Goal: Task Accomplishment & Management: Manage account settings

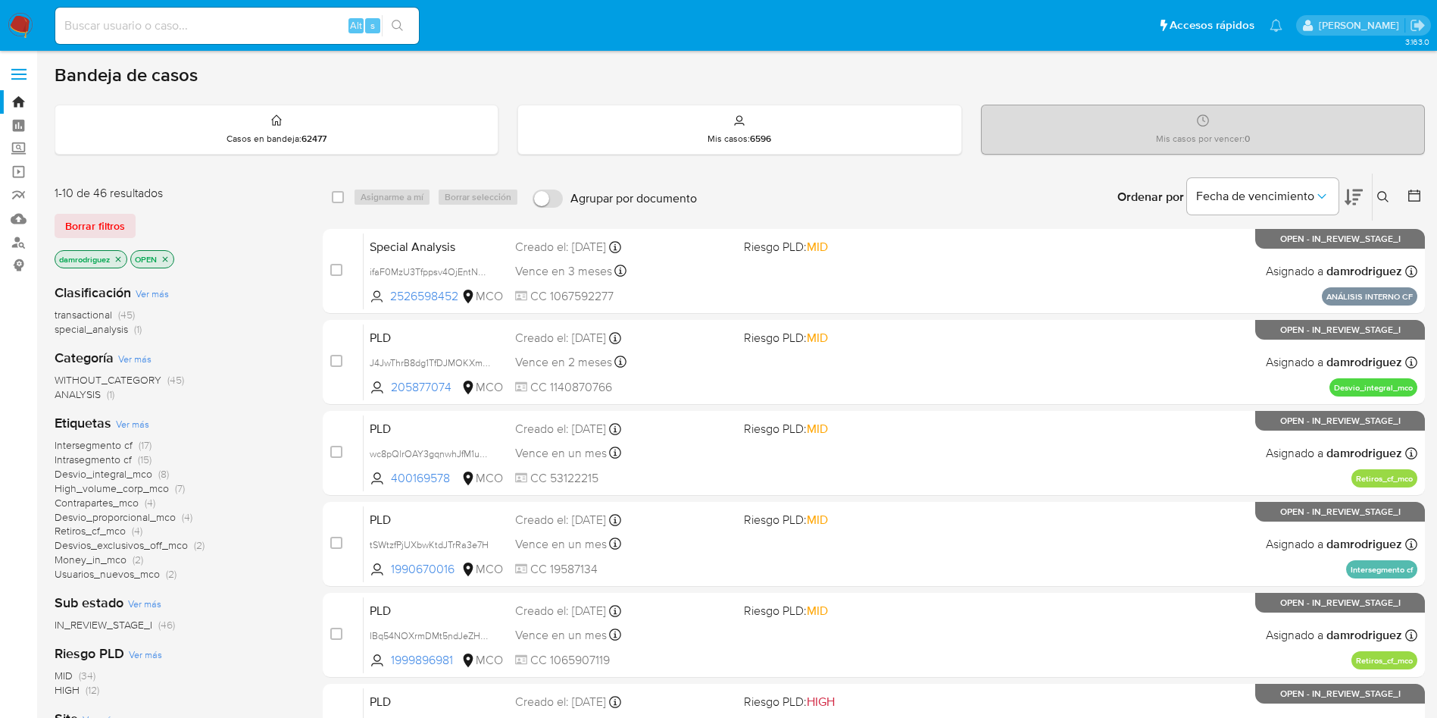
drag, startPoint x: 335, startPoint y: 247, endPoint x: 310, endPoint y: 241, distance: 25.7
click at [329, 246] on div "case-item-checkbox No es posible asignar el caso Special Analysis ifaF0MzU3Tfpp…" at bounding box center [874, 271] width 1103 height 85
click at [246, 224] on div "Borrar filtros" at bounding box center [176, 226] width 242 height 24
drag, startPoint x: 274, startPoint y: 198, endPoint x: 166, endPoint y: 39, distance: 192.1
click at [273, 198] on div "1-10 de 46 resultados" at bounding box center [176, 193] width 242 height 17
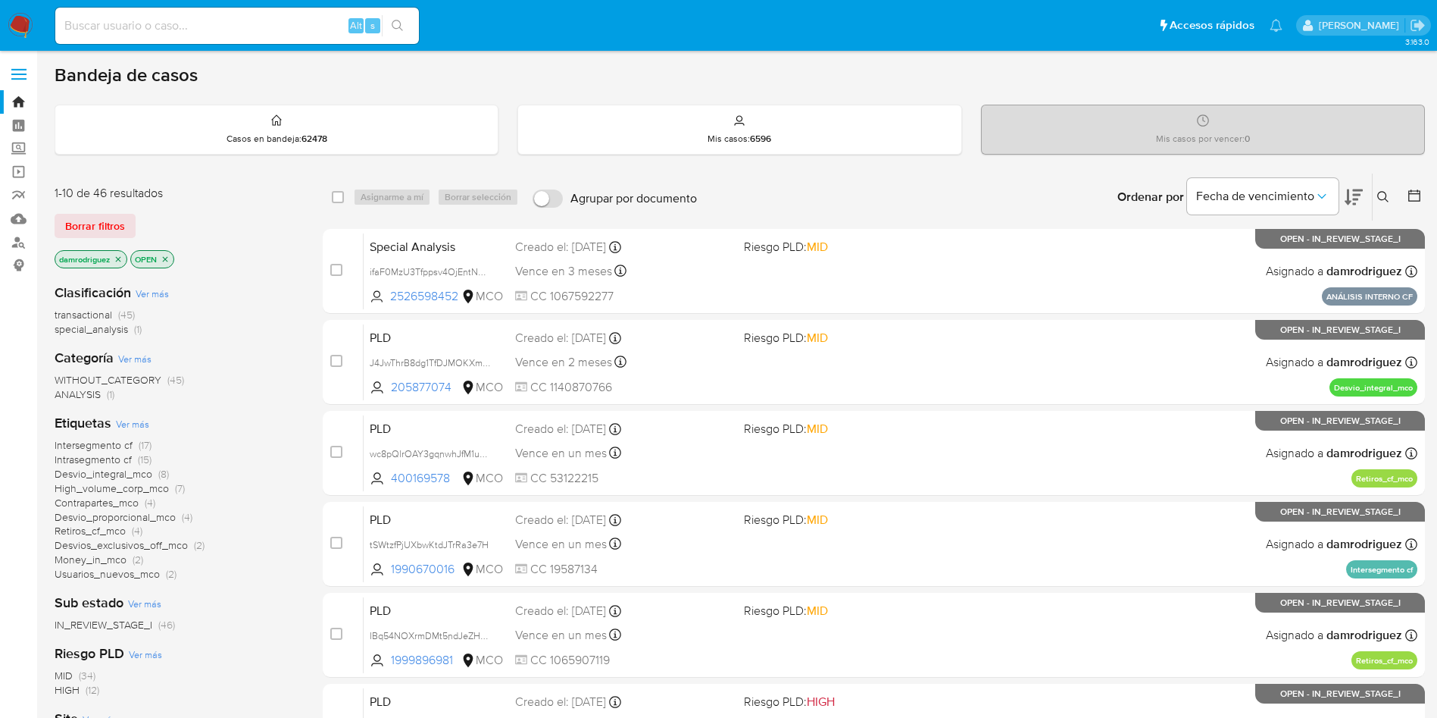
click at [20, 27] on img at bounding box center [21, 26] width 26 height 26
click at [151, 23] on input at bounding box center [237, 26] width 364 height 20
paste input "L4spoYpQAtwXHbgxDUOURZNs"
type input "L4spoYpQAtwXHbgxDUOURZNs"
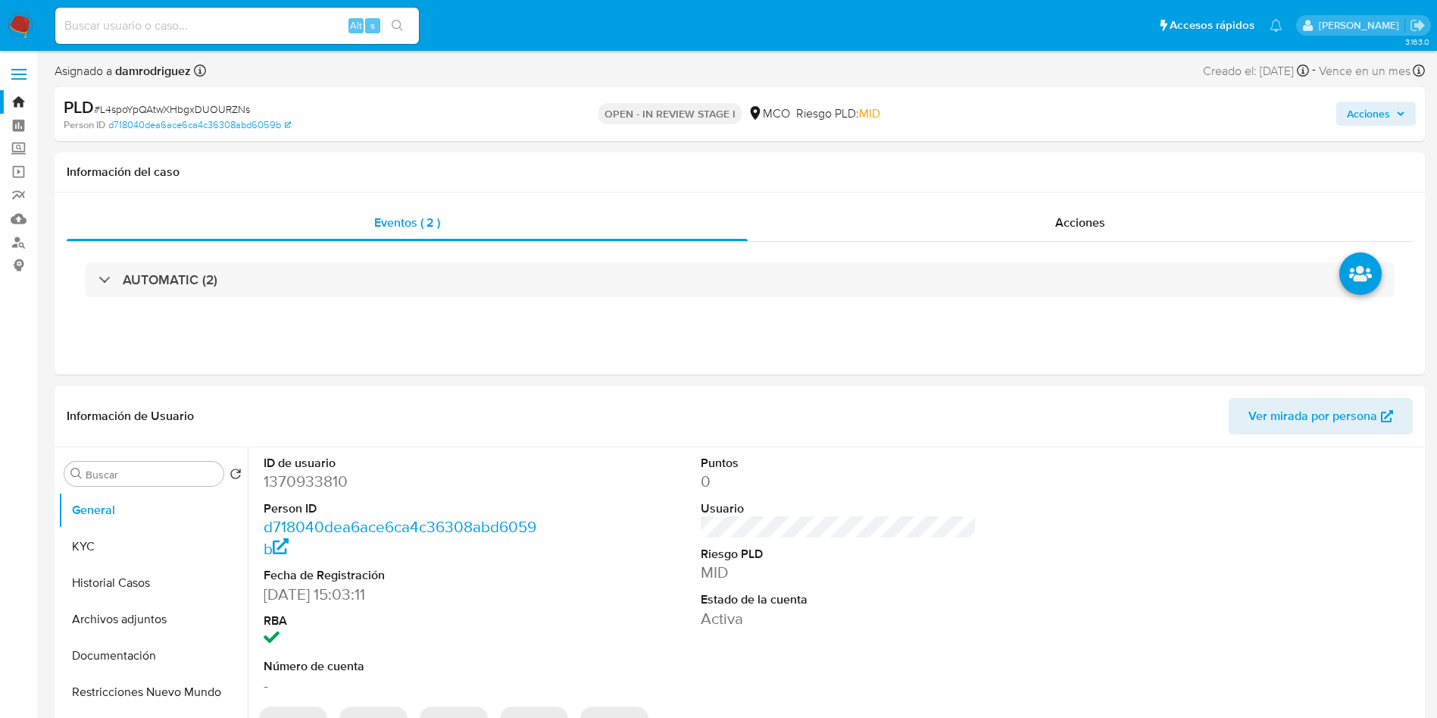
select select "10"
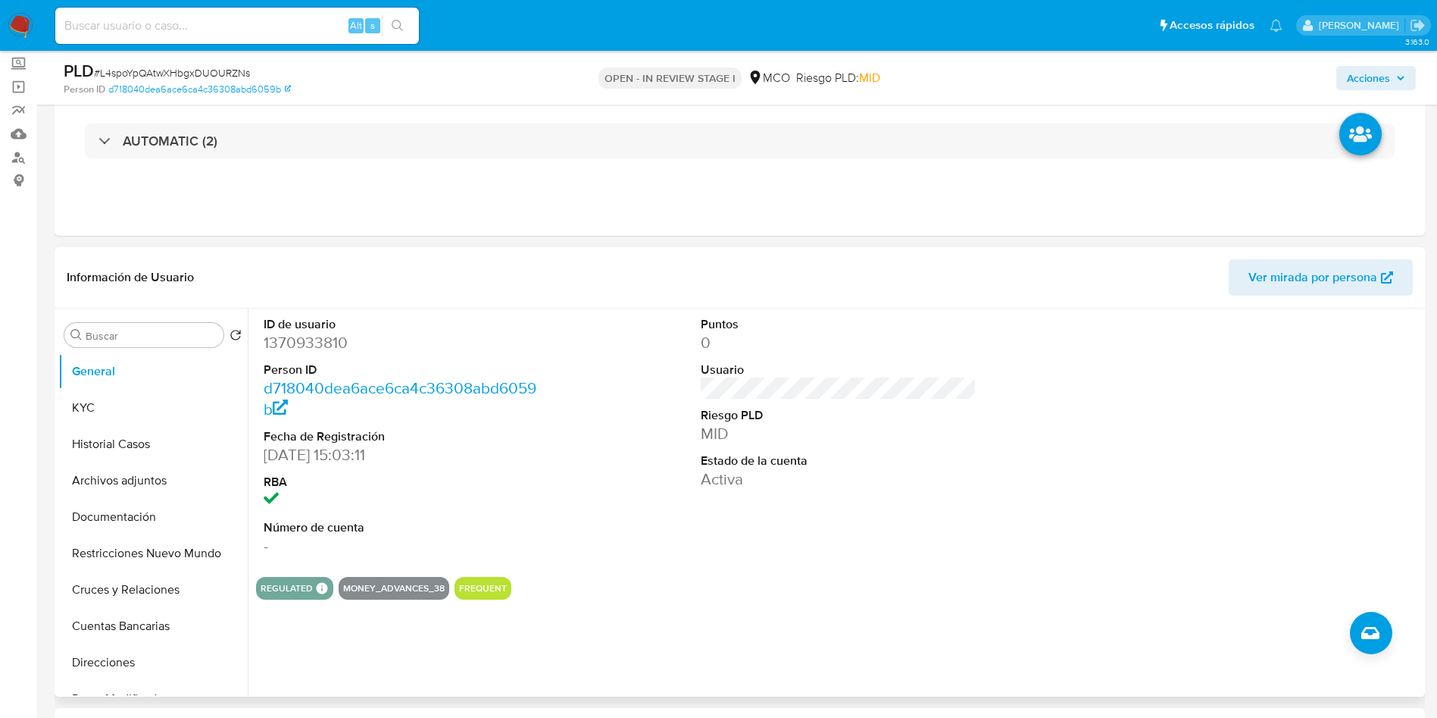
scroll to position [114, 0]
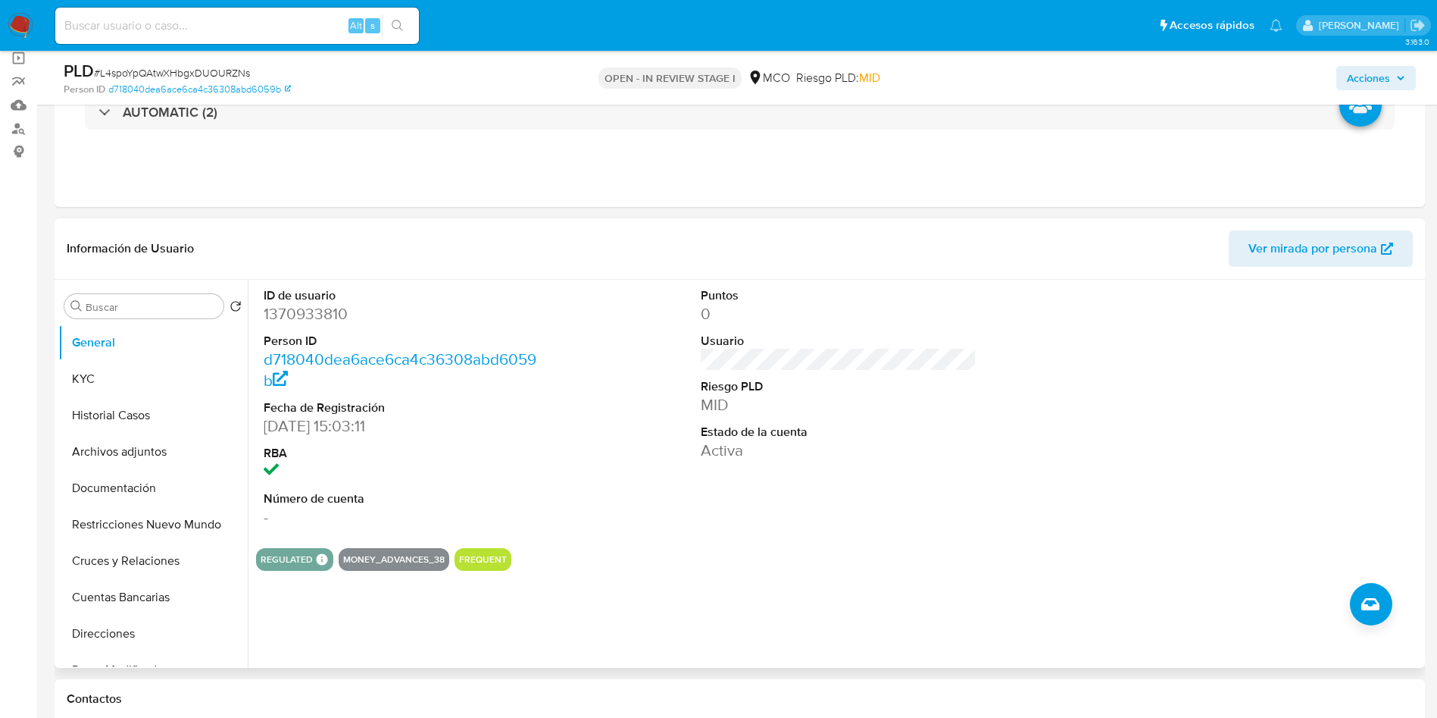
click at [308, 307] on dd "1370933810" at bounding box center [402, 313] width 277 height 21
copy dd "1370933810"
click at [124, 404] on button "Historial Casos" at bounding box center [146, 415] width 177 height 36
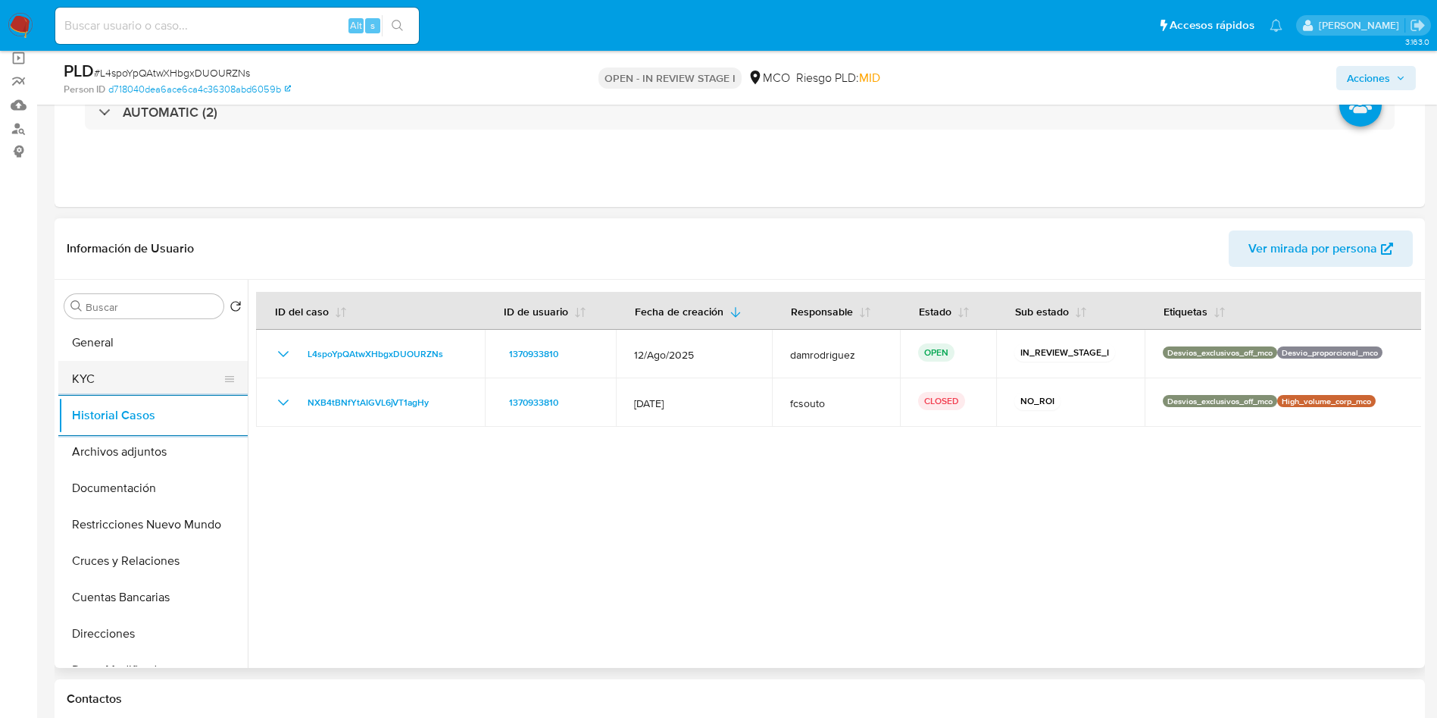
click at [95, 386] on button "KYC" at bounding box center [146, 379] width 177 height 36
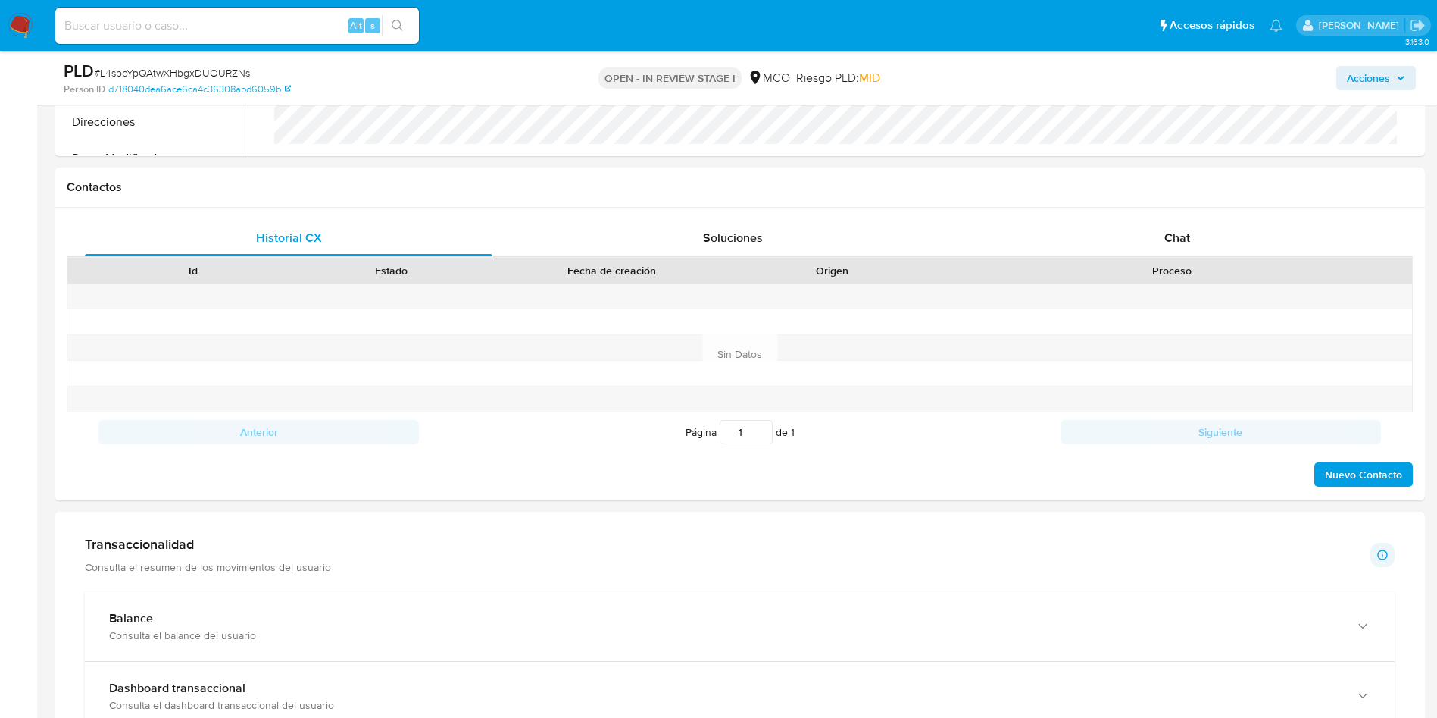
scroll to position [1023, 0]
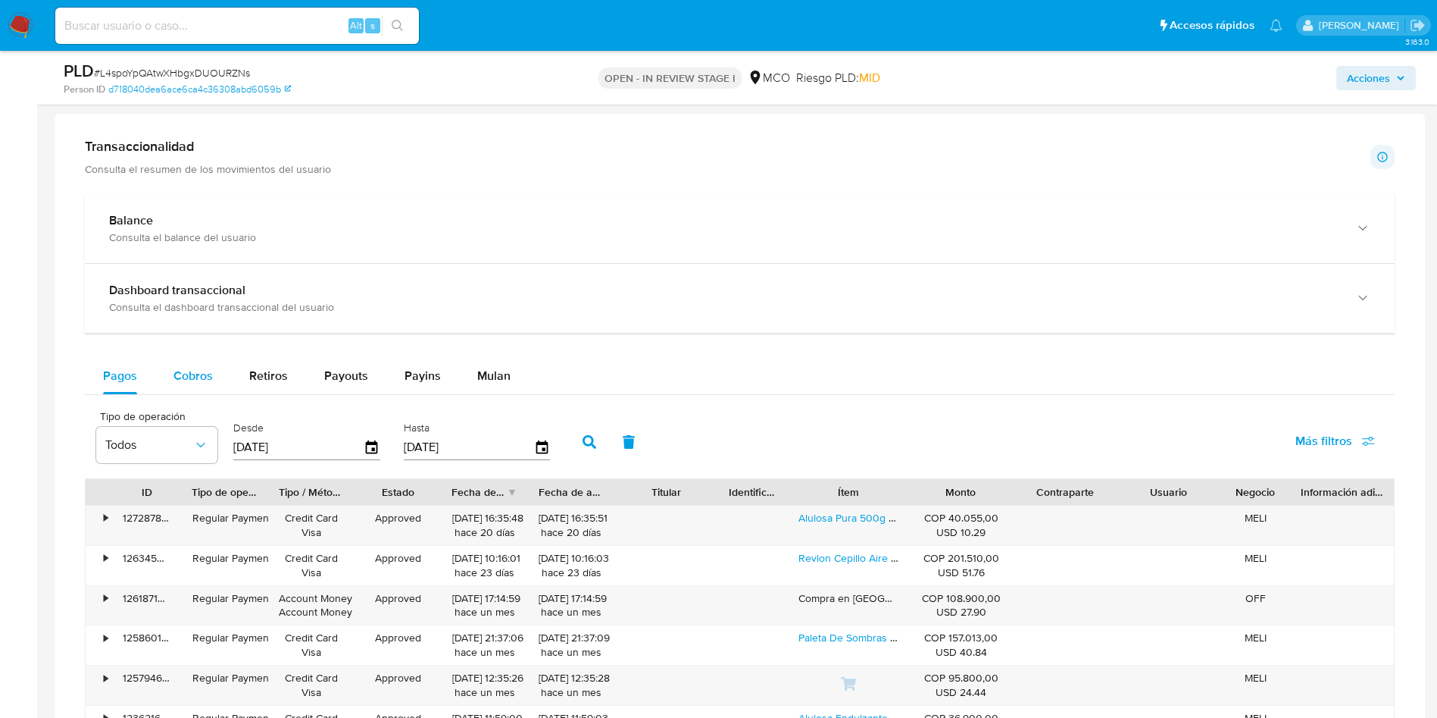
drag, startPoint x: 217, startPoint y: 393, endPoint x: 209, endPoint y: 374, distance: 20.4
click at [216, 393] on button "Cobros" at bounding box center [193, 376] width 76 height 36
click at [209, 374] on span "Cobros" at bounding box center [193, 375] width 39 height 17
select select "10"
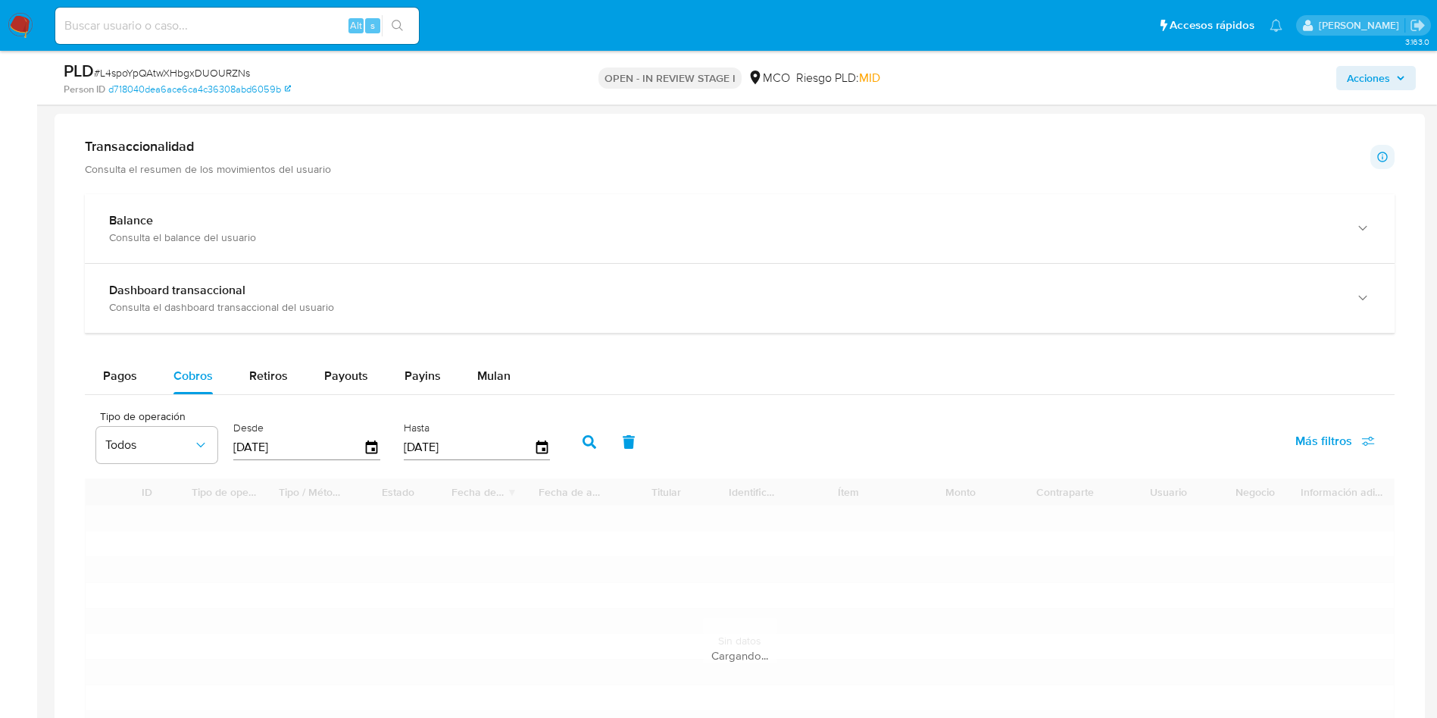
click at [962, 351] on div "Balance Consulta el balance del usuario Dashboard transaccional Consulta el das…" at bounding box center [740, 498] width 1310 height 609
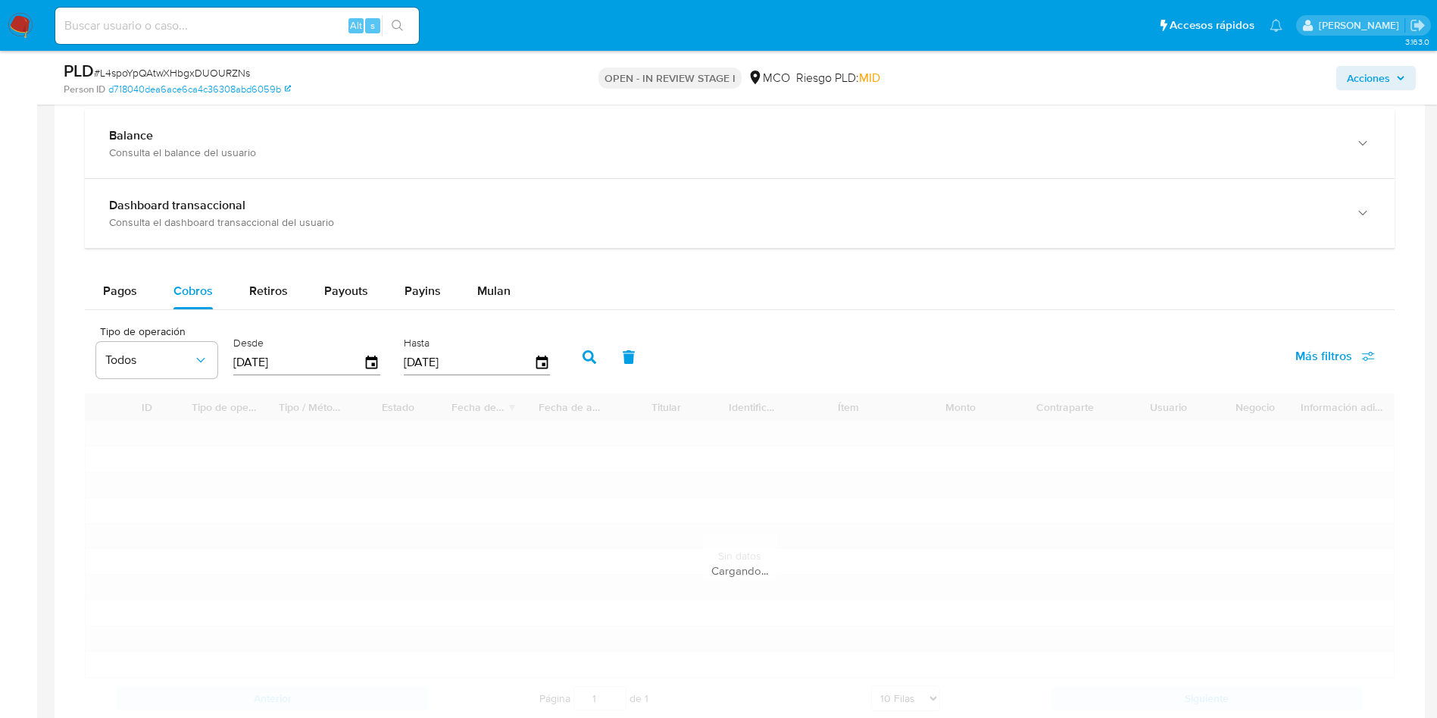
scroll to position [1137, 0]
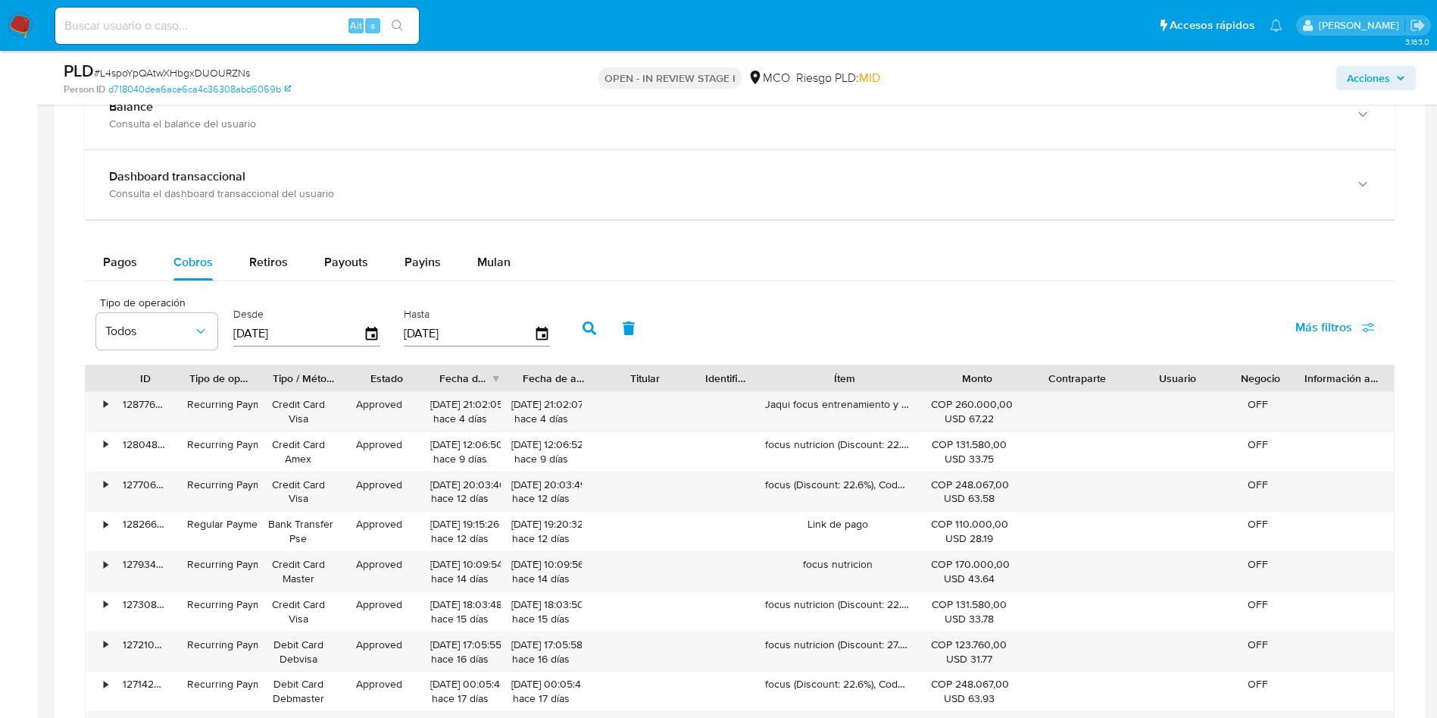
drag, startPoint x: 903, startPoint y: 374, endPoint x: 1123, endPoint y: 378, distance: 219.8
click at [1123, 378] on div "ID Tipo de operación Tipo / Método Estado Fecha de creación Fecha de aprobación…" at bounding box center [740, 378] width 1309 height 26
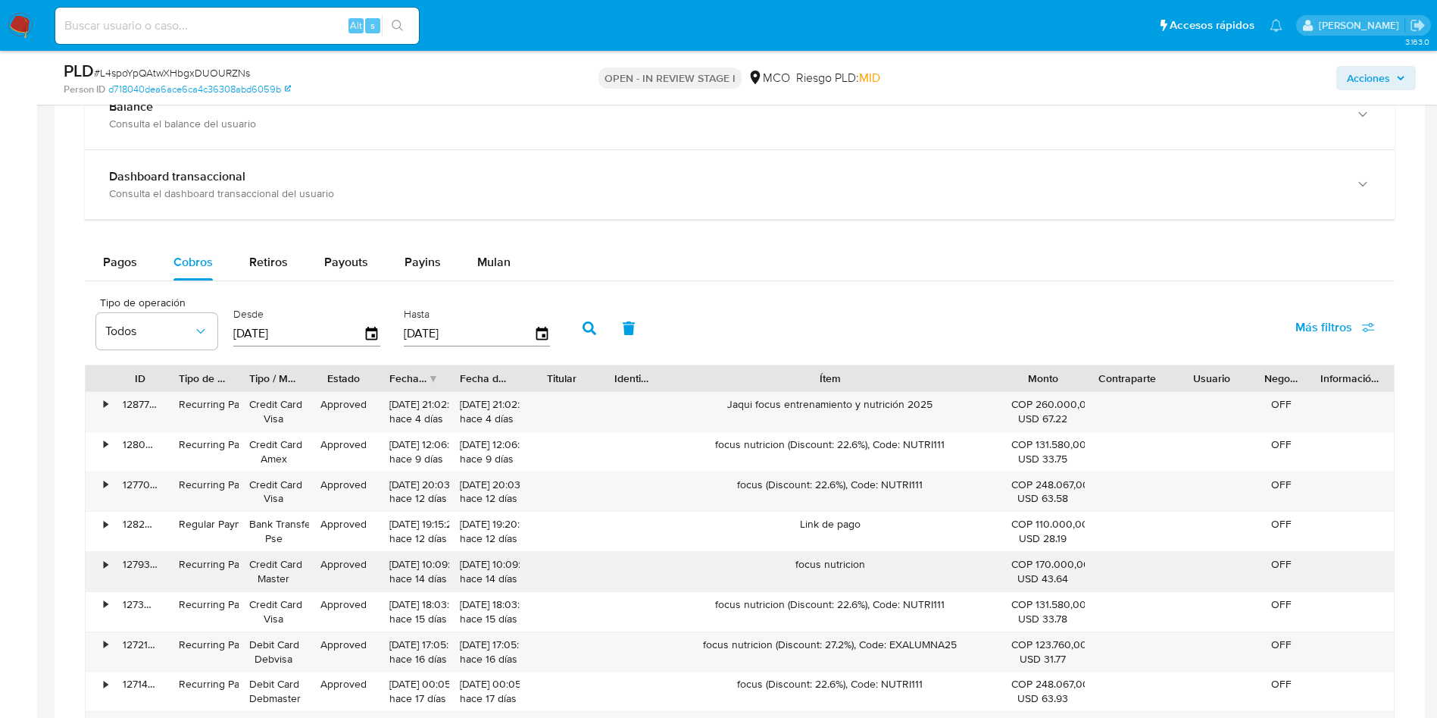
drag, startPoint x: 915, startPoint y: 565, endPoint x: 732, endPoint y: 558, distance: 182.7
click at [732, 558] on div "focus nutricion" at bounding box center [830, 571] width 341 height 39
drag, startPoint x: 728, startPoint y: 406, endPoint x: 984, endPoint y: 406, distance: 255.4
click at [984, 406] on div "Jaqui focus entrenamiento y nutrición 2025" at bounding box center [830, 411] width 341 height 39
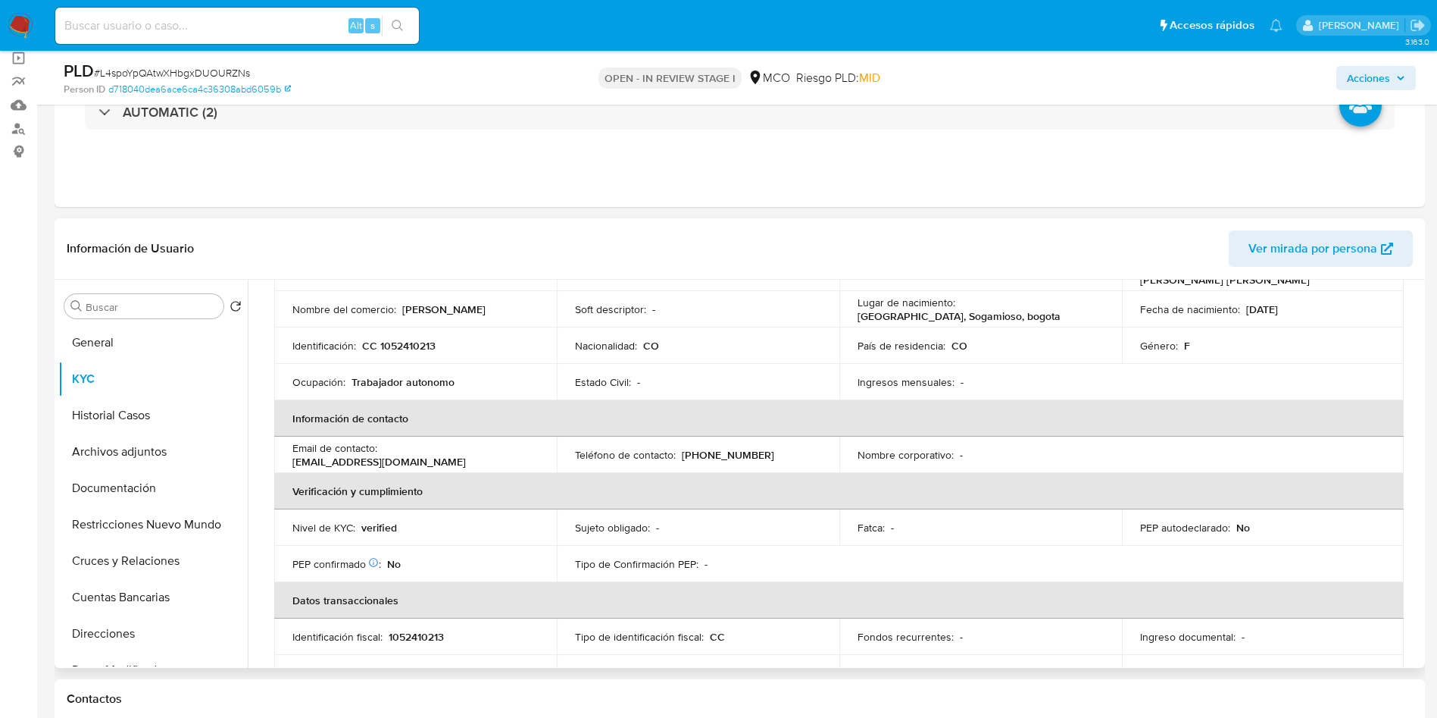
scroll to position [0, 0]
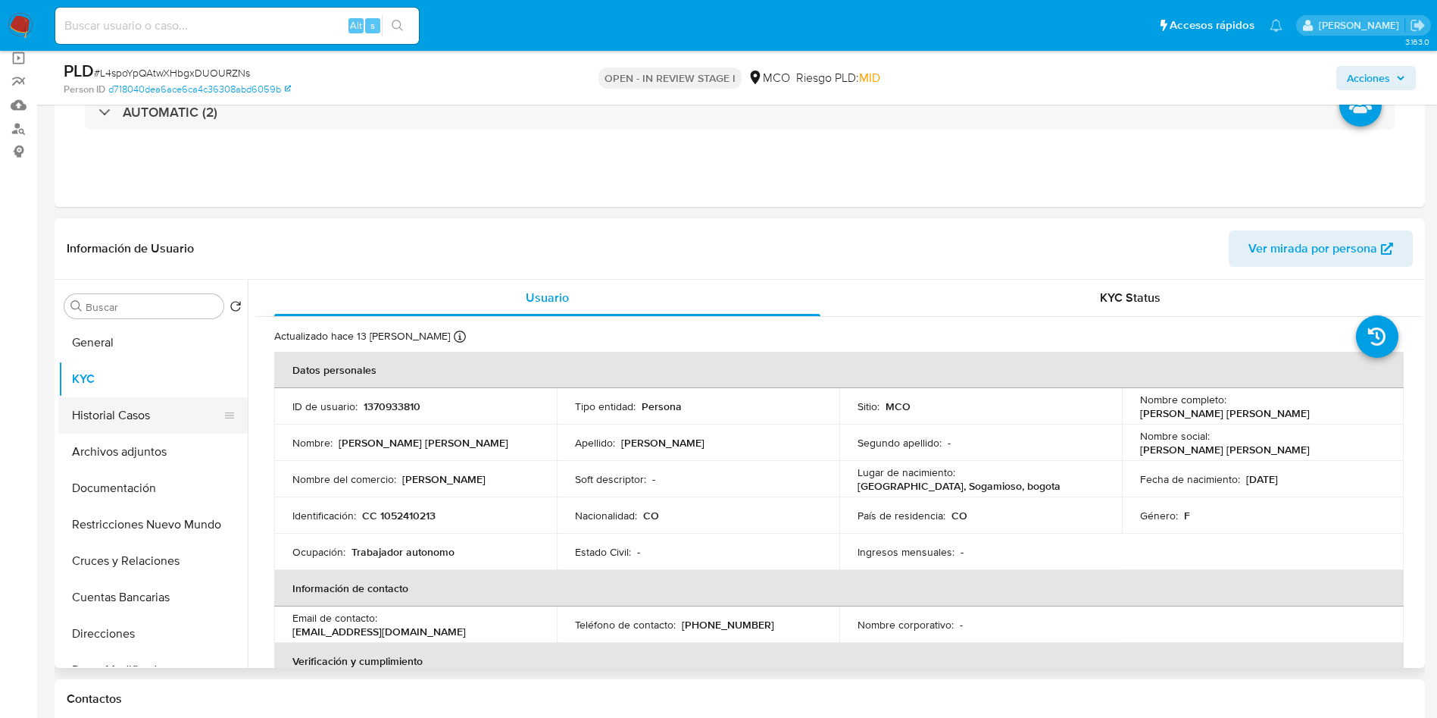
click at [124, 425] on button "Historial Casos" at bounding box center [146, 415] width 177 height 36
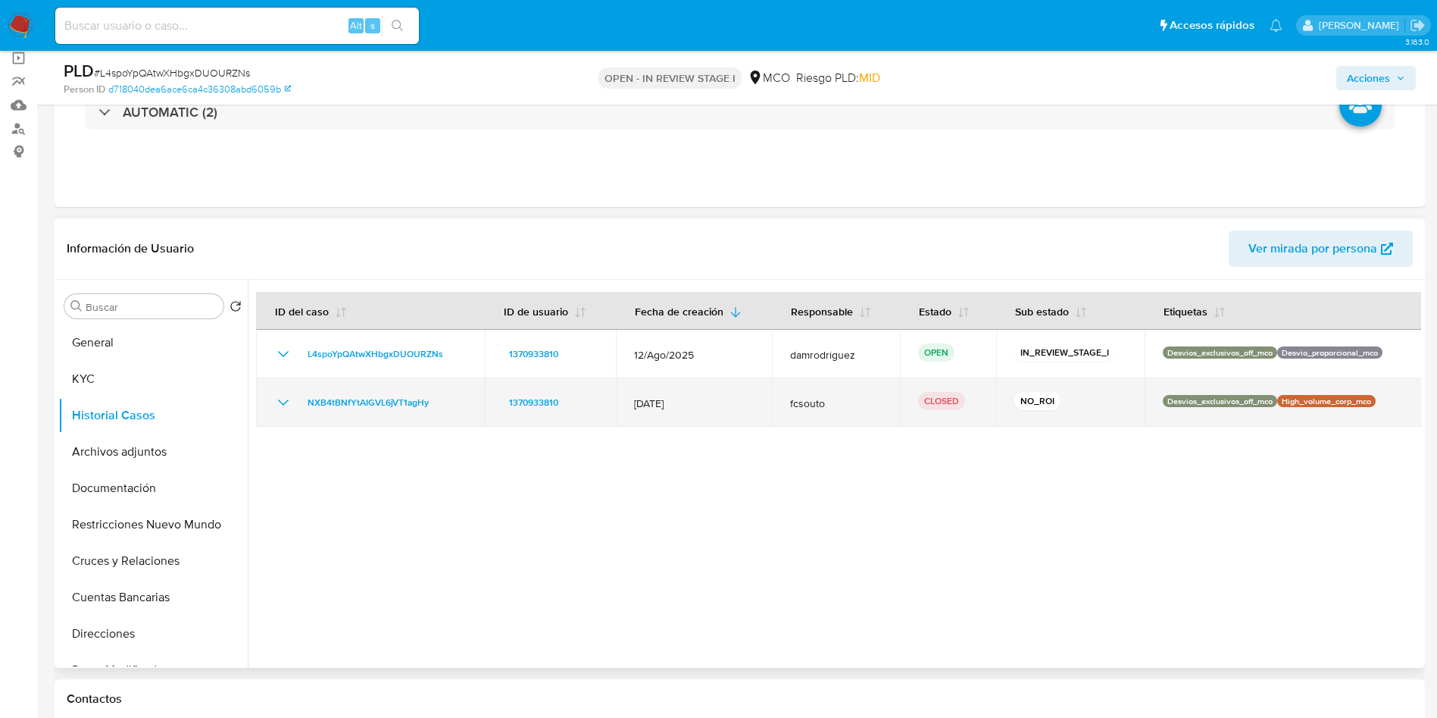
click at [279, 402] on icon "Mostrar/Ocultar" at bounding box center [283, 402] width 18 height 18
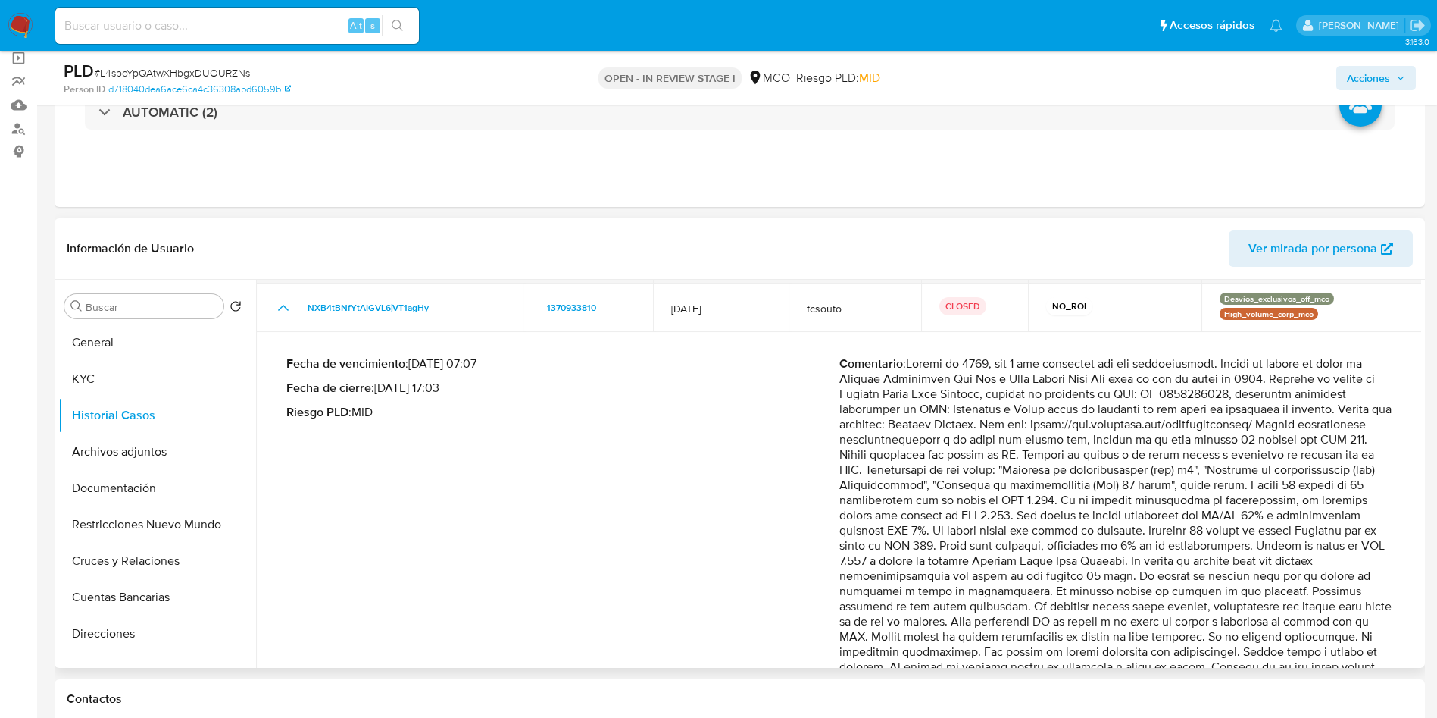
scroll to position [202, 0]
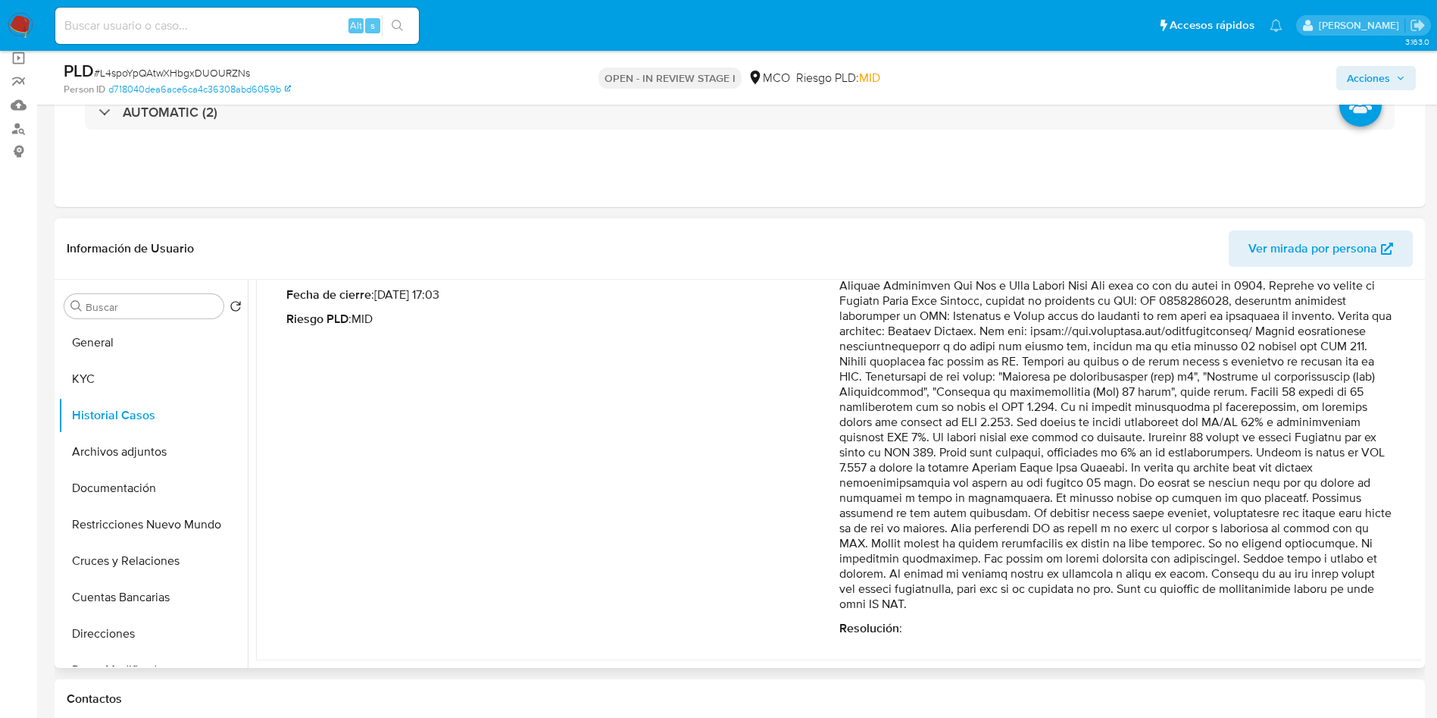
drag, startPoint x: 958, startPoint y: 373, endPoint x: 1350, endPoint y: 528, distance: 422.1
click at [1350, 528] on p "Comentario :" at bounding box center [1116, 437] width 553 height 349
click at [1061, 503] on p "Comentario :" at bounding box center [1116, 437] width 553 height 349
drag, startPoint x: 937, startPoint y: 336, endPoint x: 1294, endPoint y: 378, distance: 359.4
click at [1294, 378] on p "Comentario :" at bounding box center [1116, 437] width 553 height 349
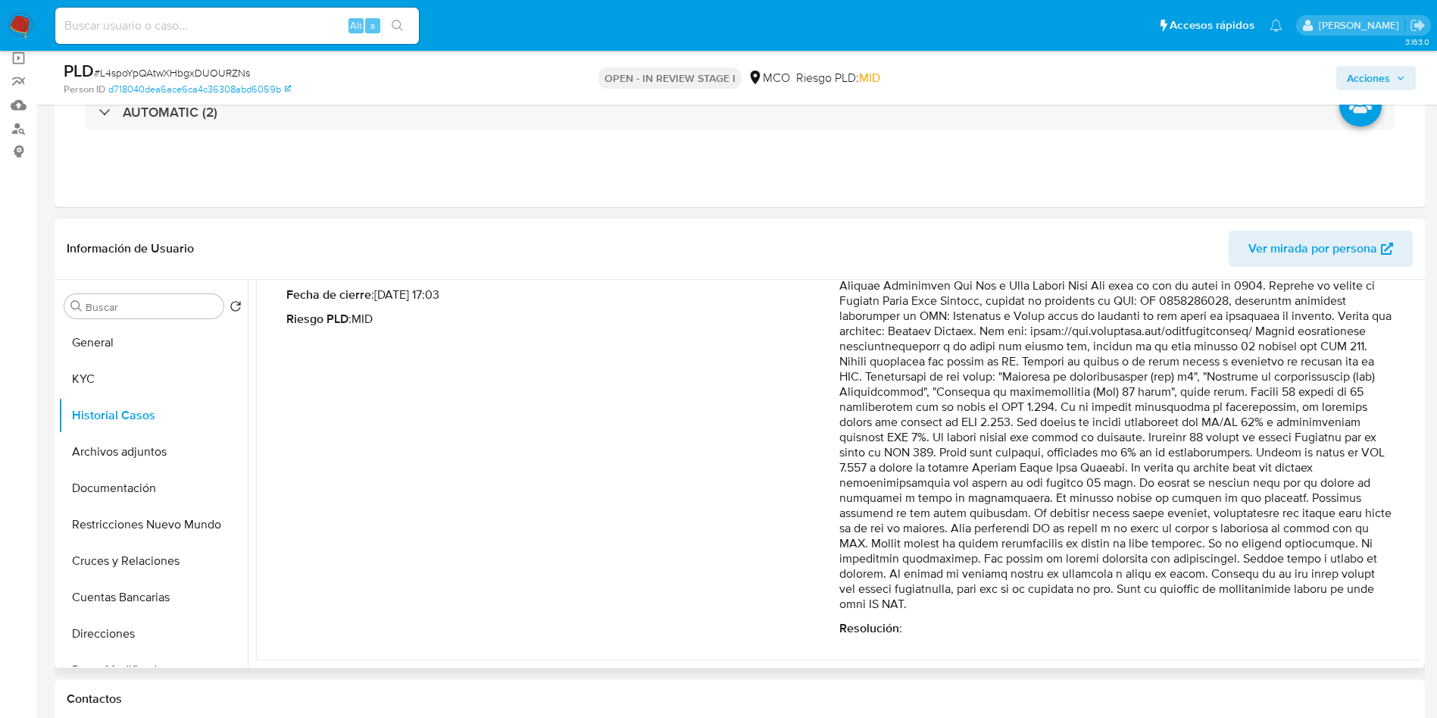
click at [987, 423] on p "Comentario :" at bounding box center [1116, 437] width 553 height 349
drag, startPoint x: 933, startPoint y: 381, endPoint x: 1037, endPoint y: 380, distance: 104.6
click at [1019, 389] on p "Comentario :" at bounding box center [1116, 437] width 553 height 349
click at [1085, 331] on p "Comentario :" at bounding box center [1116, 437] width 553 height 349
click at [1121, 326] on p "Comentario :" at bounding box center [1116, 437] width 553 height 349
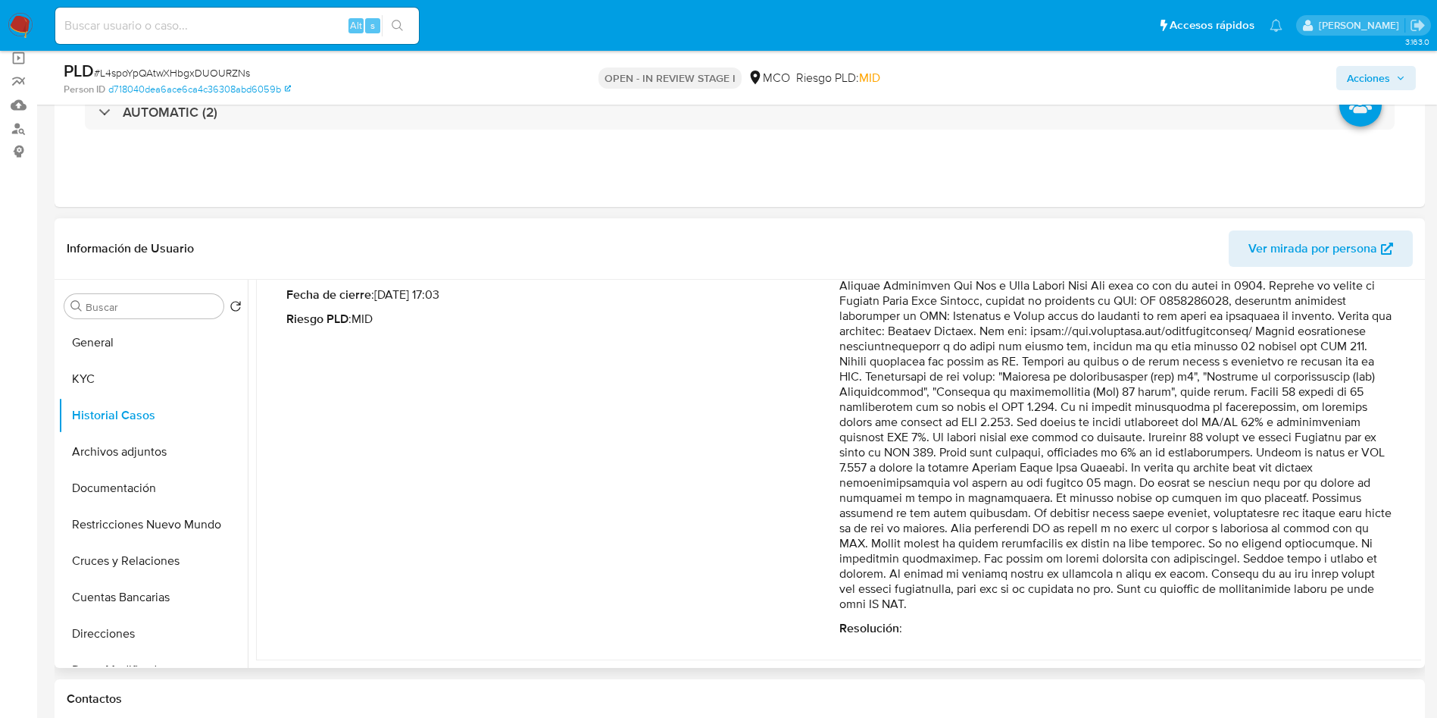
drag, startPoint x: 1093, startPoint y: 327, endPoint x: 1321, endPoint y: 325, distance: 228.1
click at [1321, 325] on p "Comentario :" at bounding box center [1116, 437] width 553 height 349
drag, startPoint x: 996, startPoint y: 418, endPoint x: 999, endPoint y: 426, distance: 9.2
click at [999, 426] on p "Comentario :" at bounding box center [1116, 437] width 553 height 349
click at [948, 316] on p "Comentario :" at bounding box center [1116, 437] width 553 height 349
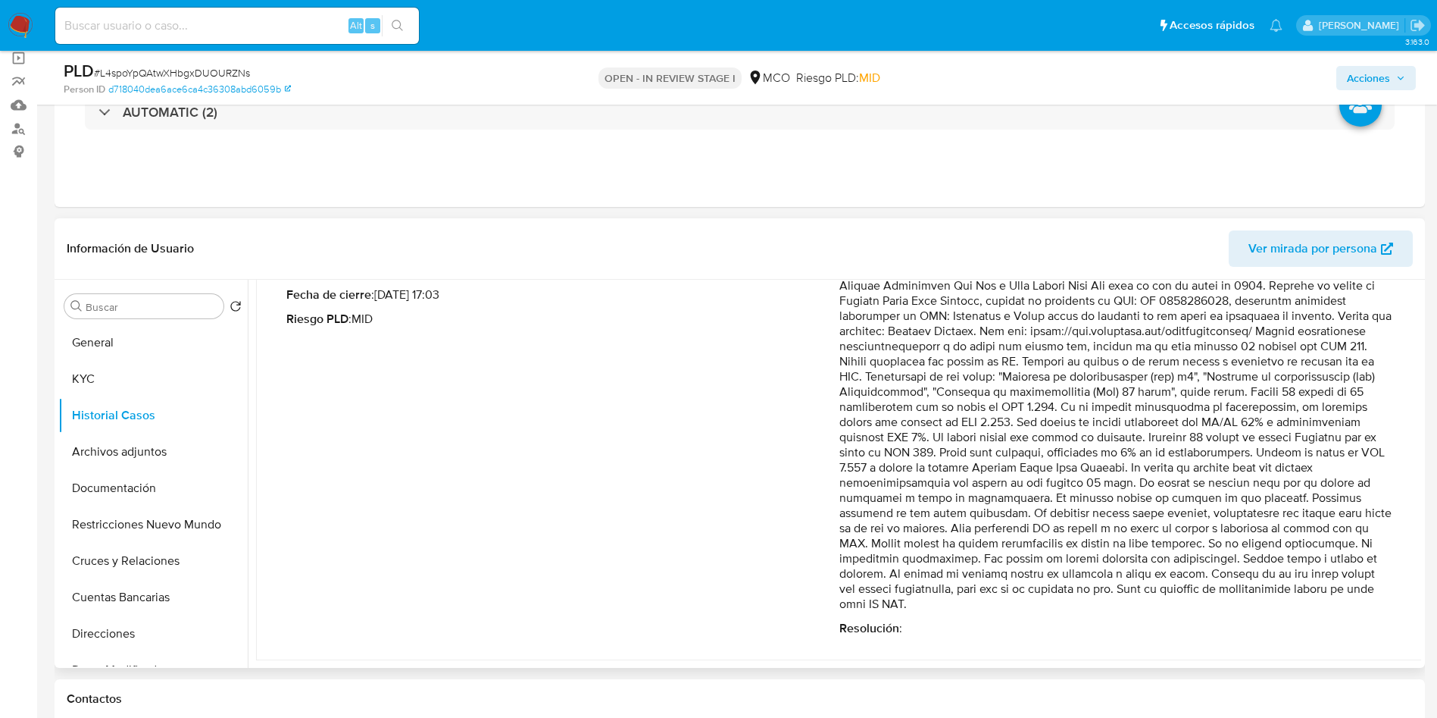
drag, startPoint x: 1013, startPoint y: 345, endPoint x: 1400, endPoint y: 580, distance: 452.6
click at [1400, 580] on td "Fecha de vencimiento : 10/06/2025 07:07 Fecha de cierre : 21/04/2025 17:03 Ries…" at bounding box center [839, 449] width 1167 height 421
click at [881, 583] on p "Comentario :" at bounding box center [1116, 437] width 553 height 349
drag, startPoint x: 939, startPoint y: 581, endPoint x: 1310, endPoint y: 580, distance: 371.3
click at [1275, 583] on p "Comentario :" at bounding box center [1116, 437] width 553 height 349
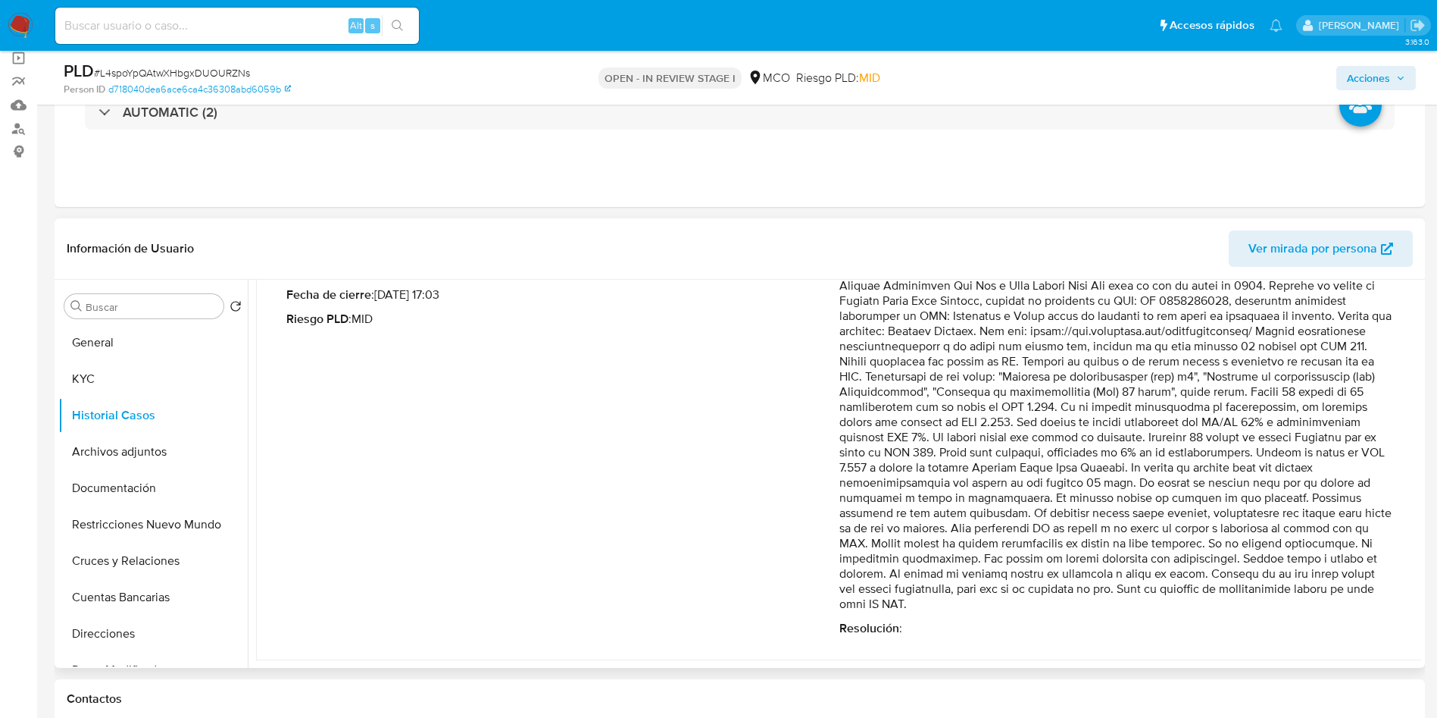
drag, startPoint x: 1310, startPoint y: 580, endPoint x: 1272, endPoint y: 579, distance: 37.9
click at [1309, 579] on p "Comentario :" at bounding box center [1116, 437] width 553 height 349
drag, startPoint x: 158, startPoint y: 465, endPoint x: 155, endPoint y: 449, distance: 16.9
click at [156, 461] on button "Archivos adjuntos" at bounding box center [146, 451] width 177 height 36
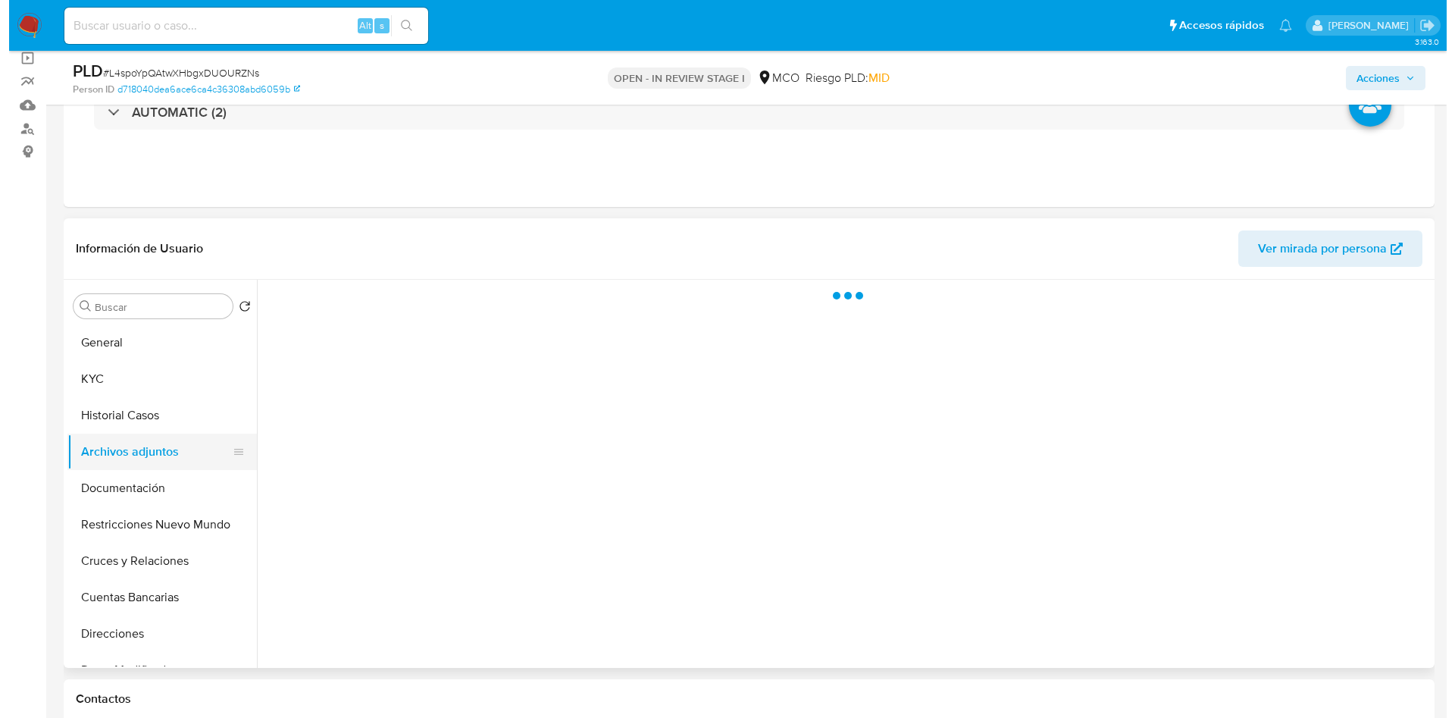
scroll to position [0, 0]
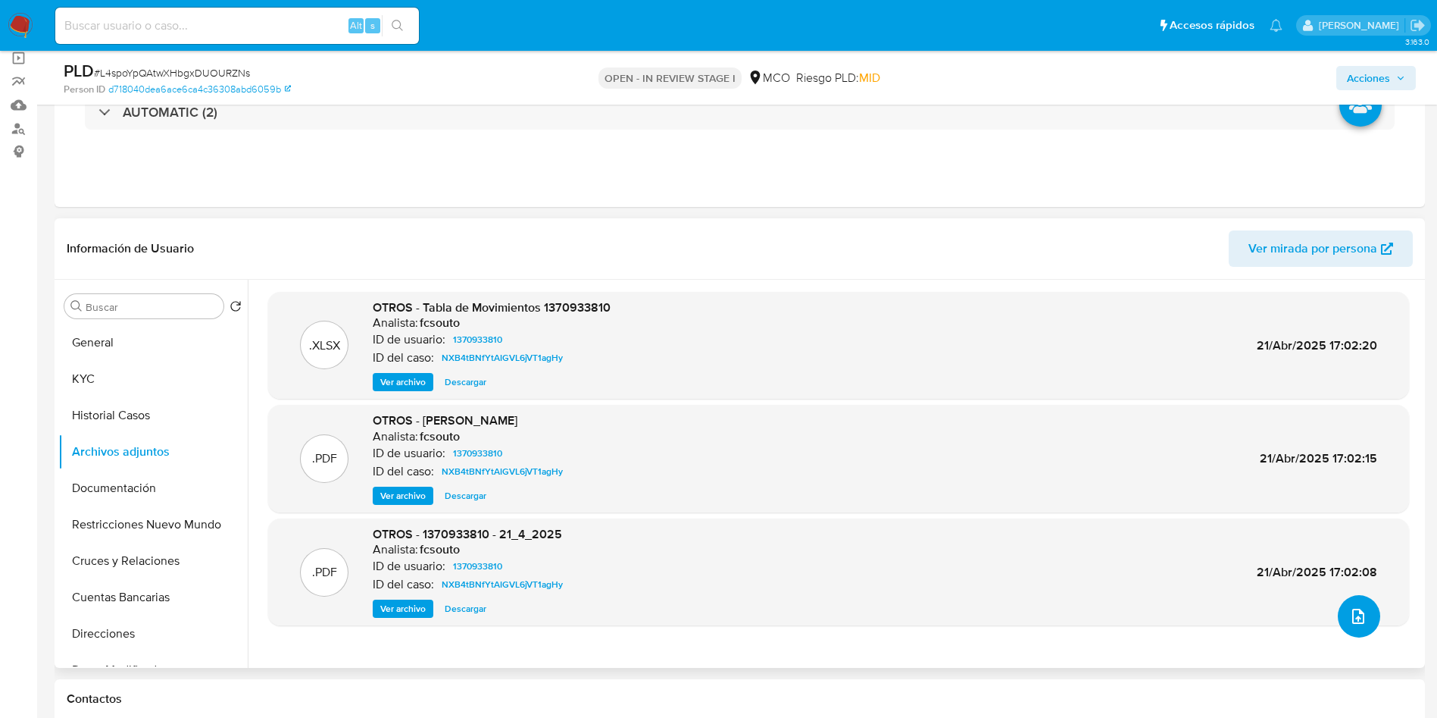
click at [1350, 622] on icon "upload-file" at bounding box center [1359, 616] width 18 height 18
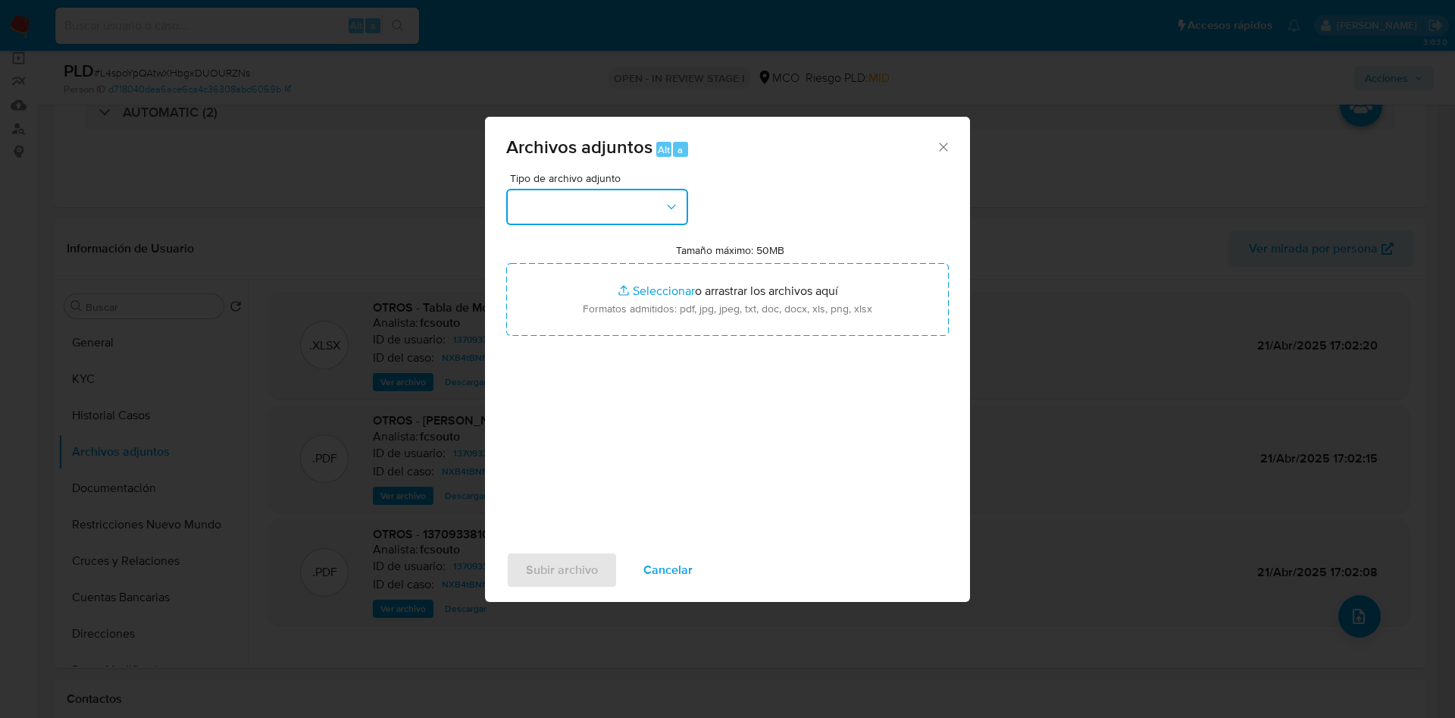
click at [578, 208] on button "button" at bounding box center [597, 207] width 182 height 36
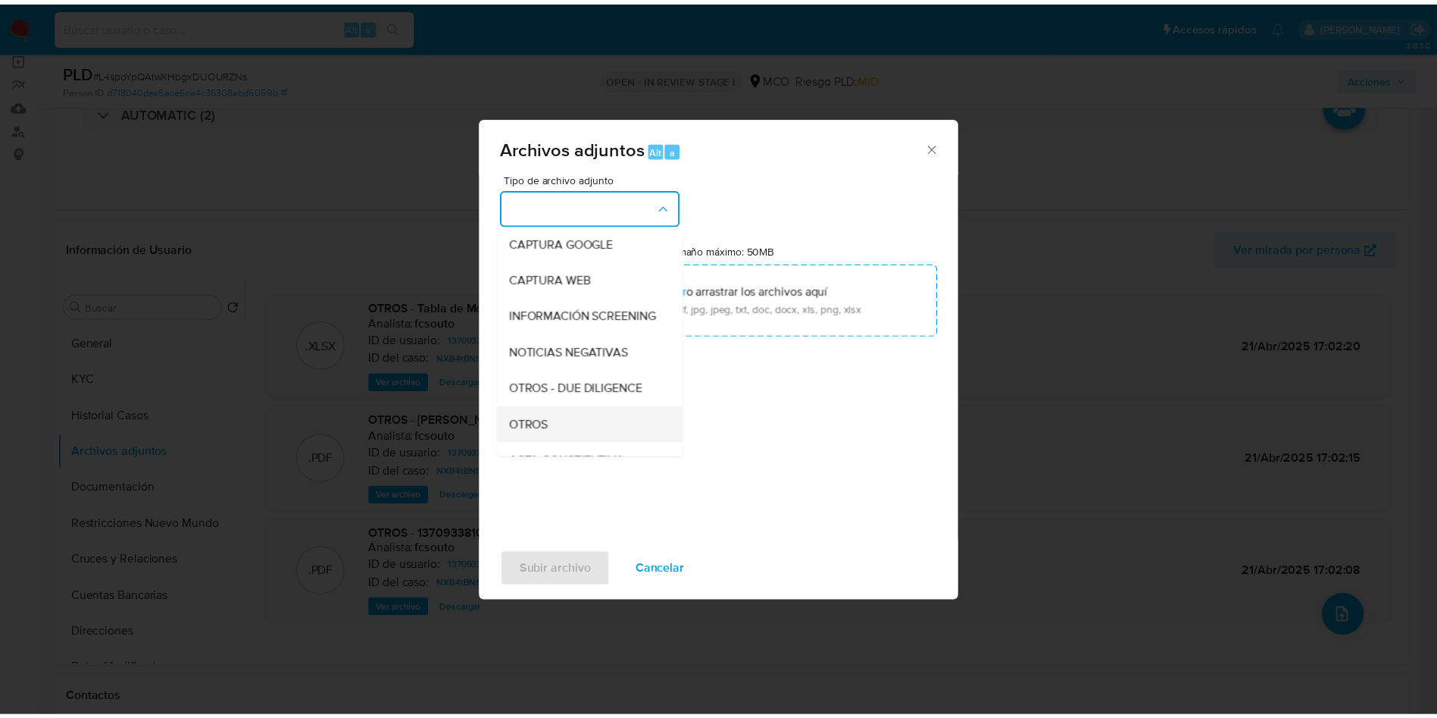
scroll to position [114, 0]
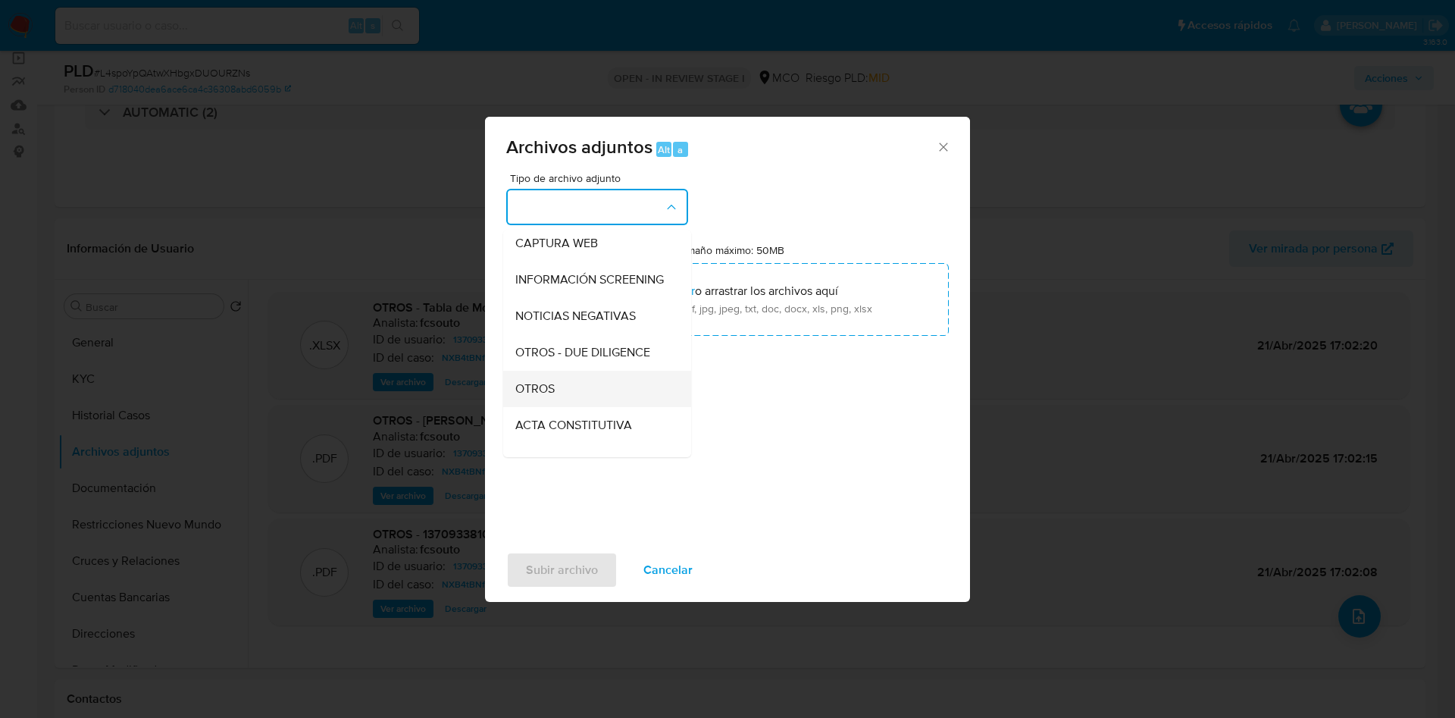
click at [574, 395] on div "OTROS" at bounding box center [592, 389] width 155 height 36
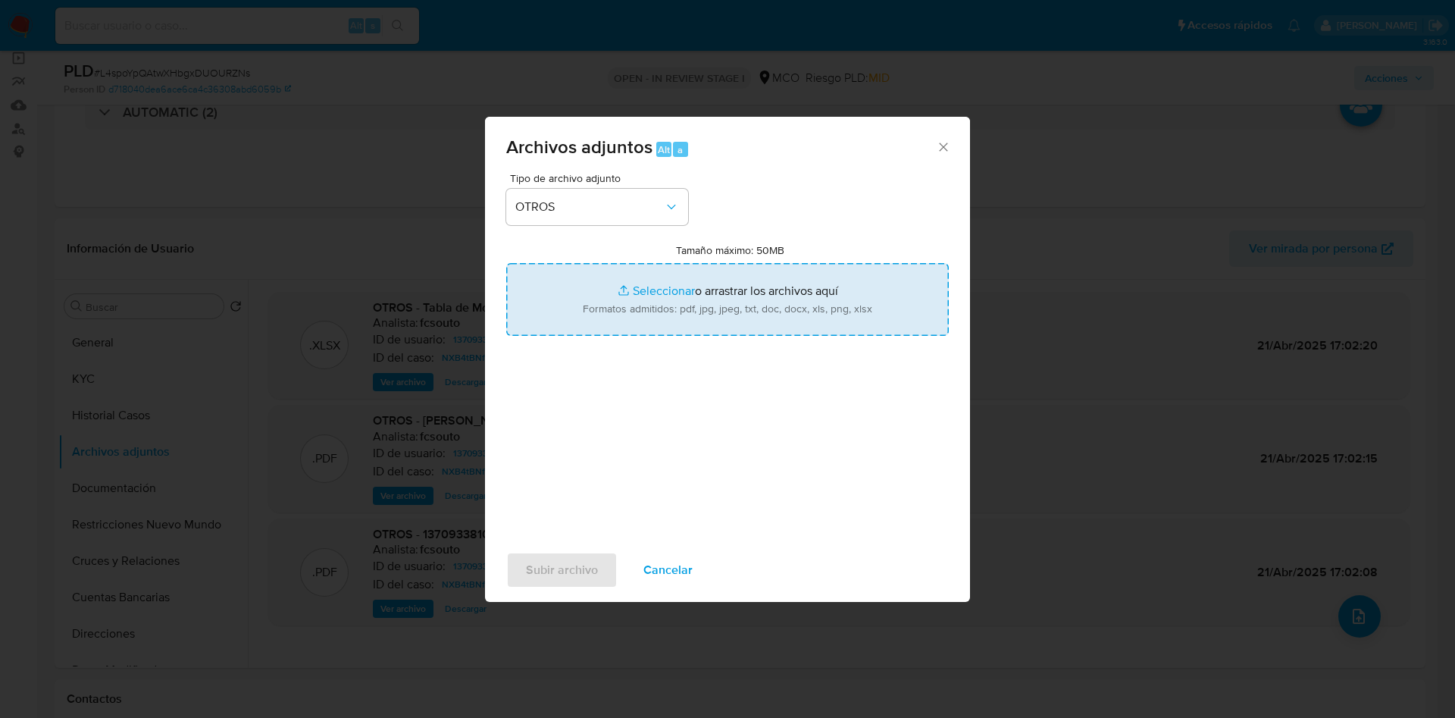
click at [668, 280] on input "Tamaño máximo: 50MB Seleccionar archivos" at bounding box center [727, 299] width 443 height 73
type input "C:\fakepath\1370933810 - 13_10_2025.pdf"
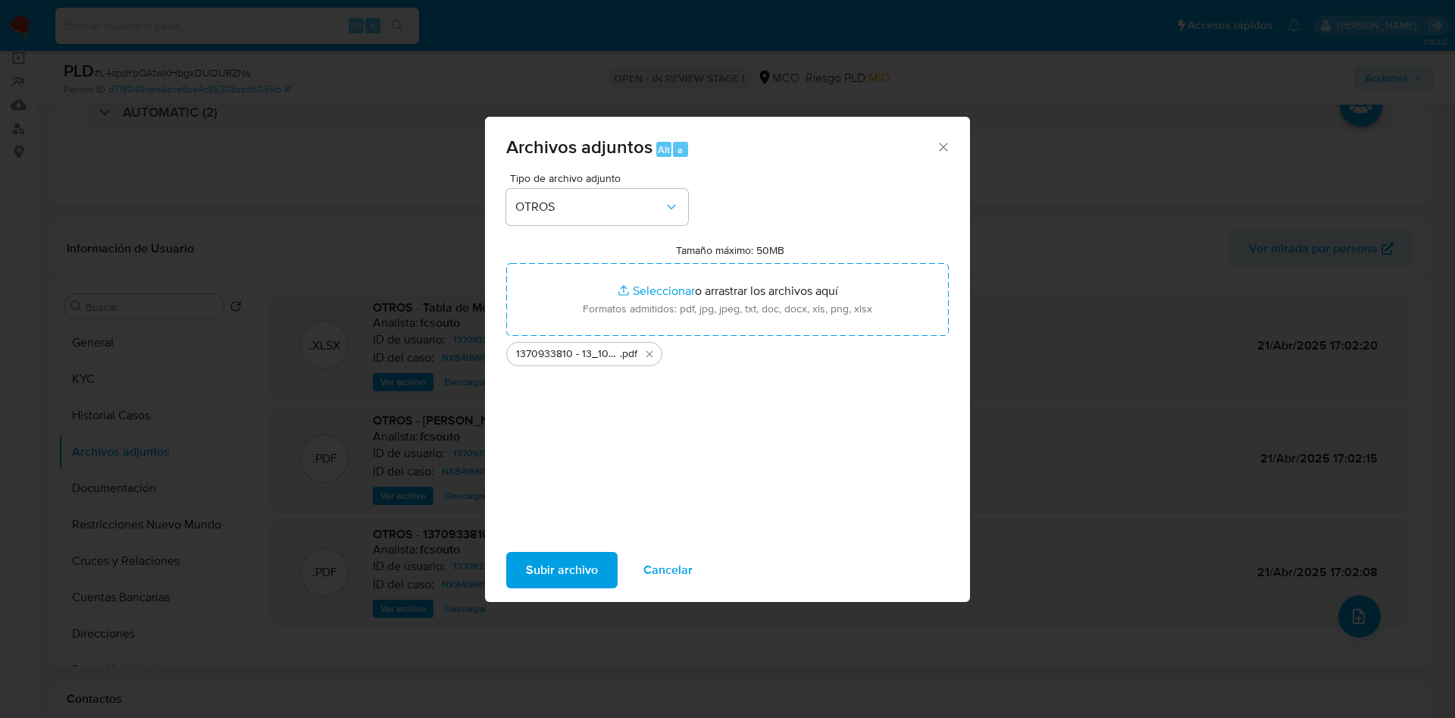
click at [551, 566] on span "Subir archivo" at bounding box center [562, 569] width 72 height 33
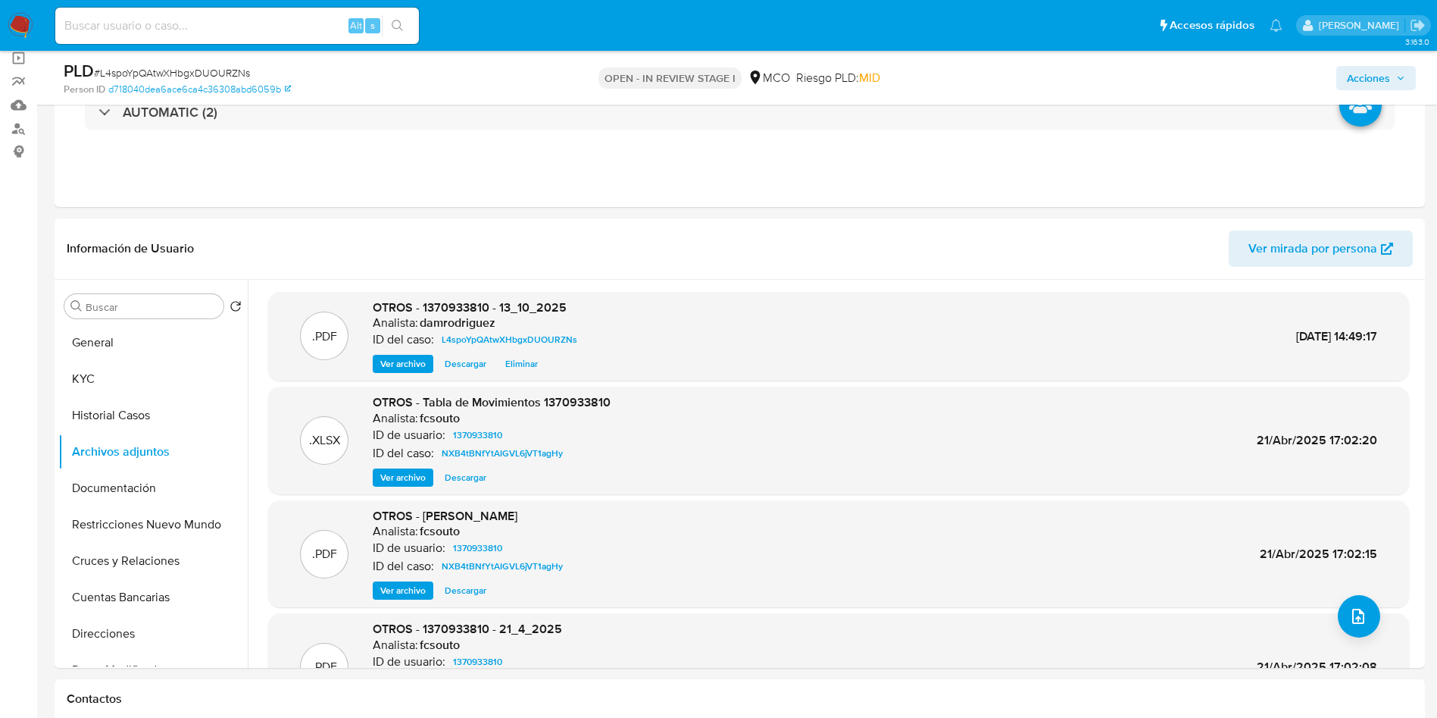
click at [1391, 74] on span "Acciones" at bounding box center [1376, 77] width 58 height 21
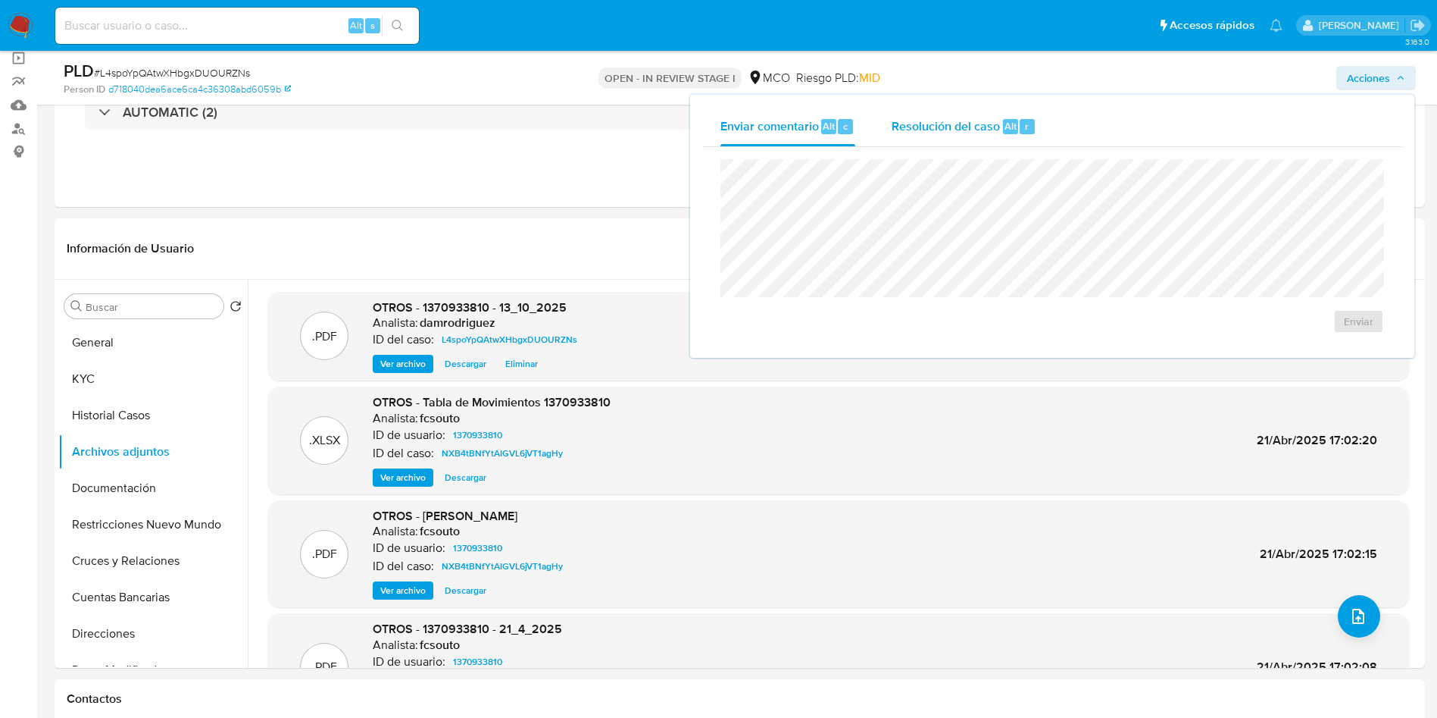
click at [979, 130] on span "Resolución del caso" at bounding box center [946, 125] width 108 height 17
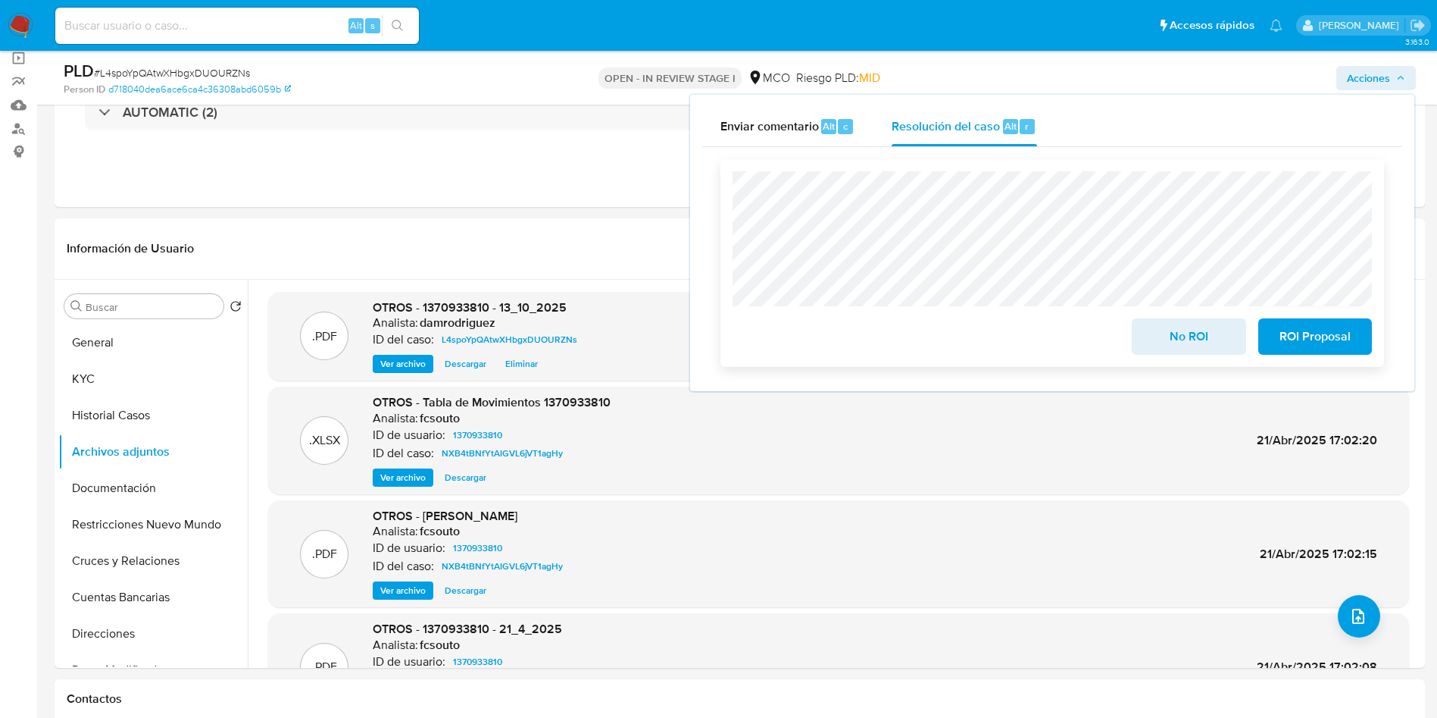
click at [1189, 344] on span "No ROI" at bounding box center [1189, 336] width 74 height 33
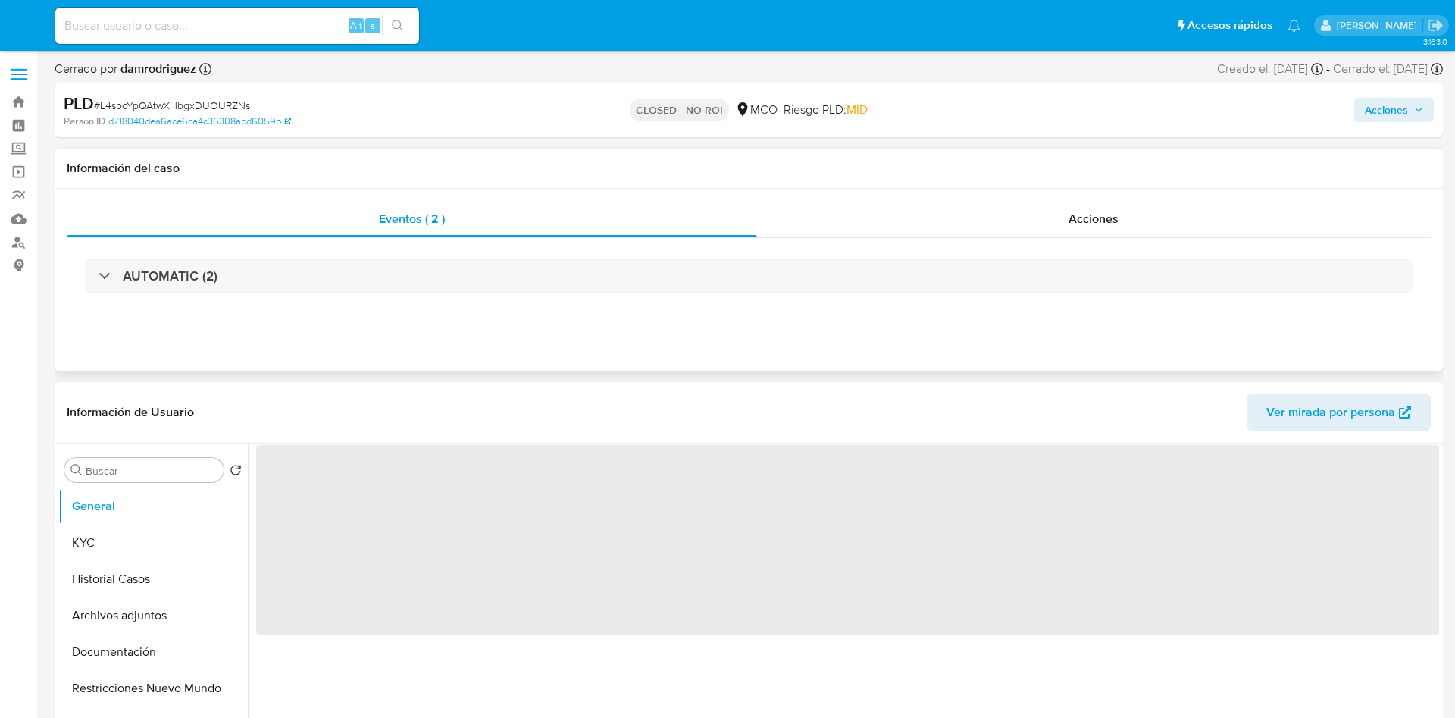
select select "10"
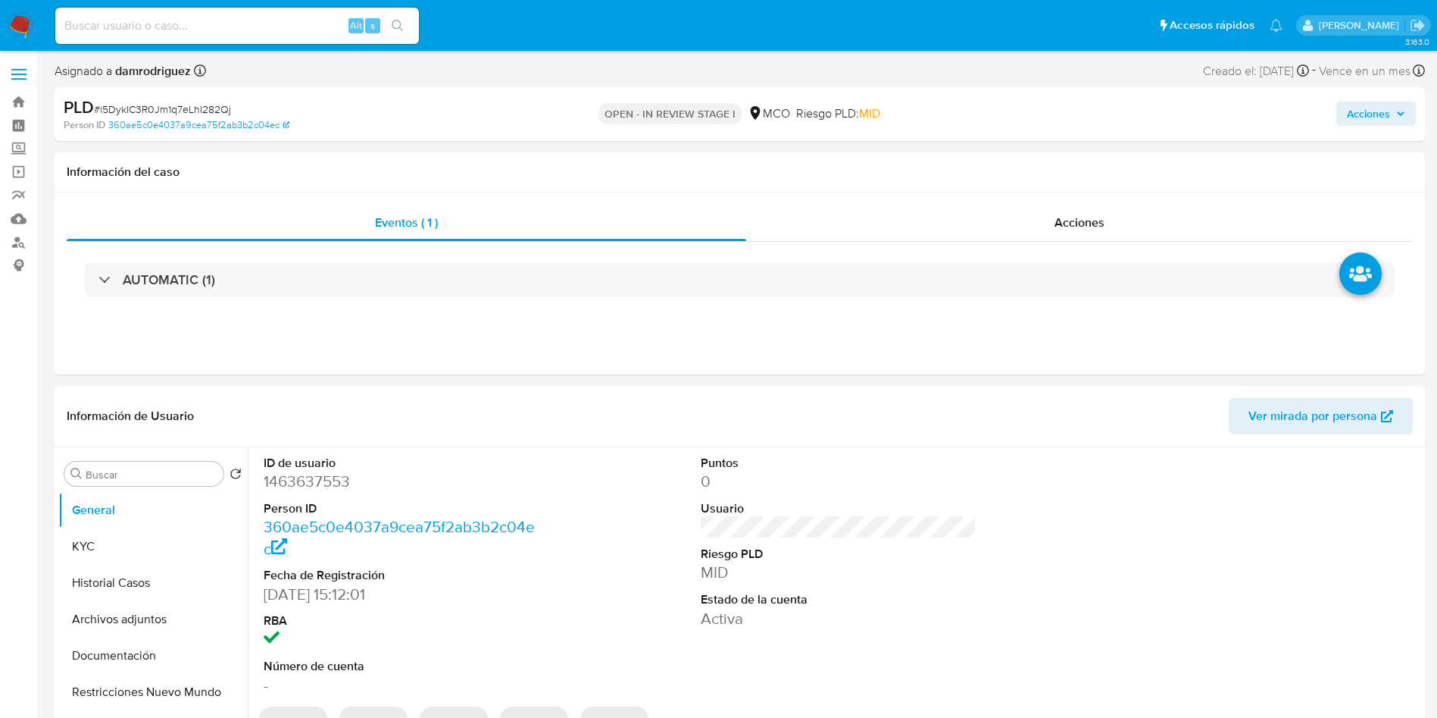
select select "10"
click at [300, 474] on dd "1463637553" at bounding box center [402, 481] width 277 height 21
copy dd "1463637553"
click at [576, 406] on header "Información de Usuario Ver mirada por persona" at bounding box center [740, 416] width 1347 height 36
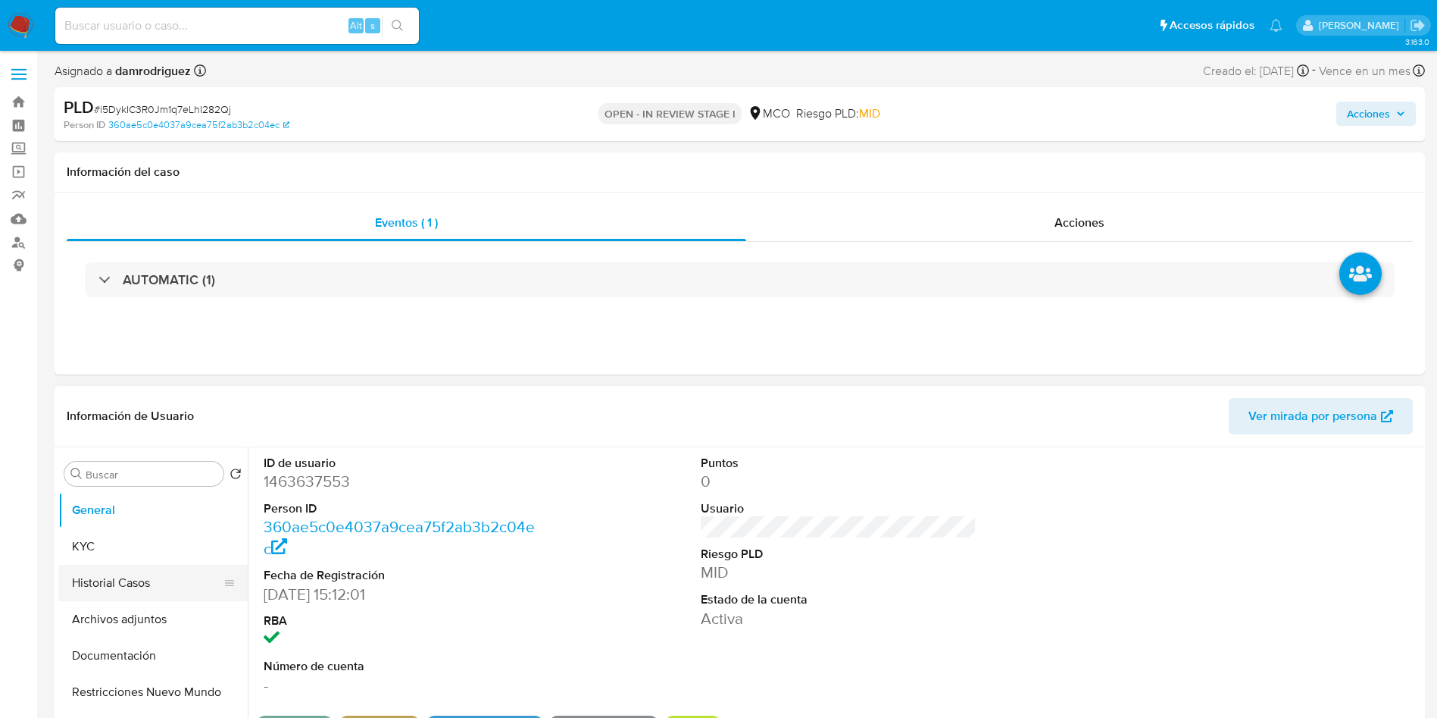
click at [114, 574] on button "Historial Casos" at bounding box center [146, 583] width 177 height 36
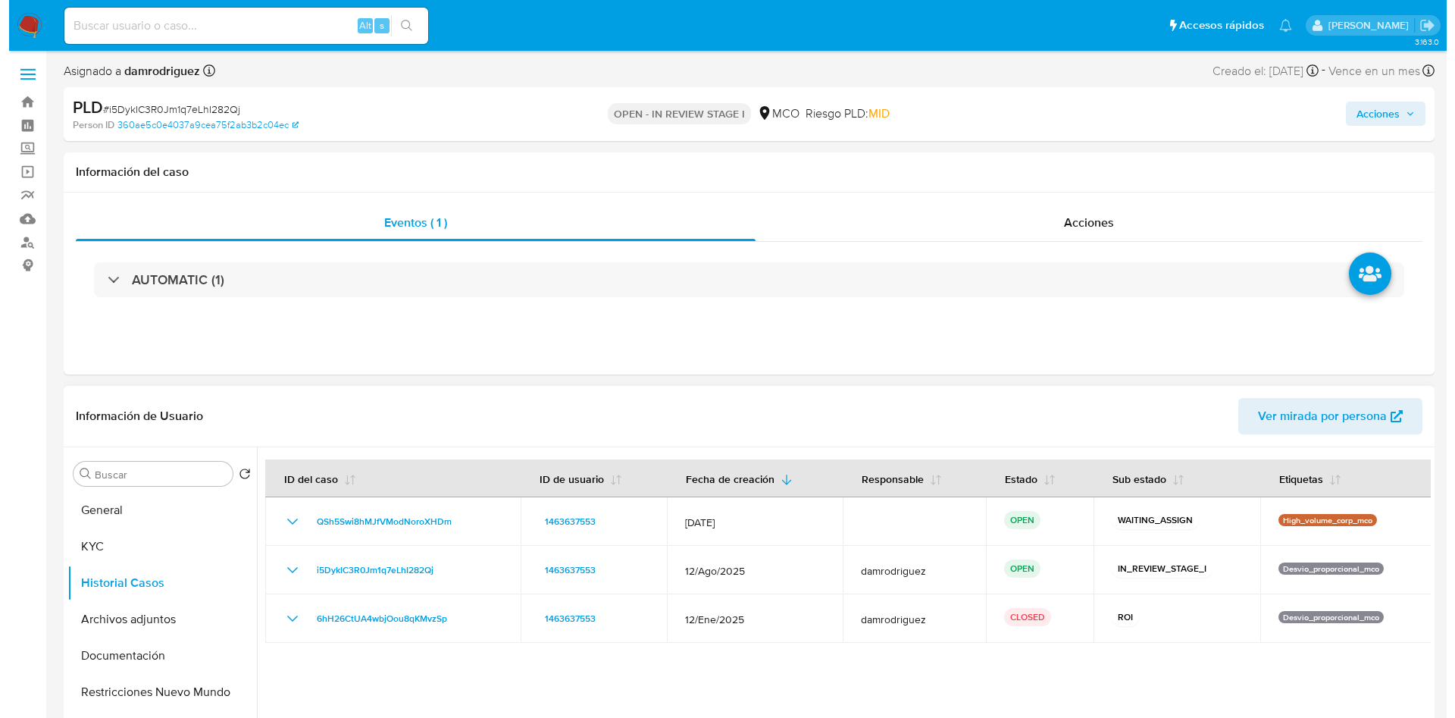
scroll to position [114, 0]
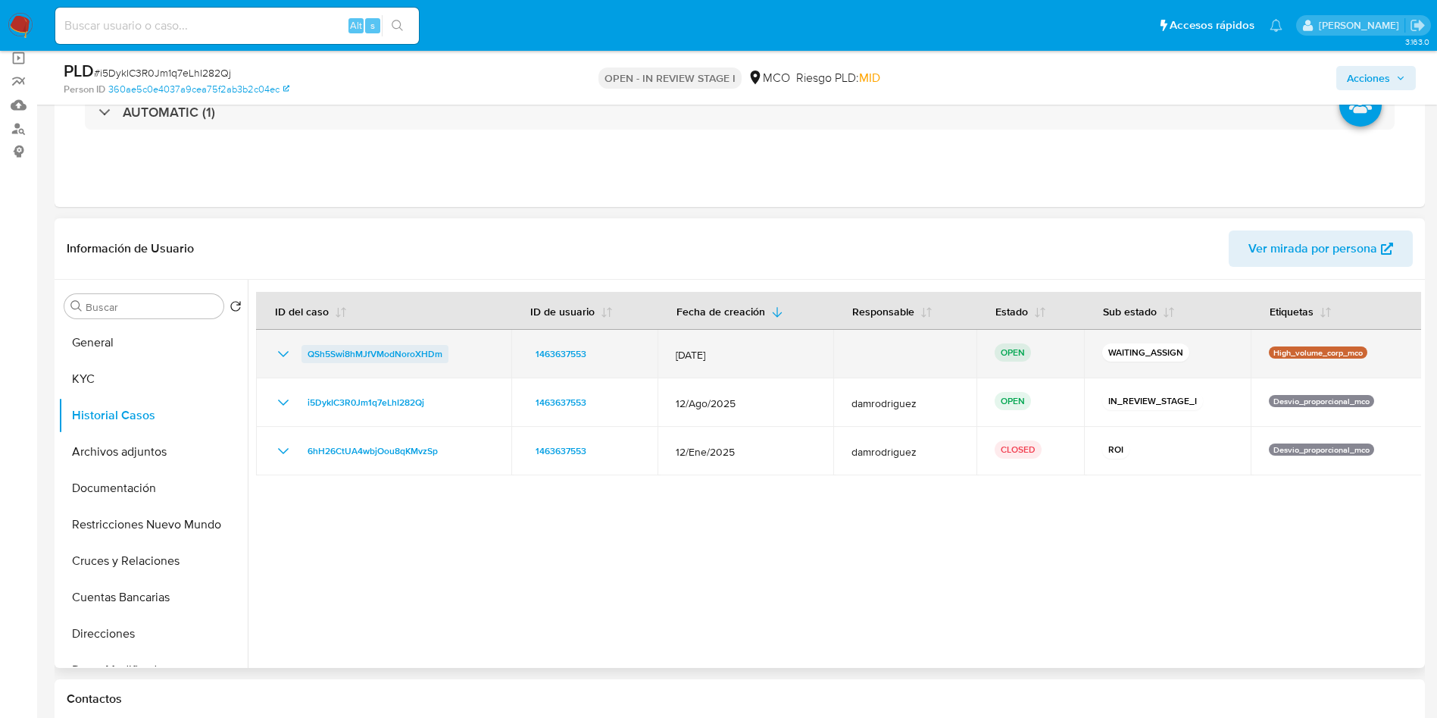
drag, startPoint x: 455, startPoint y: 352, endPoint x: 305, endPoint y: 352, distance: 150.0
click at [305, 352] on div "QSh5Swi8hMJfVModNoroXHDm" at bounding box center [383, 354] width 219 height 18
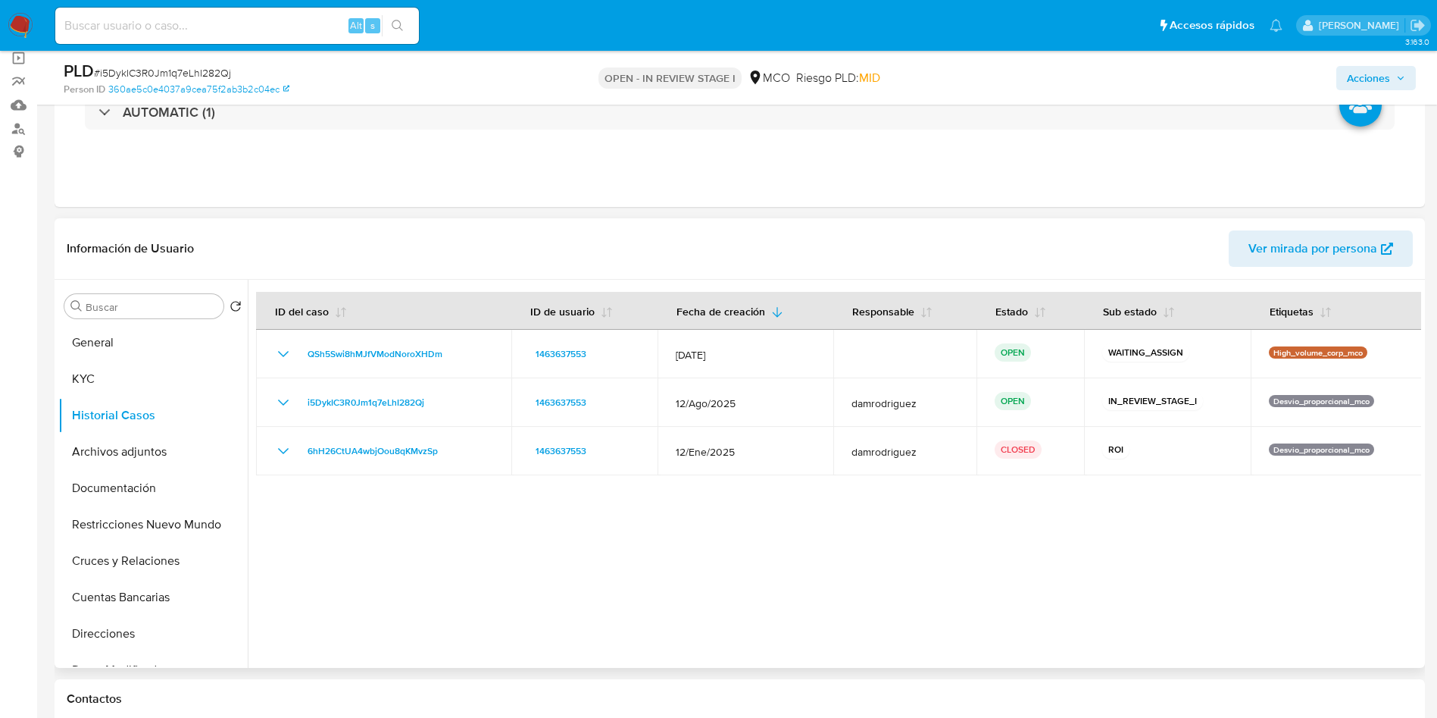
click at [579, 605] on div at bounding box center [835, 474] width 1174 height 388
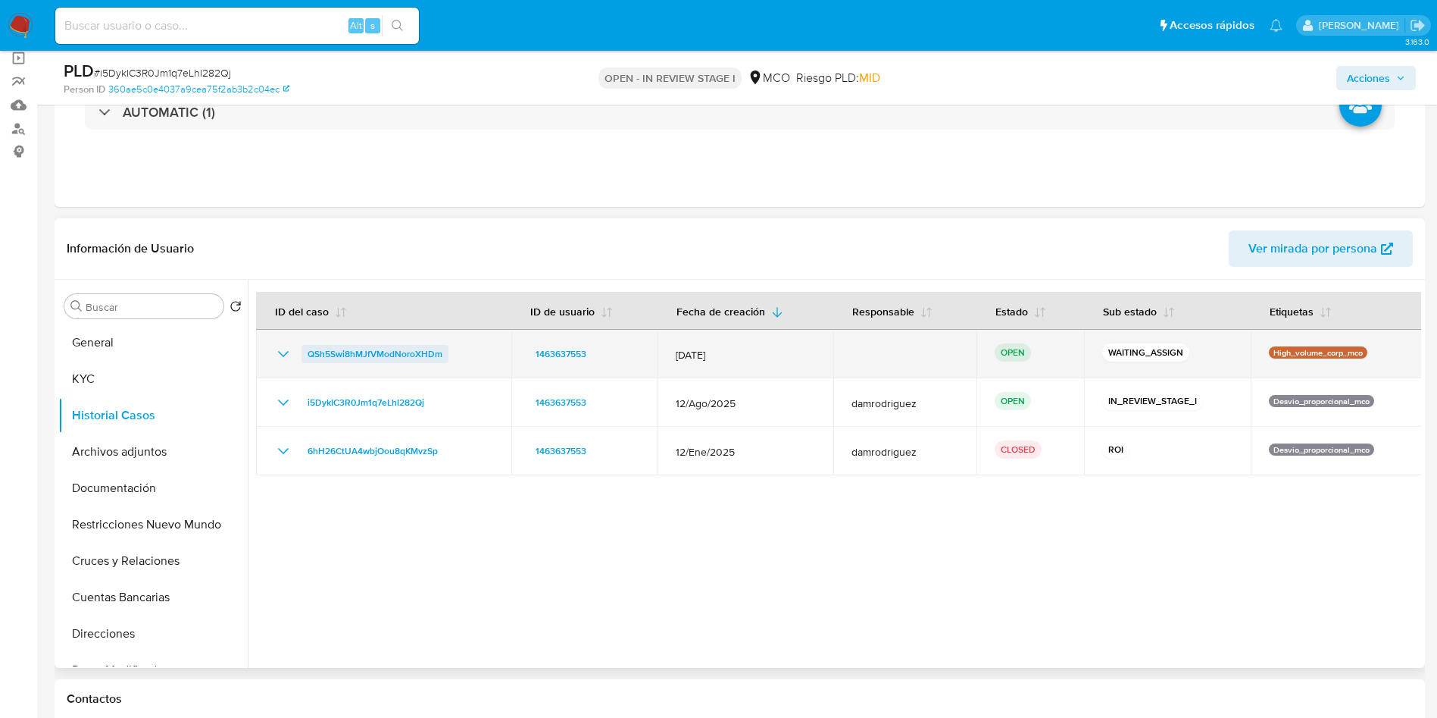
drag, startPoint x: 465, startPoint y: 356, endPoint x: 307, endPoint y: 354, distance: 158.4
click at [307, 354] on div "QSh5Swi8hMJfVModNoroXHDm" at bounding box center [383, 354] width 219 height 18
click at [326, 352] on span "QSh5Swi8hMJfVModNoroXHDm" at bounding box center [375, 354] width 135 height 18
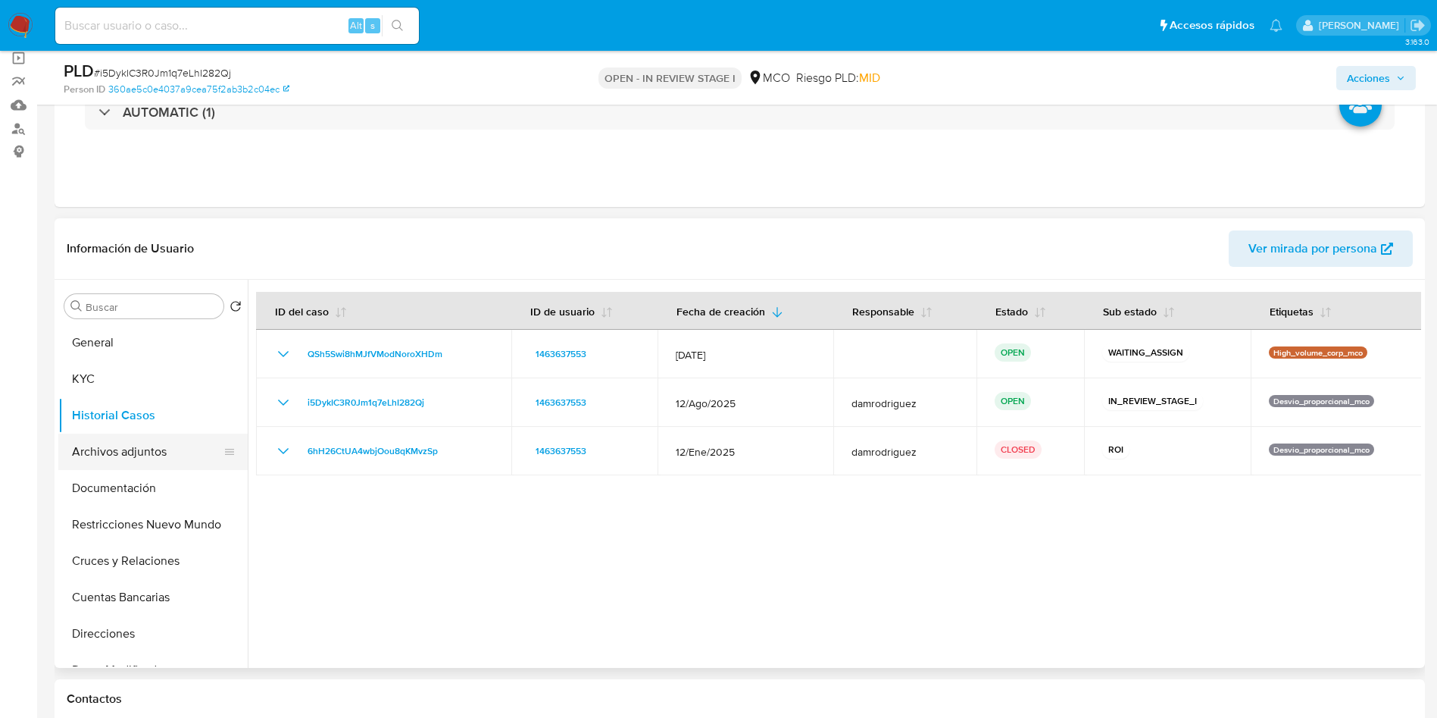
click at [143, 446] on button "Archivos adjuntos" at bounding box center [146, 451] width 177 height 36
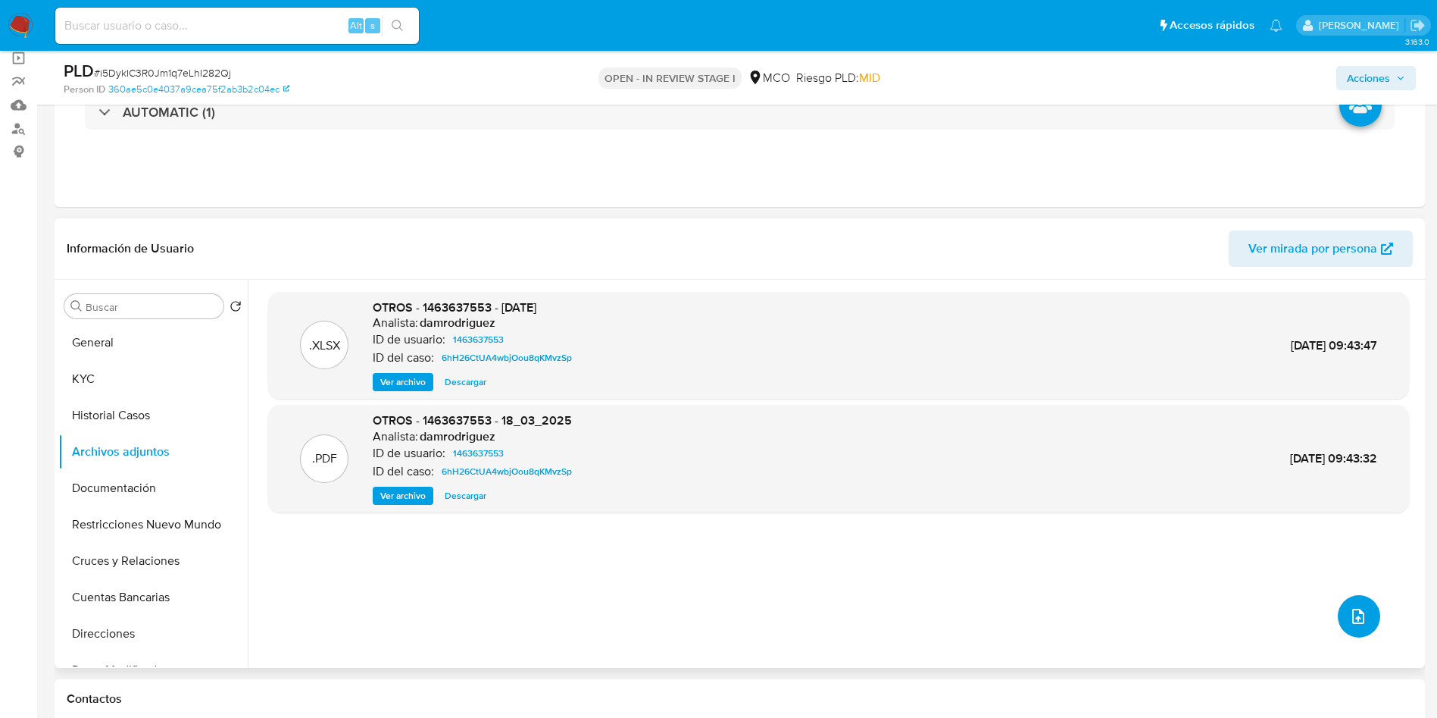
click at [1352, 620] on icon "upload-file" at bounding box center [1359, 616] width 18 height 18
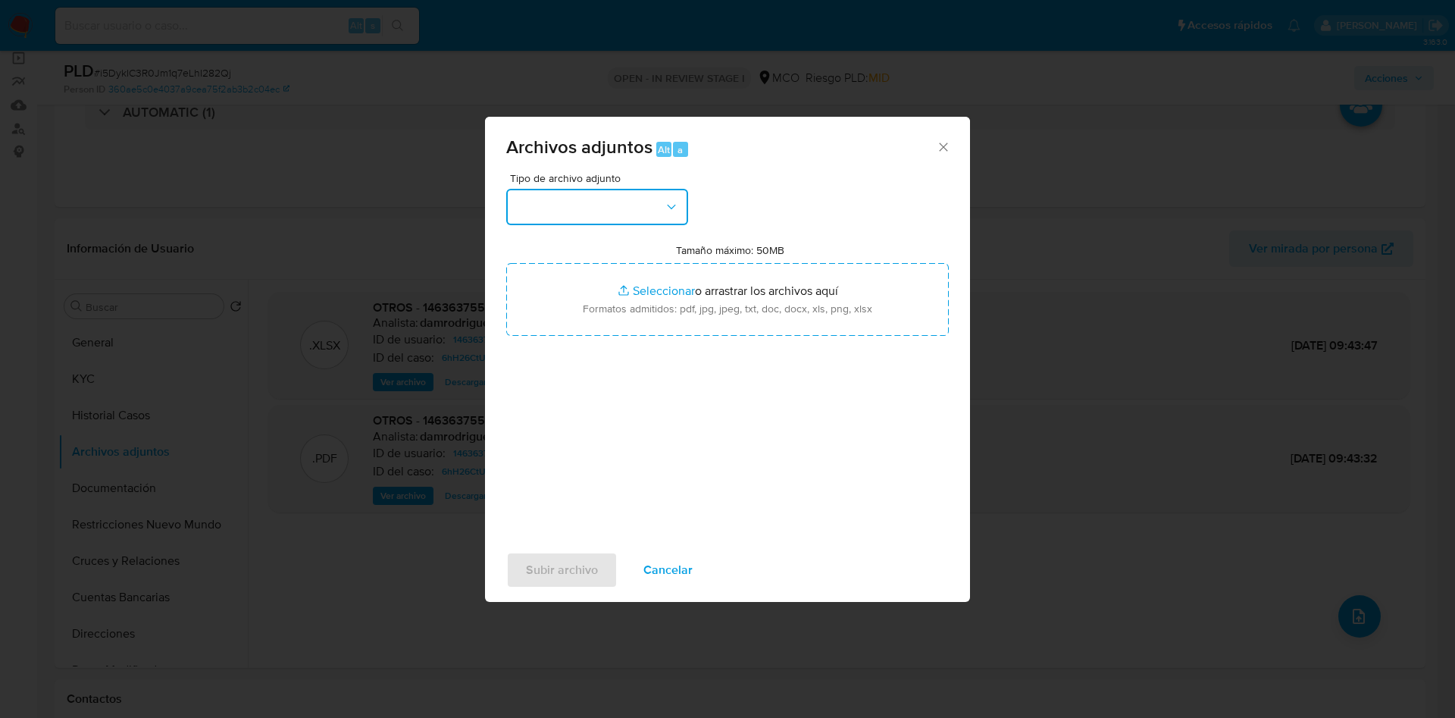
click at [588, 196] on button "button" at bounding box center [597, 207] width 182 height 36
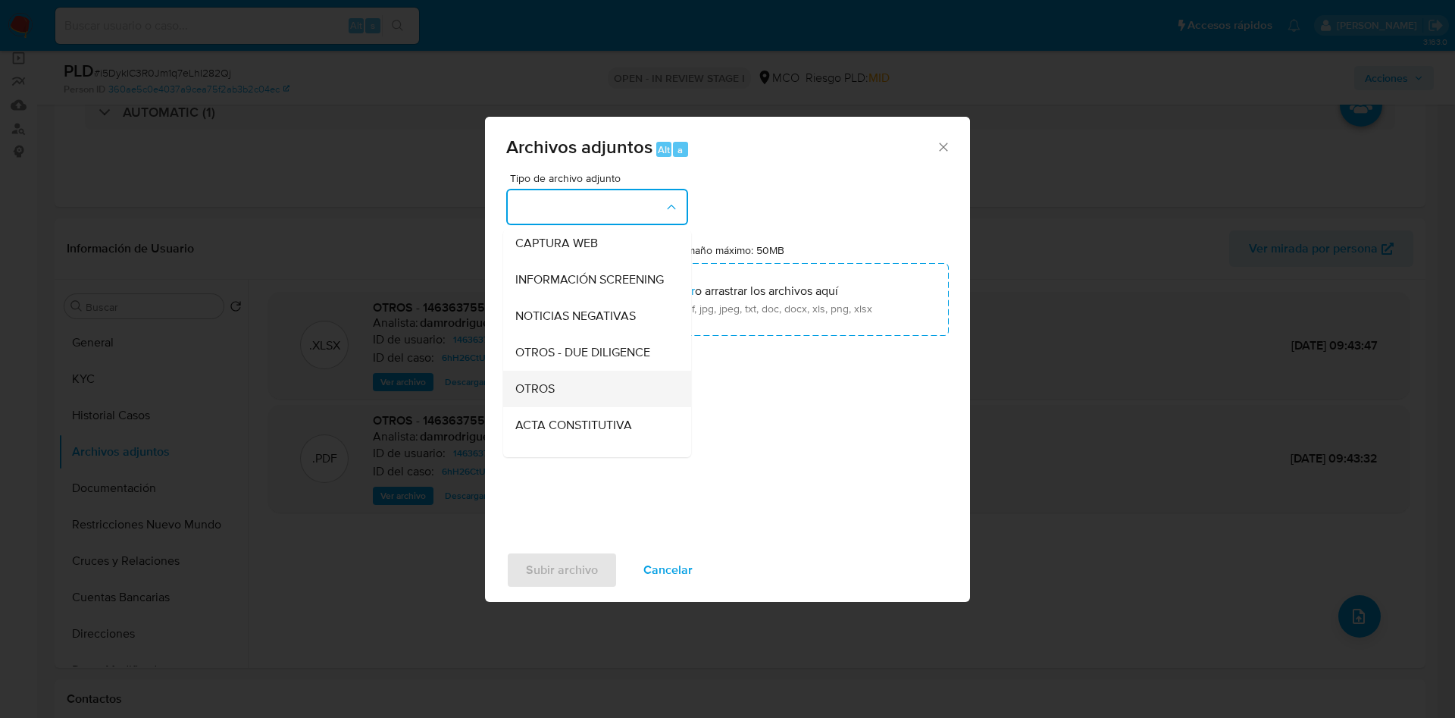
click at [555, 396] on span "OTROS" at bounding box center [534, 388] width 39 height 15
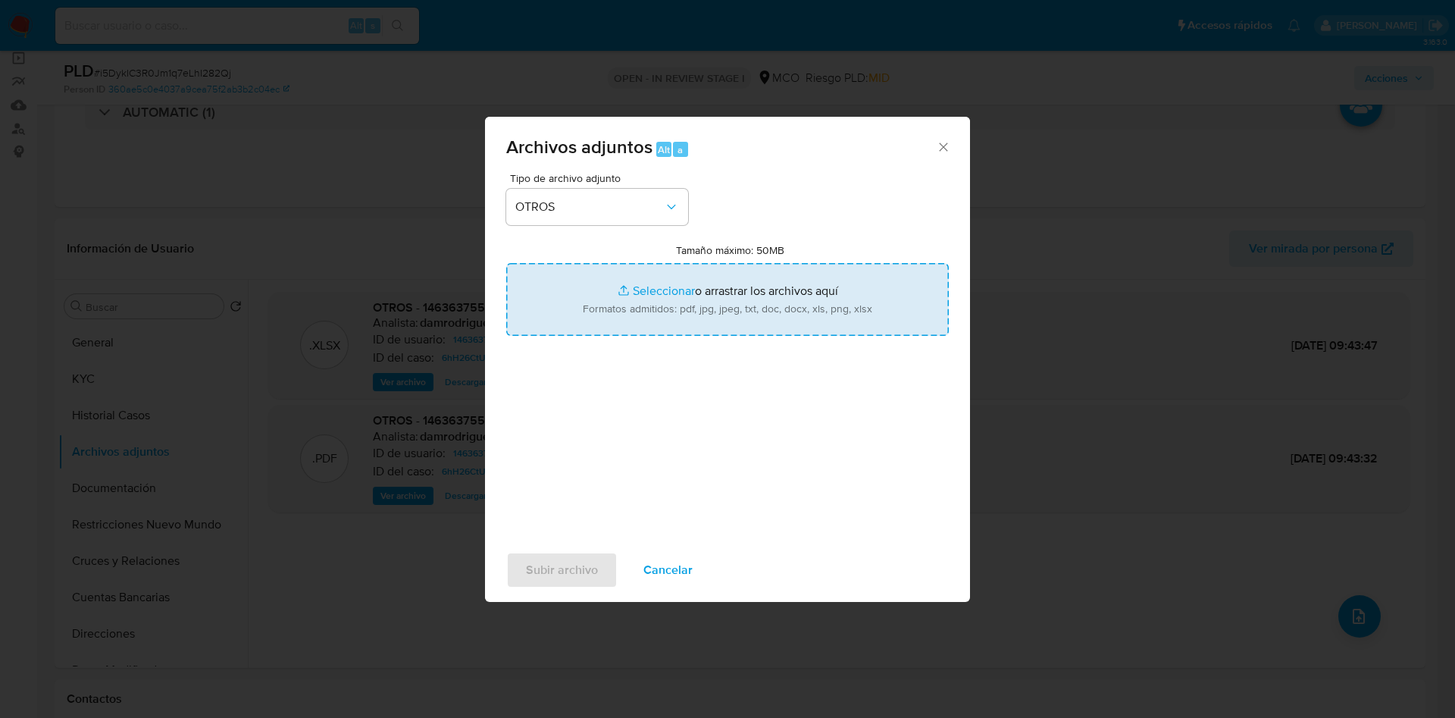
click at [719, 291] on input "Tamaño máximo: 50MB Seleccionar archivos" at bounding box center [727, 299] width 443 height 73
type input "C:\fakepath\1463637553 - 13_10_2025.pdf"
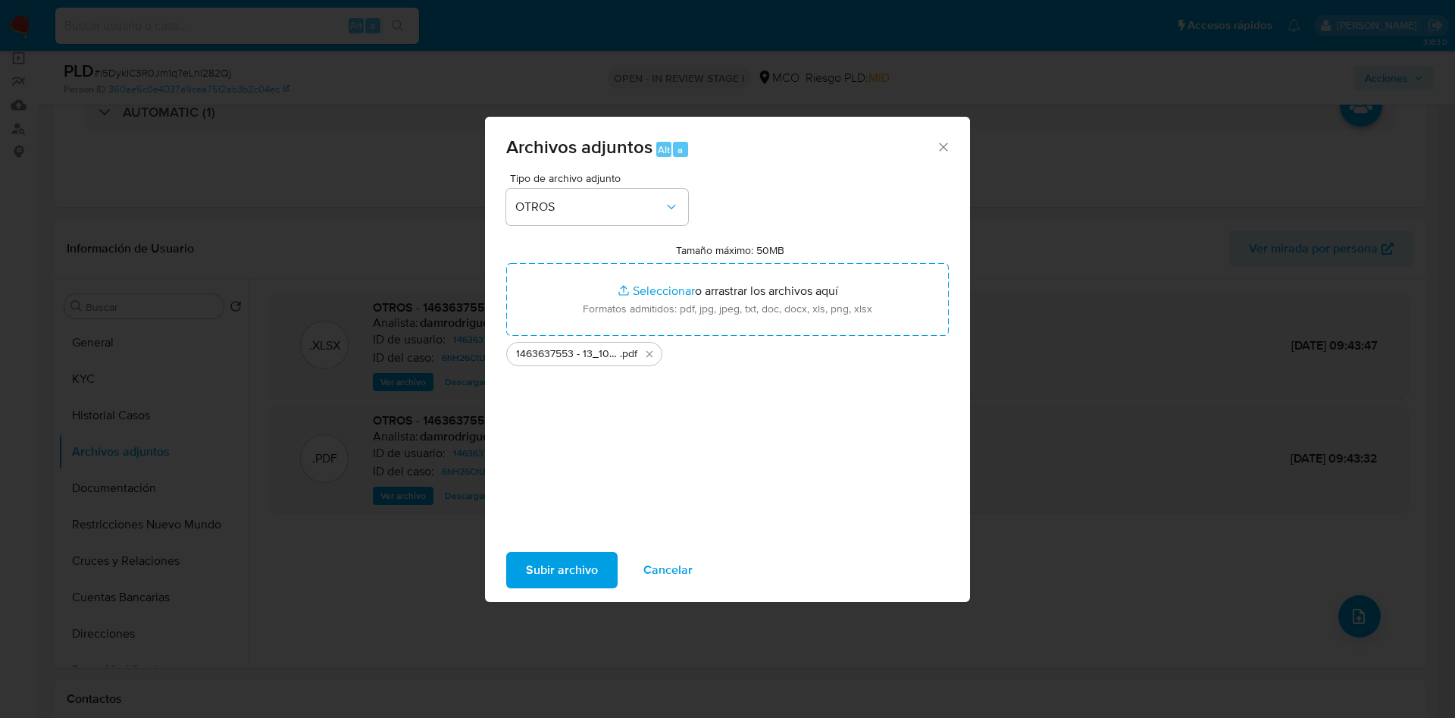
click at [551, 568] on span "Subir archivo" at bounding box center [562, 569] width 72 height 33
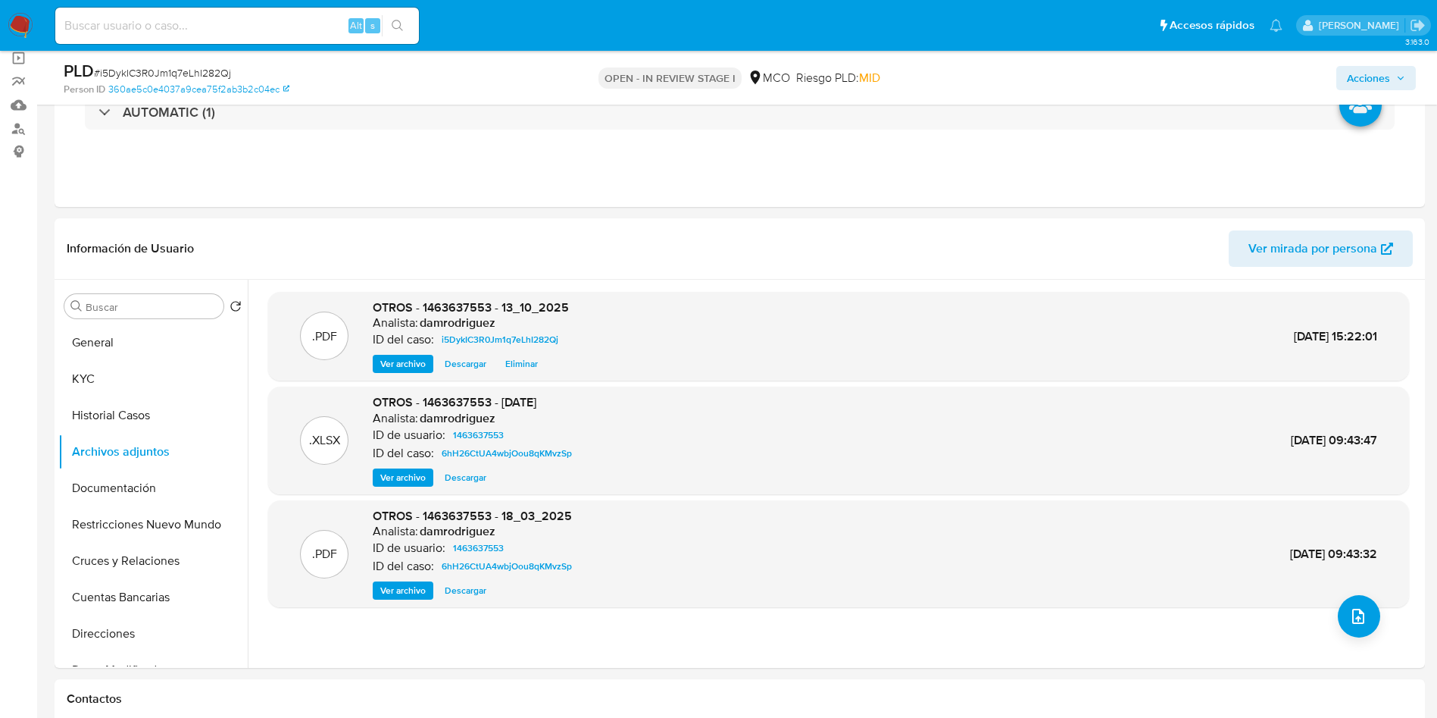
click at [1372, 79] on span "Acciones" at bounding box center [1368, 78] width 43 height 24
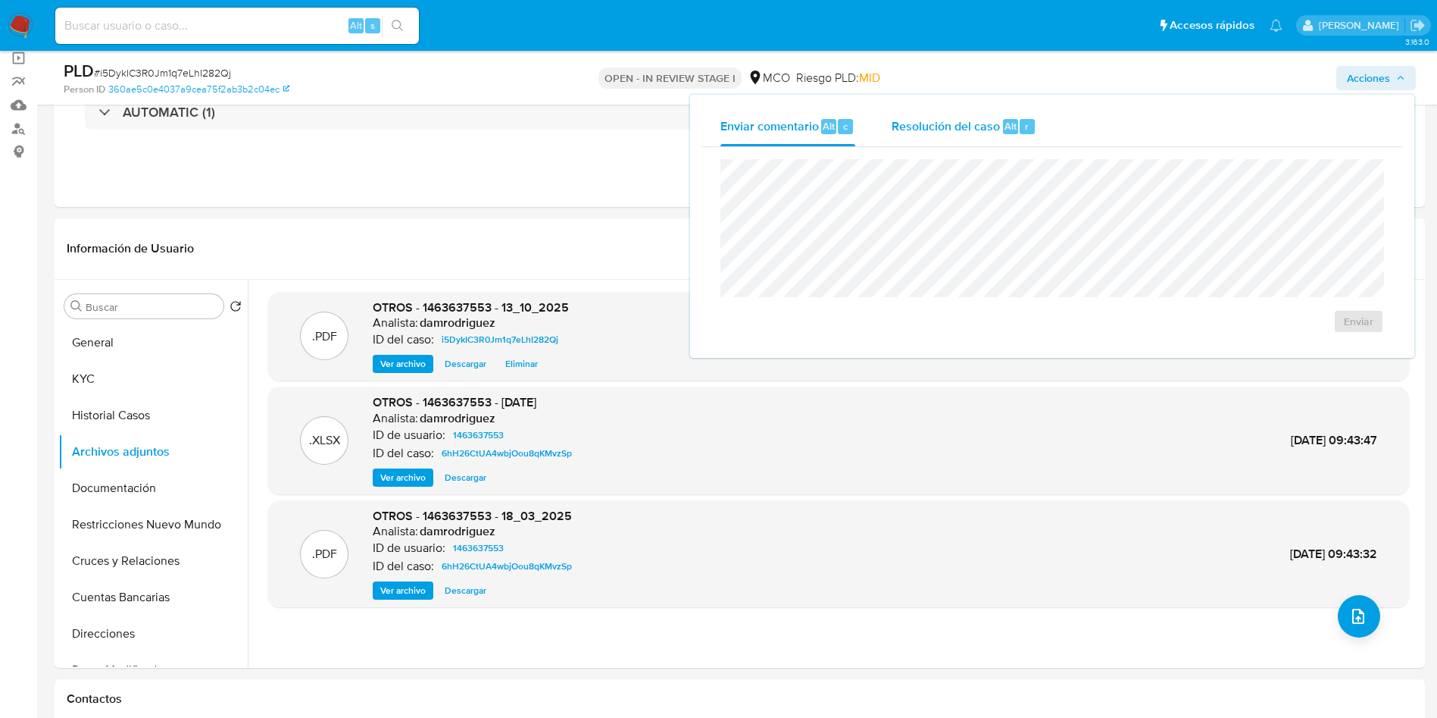
click at [944, 114] on div "Resolución del caso Alt r" at bounding box center [964, 126] width 145 height 39
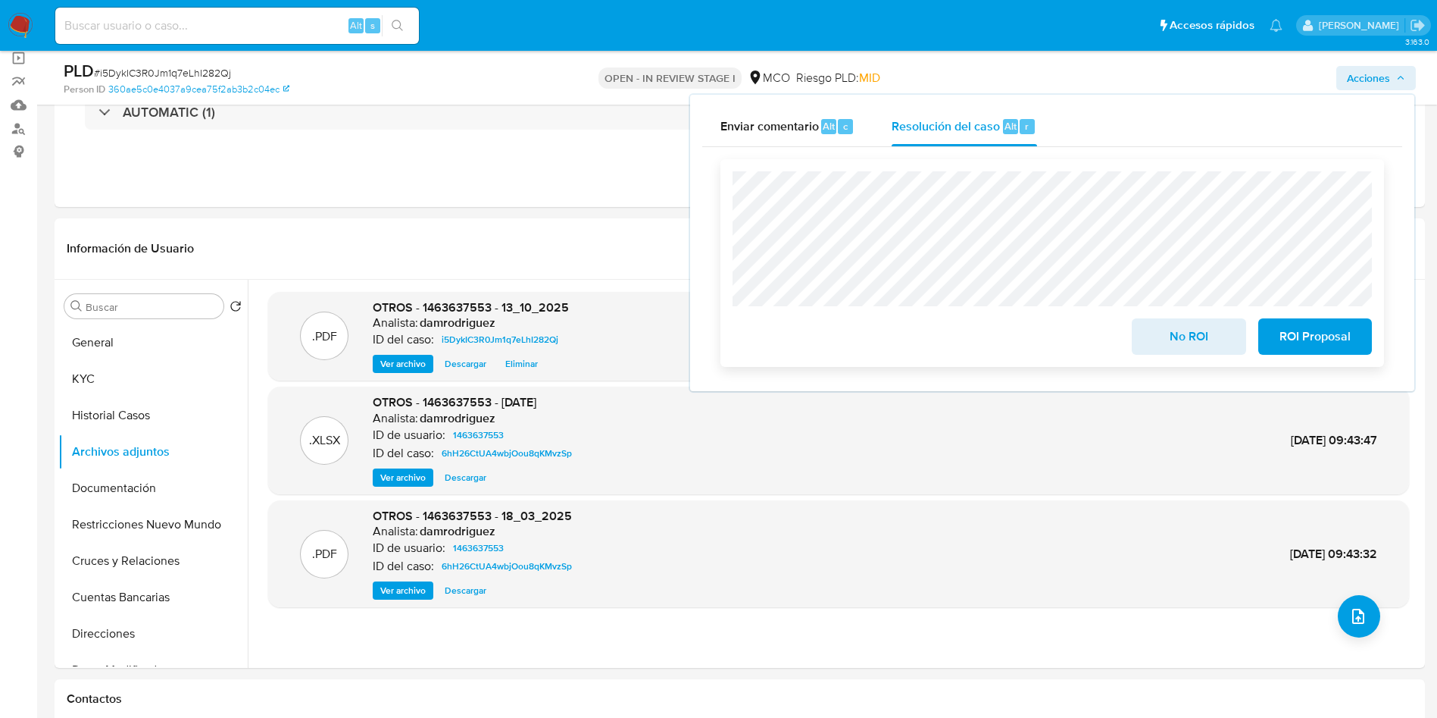
click at [1185, 335] on span "No ROI" at bounding box center [1189, 336] width 74 height 33
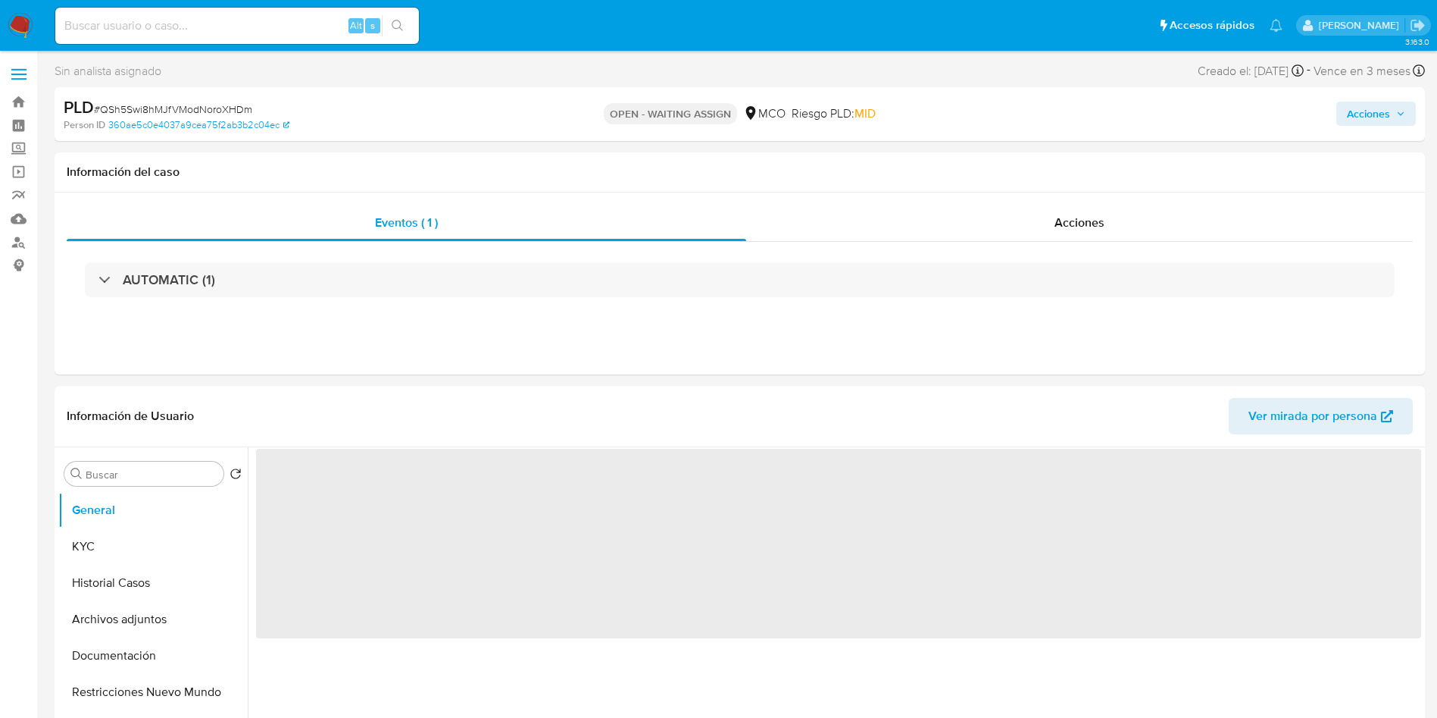
select select "10"
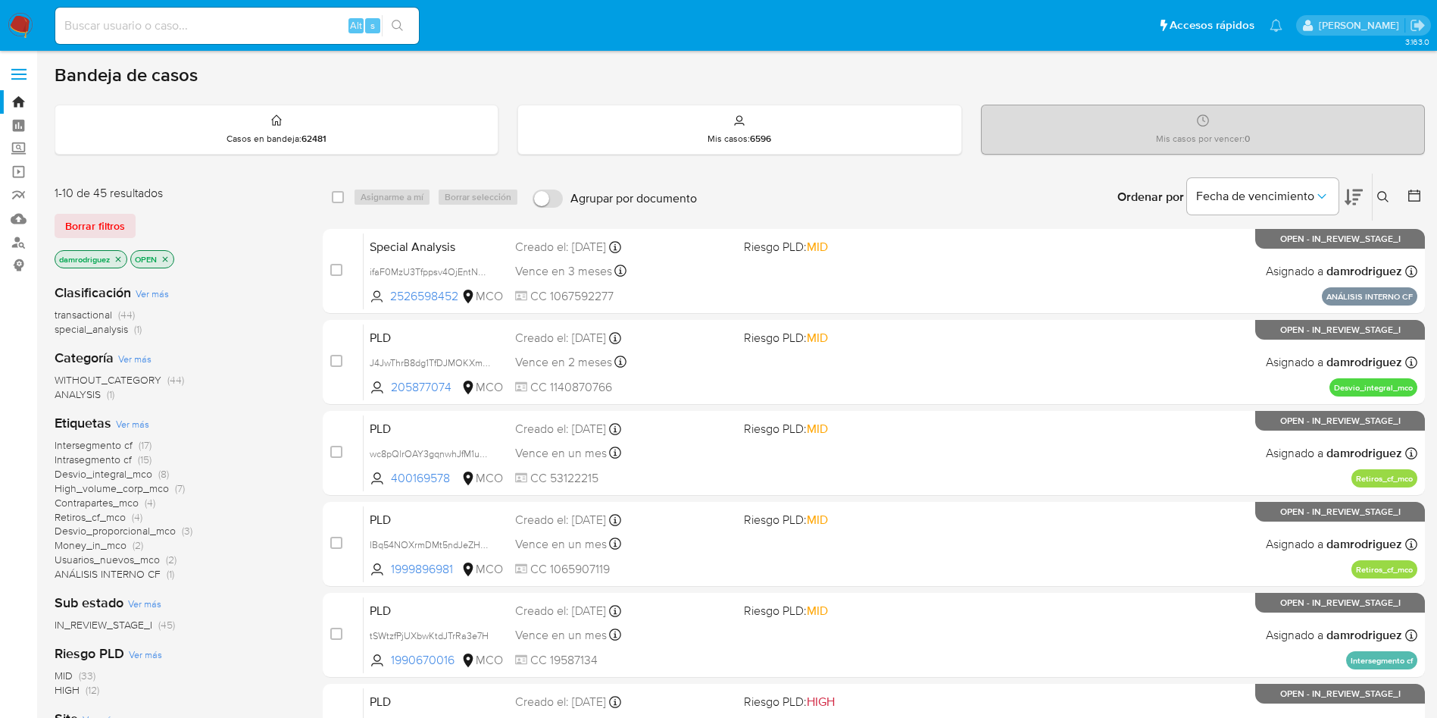
click at [1378, 193] on icon at bounding box center [1384, 197] width 12 height 12
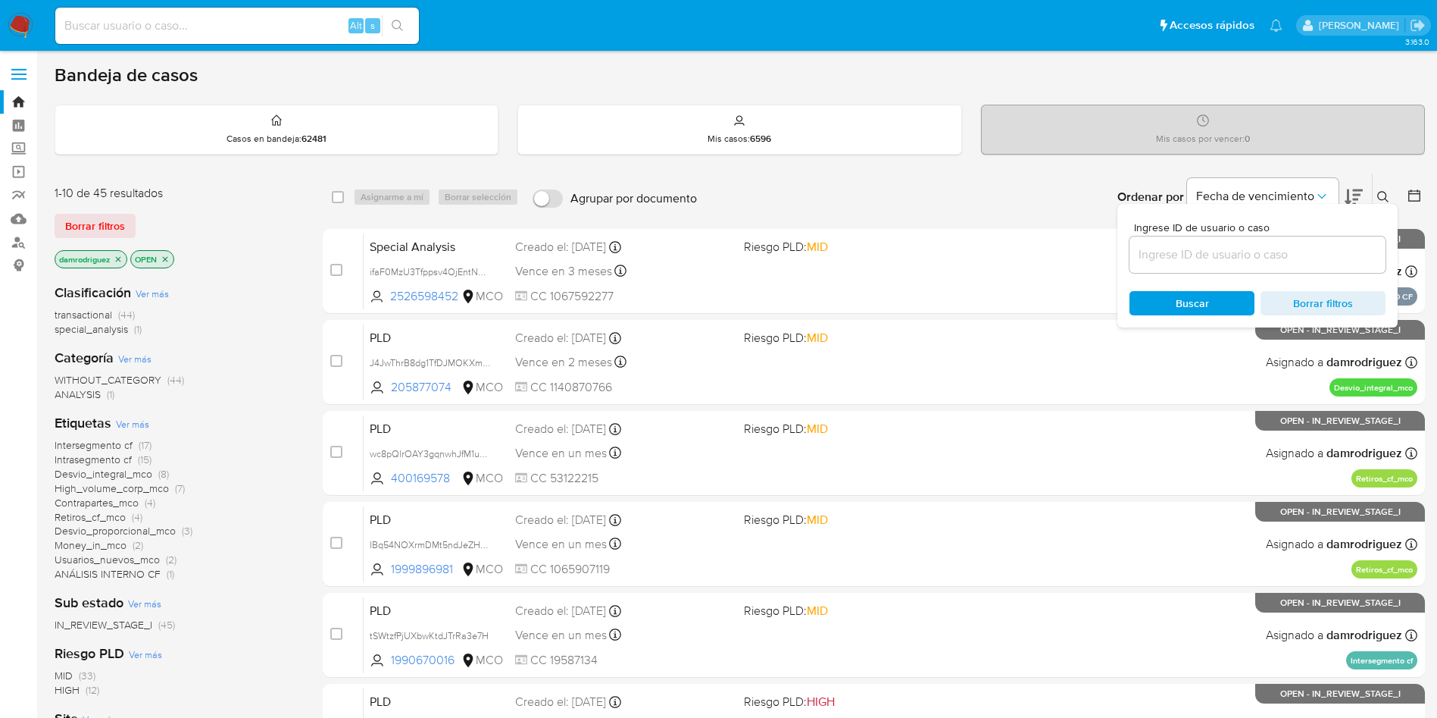
click at [1163, 262] on input at bounding box center [1258, 255] width 256 height 20
type input "QSh5Swi8hMJfVModNoroXHDm"
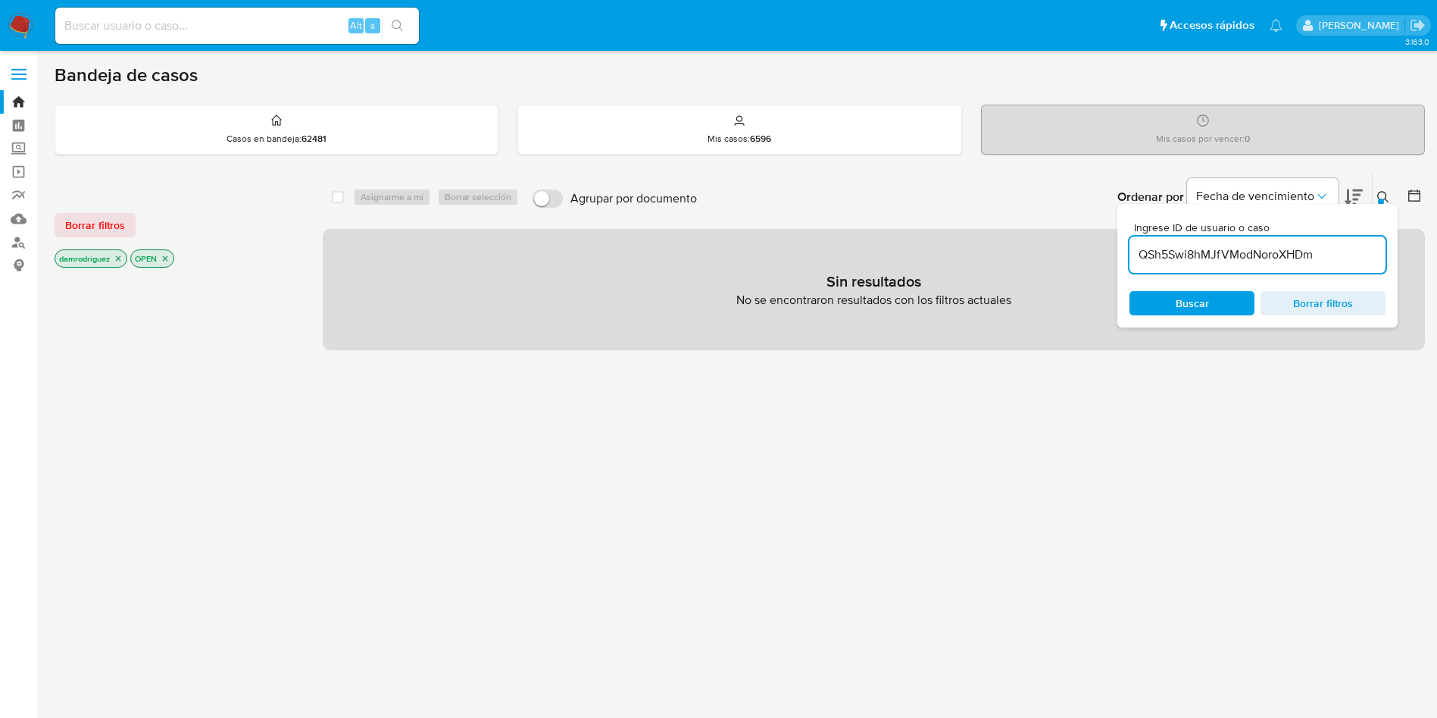
click at [118, 260] on icon "close-filter" at bounding box center [118, 258] width 9 height 9
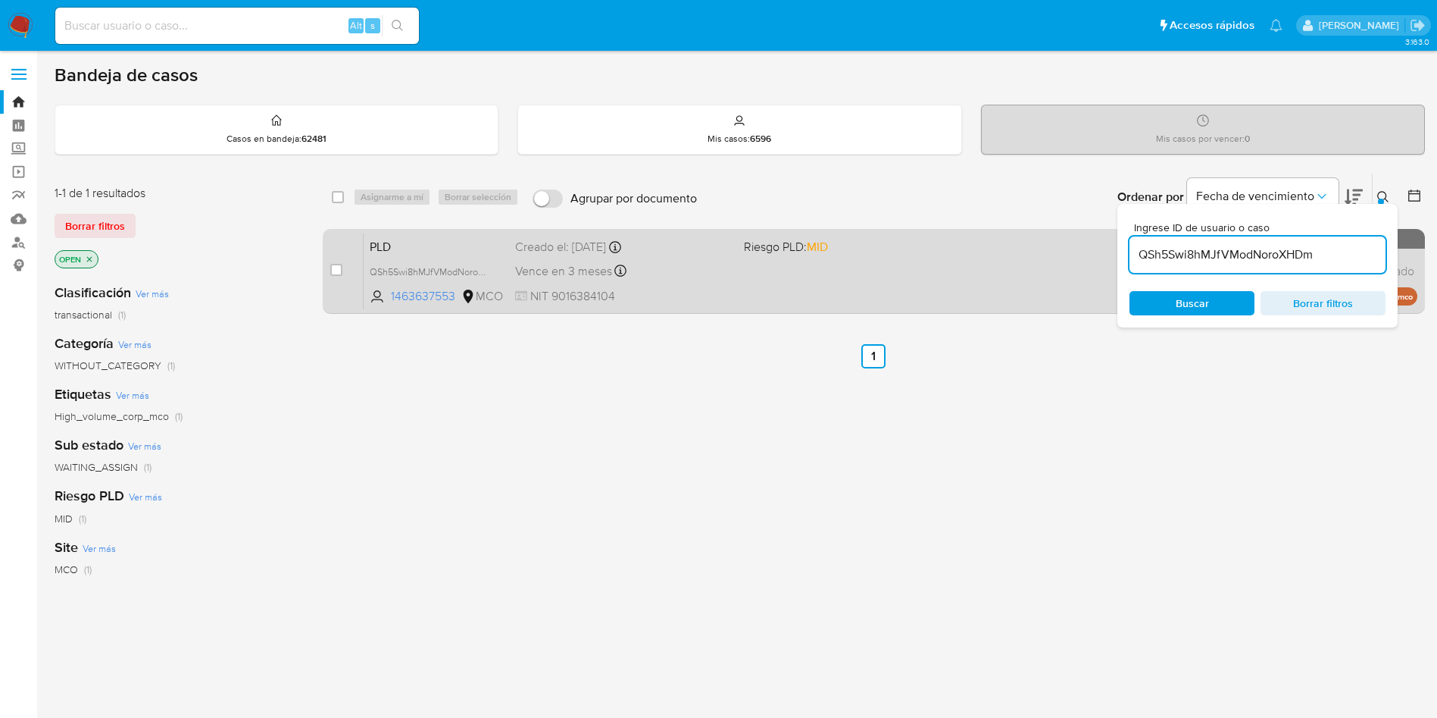
click at [331, 276] on div "case-item-checkbox" at bounding box center [336, 269] width 12 height 15
click at [336, 271] on input "checkbox" at bounding box center [336, 270] width 12 height 12
checkbox input "true"
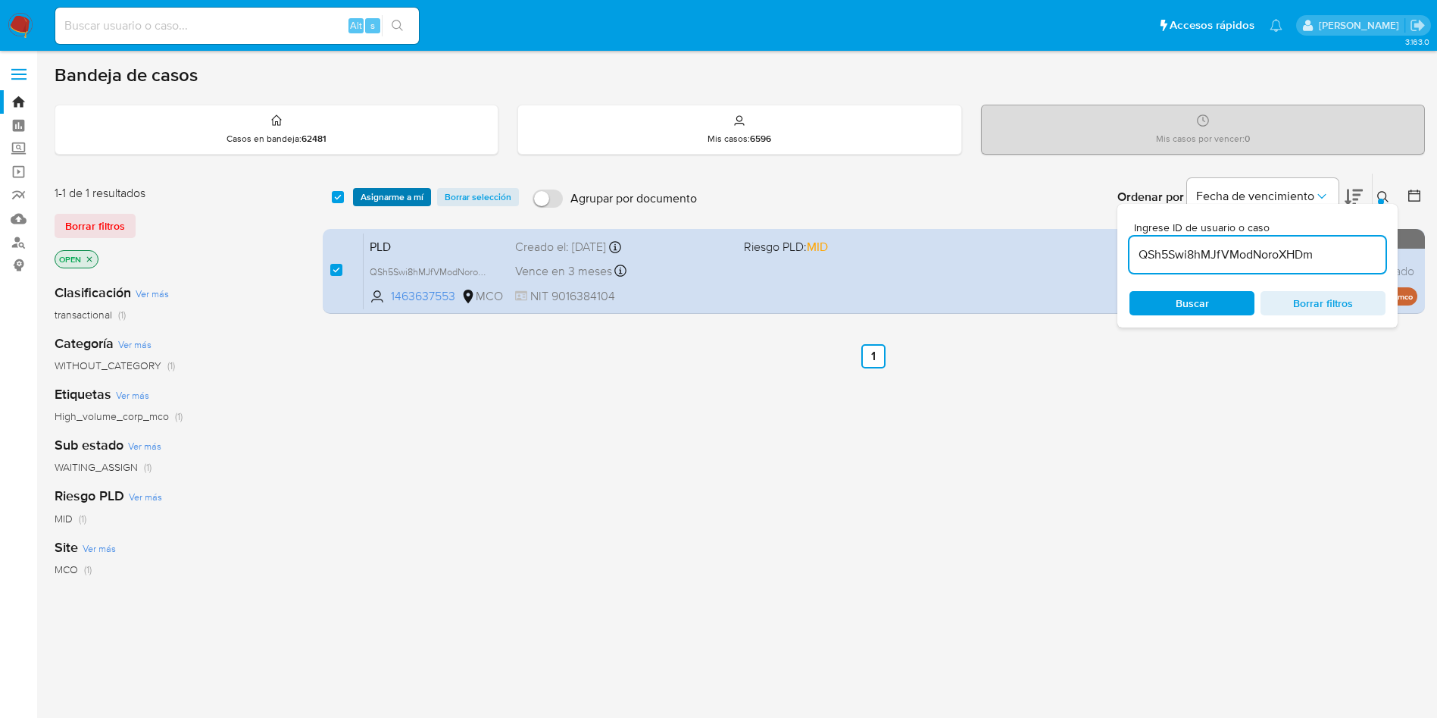
click at [390, 189] on span "Asignarme a mí" at bounding box center [392, 196] width 63 height 15
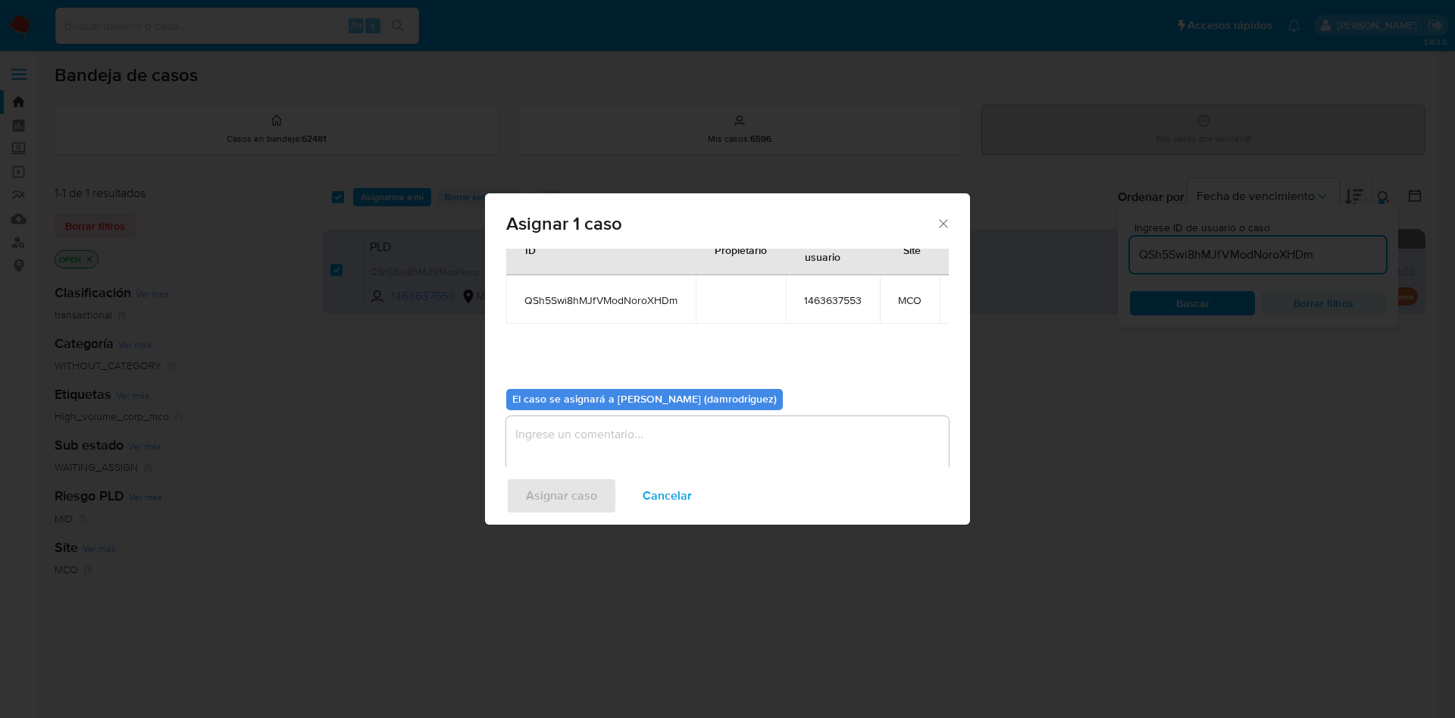
scroll to position [96, 0]
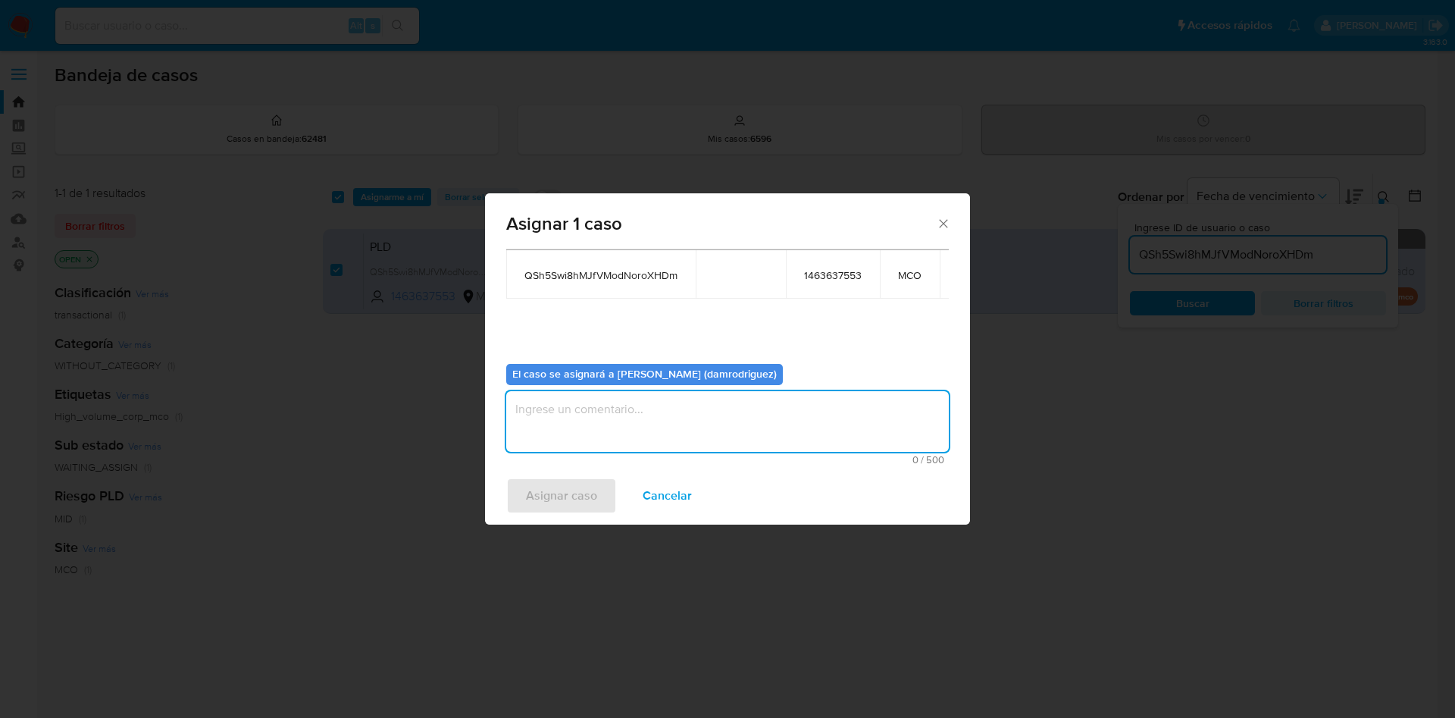
click at [604, 397] on textarea "assign-modal" at bounding box center [727, 421] width 443 height 61
type textarea "asignacion"
click at [555, 479] on span "Asignar caso" at bounding box center [561, 495] width 71 height 33
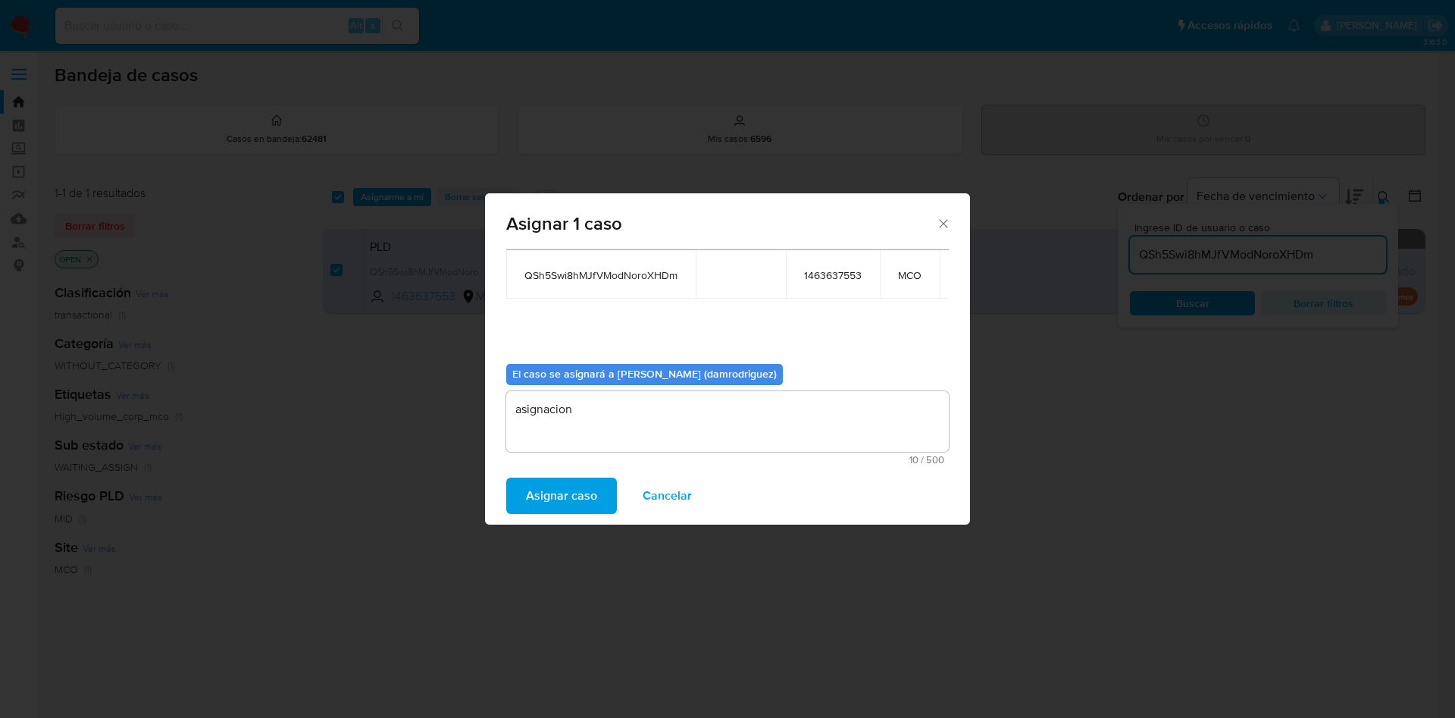
click at [554, 482] on span "Asignar caso" at bounding box center [561, 495] width 71 height 33
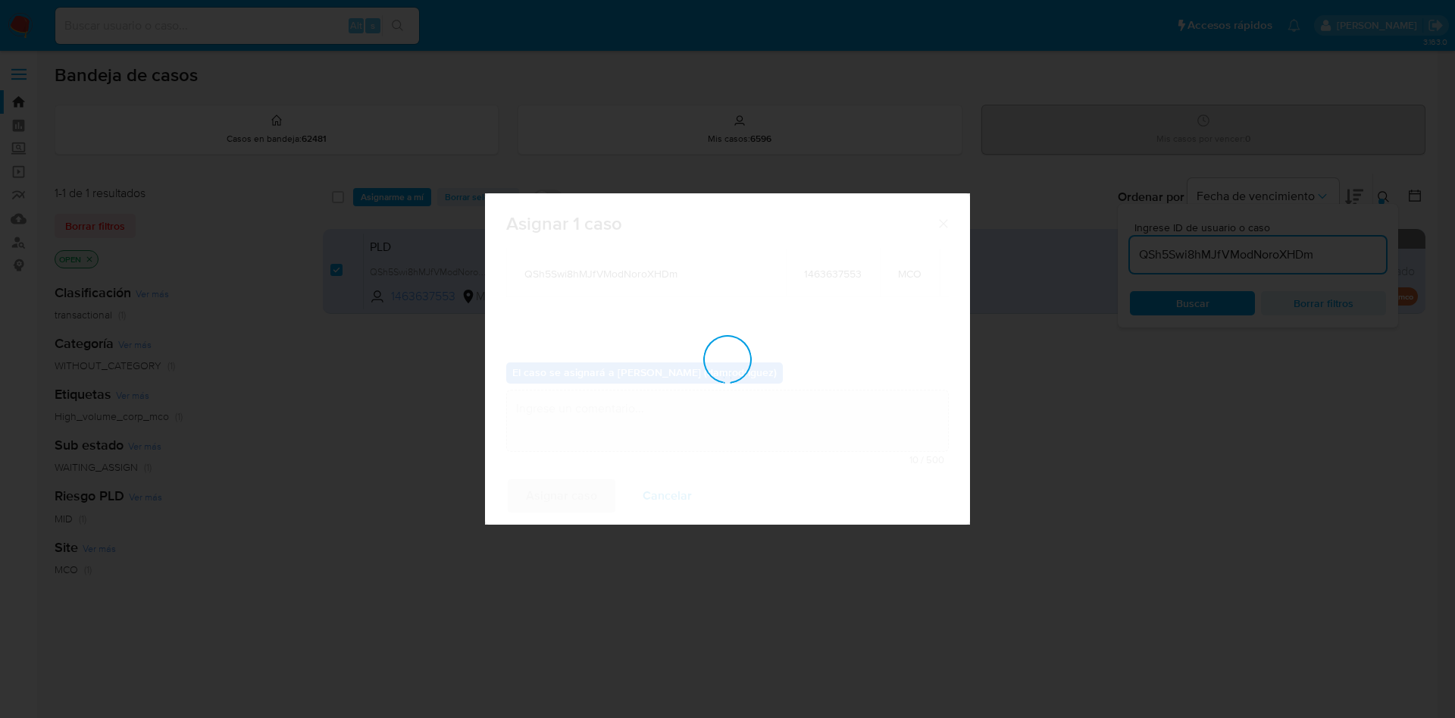
checkbox input "false"
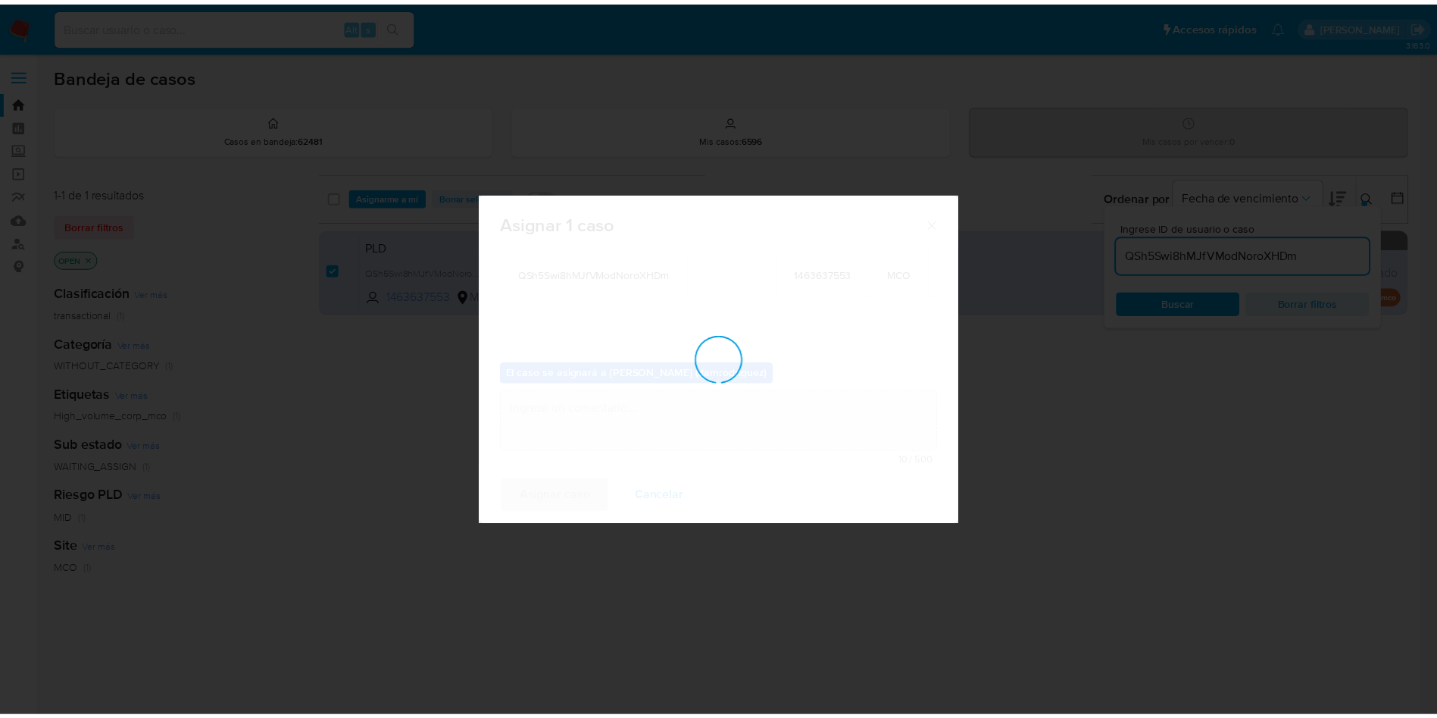
scroll to position [92, 0]
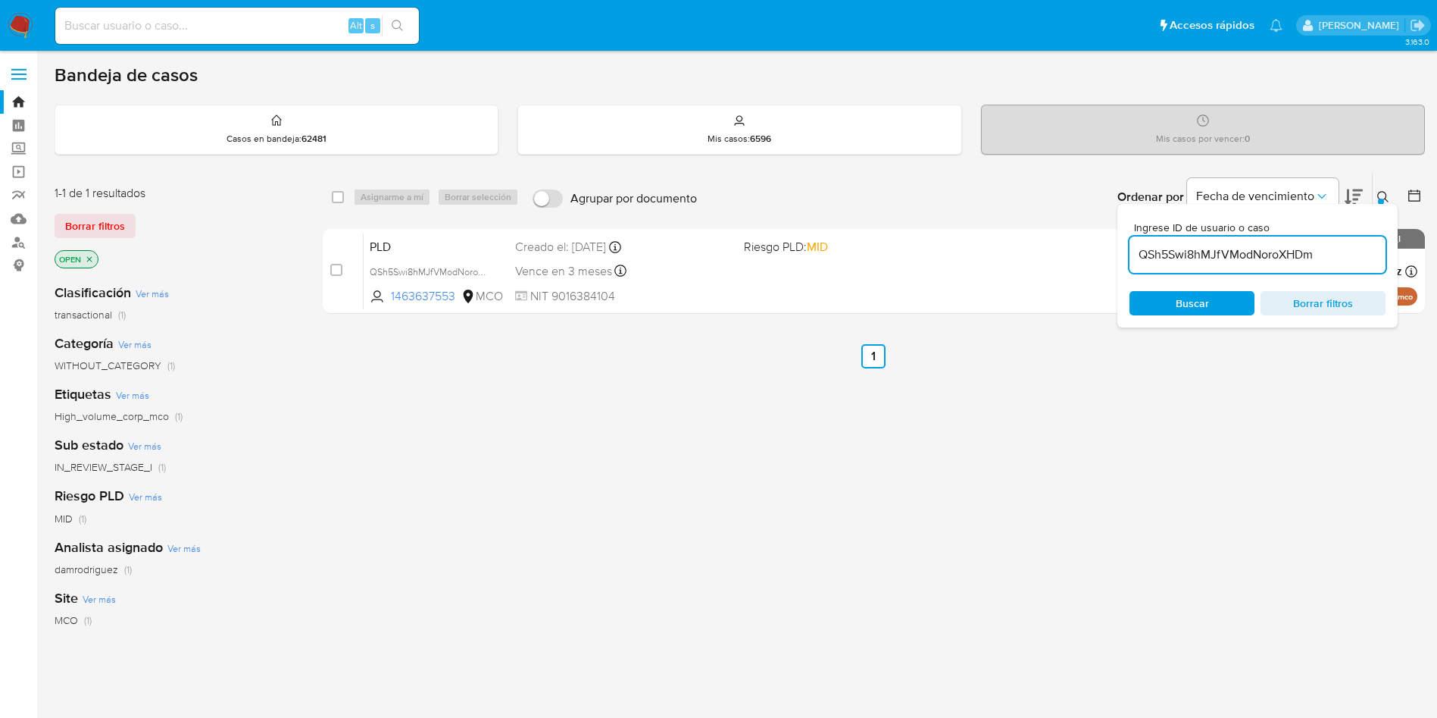
click at [22, 27] on img at bounding box center [21, 26] width 26 height 26
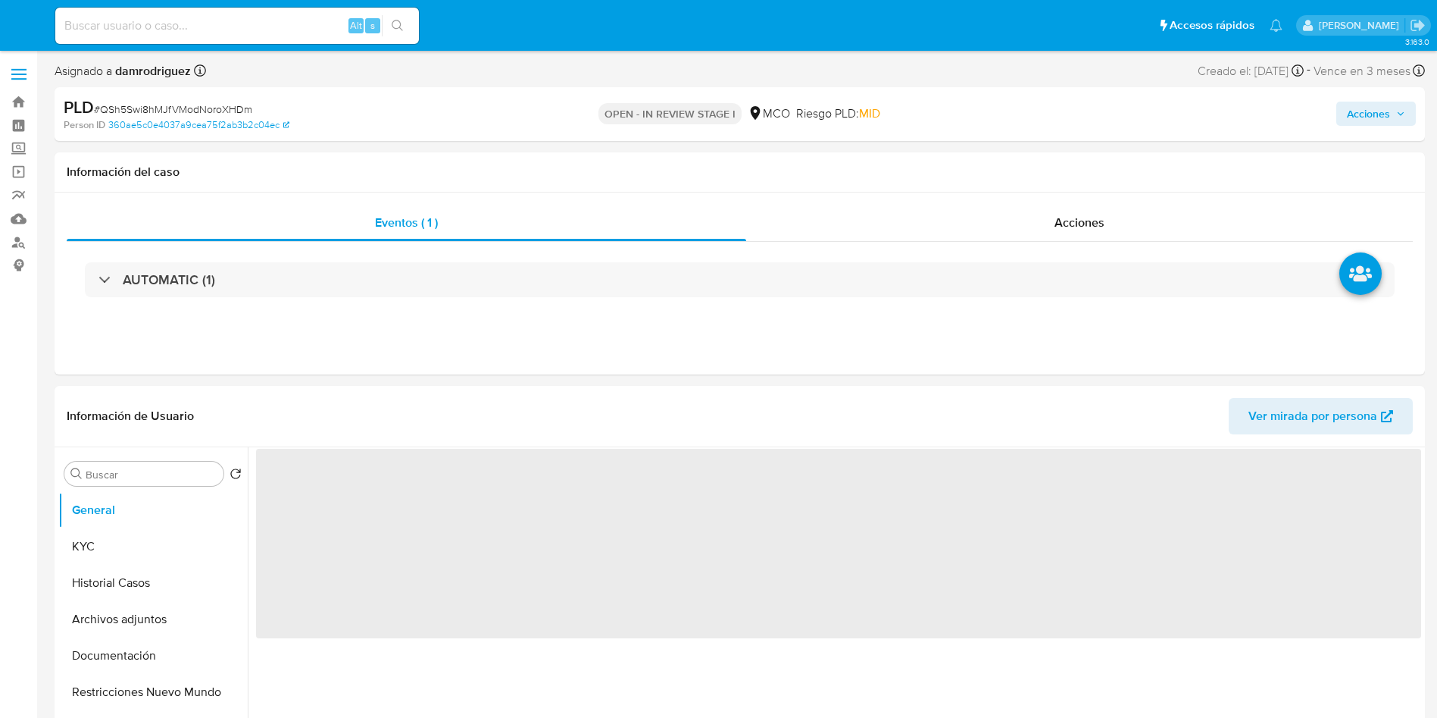
select select "10"
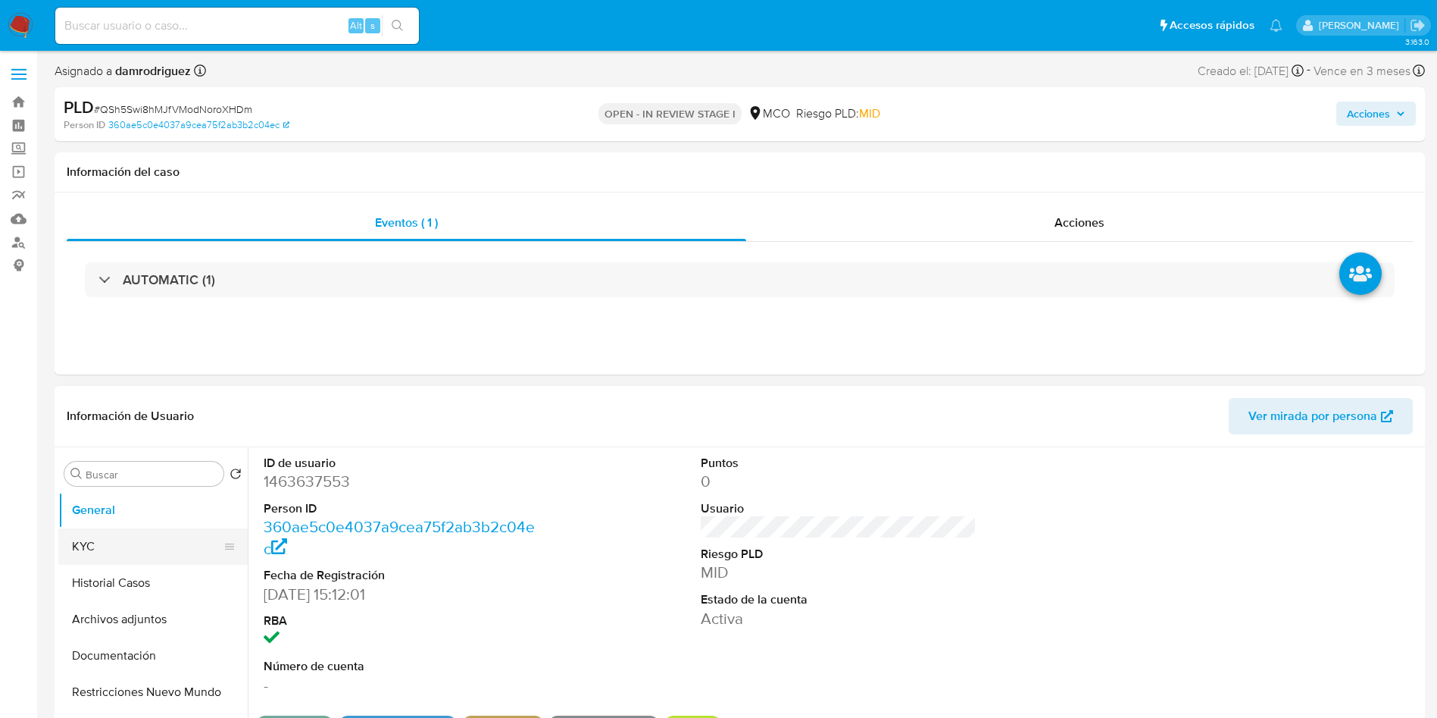
click at [137, 539] on button "KYC" at bounding box center [146, 546] width 177 height 36
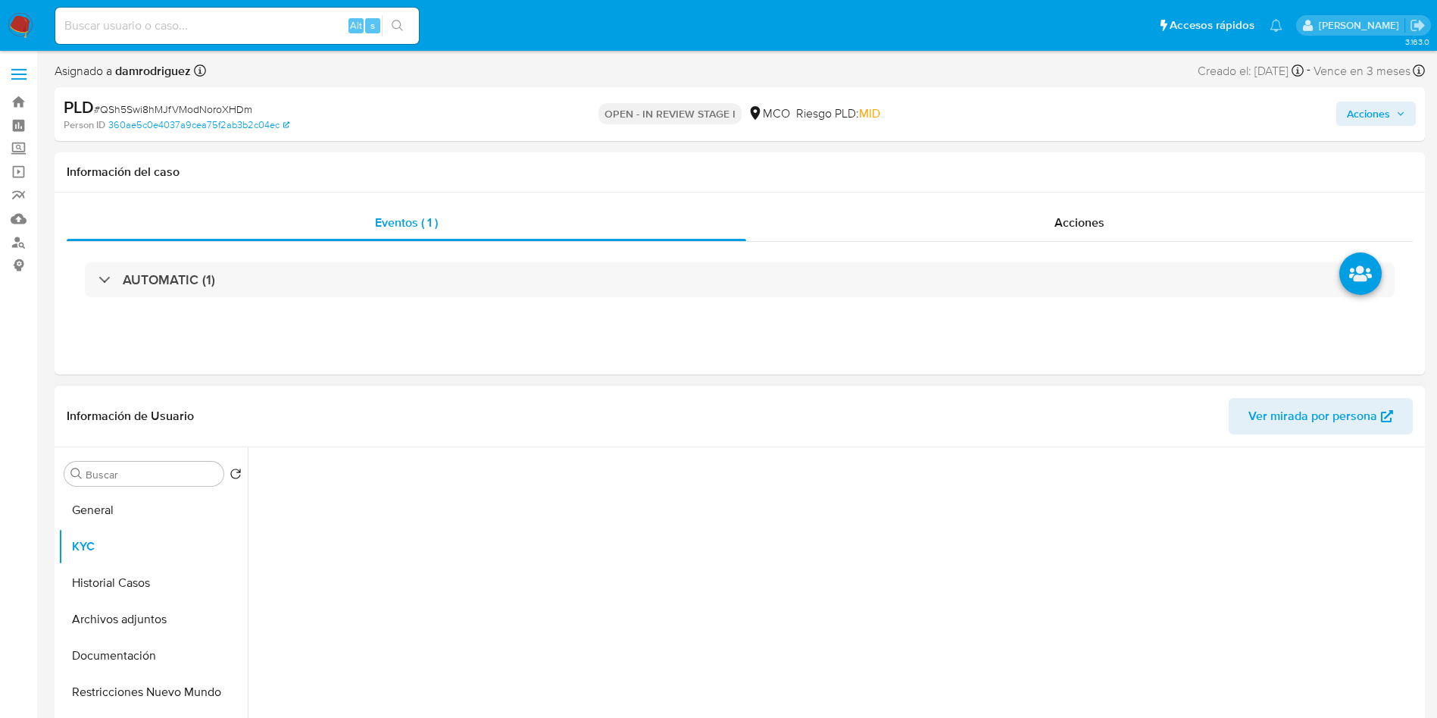
click at [512, 408] on header "Información de Usuario Ver mirada por persona" at bounding box center [740, 416] width 1347 height 36
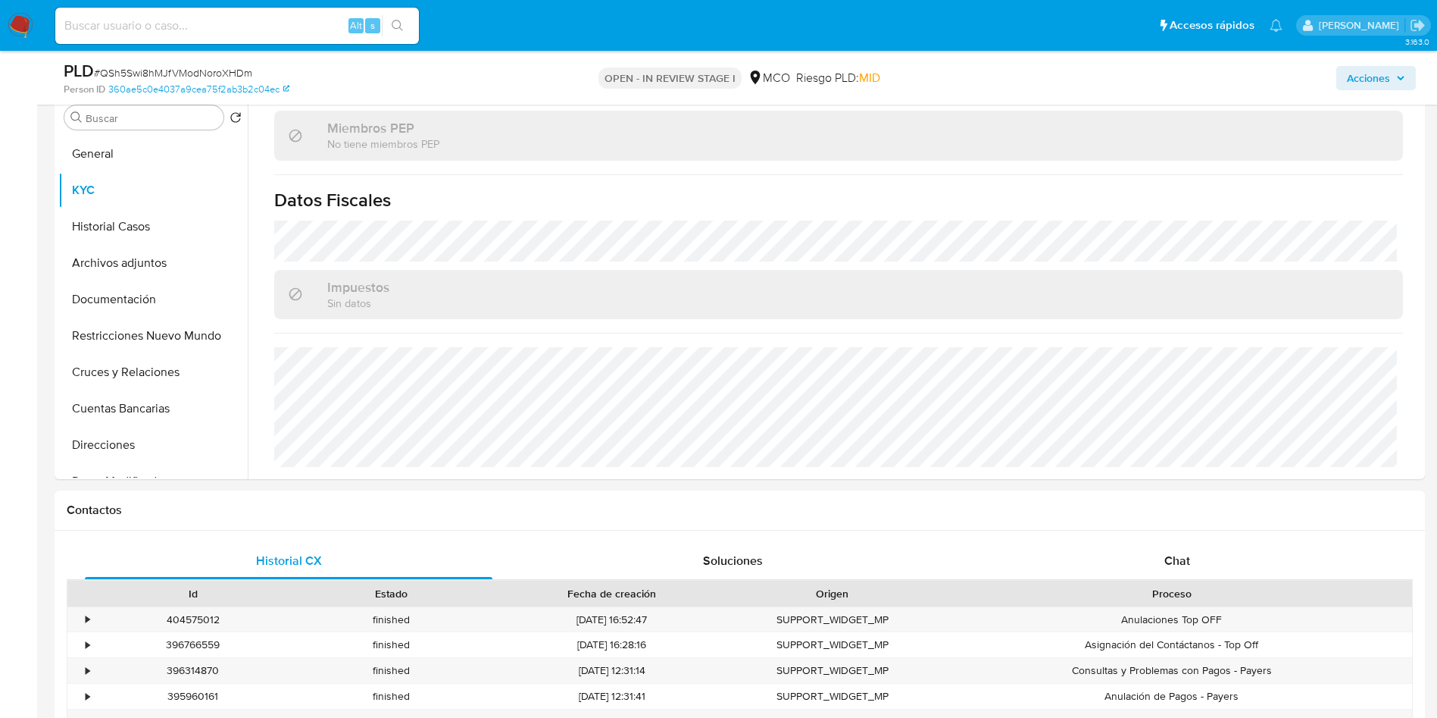
scroll to position [227, 0]
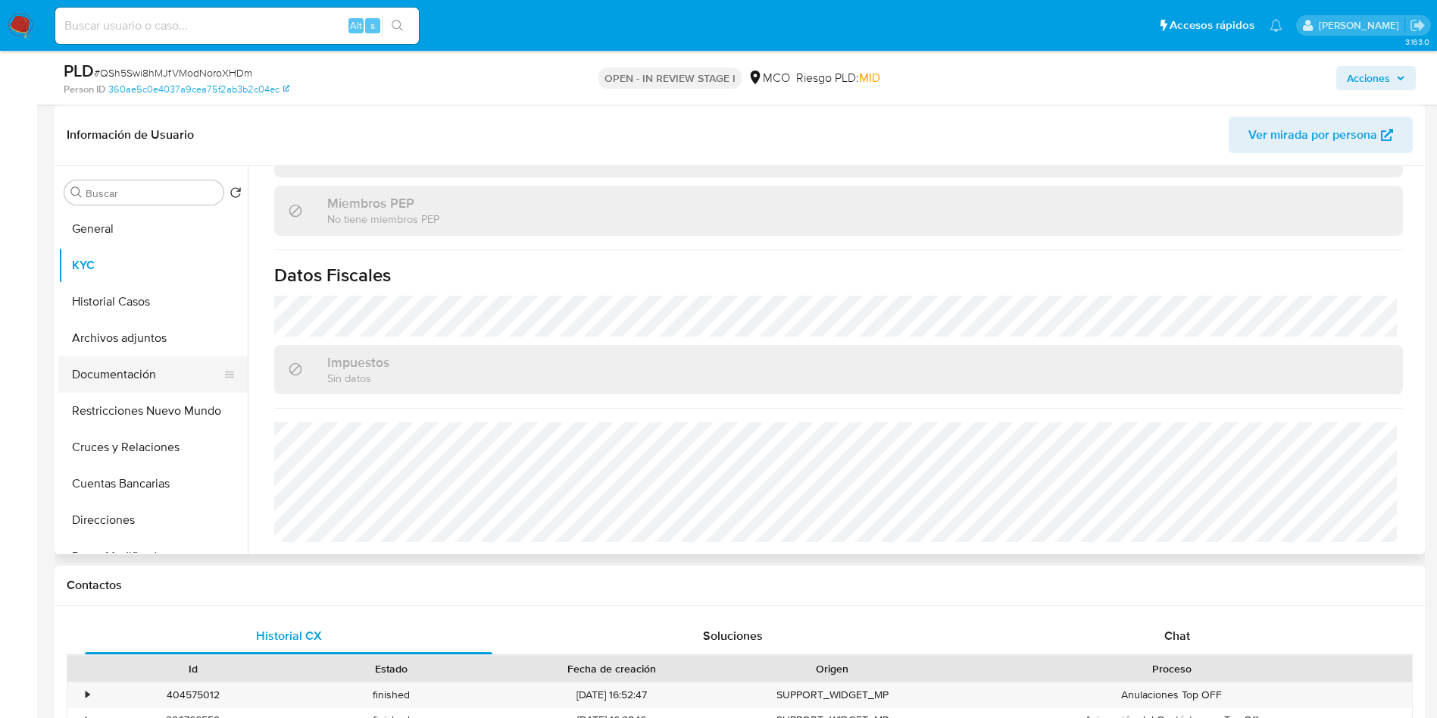
click at [124, 361] on button "Documentación" at bounding box center [146, 374] width 177 height 36
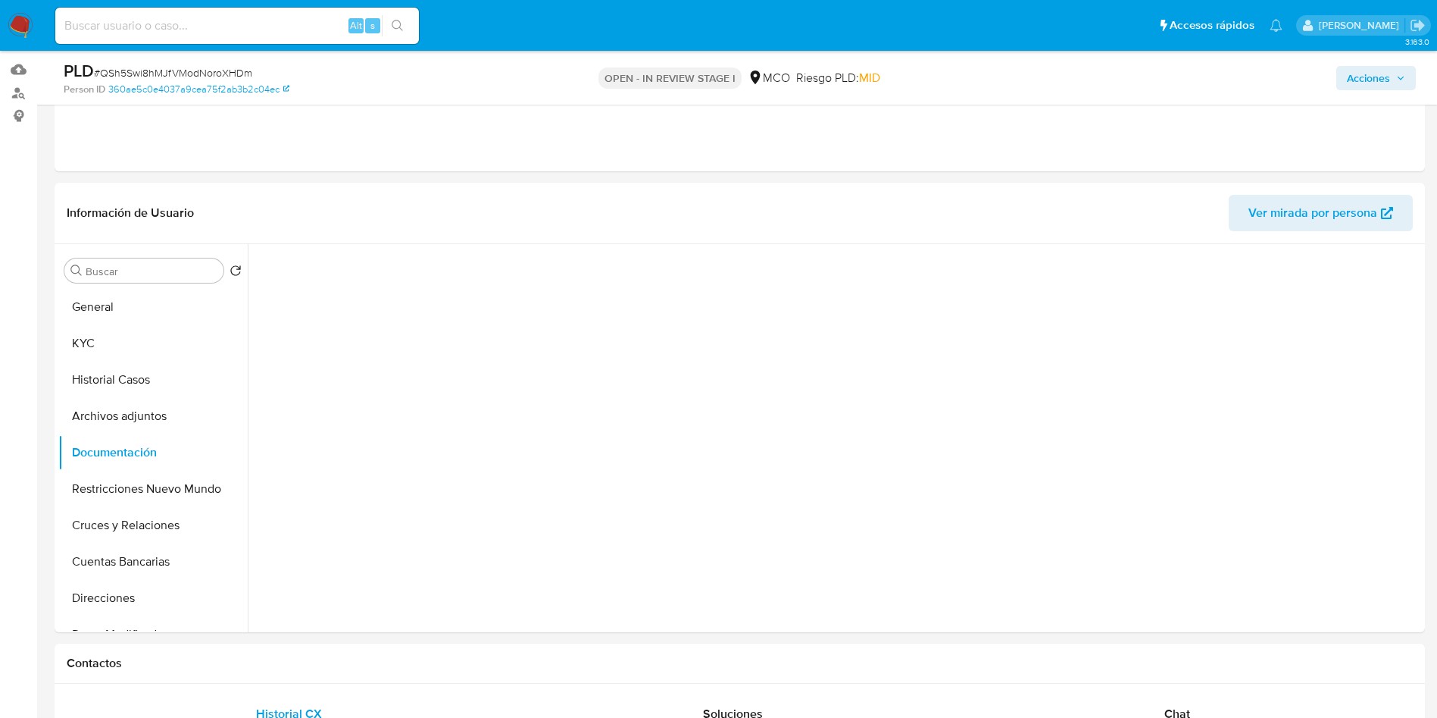
scroll to position [114, 0]
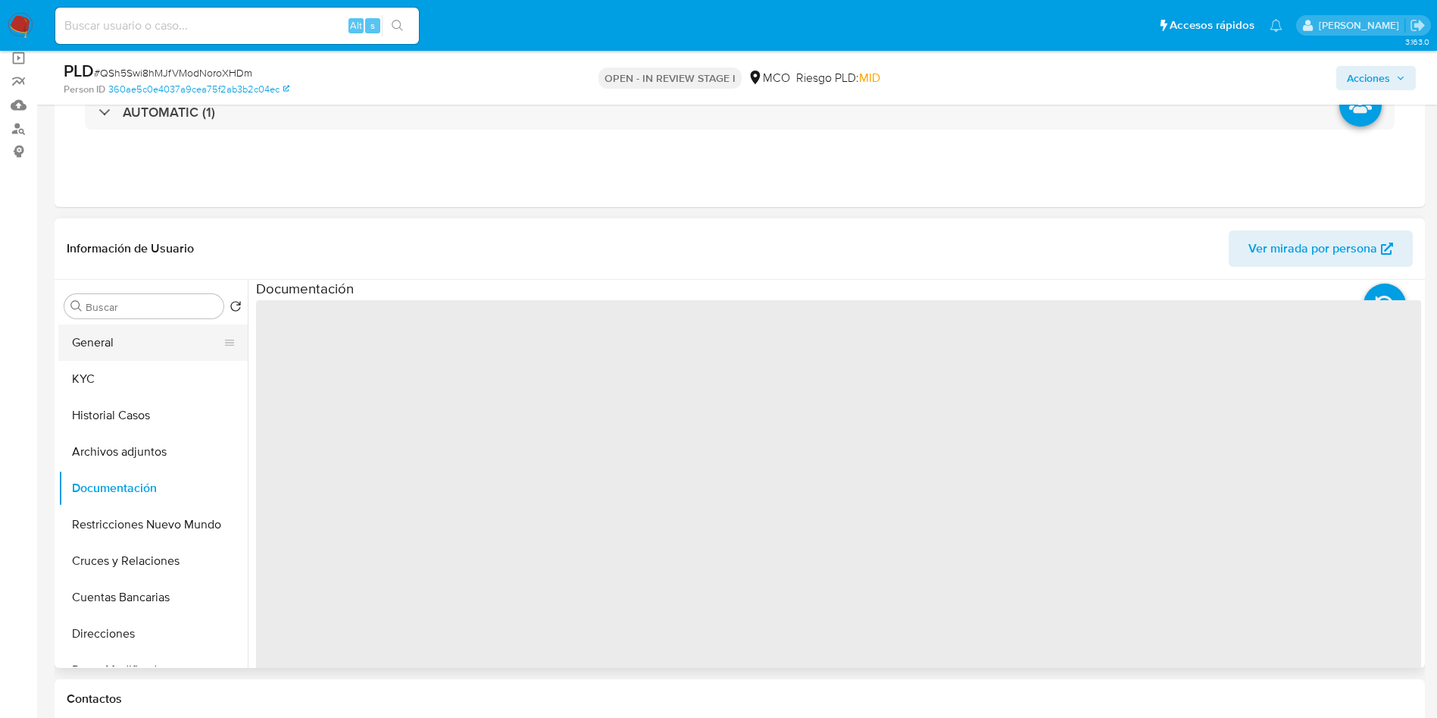
click at [102, 357] on button "General" at bounding box center [146, 342] width 177 height 36
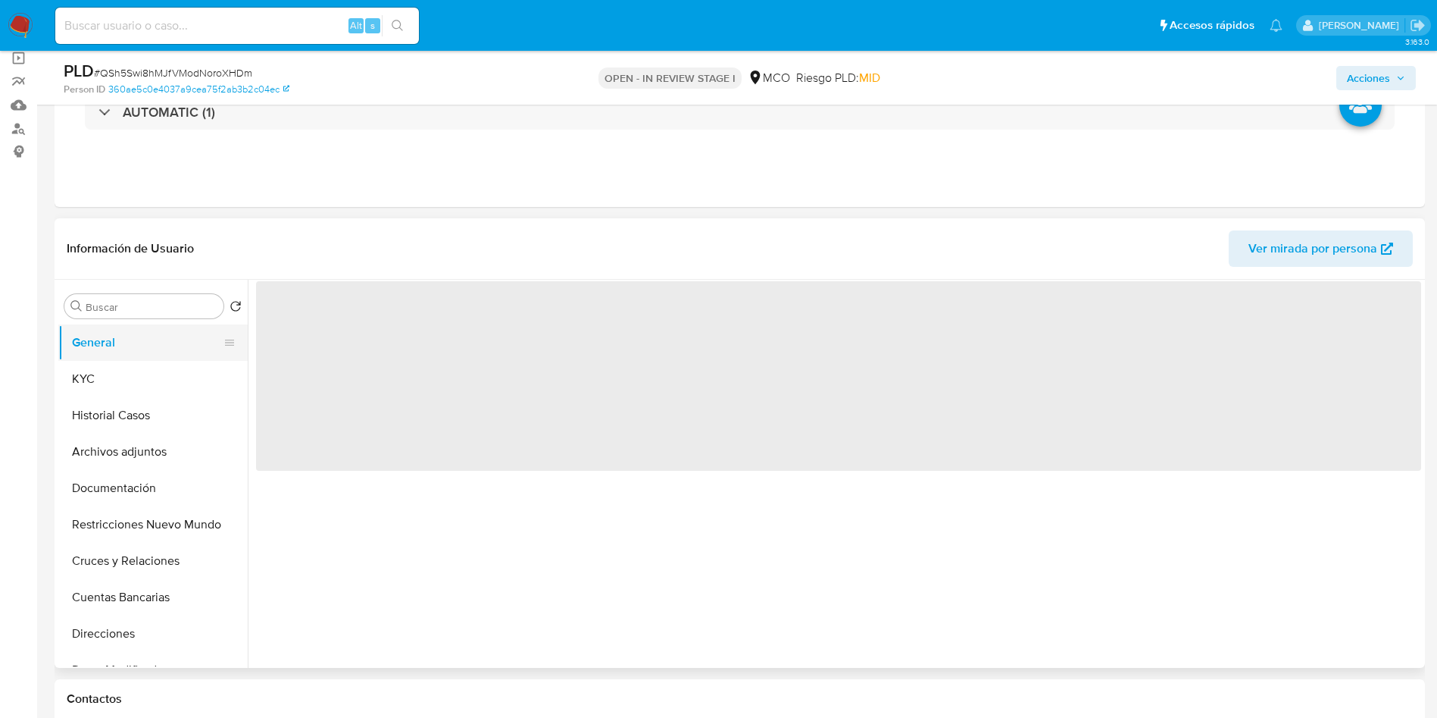
click at [106, 353] on button "General" at bounding box center [146, 342] width 177 height 36
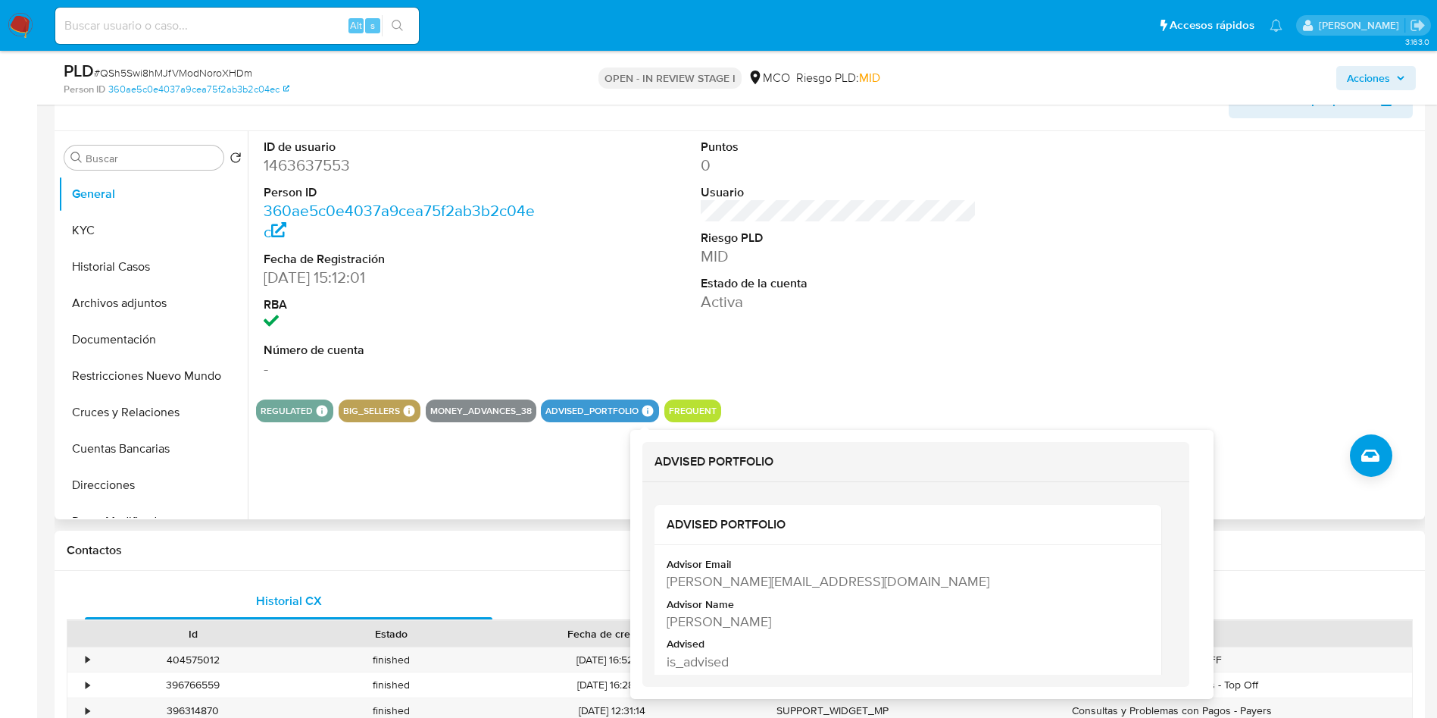
scroll to position [227, 0]
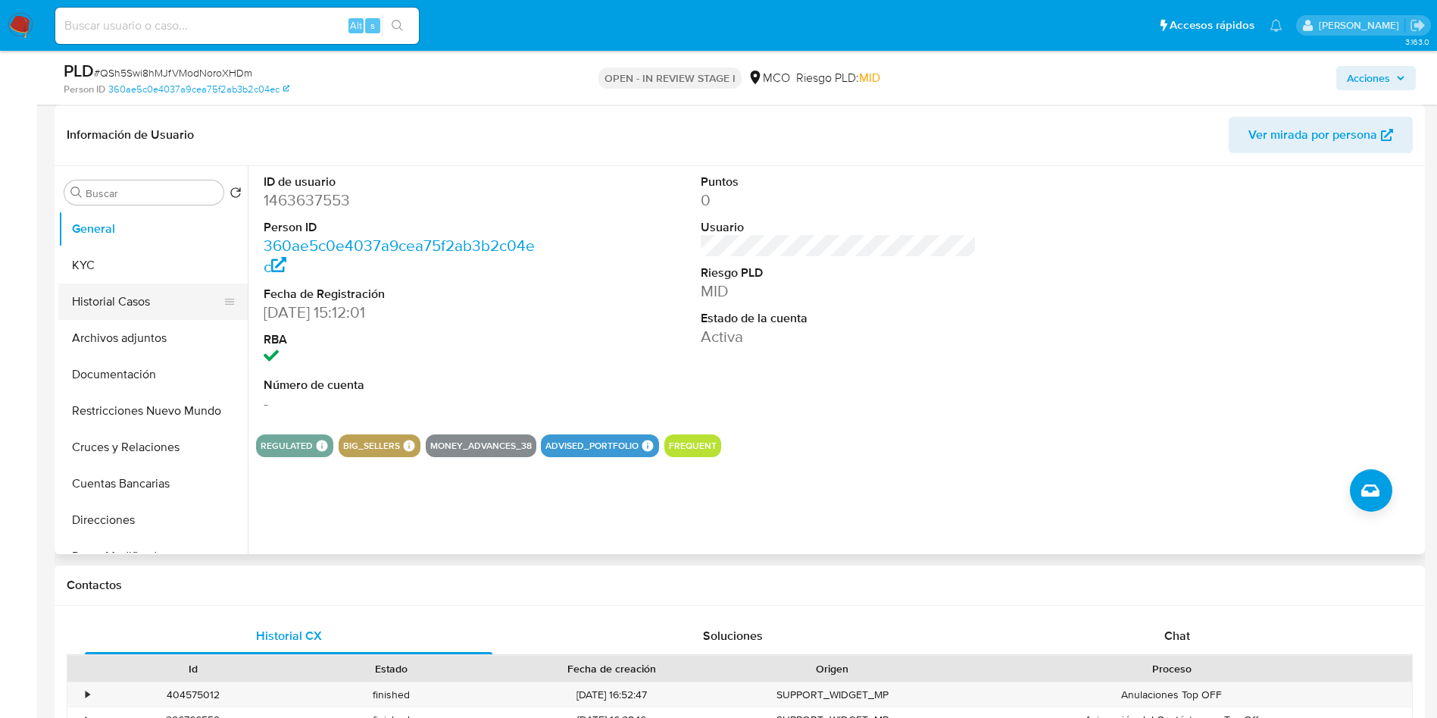
click at [112, 300] on button "Historial Casos" at bounding box center [146, 301] width 177 height 36
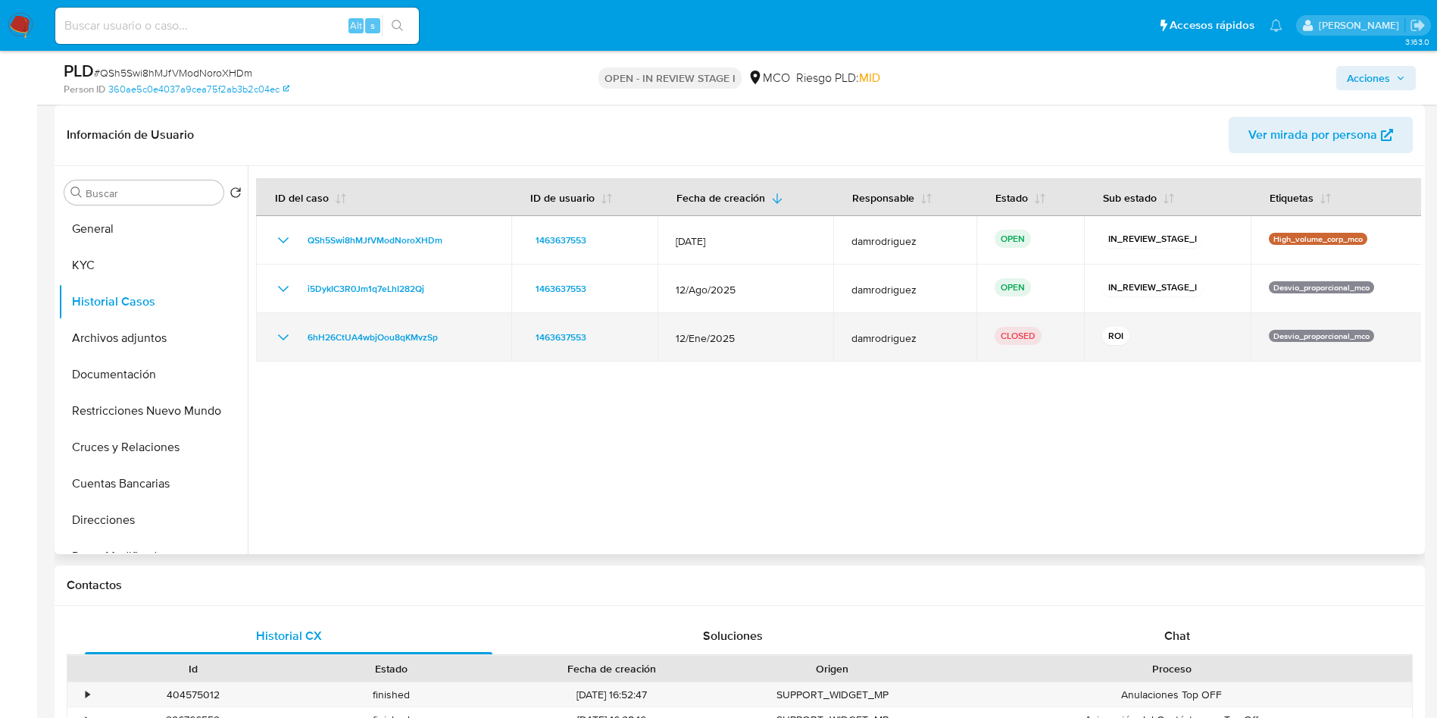
click at [286, 329] on icon "Mostrar/Ocultar" at bounding box center [283, 337] width 18 height 18
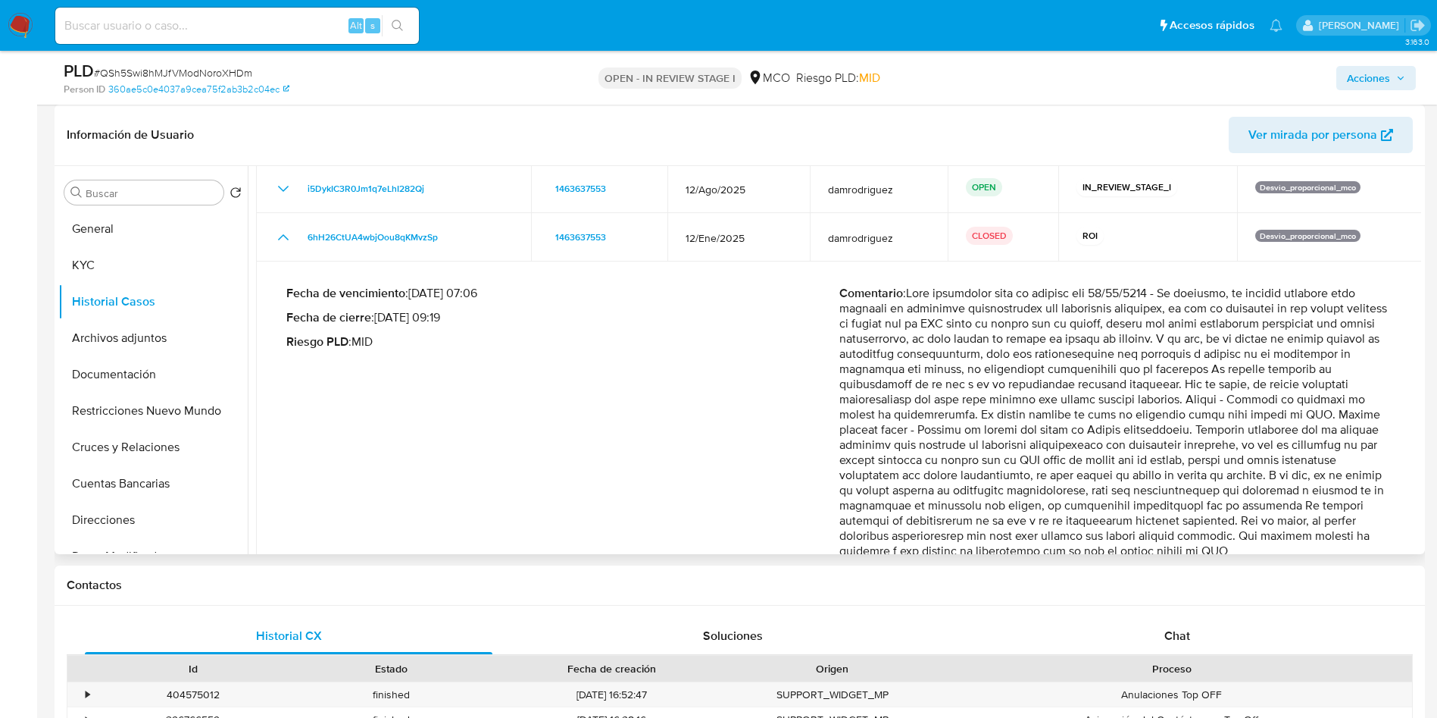
scroll to position [174, 0]
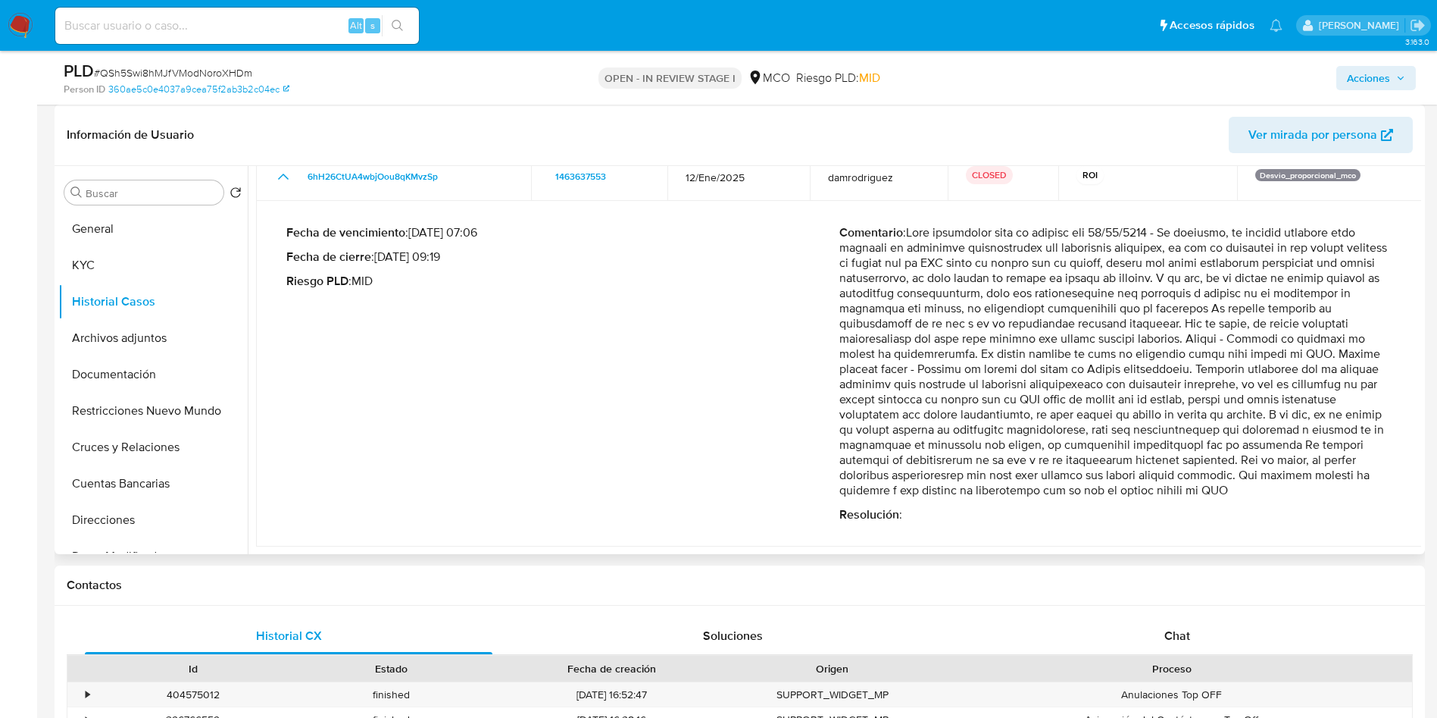
drag, startPoint x: 984, startPoint y: 386, endPoint x: 1293, endPoint y: 461, distance: 317.2
click at [1297, 461] on p "Comentario :" at bounding box center [1116, 361] width 553 height 273
drag, startPoint x: 940, startPoint y: 473, endPoint x: 1335, endPoint y: 480, distance: 395.6
click at [1335, 480] on p "Comentario :" at bounding box center [1116, 361] width 553 height 273
drag, startPoint x: 945, startPoint y: 487, endPoint x: 1309, endPoint y: 499, distance: 363.9
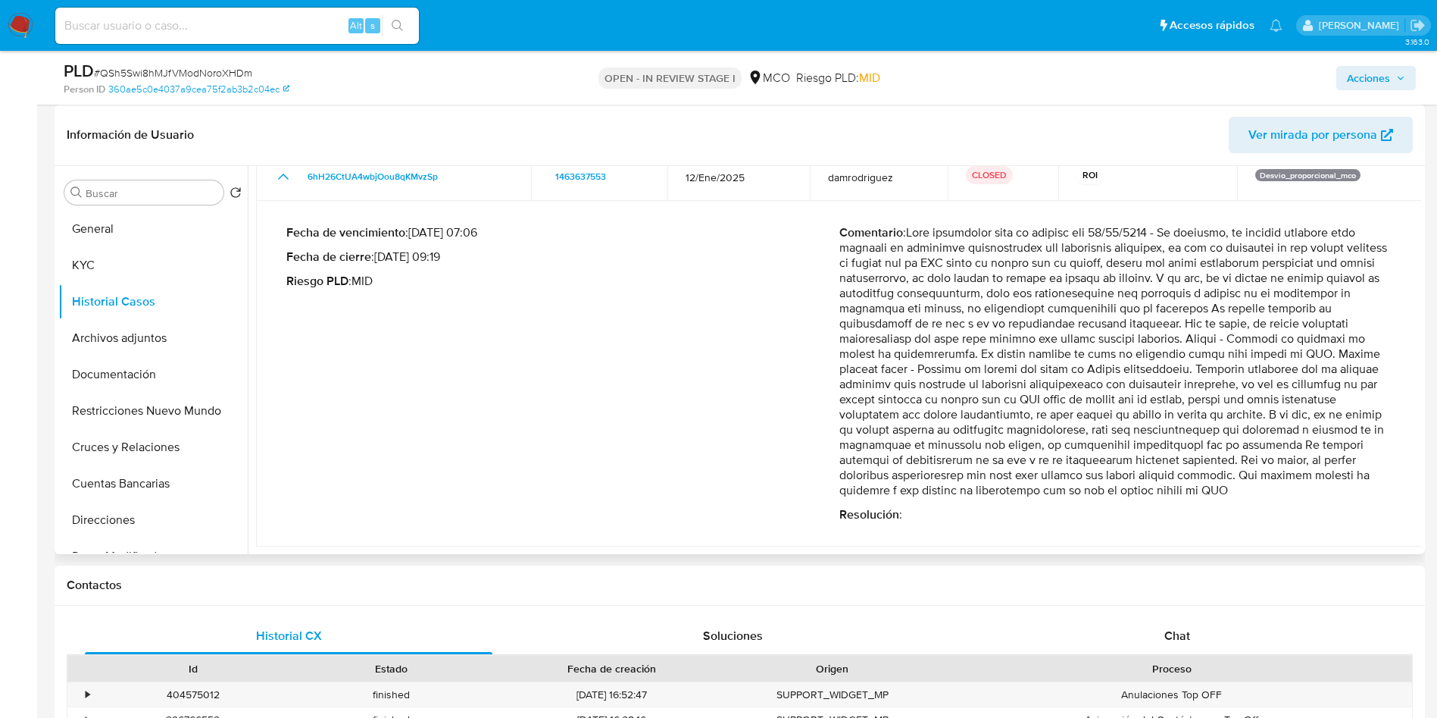
click at [1296, 497] on p "Comentario :" at bounding box center [1116, 361] width 553 height 273
click at [673, 444] on div "Fecha de vencimiento : 12/04/2025 07:06 Fecha de cierre : 10/04/2025 09:19 Ries…" at bounding box center [562, 373] width 553 height 297
click at [278, 178] on icon "Mostrar/Ocultar" at bounding box center [283, 176] width 18 height 18
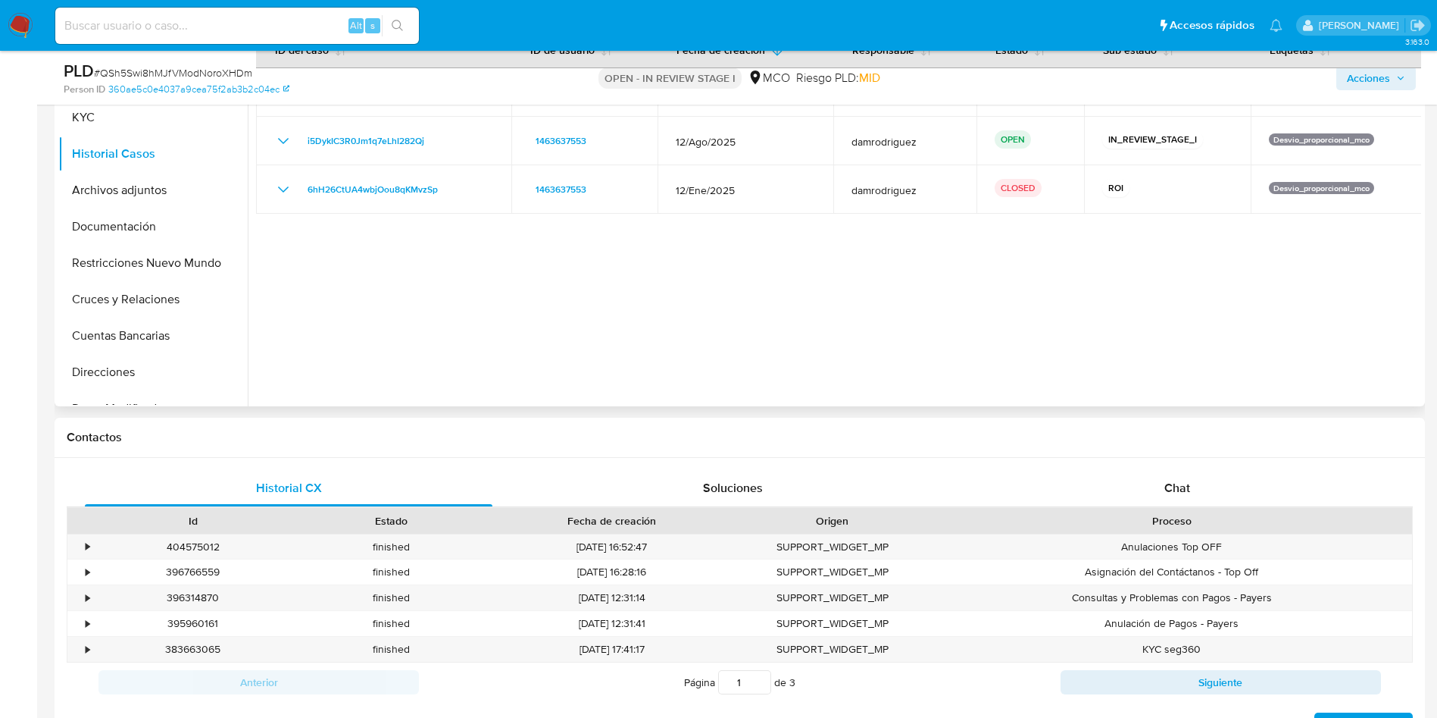
scroll to position [455, 0]
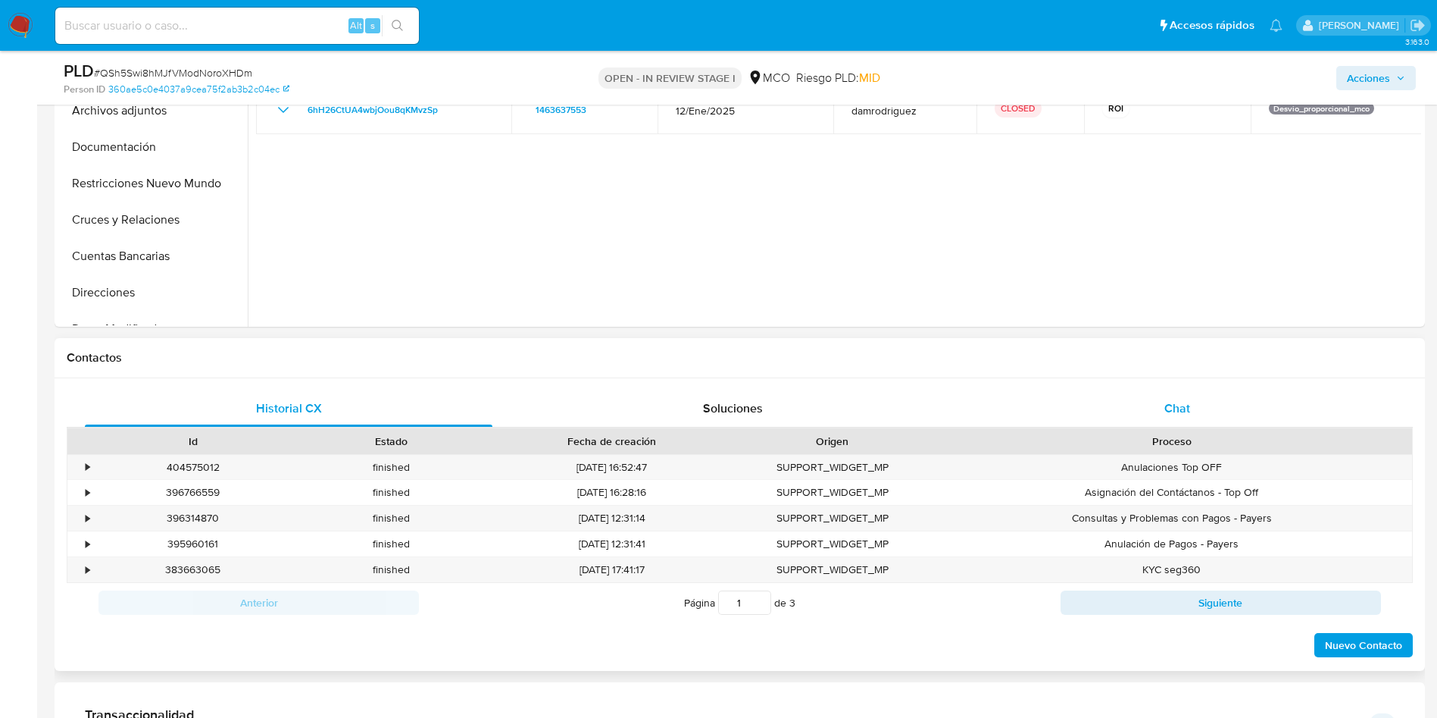
click at [1164, 414] on div "Chat" at bounding box center [1178, 408] width 408 height 36
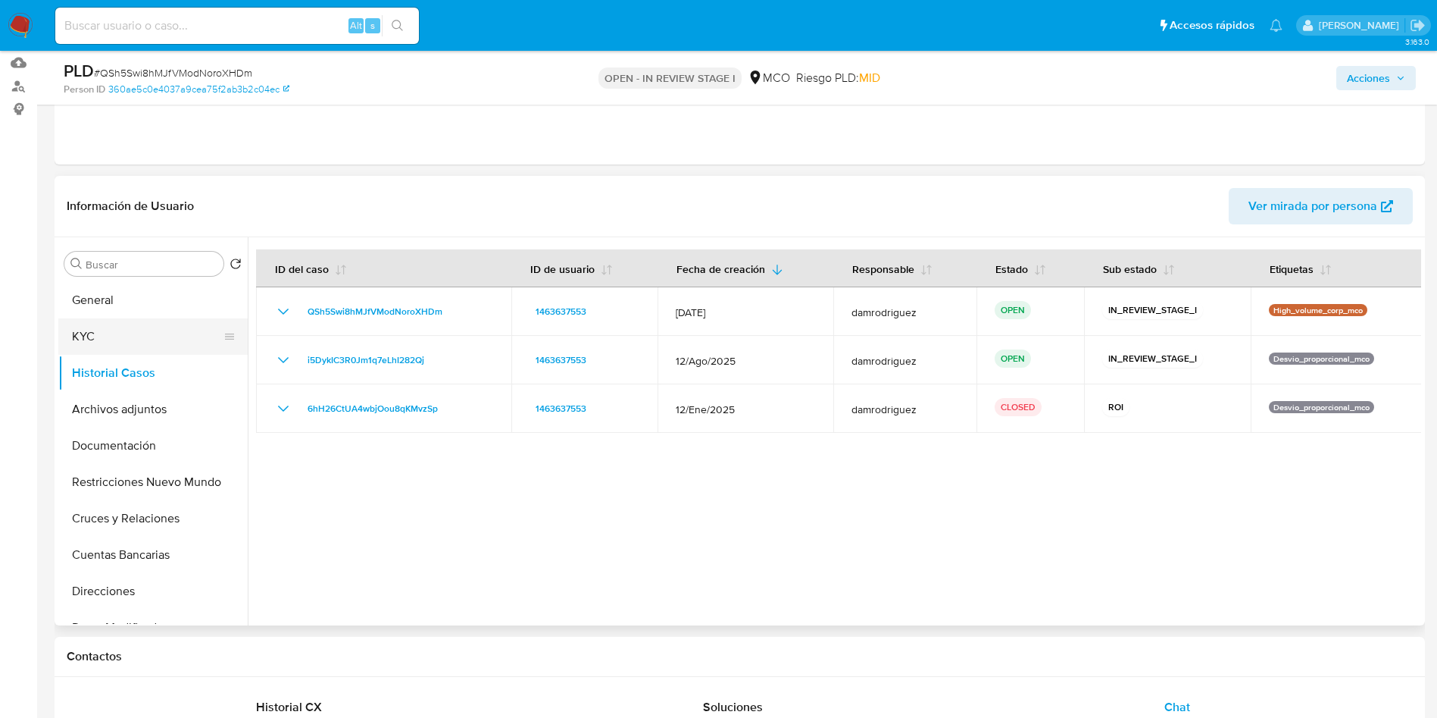
scroll to position [114, 0]
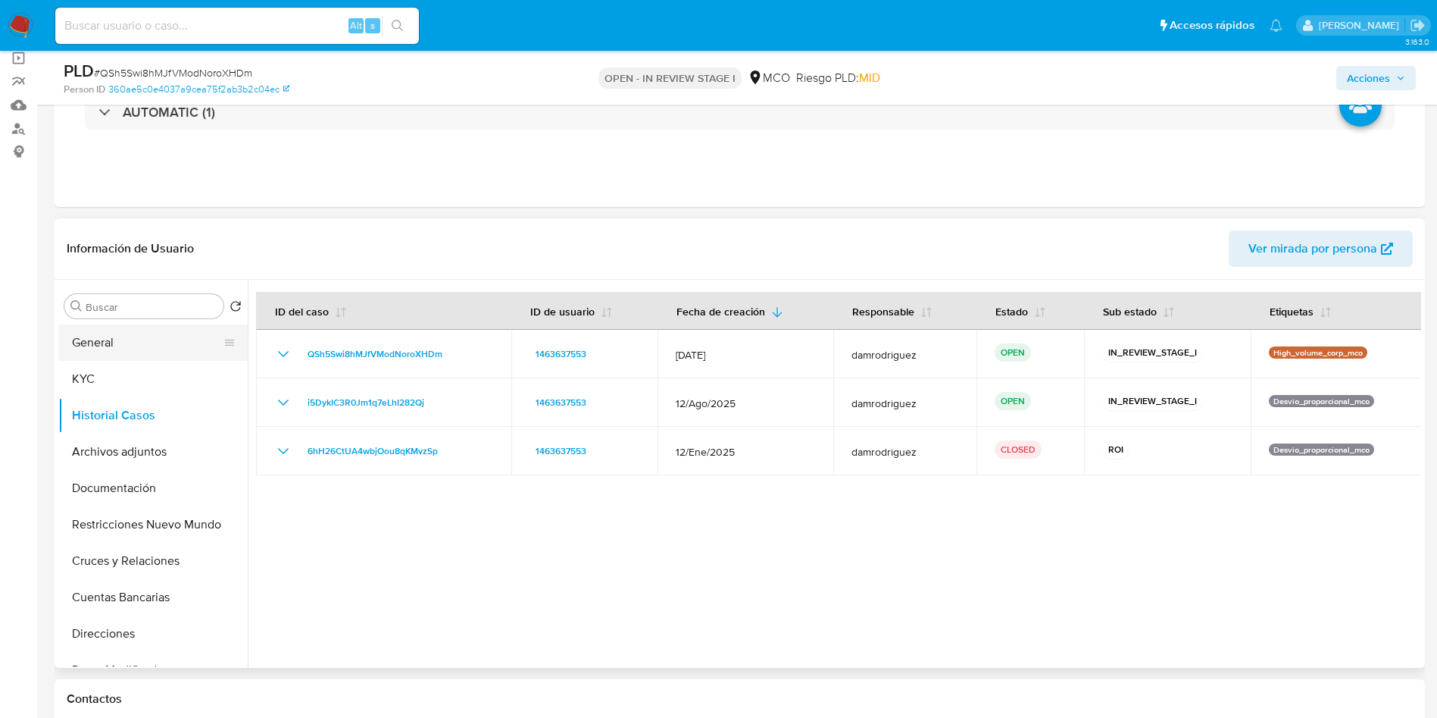
click at [114, 342] on button "General" at bounding box center [146, 342] width 177 height 36
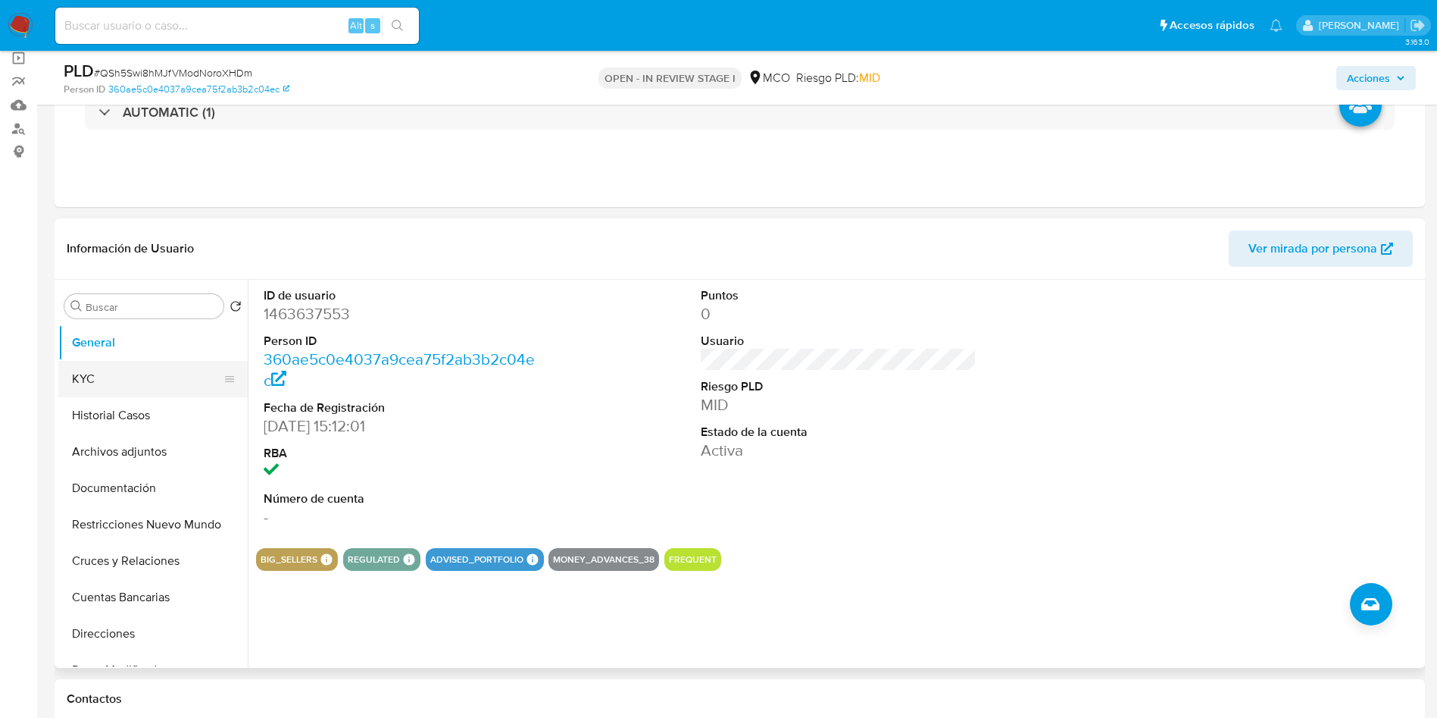
click at [89, 380] on button "KYC" at bounding box center [146, 379] width 177 height 36
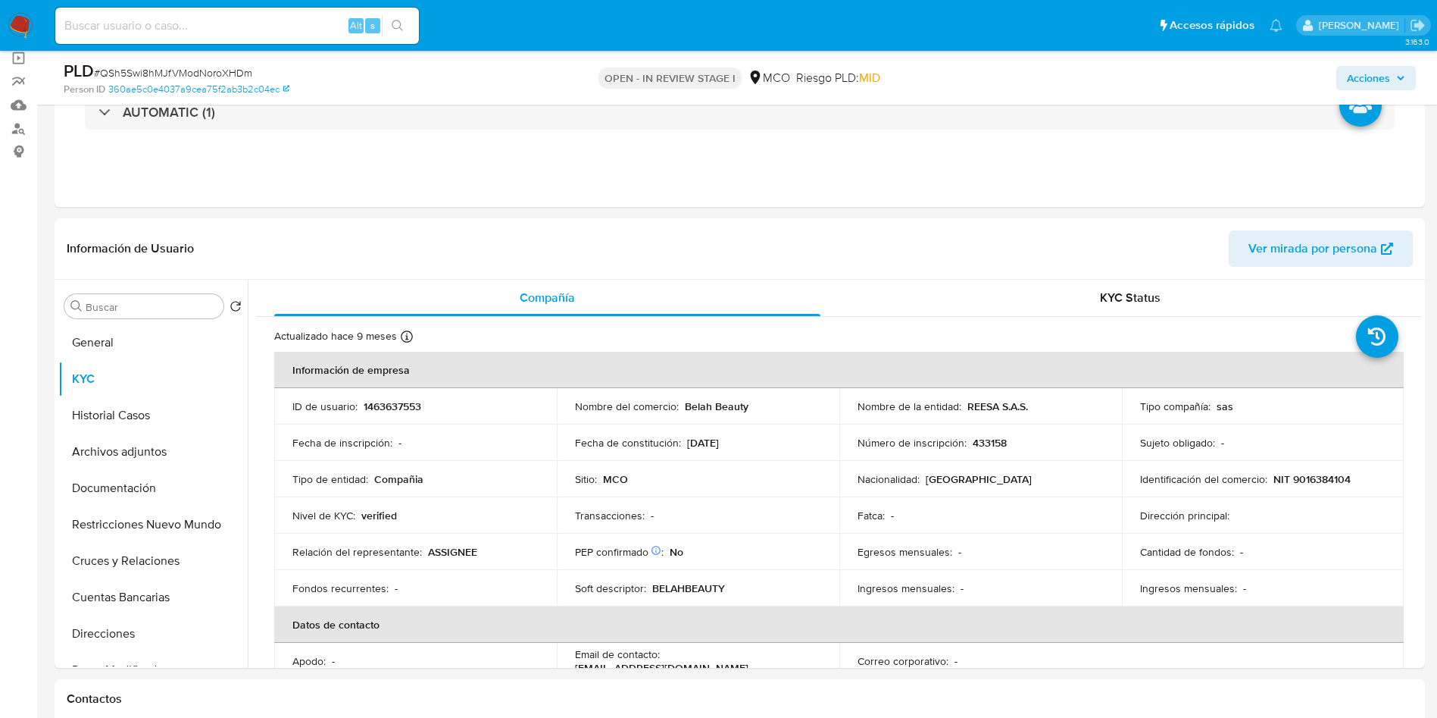
click at [1372, 74] on span "Acciones" at bounding box center [1368, 78] width 43 height 24
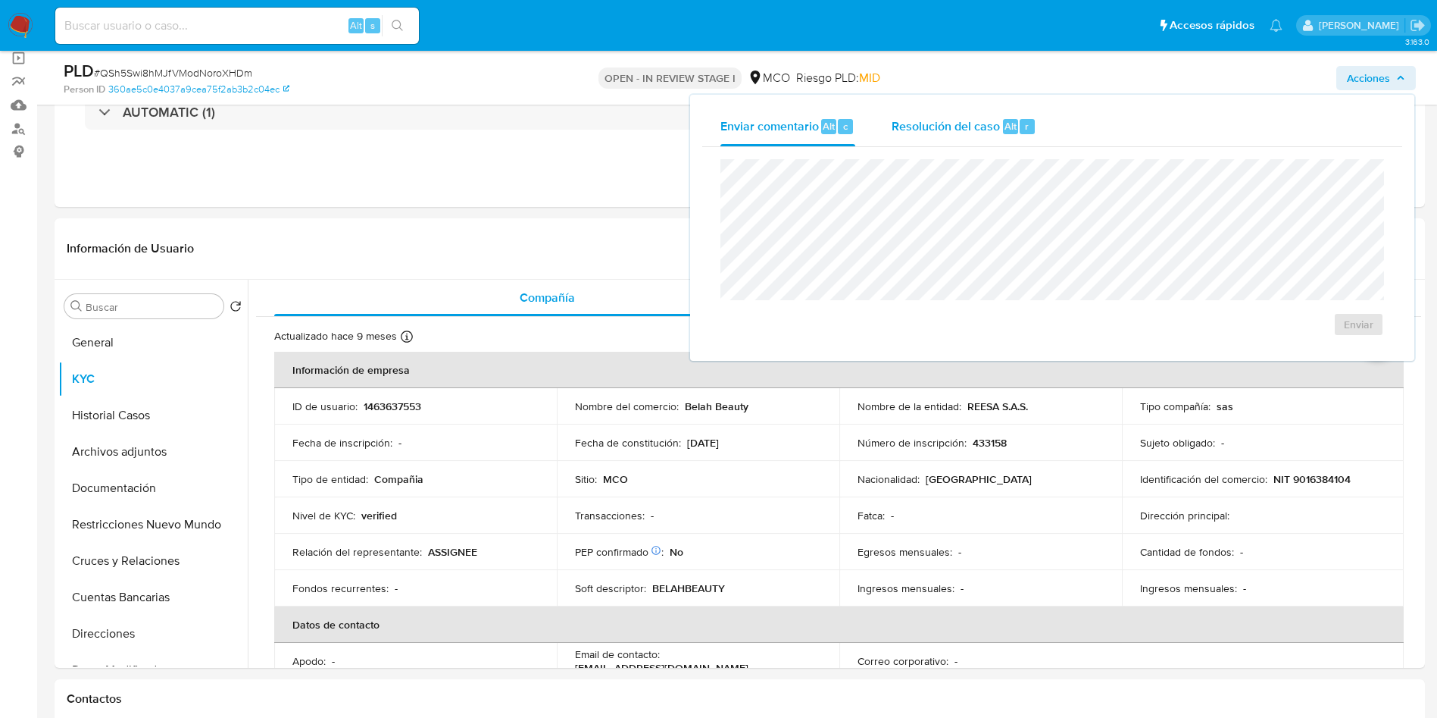
click at [981, 122] on span "Resolución del caso" at bounding box center [946, 125] width 108 height 17
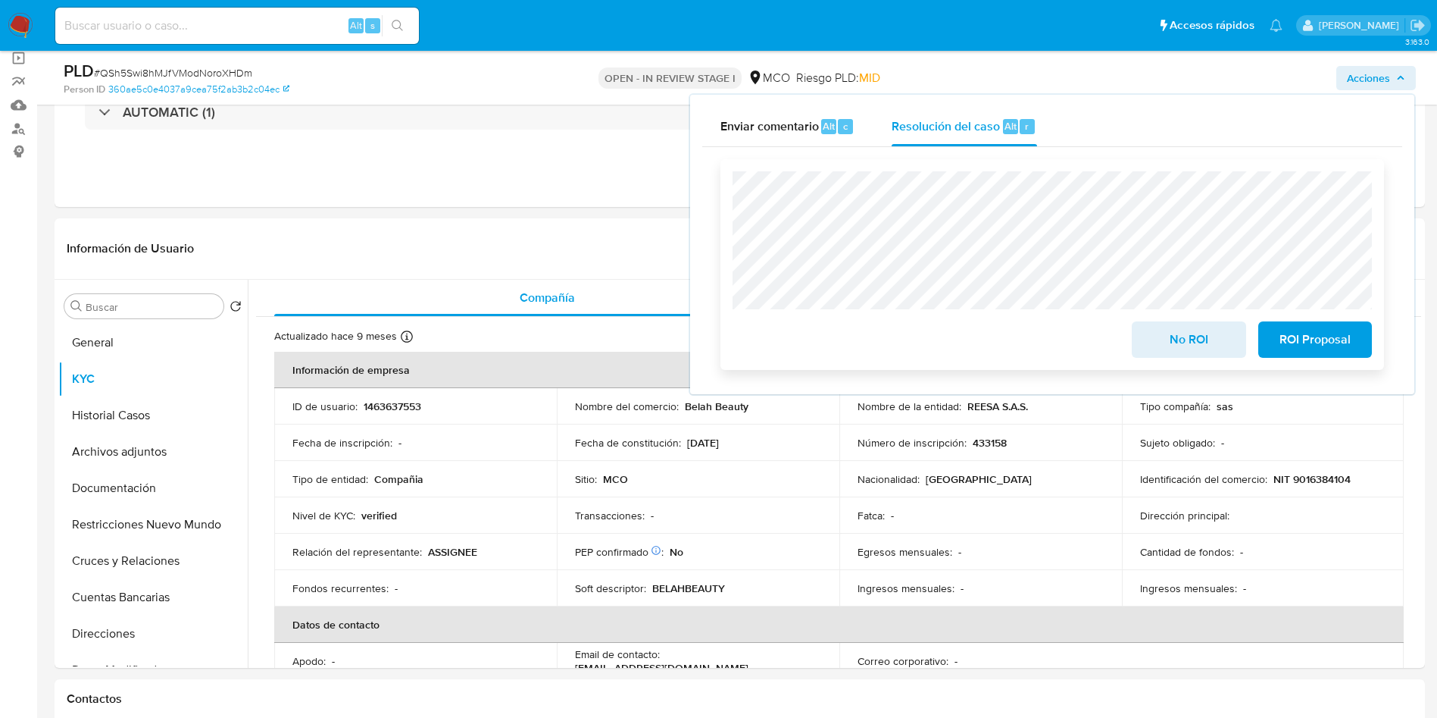
click at [1177, 349] on span "No ROI" at bounding box center [1189, 339] width 74 height 33
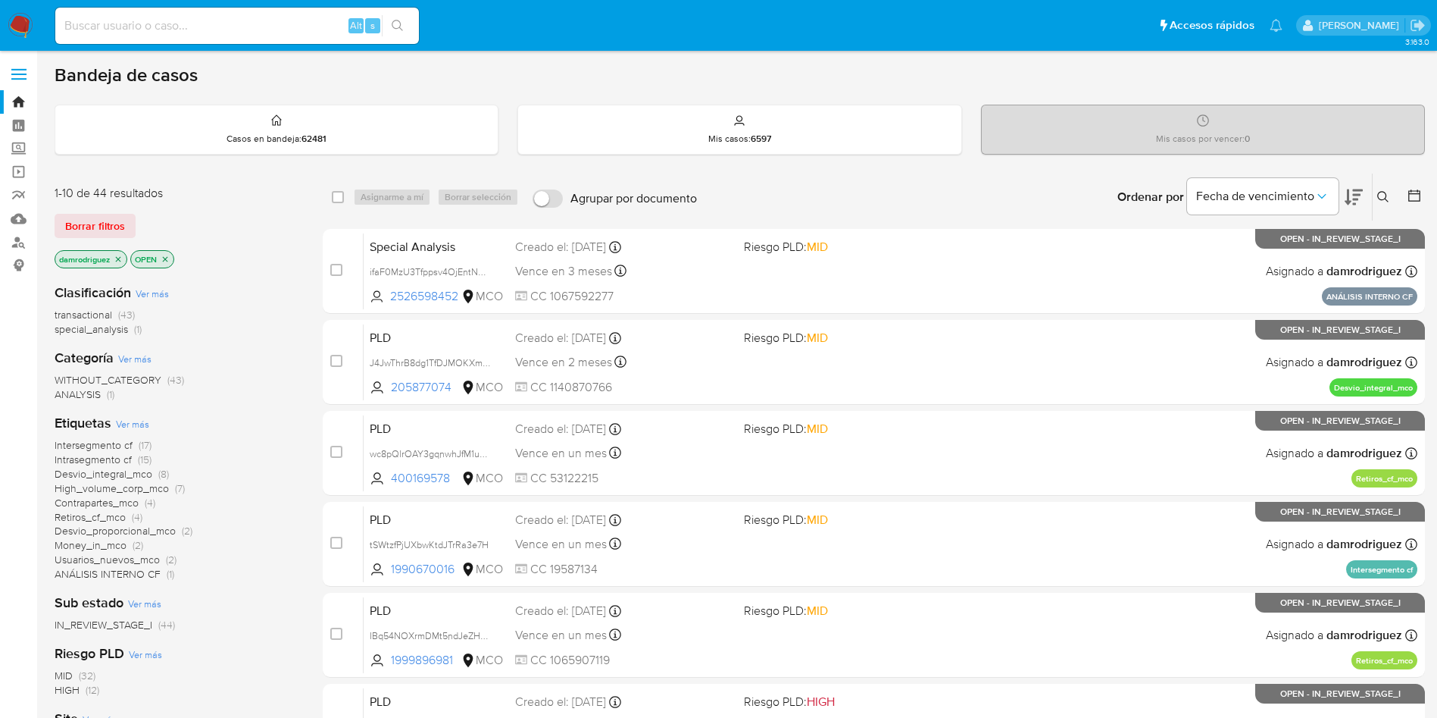
click at [147, 530] on span "Desvio_proporcional_mco" at bounding box center [115, 530] width 121 height 15
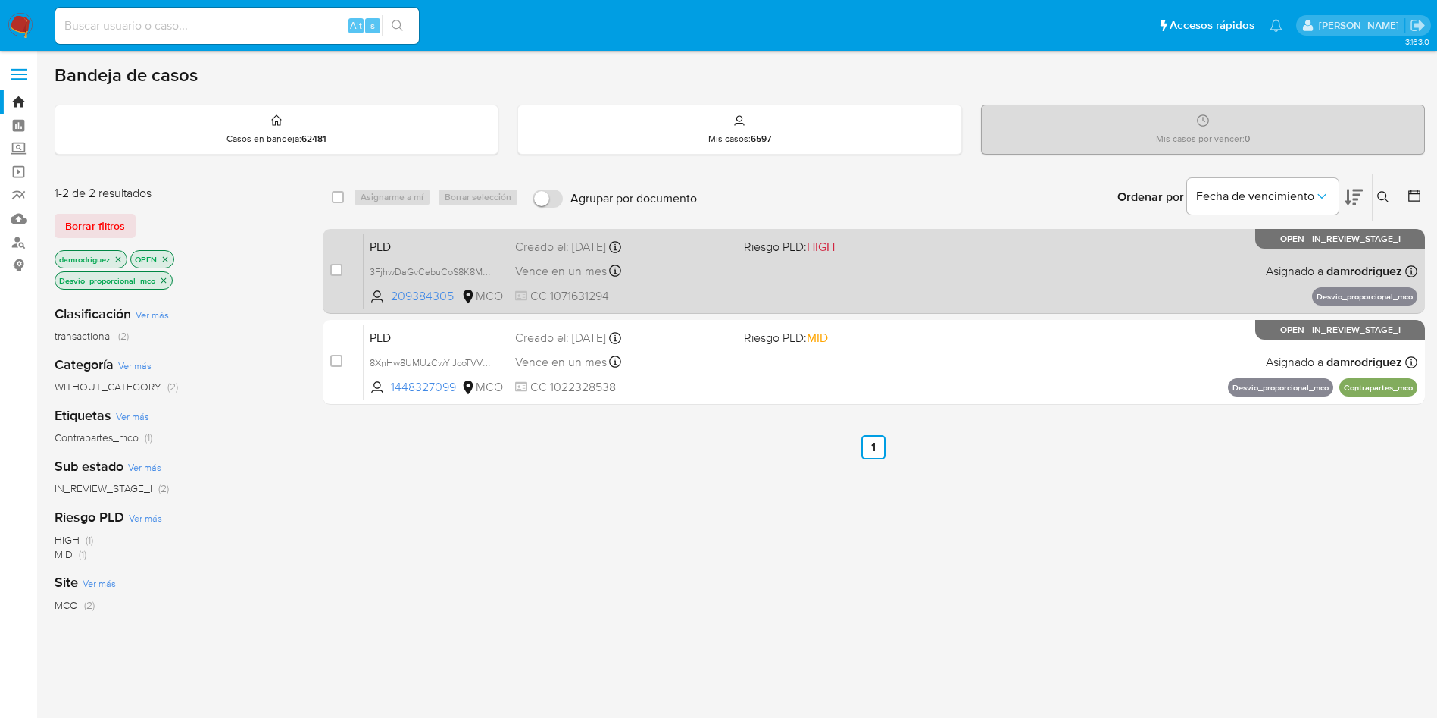
click at [392, 242] on span "PLD" at bounding box center [436, 246] width 133 height 20
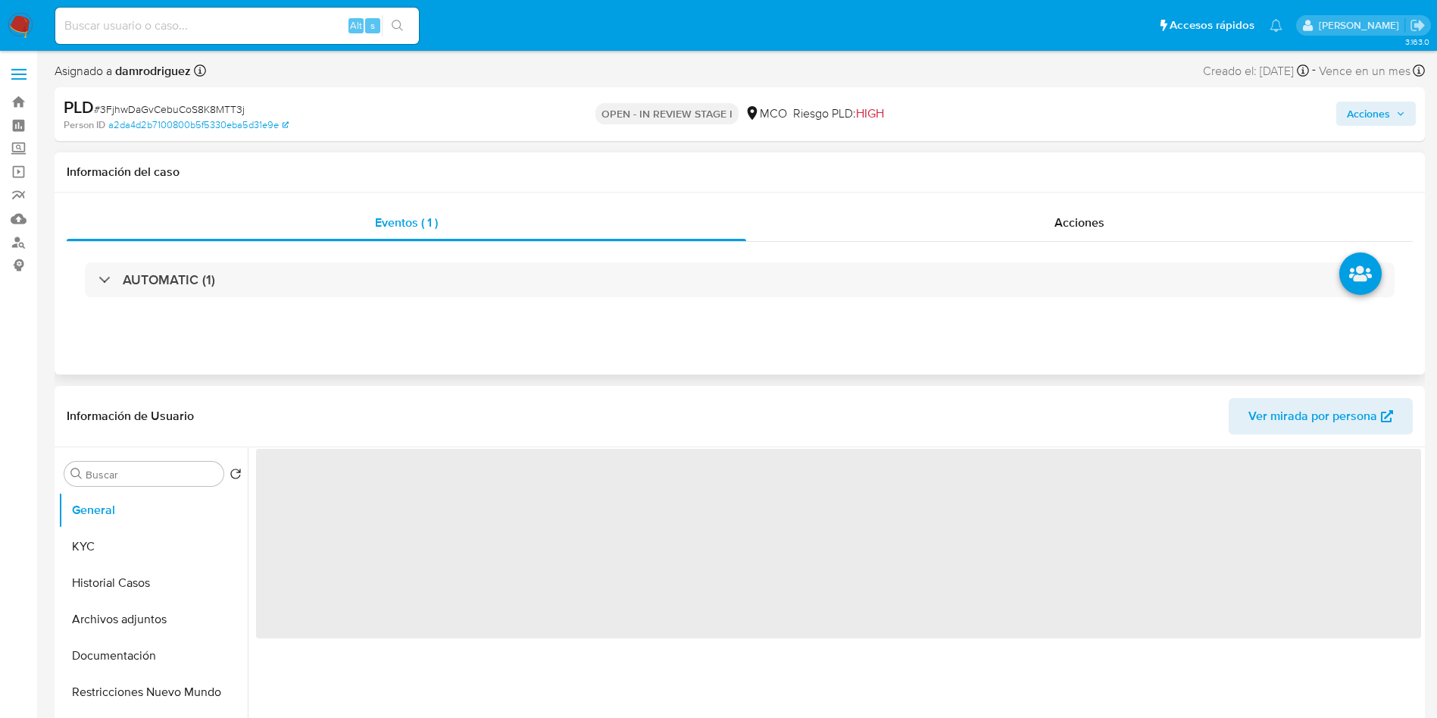
select select "10"
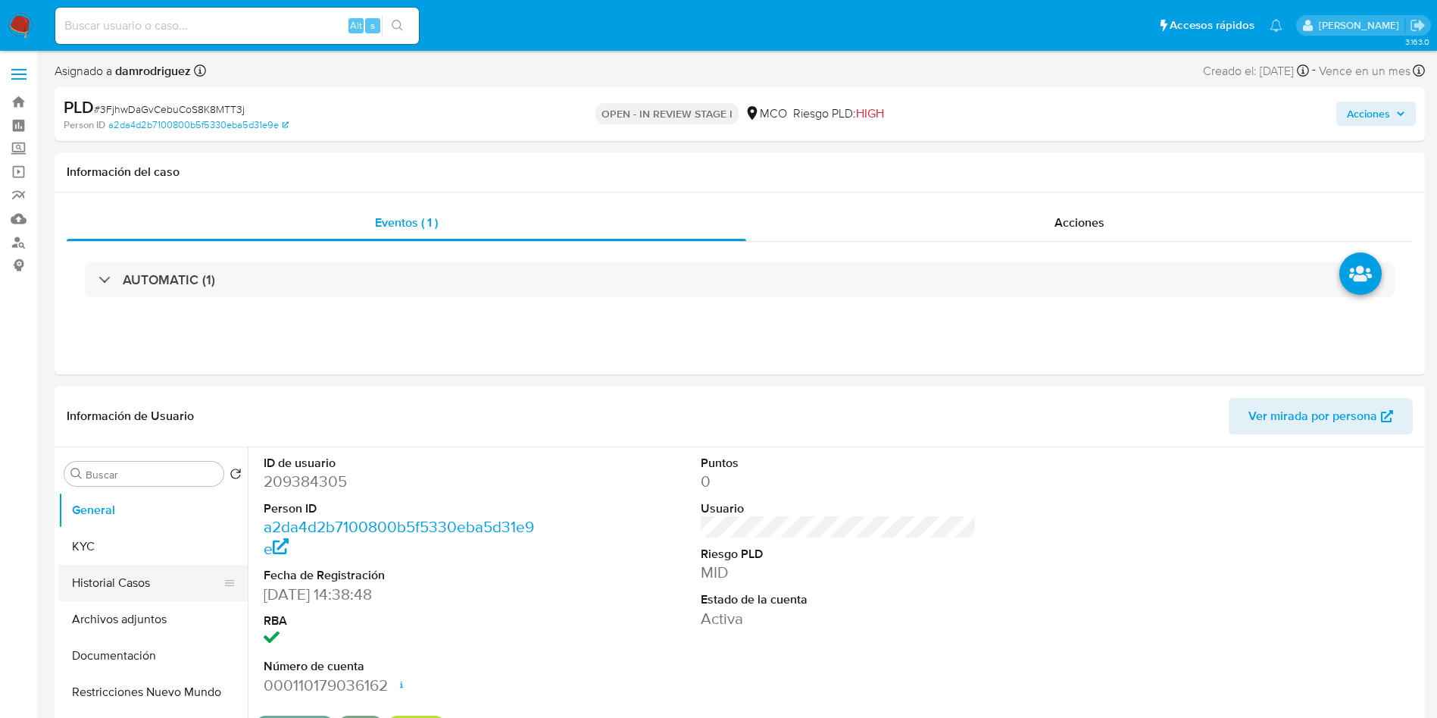
click at [110, 585] on button "Historial Casos" at bounding box center [146, 583] width 177 height 36
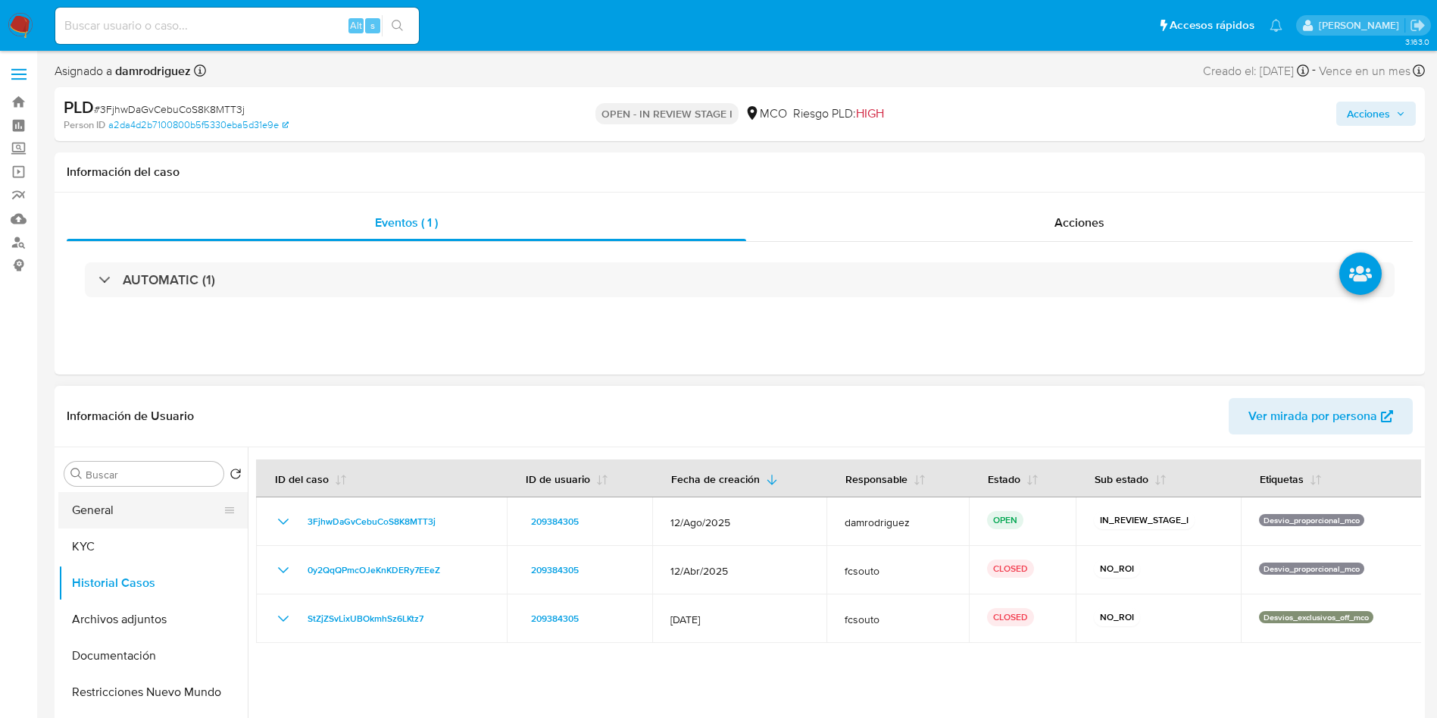
click at [102, 504] on button "General" at bounding box center [146, 510] width 177 height 36
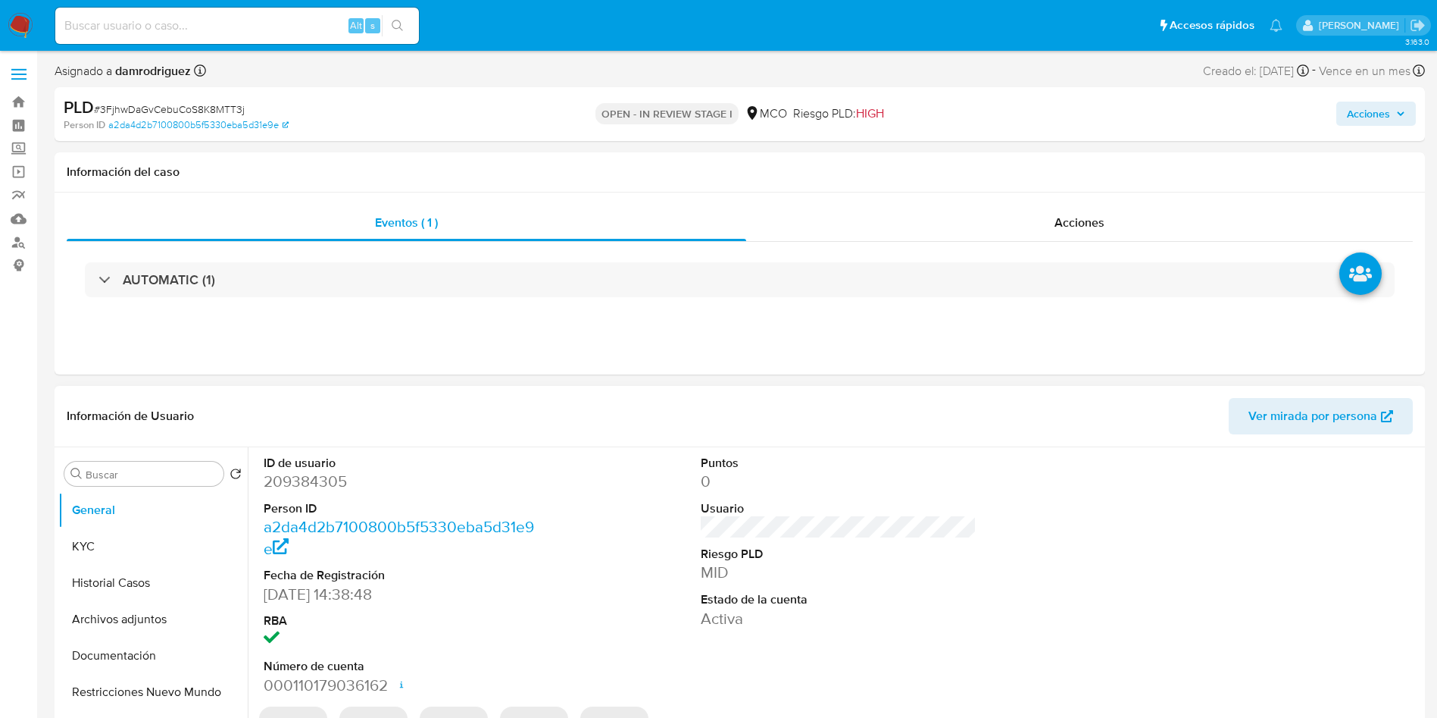
click at [336, 473] on dd "209384305" at bounding box center [402, 481] width 277 height 21
copy dd "209384305"
click at [113, 563] on button "KYC" at bounding box center [146, 546] width 177 height 36
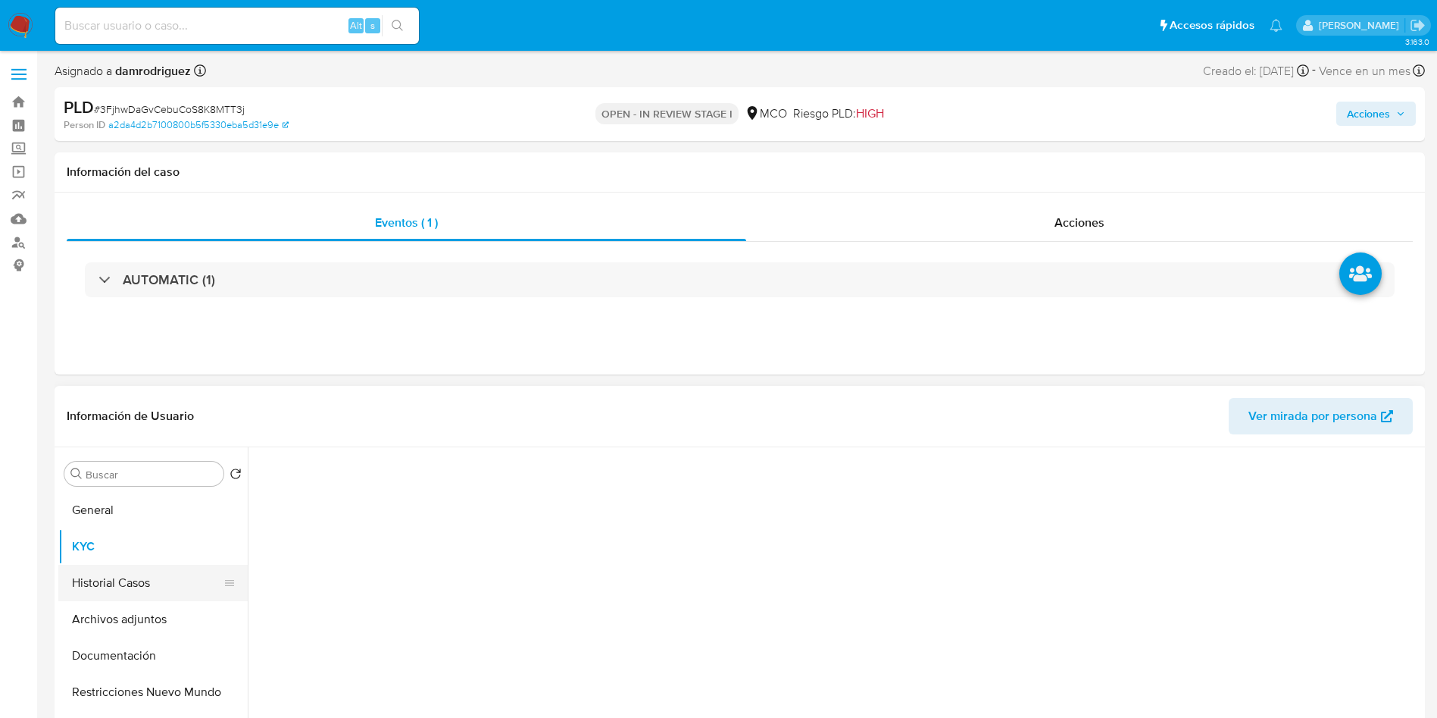
click at [86, 580] on button "Historial Casos" at bounding box center [146, 583] width 177 height 36
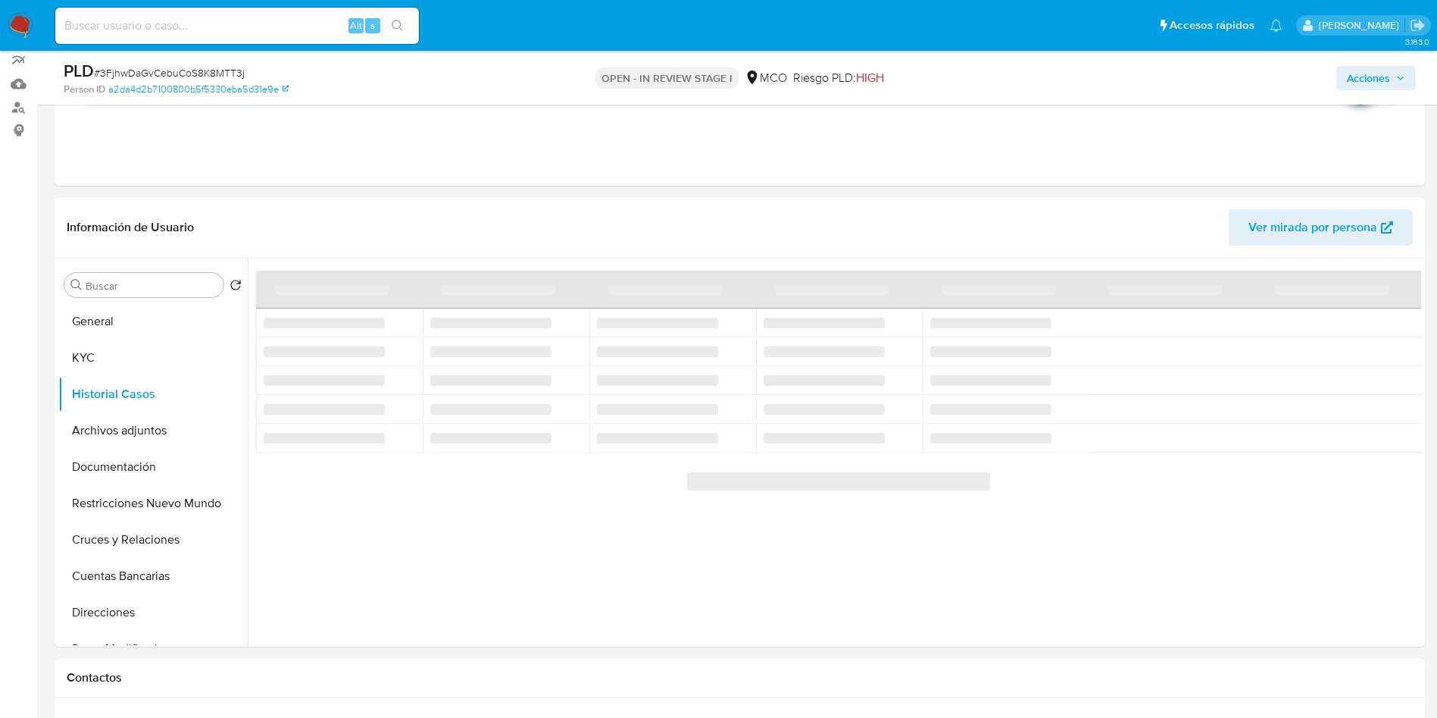
scroll to position [114, 0]
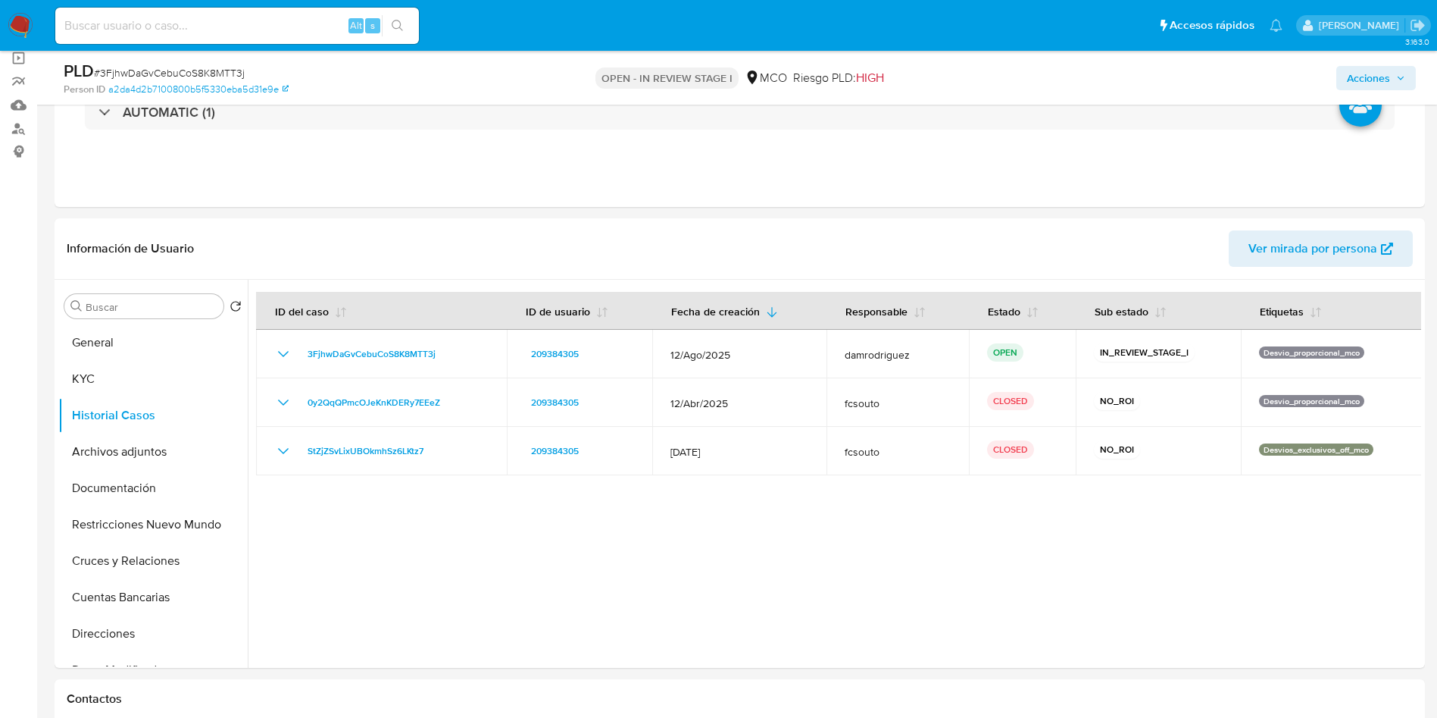
drag, startPoint x: 50, startPoint y: 364, endPoint x: 77, endPoint y: 369, distance: 27.0
click at [142, 380] on button "KYC" at bounding box center [146, 379] width 177 height 36
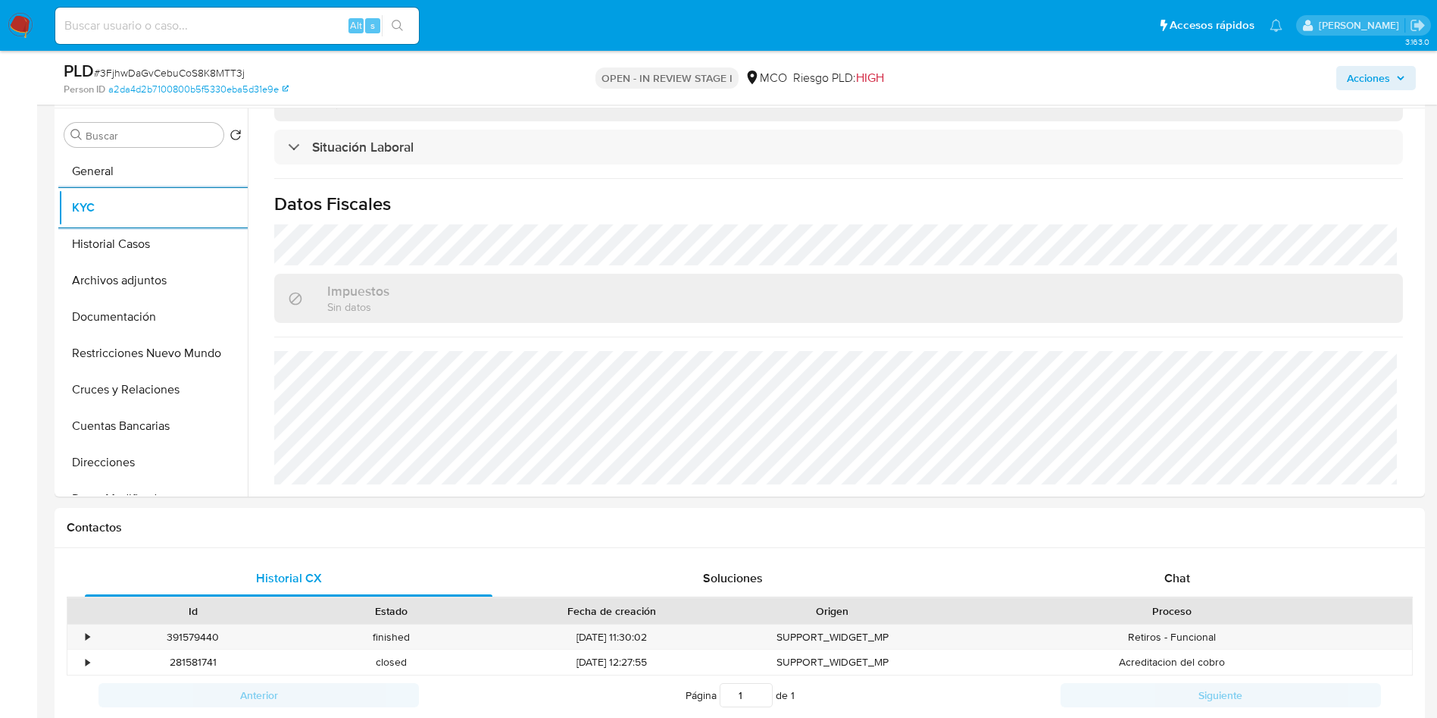
scroll to position [72, 0]
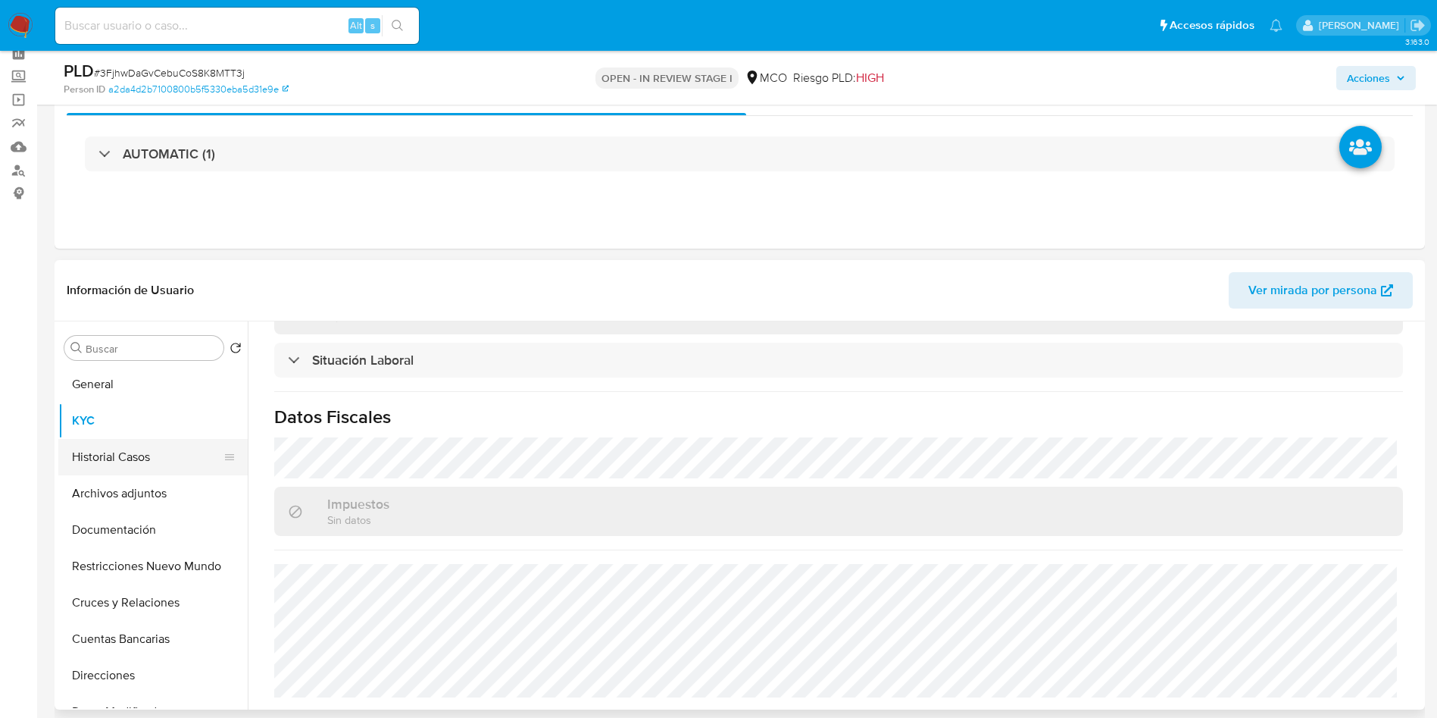
click at [145, 470] on button "Historial Casos" at bounding box center [146, 457] width 177 height 36
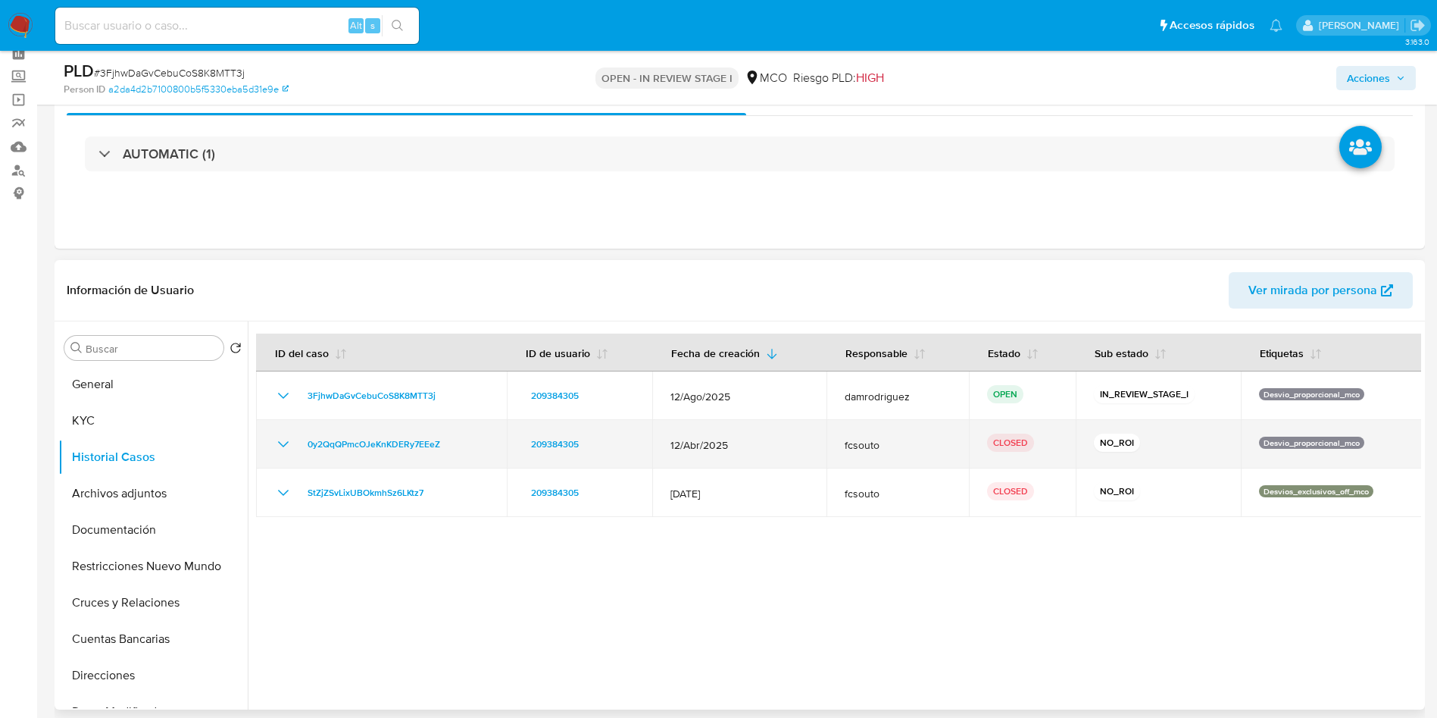
click at [274, 442] on icon "Mostrar/Ocultar" at bounding box center [283, 444] width 18 height 18
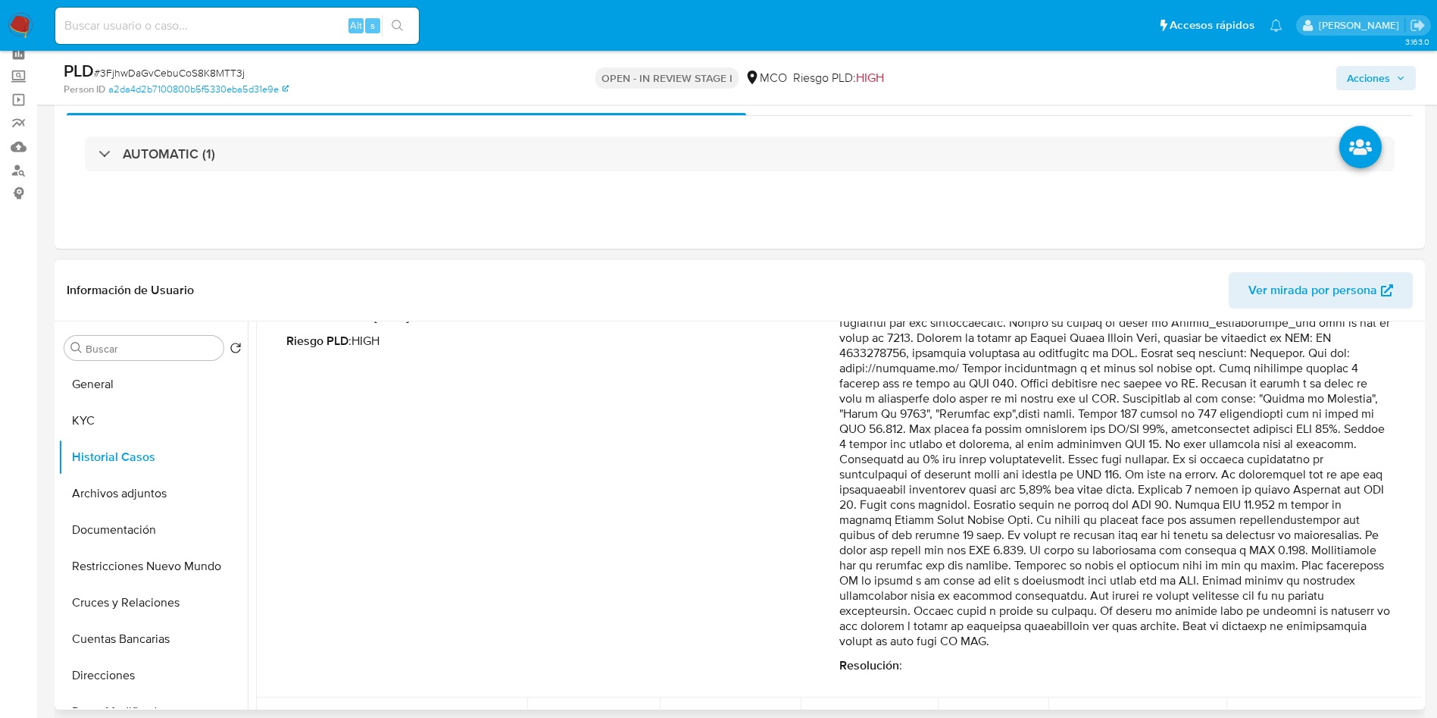
scroll to position [227, 0]
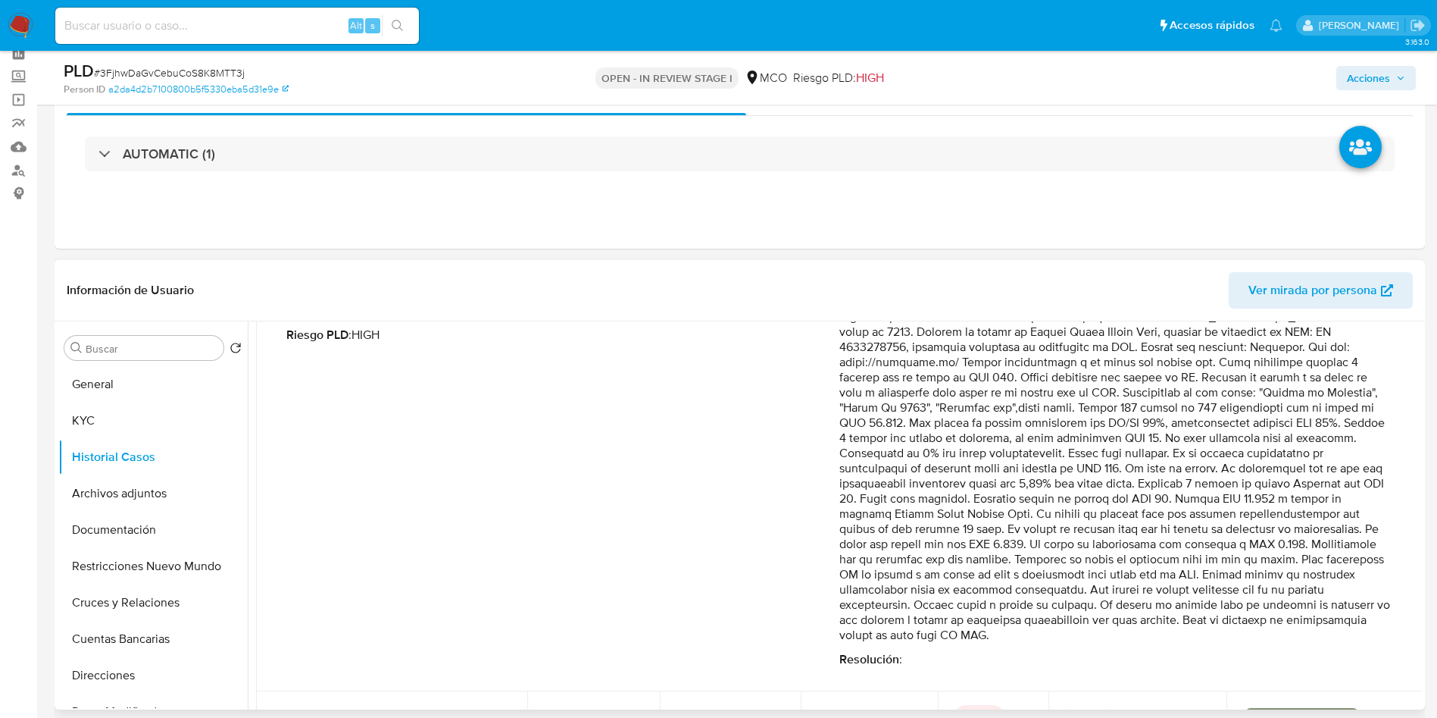
drag, startPoint x: 968, startPoint y: 424, endPoint x: 1253, endPoint y: 597, distance: 334.3
click at [1260, 597] on p "Comentario :" at bounding box center [1116, 461] width 553 height 364
click at [149, 496] on button "Archivos adjuntos" at bounding box center [146, 493] width 177 height 36
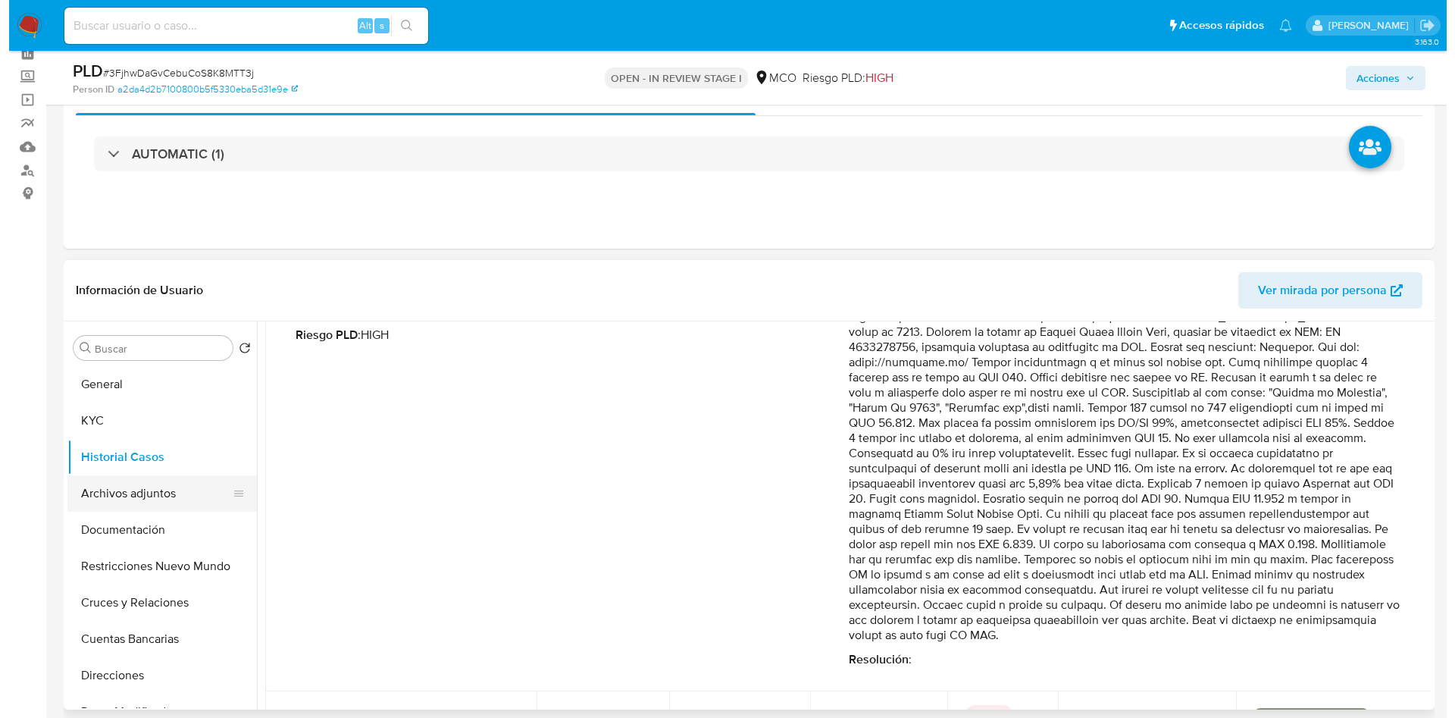
scroll to position [0, 0]
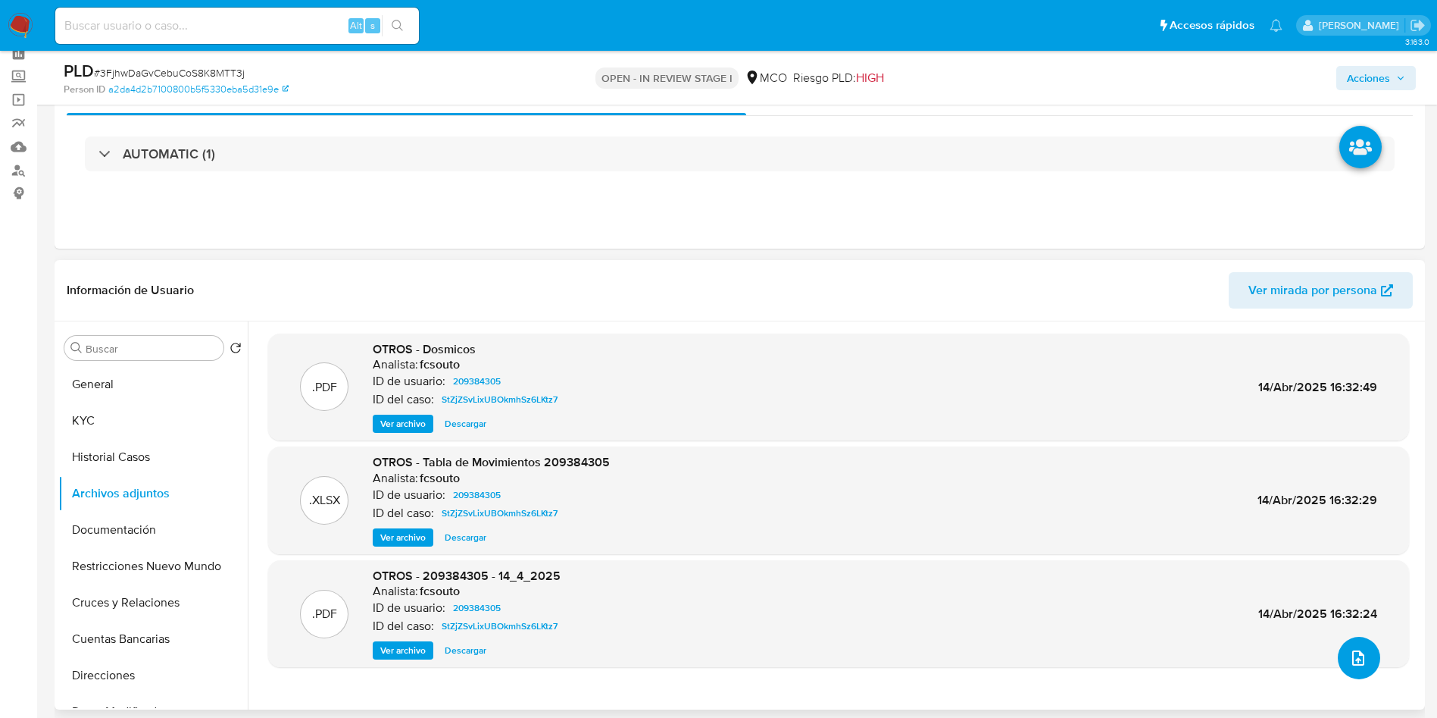
click at [1353, 674] on button "upload-file" at bounding box center [1359, 658] width 42 height 42
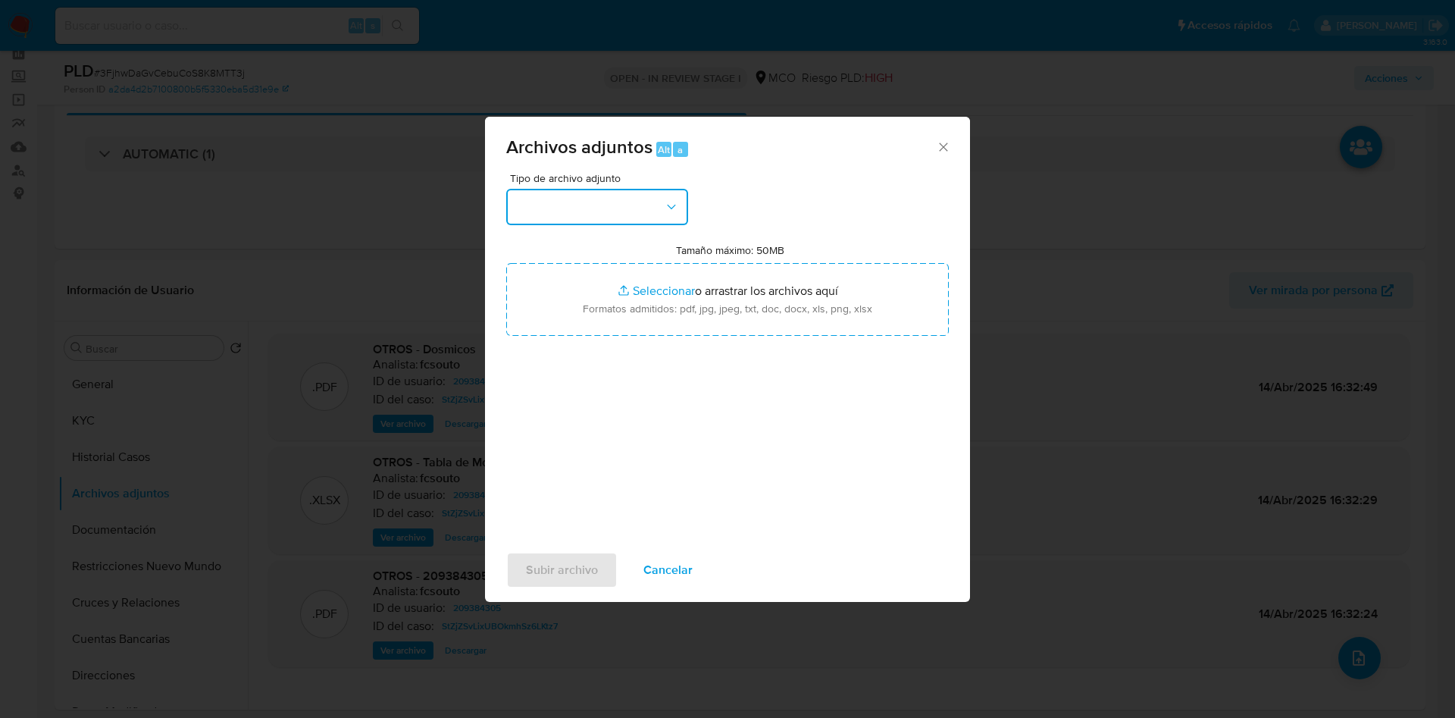
click at [564, 214] on button "button" at bounding box center [597, 207] width 182 height 36
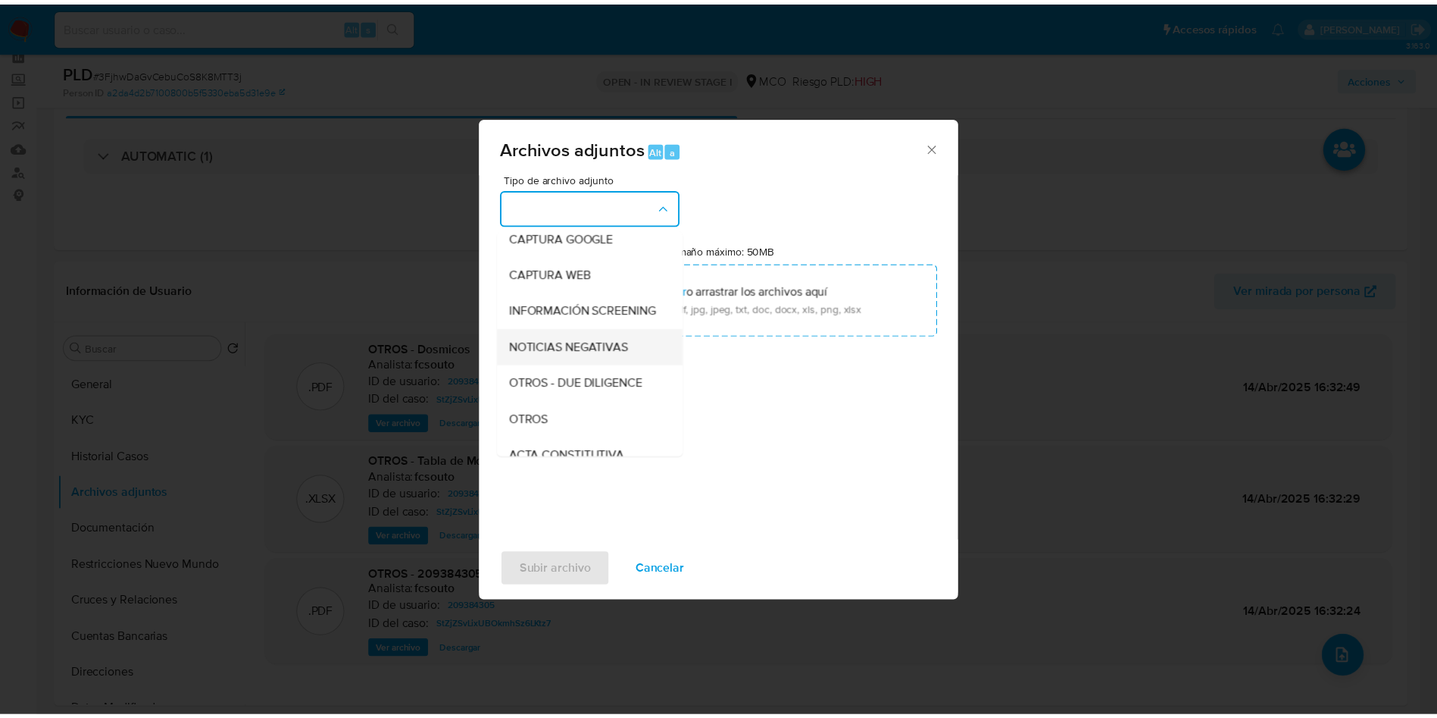
scroll to position [114, 0]
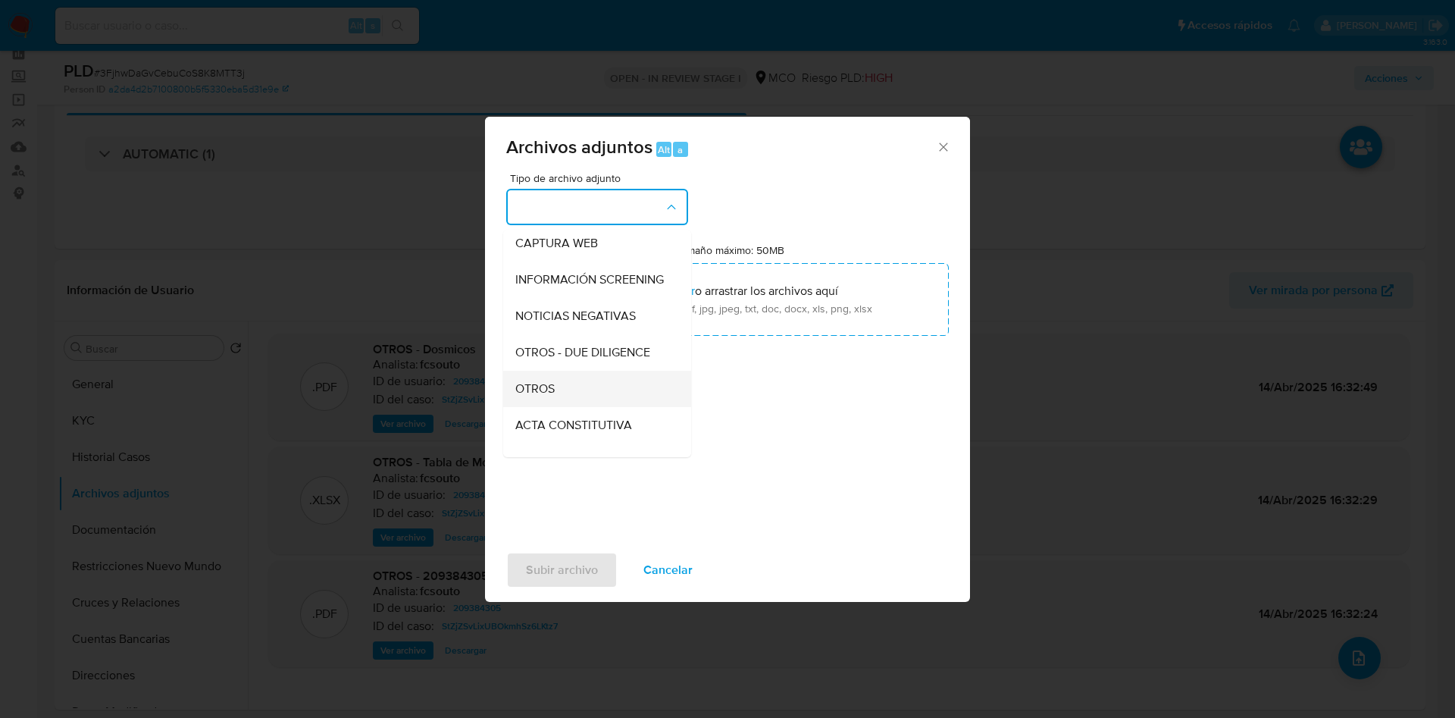
click at [565, 406] on div "OTROS" at bounding box center [592, 389] width 155 height 36
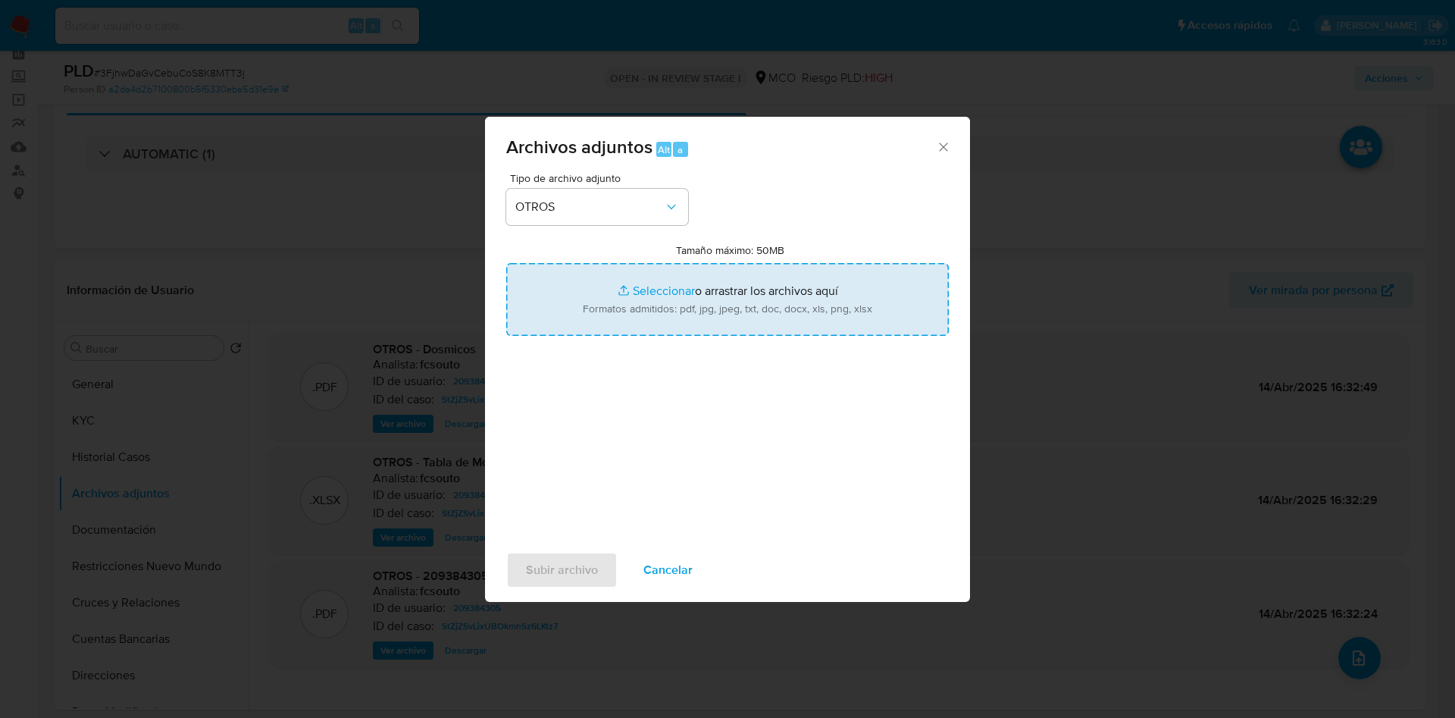
click at [659, 323] on input "Tamaño máximo: 50MB Seleccionar archivos" at bounding box center [727, 299] width 443 height 73
type input "C:\fakepath\209384305 - 13_10_2025.pdf"
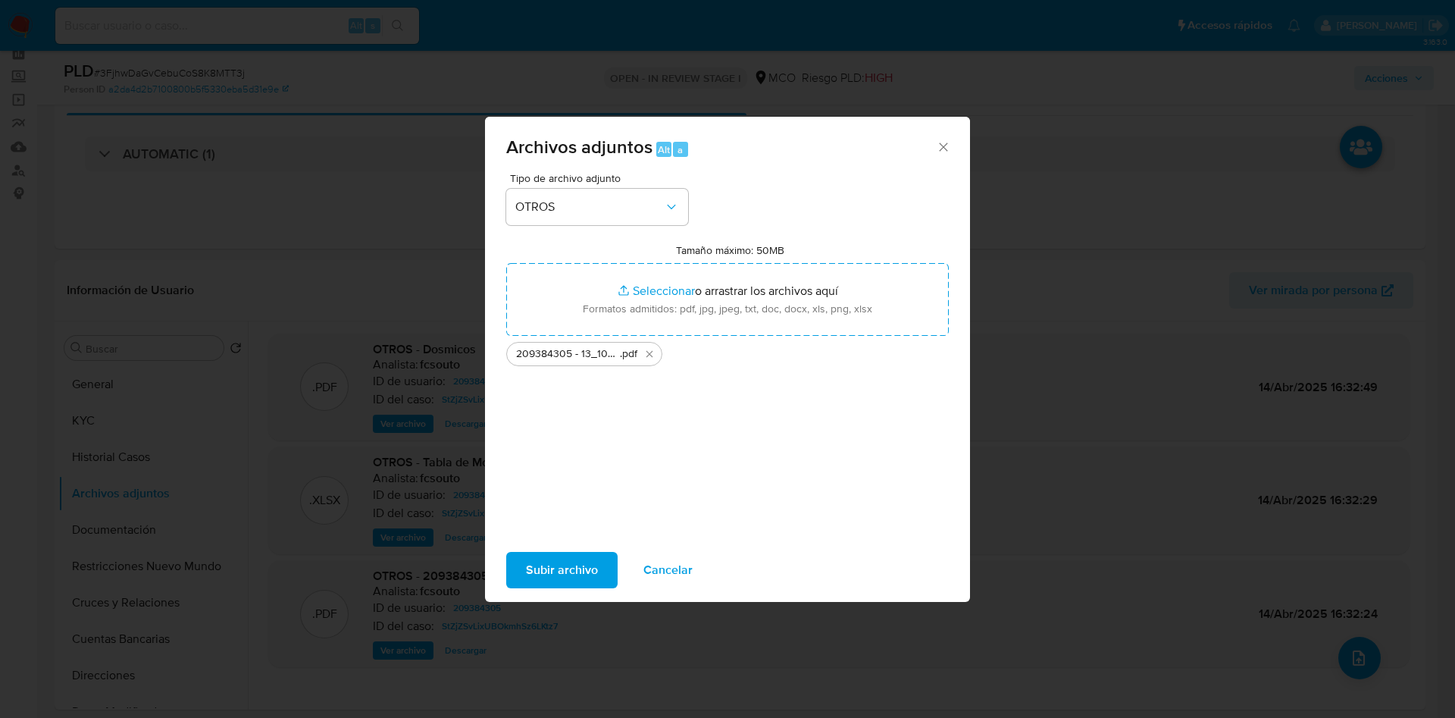
click at [585, 565] on span "Subir archivo" at bounding box center [562, 569] width 72 height 33
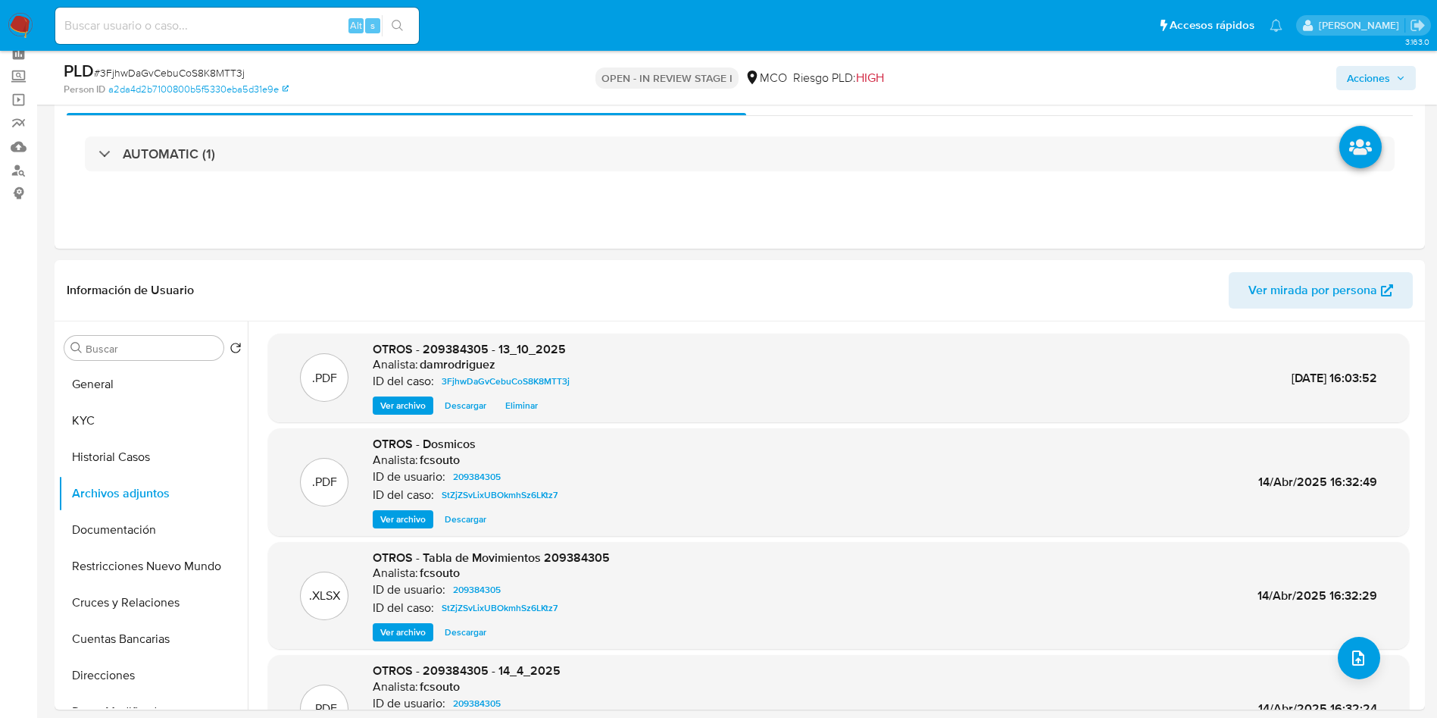
click at [1357, 79] on span "Acciones" at bounding box center [1368, 78] width 43 height 24
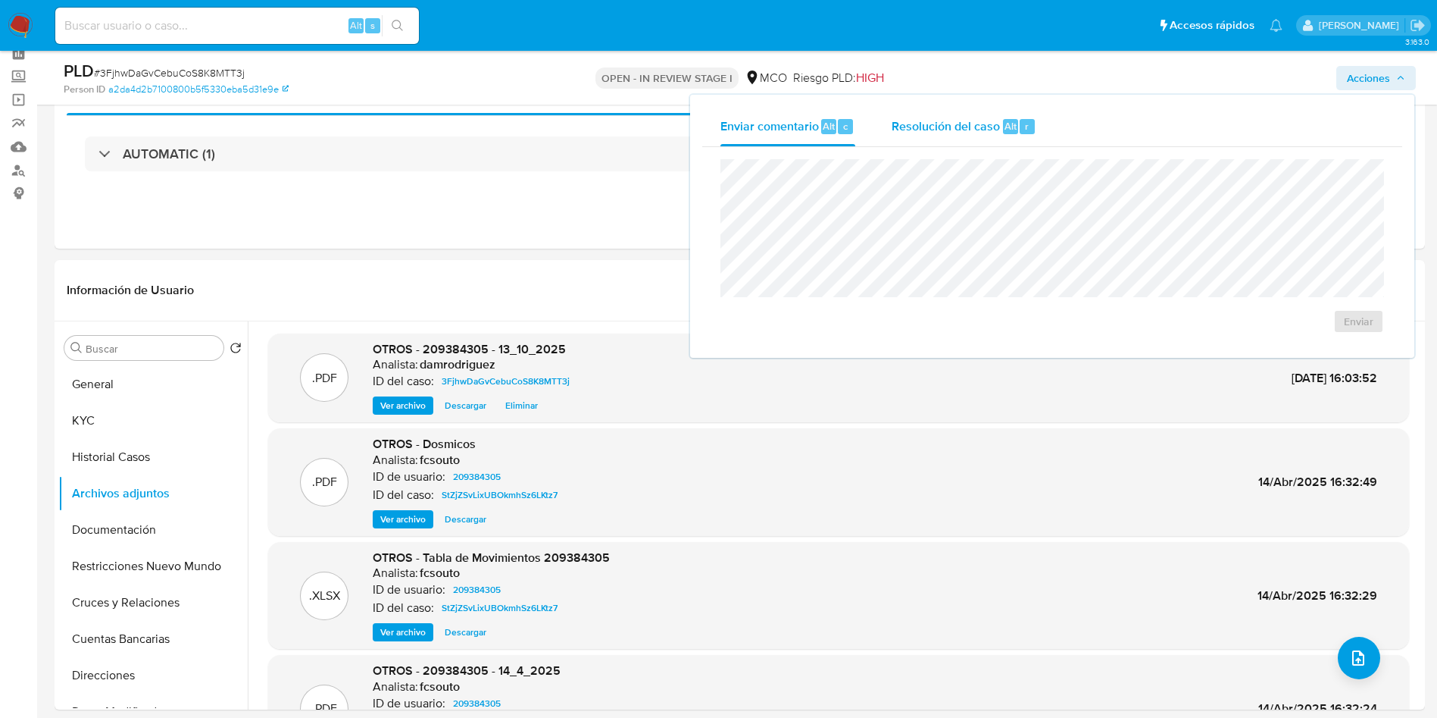
click at [991, 125] on span "Resolución del caso" at bounding box center [946, 125] width 108 height 17
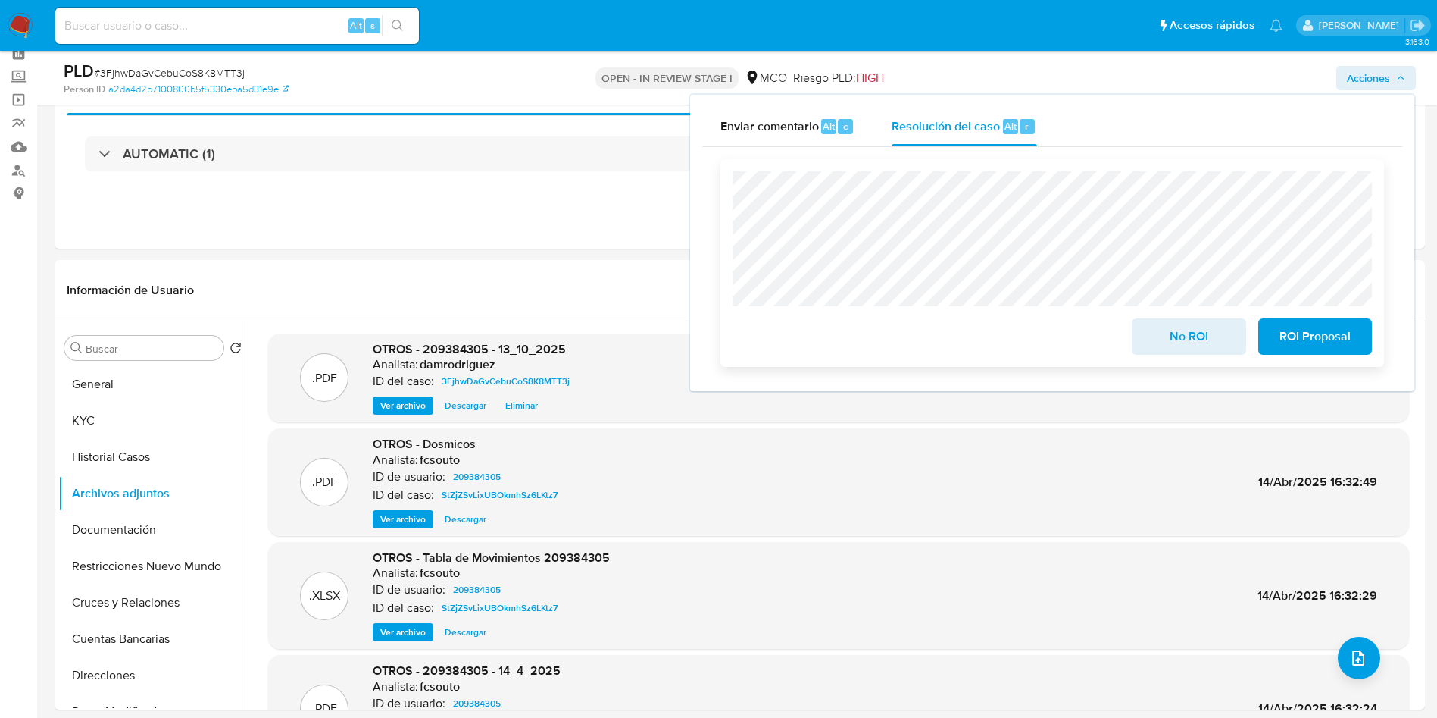
click at [1184, 326] on span "No ROI" at bounding box center [1189, 336] width 74 height 33
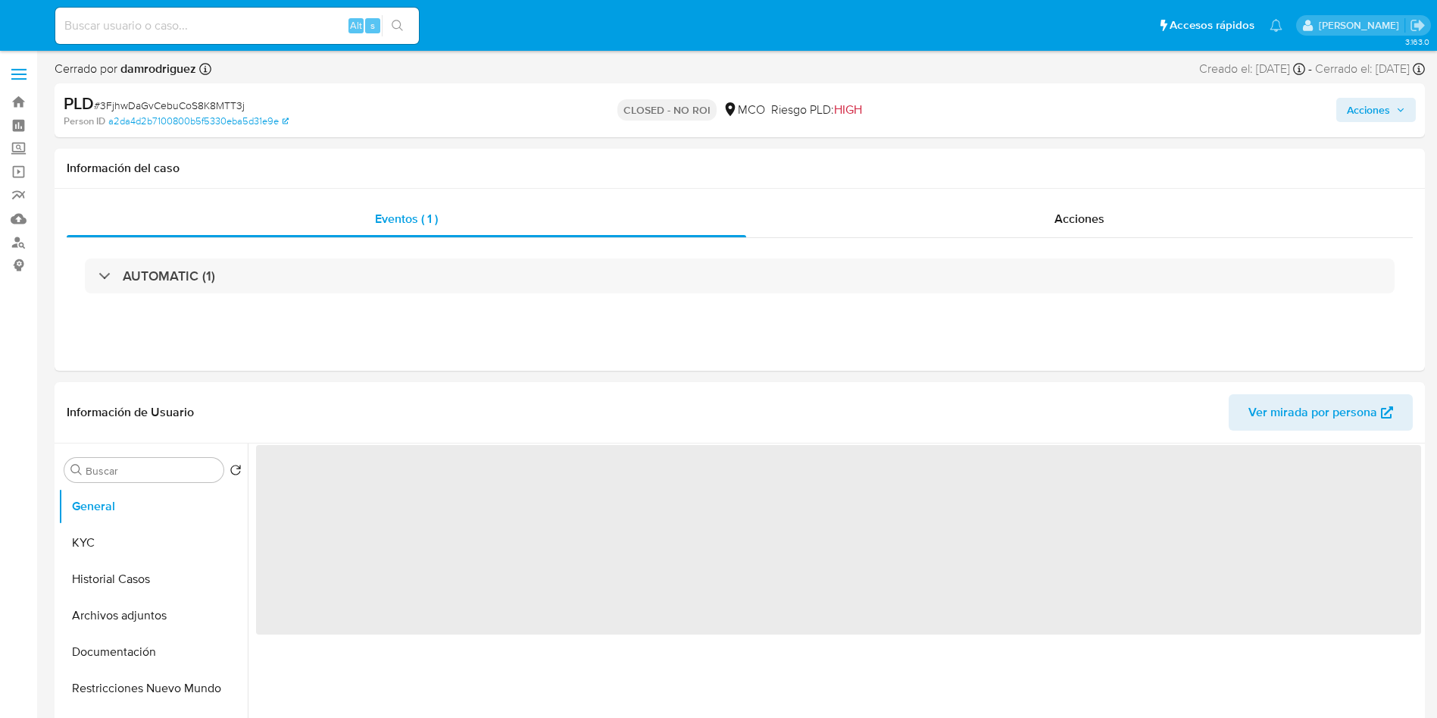
select select "10"
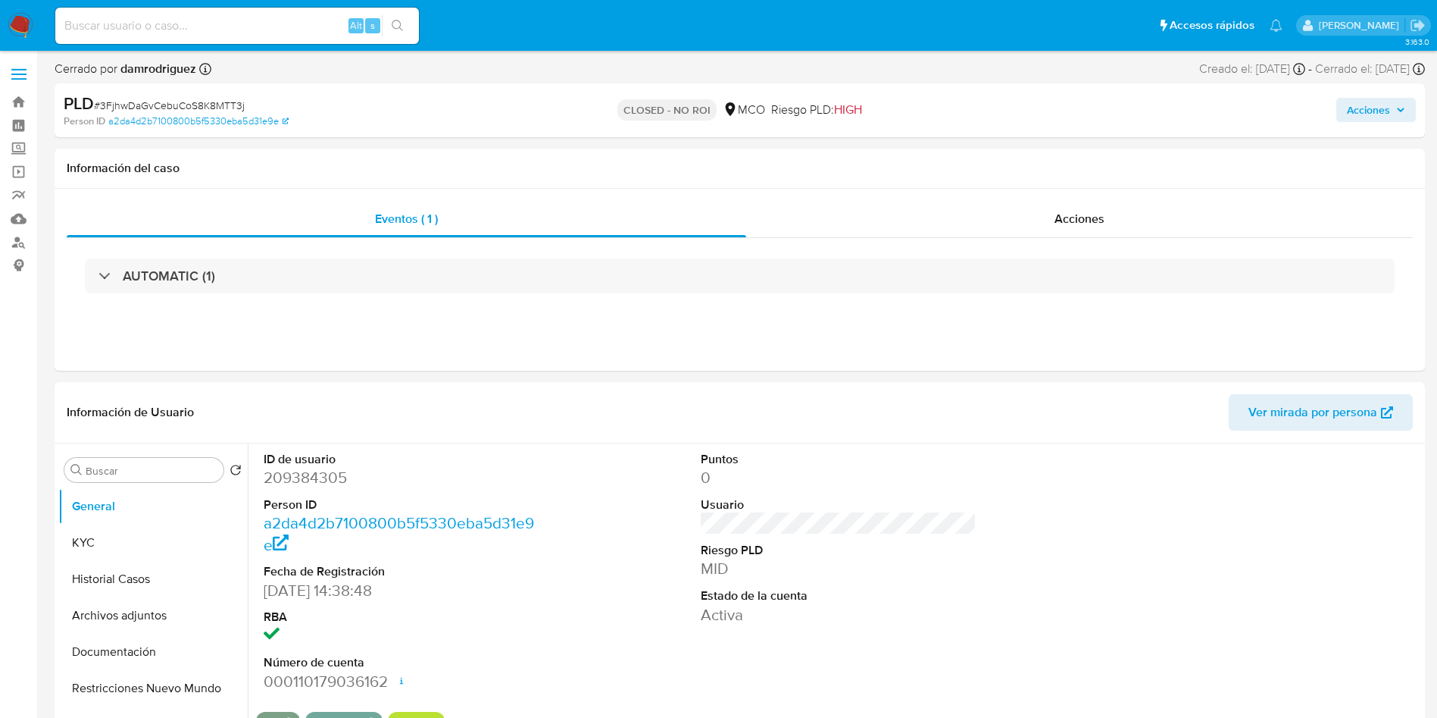
click at [17, 24] on img at bounding box center [21, 26] width 26 height 26
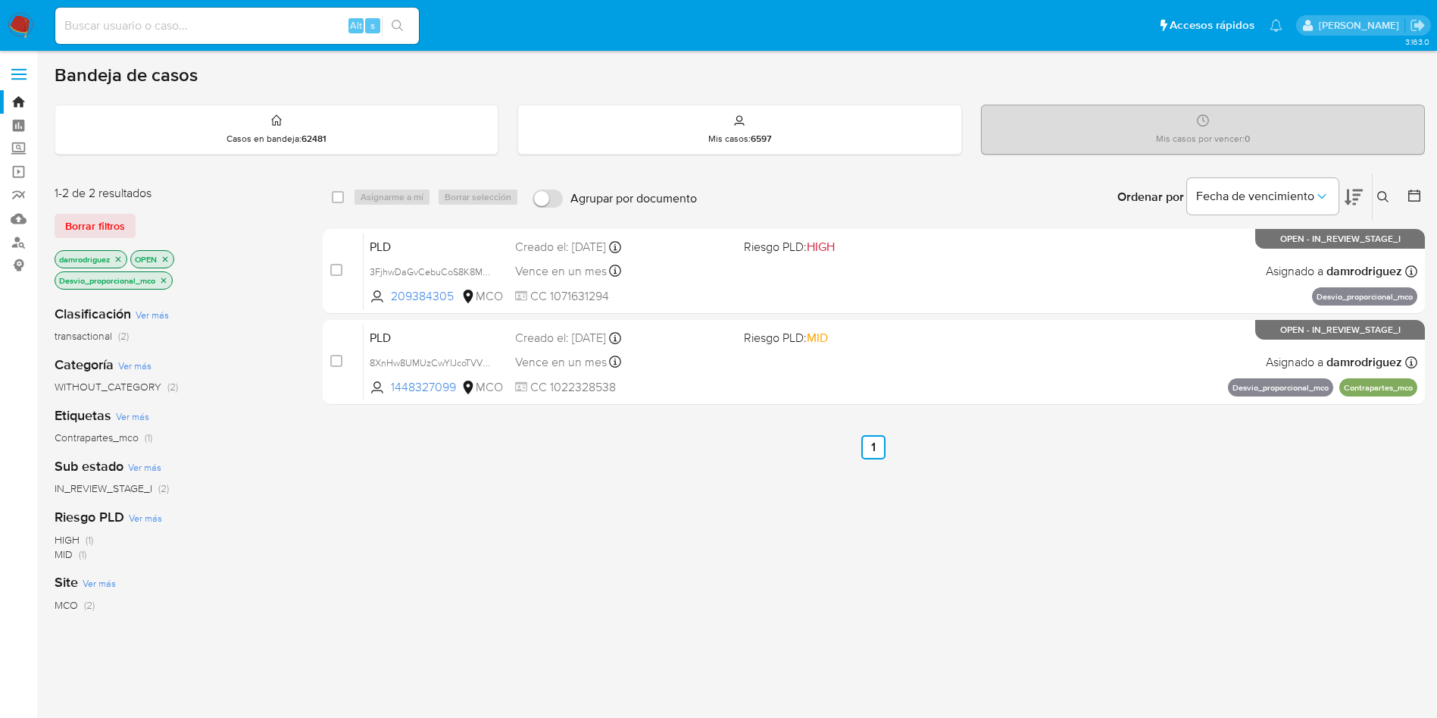
click at [20, 22] on img at bounding box center [21, 26] width 26 height 26
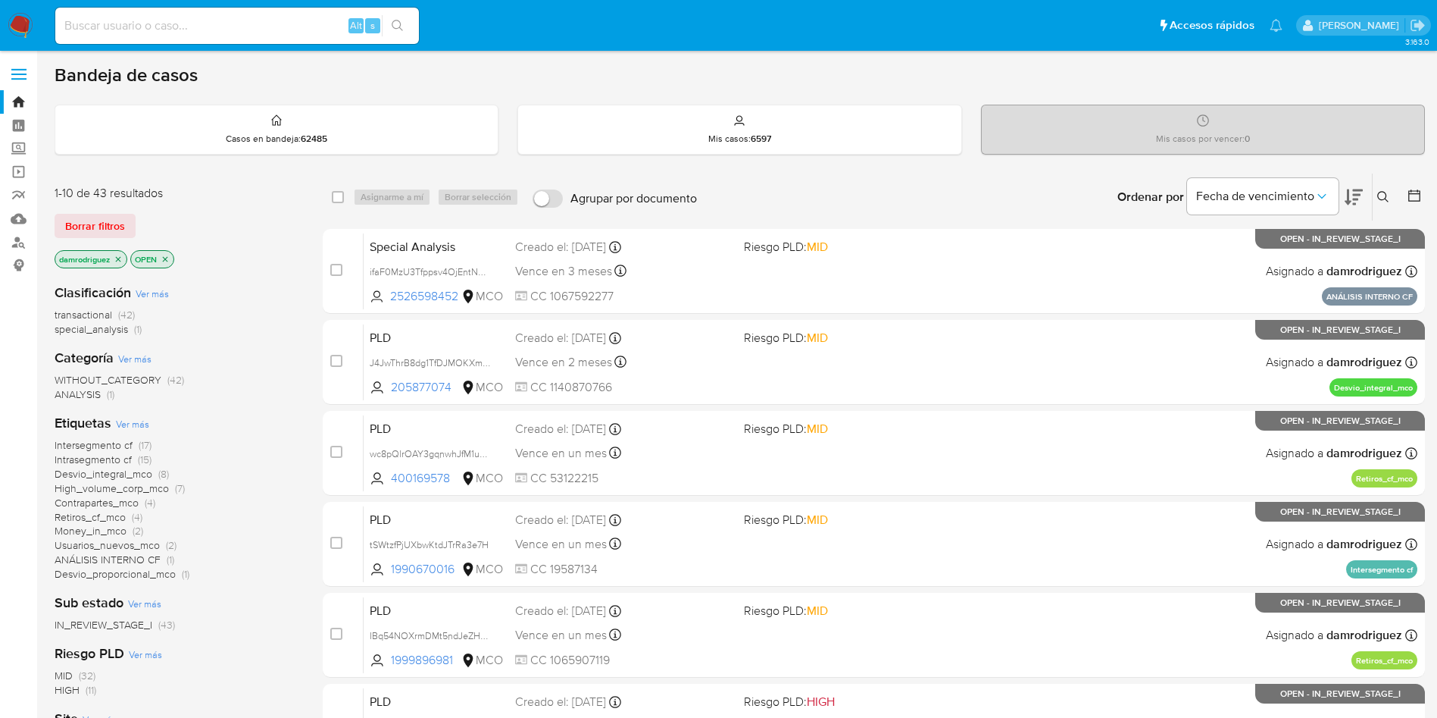
click at [130, 557] on span "ANÁLISIS INTERNO CF" at bounding box center [108, 559] width 106 height 15
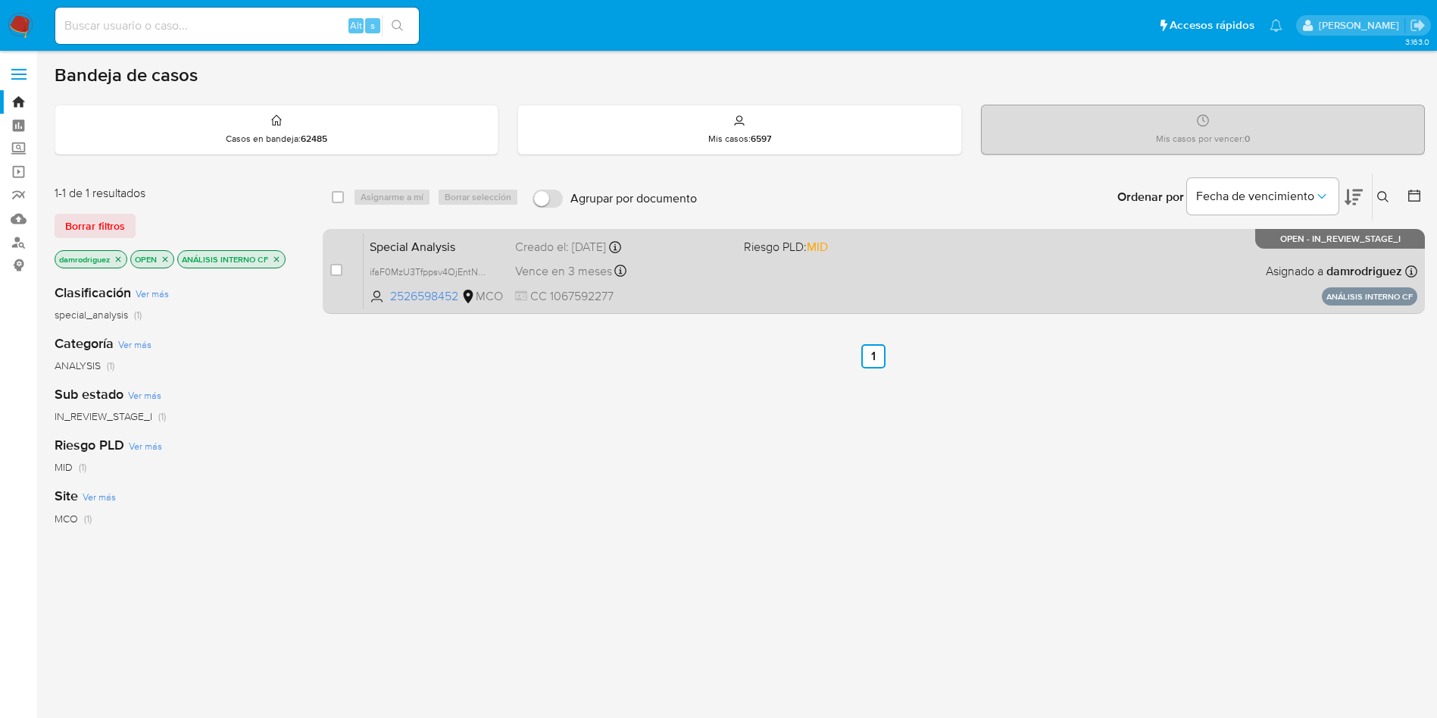
click at [419, 242] on span "Special Analysis" at bounding box center [436, 246] width 133 height 20
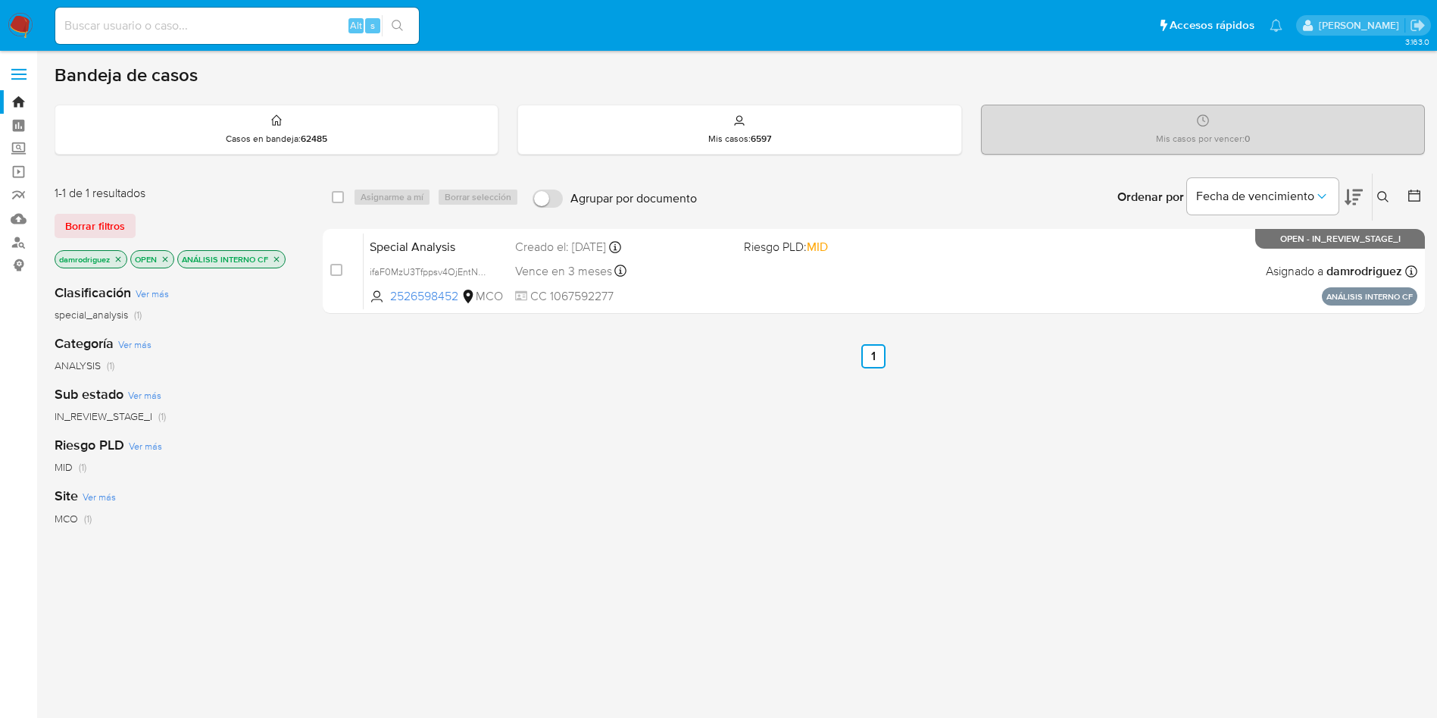
click at [283, 260] on p "ANÁLISIS INTERNO CF" at bounding box center [231, 259] width 107 height 17
click at [280, 261] on icon "close-filter" at bounding box center [276, 258] width 5 height 5
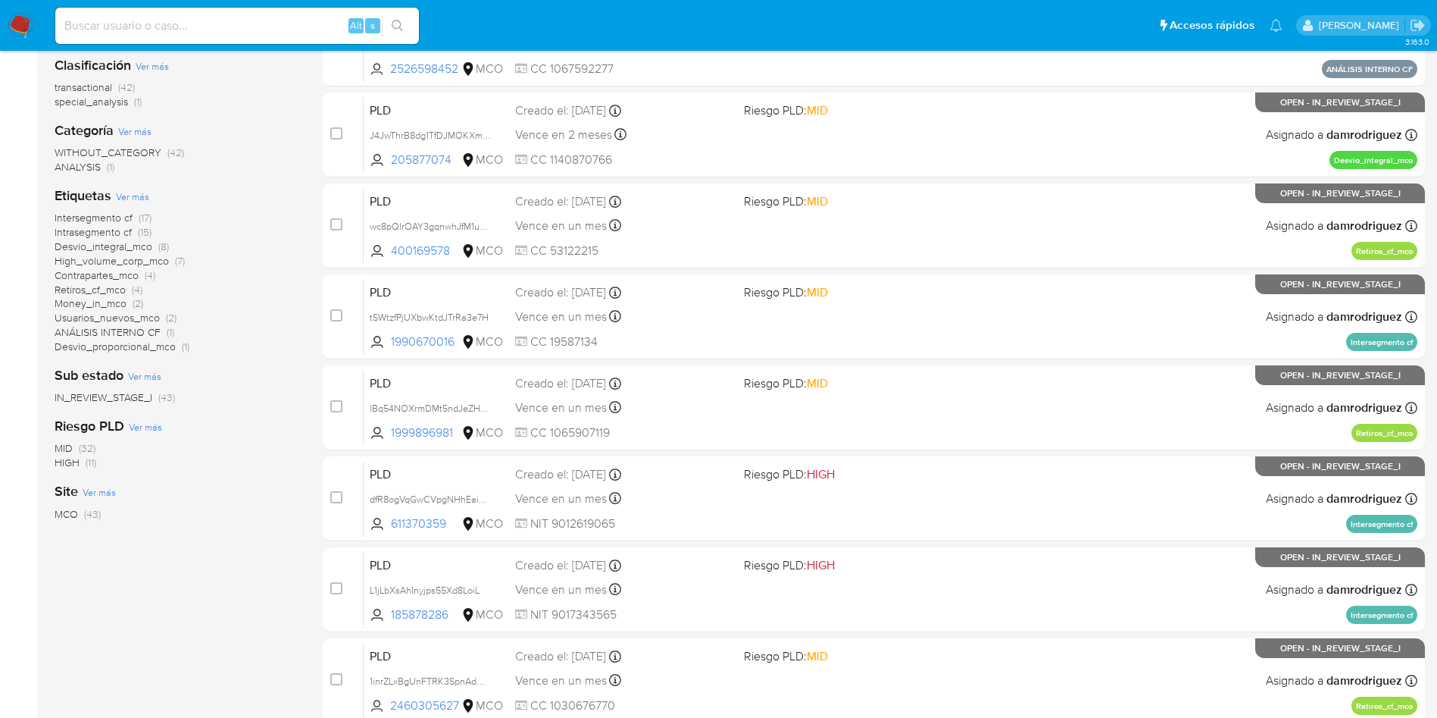
scroll to position [114, 0]
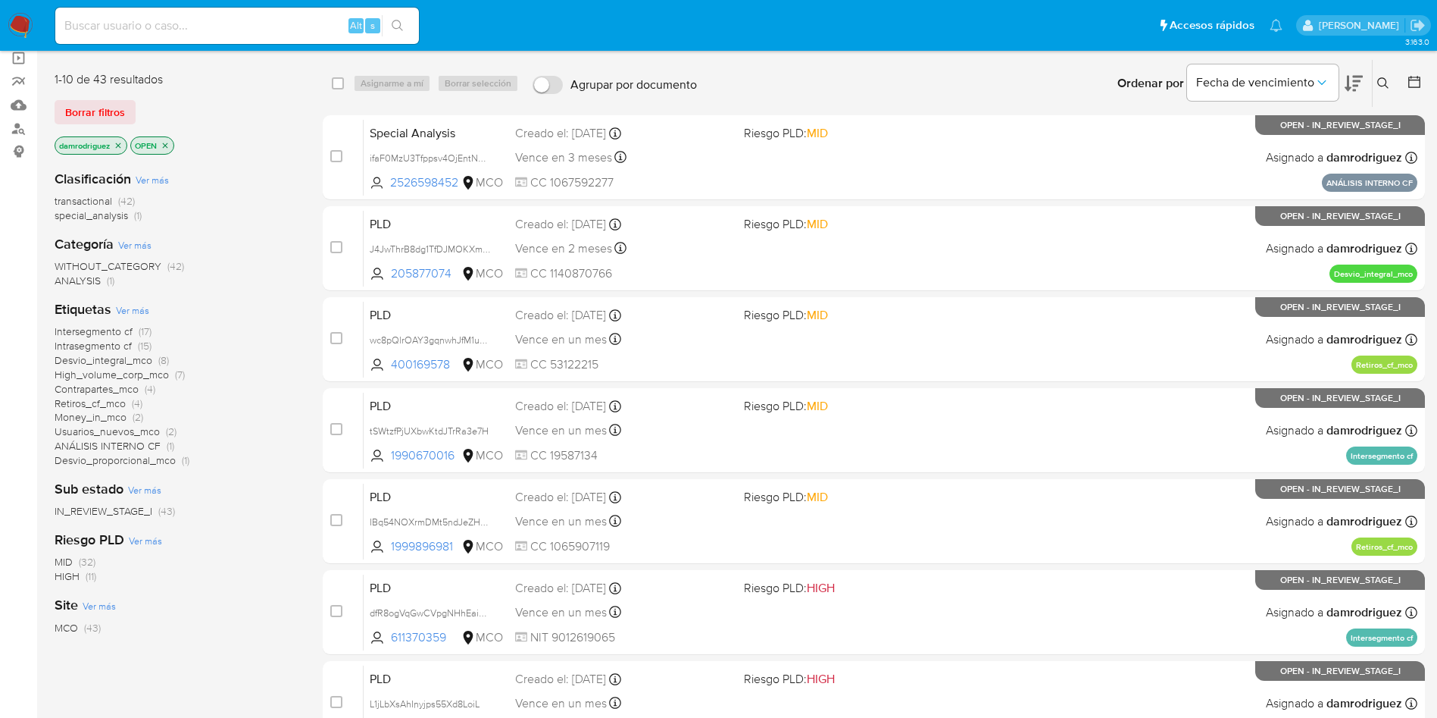
click at [108, 431] on span "Usuarios_nuevos_mco" at bounding box center [107, 431] width 105 height 15
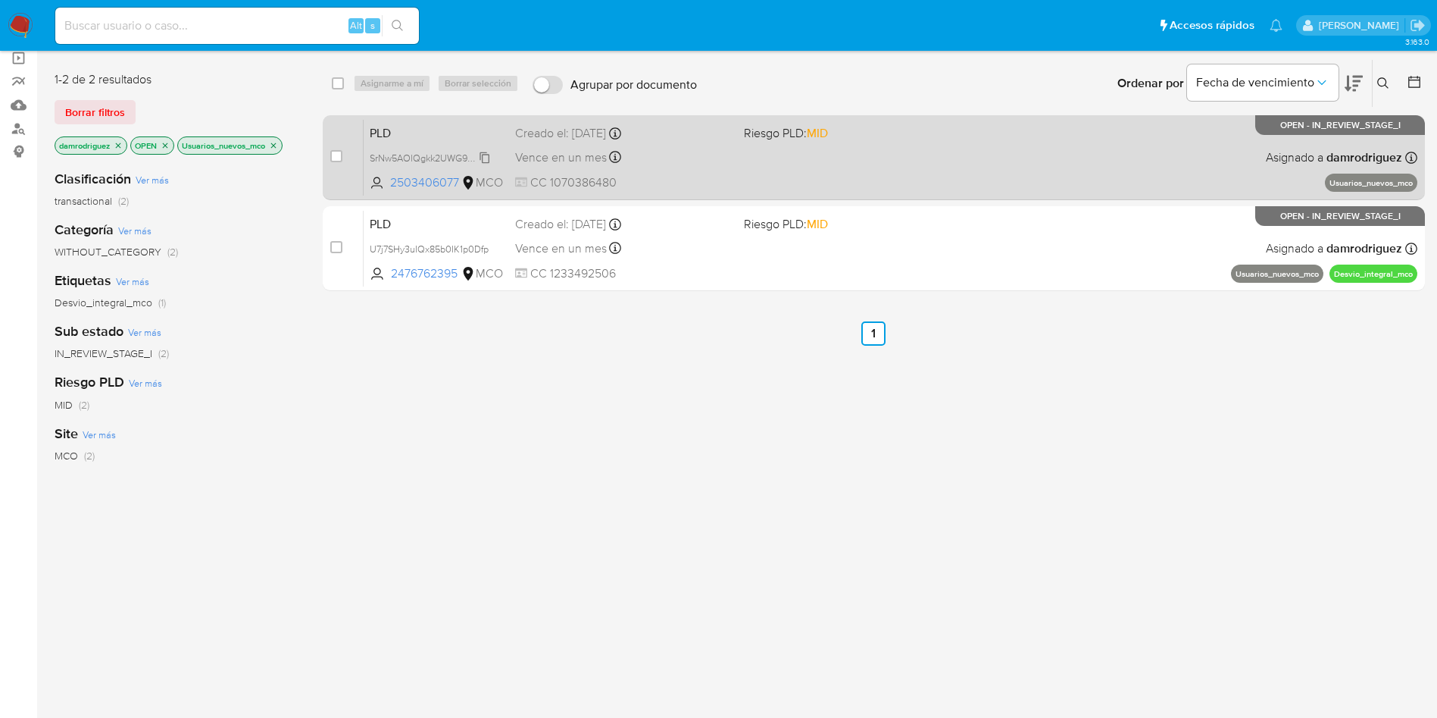
click at [399, 157] on span "SrNw5AOlQgkk2UWG9ZRi3g6t" at bounding box center [435, 157] width 130 height 17
click at [416, 140] on span "PLD" at bounding box center [436, 132] width 133 height 20
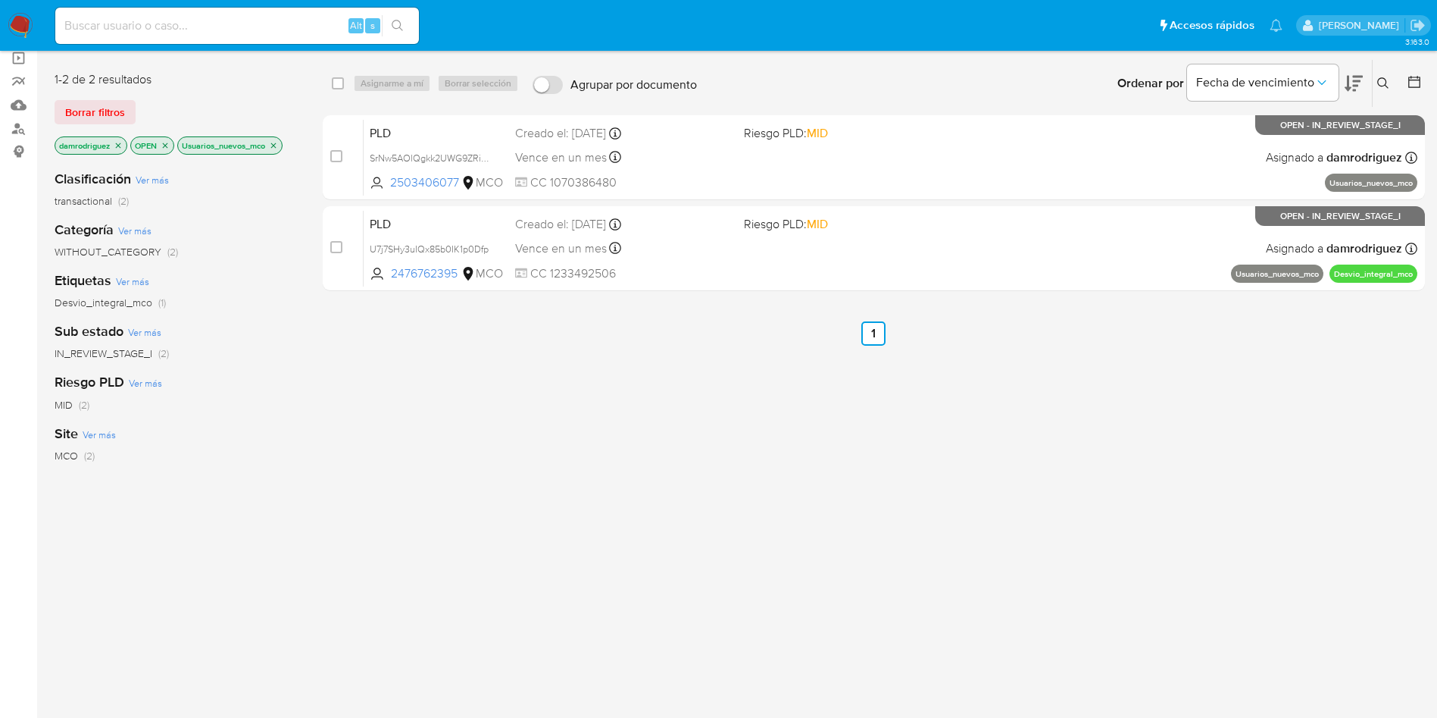
click at [13, 17] on img at bounding box center [21, 26] width 26 height 26
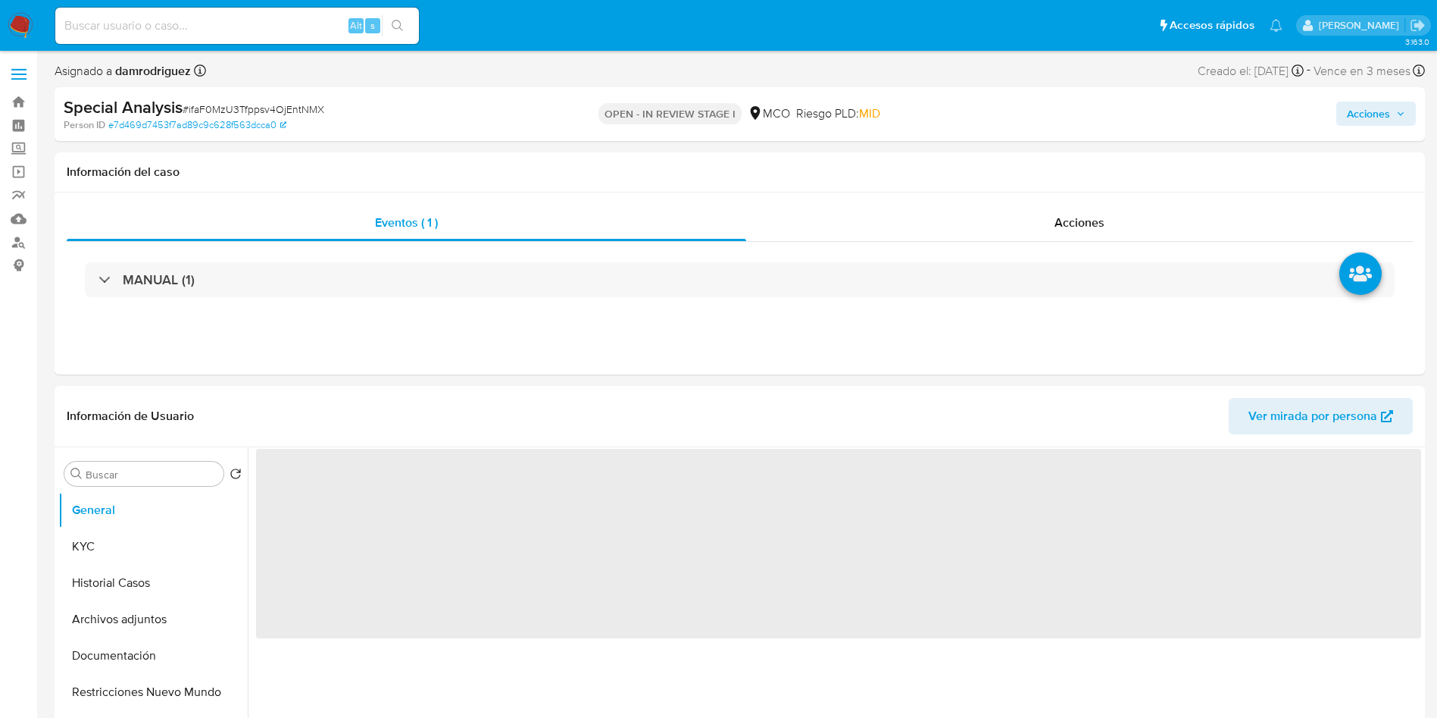
select select "10"
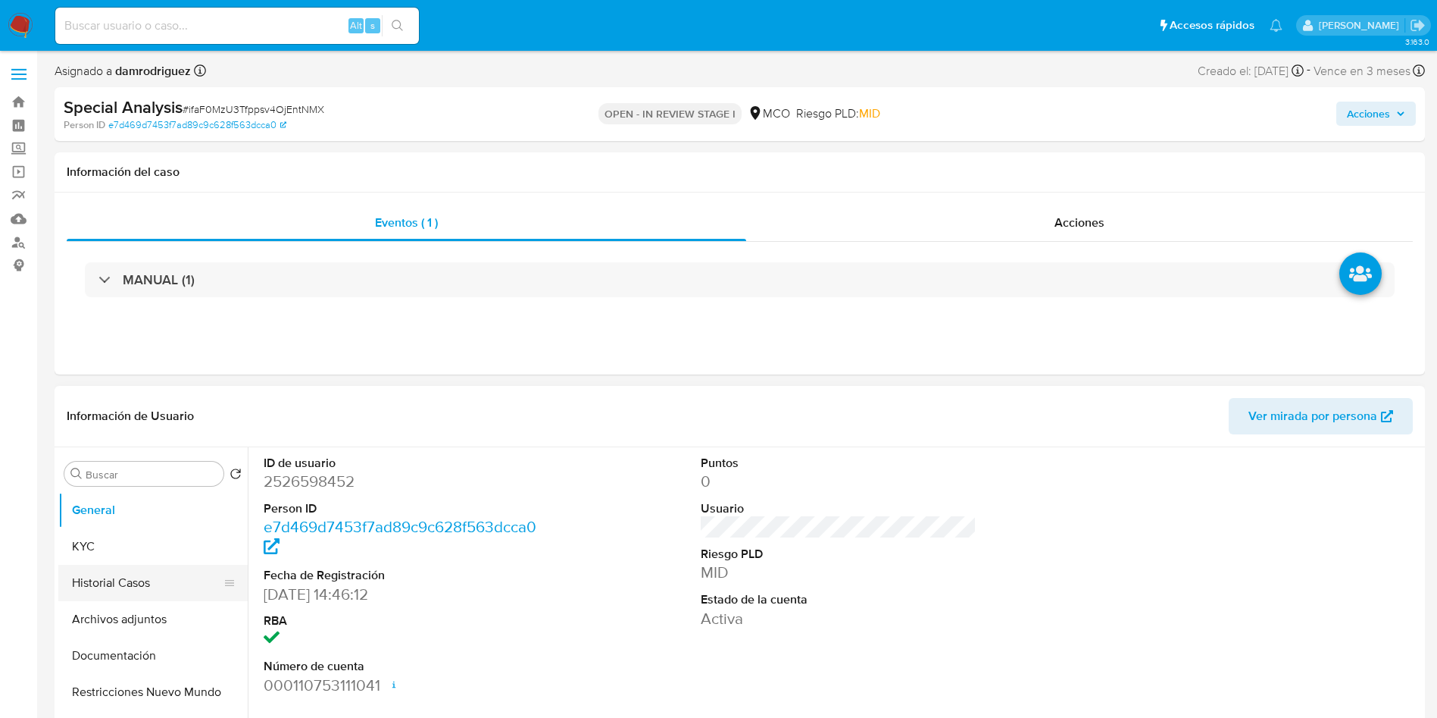
click at [108, 583] on button "Historial Casos" at bounding box center [146, 583] width 177 height 36
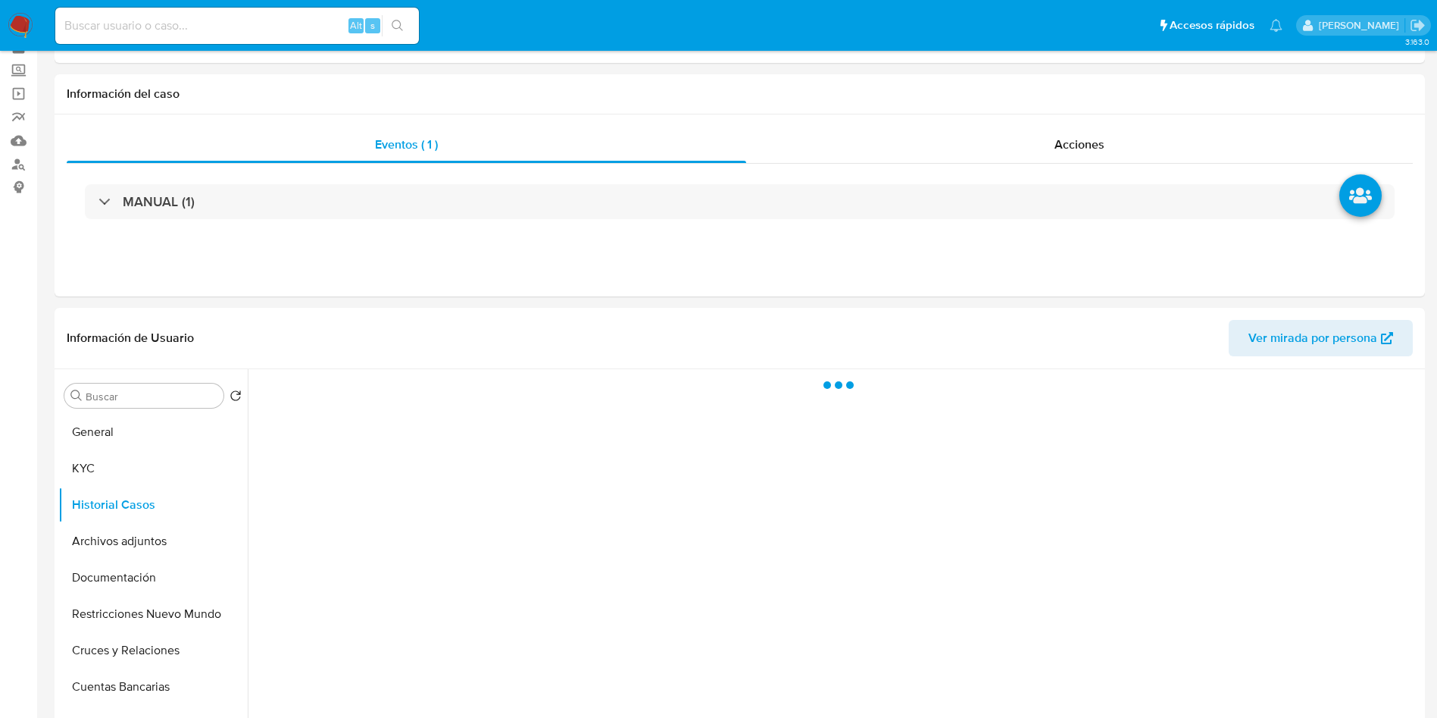
scroll to position [114, 0]
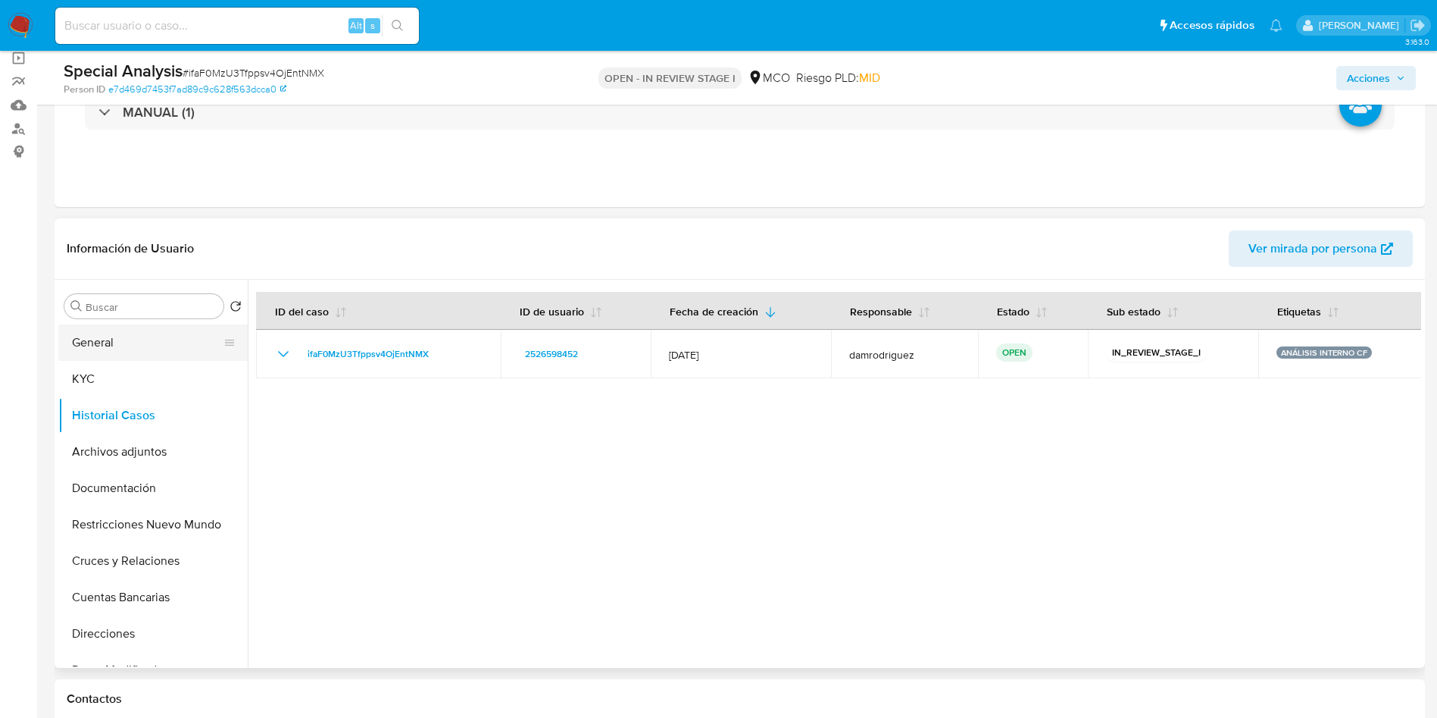
click at [117, 328] on button "General" at bounding box center [146, 342] width 177 height 36
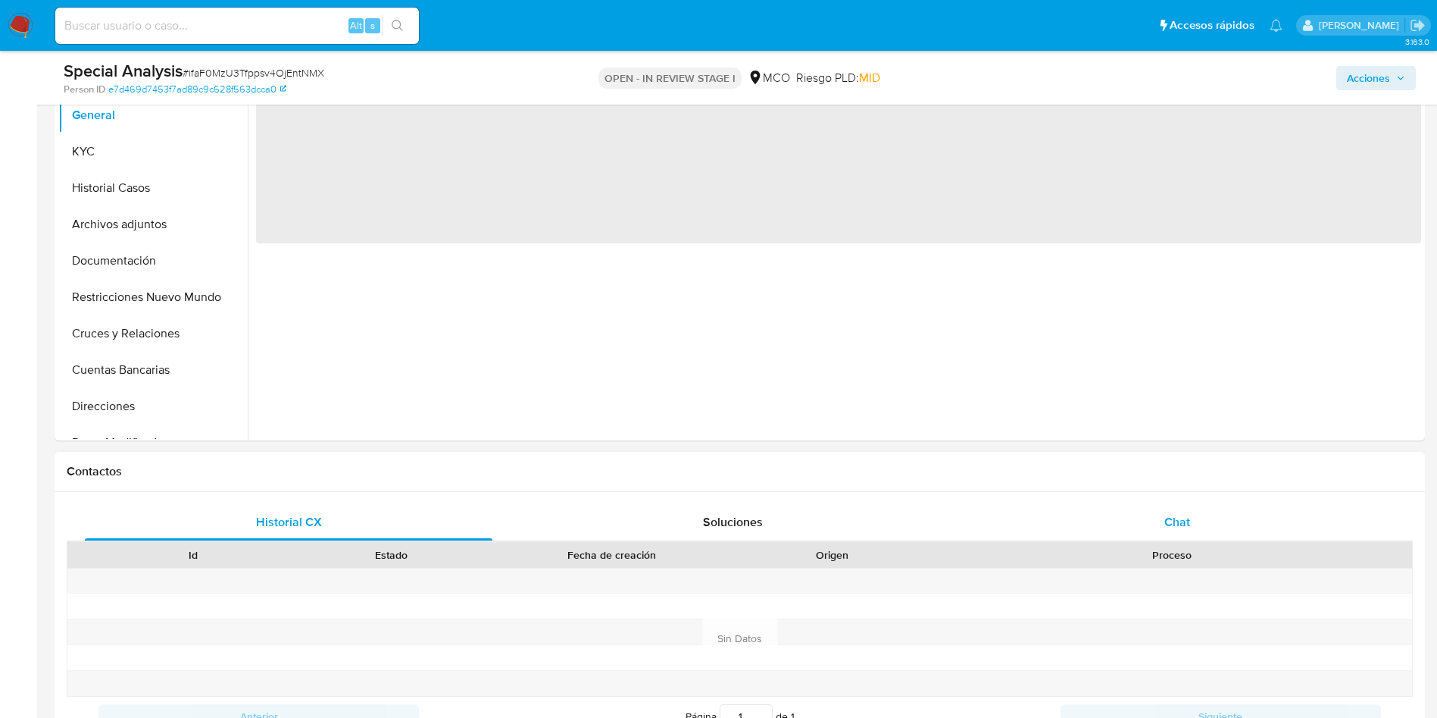
click at [1188, 518] on span "Chat" at bounding box center [1178, 521] width 26 height 17
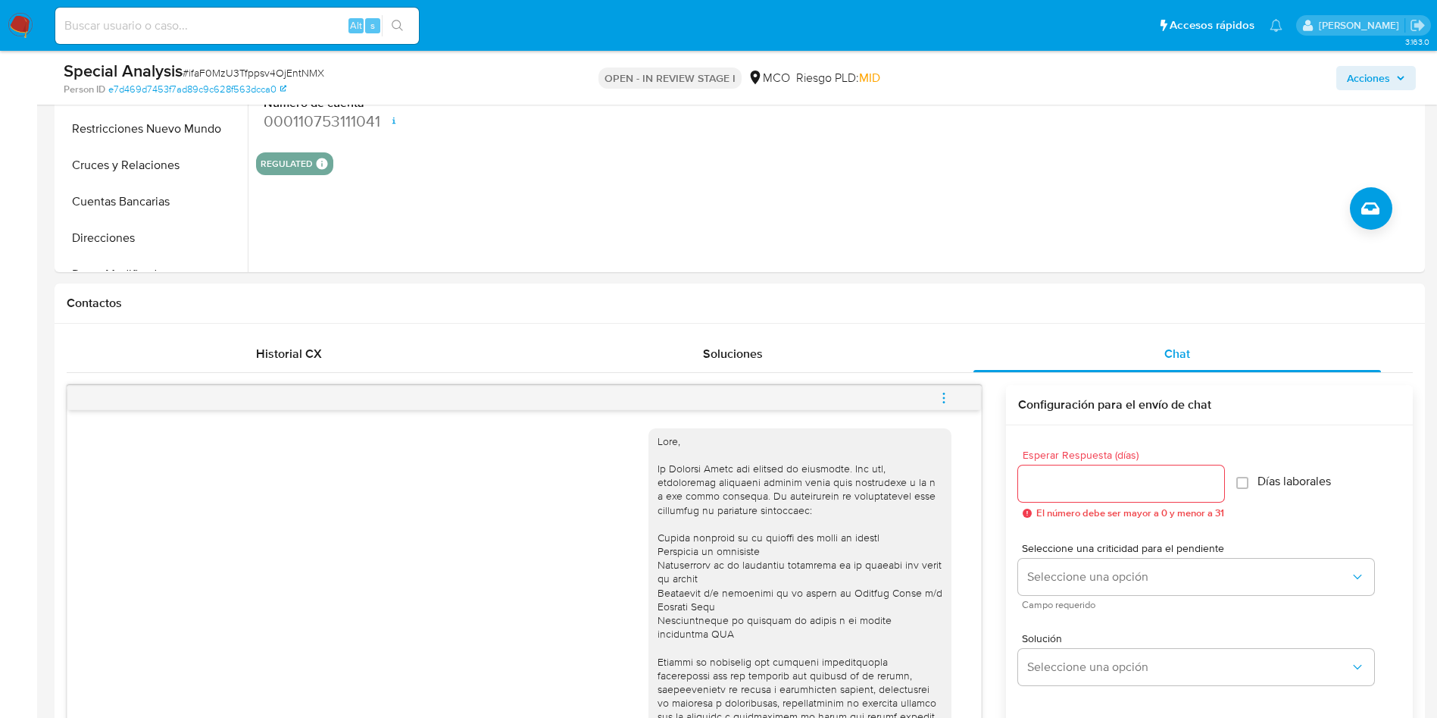
scroll to position [227, 0]
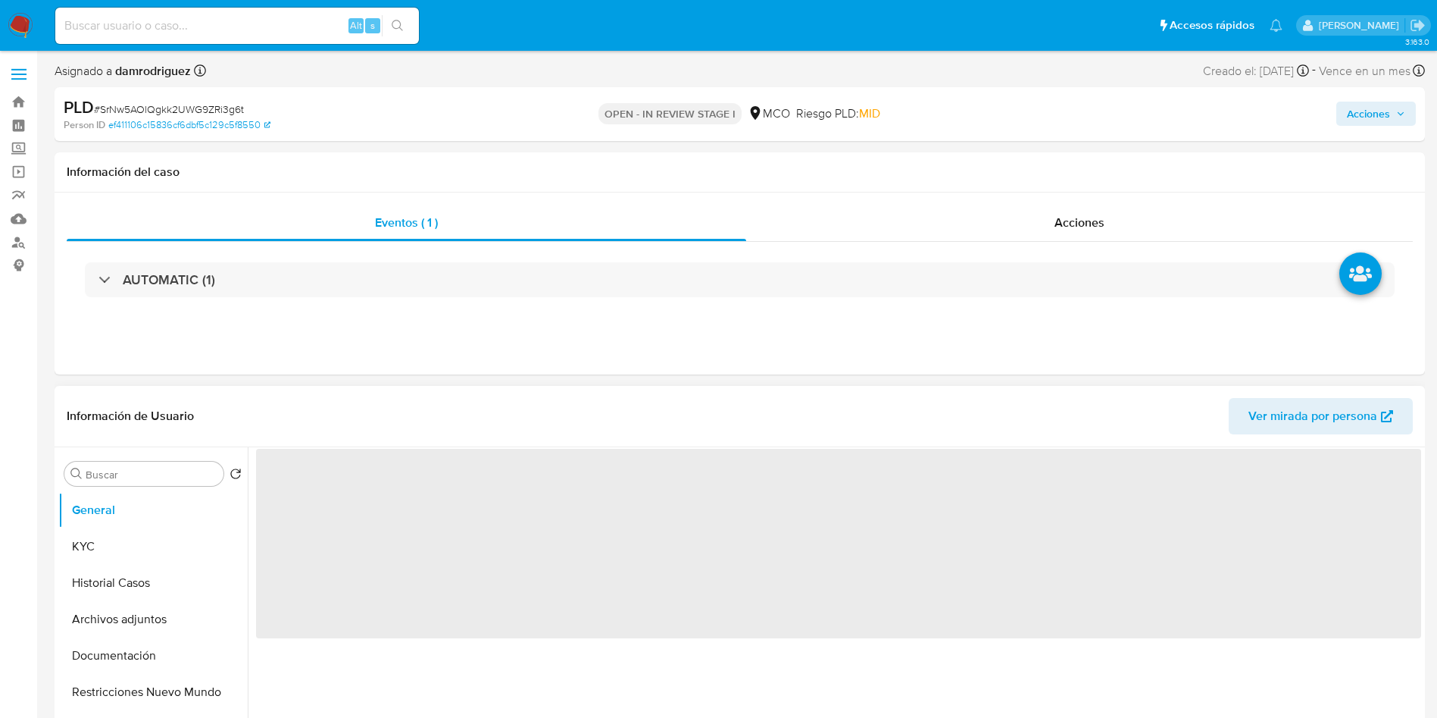
select select "10"
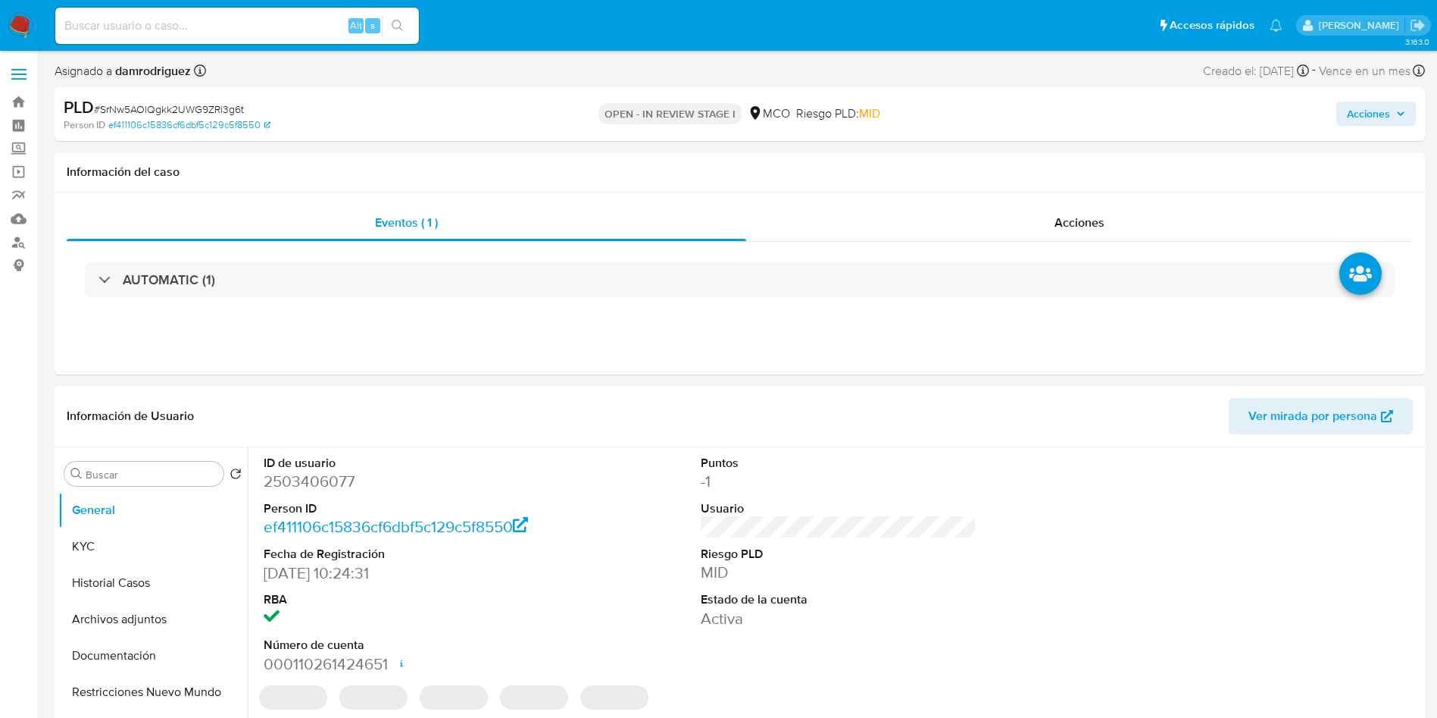
click at [330, 477] on dd "2503406077" at bounding box center [402, 481] width 277 height 21
copy dd "2503406077"
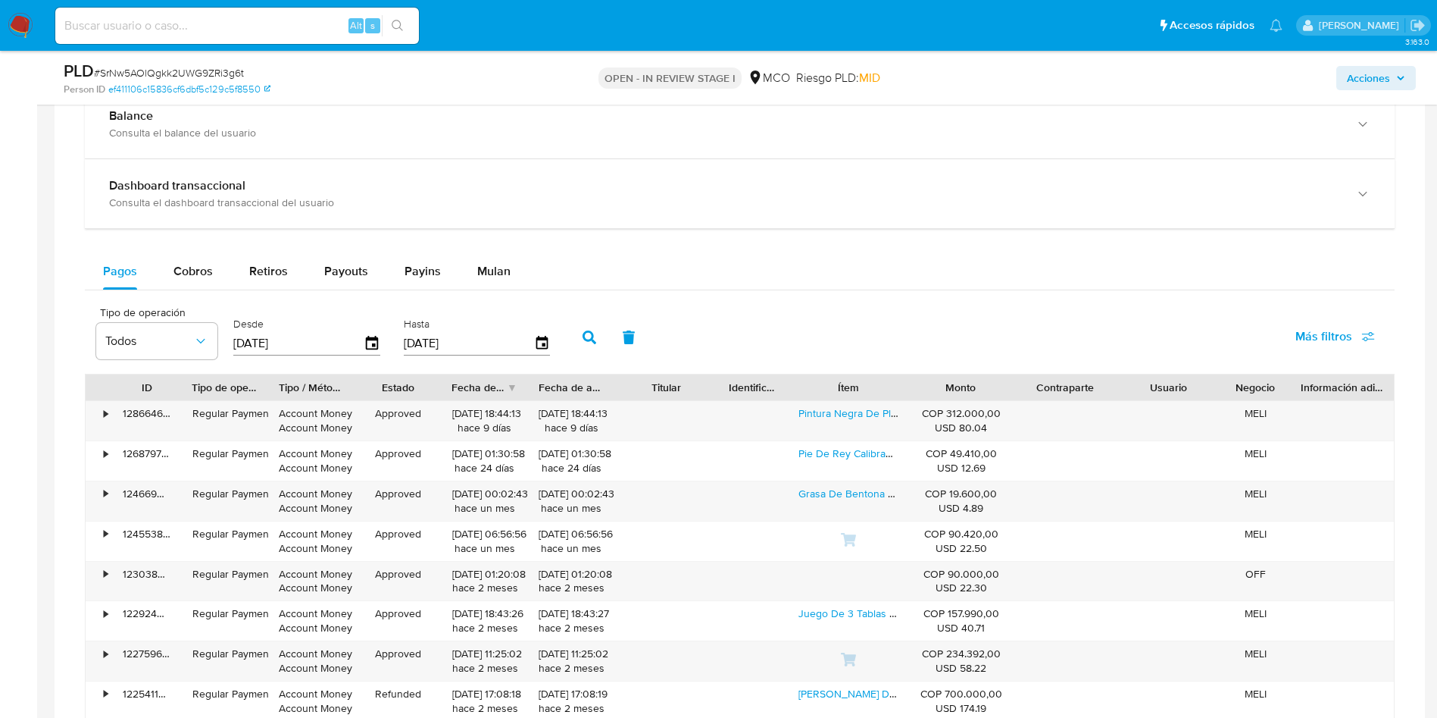
scroll to position [1023, 0]
click at [221, 275] on button "Cobros" at bounding box center [193, 273] width 76 height 36
select select "10"
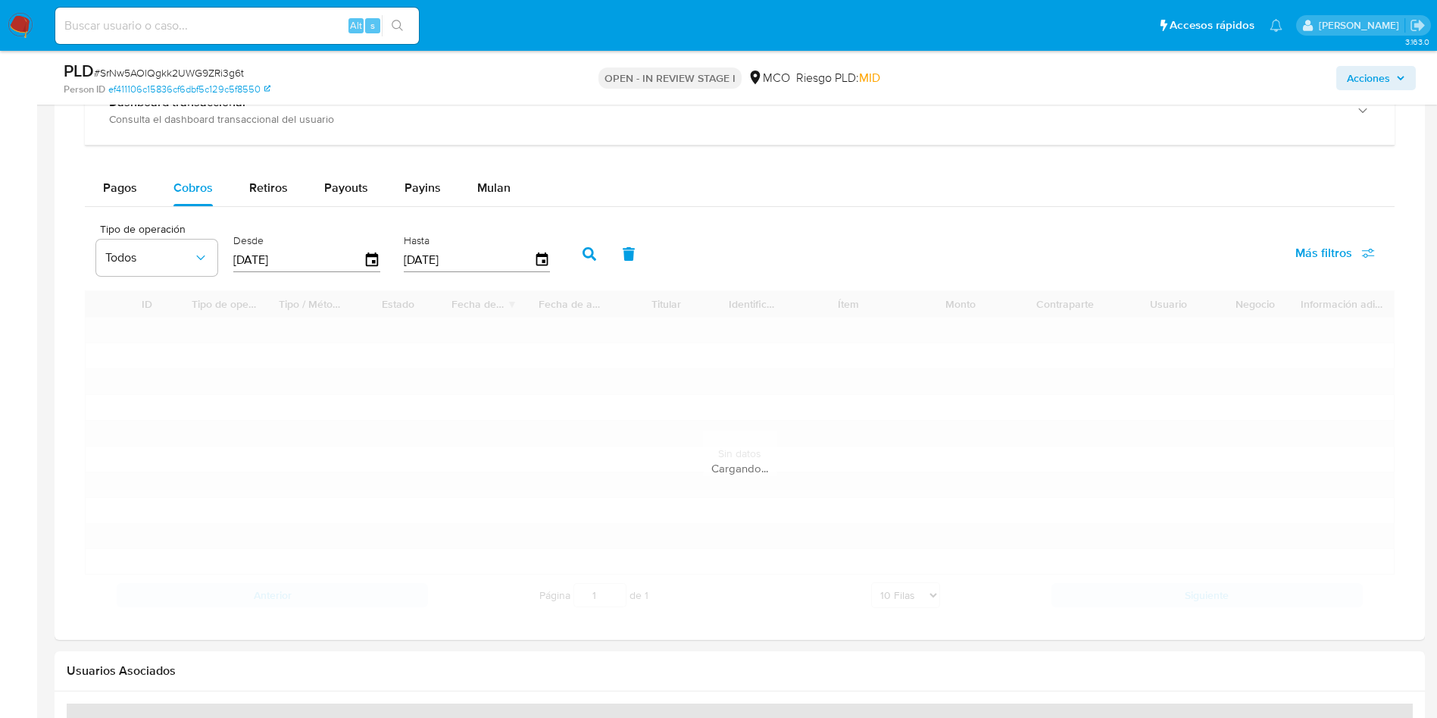
scroll to position [1137, 0]
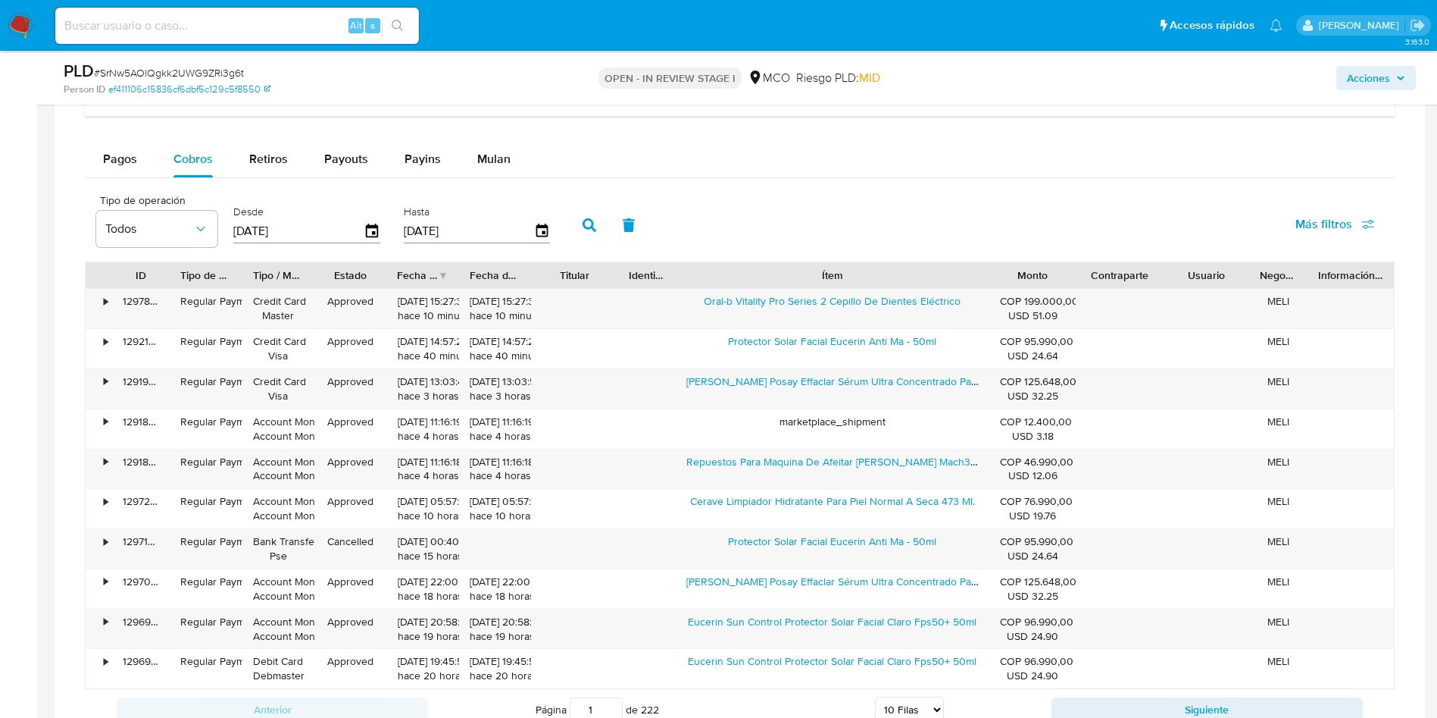
drag, startPoint x: 900, startPoint y: 267, endPoint x: 1060, endPoint y: 274, distance: 160.0
click at [1090, 271] on div "ID Tipo de operación Tipo / Método Estado Fecha de creación Fecha de aprobación…" at bounding box center [740, 275] width 1309 height 26
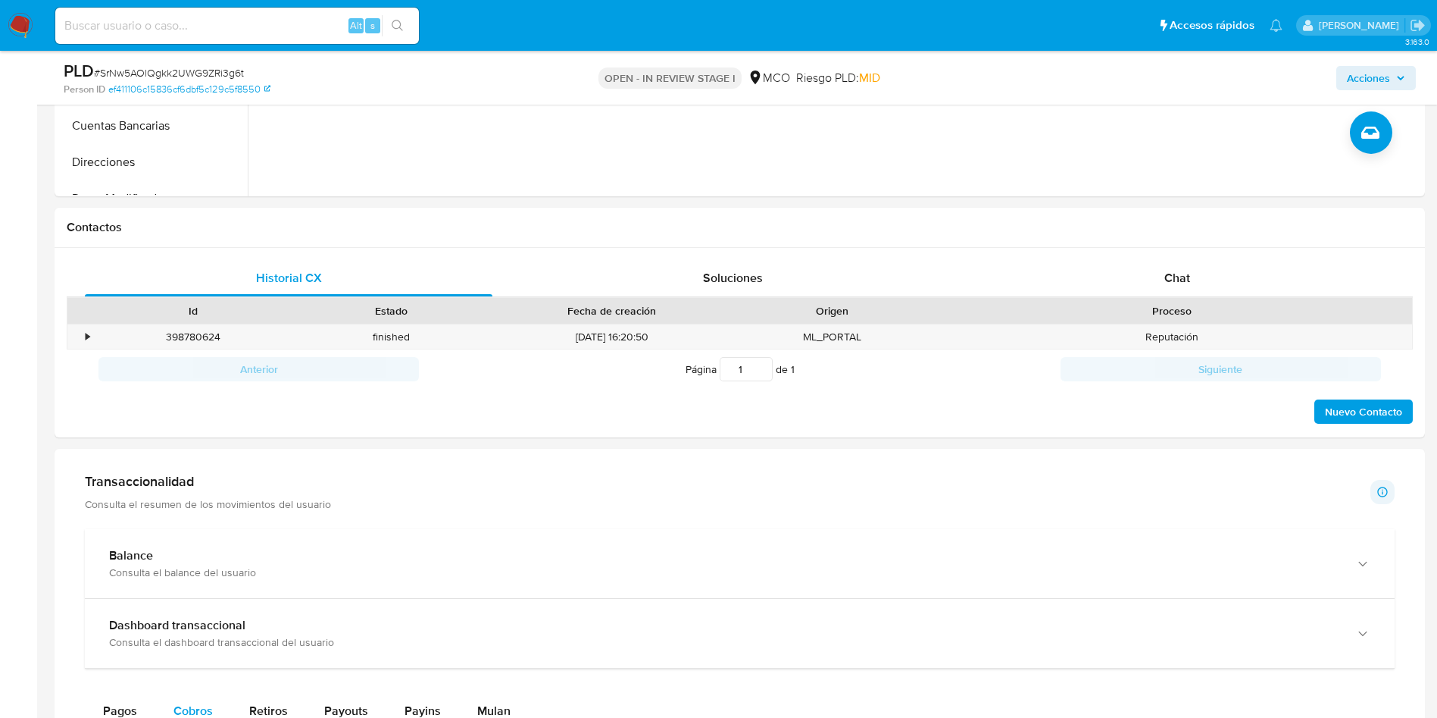
scroll to position [227, 0]
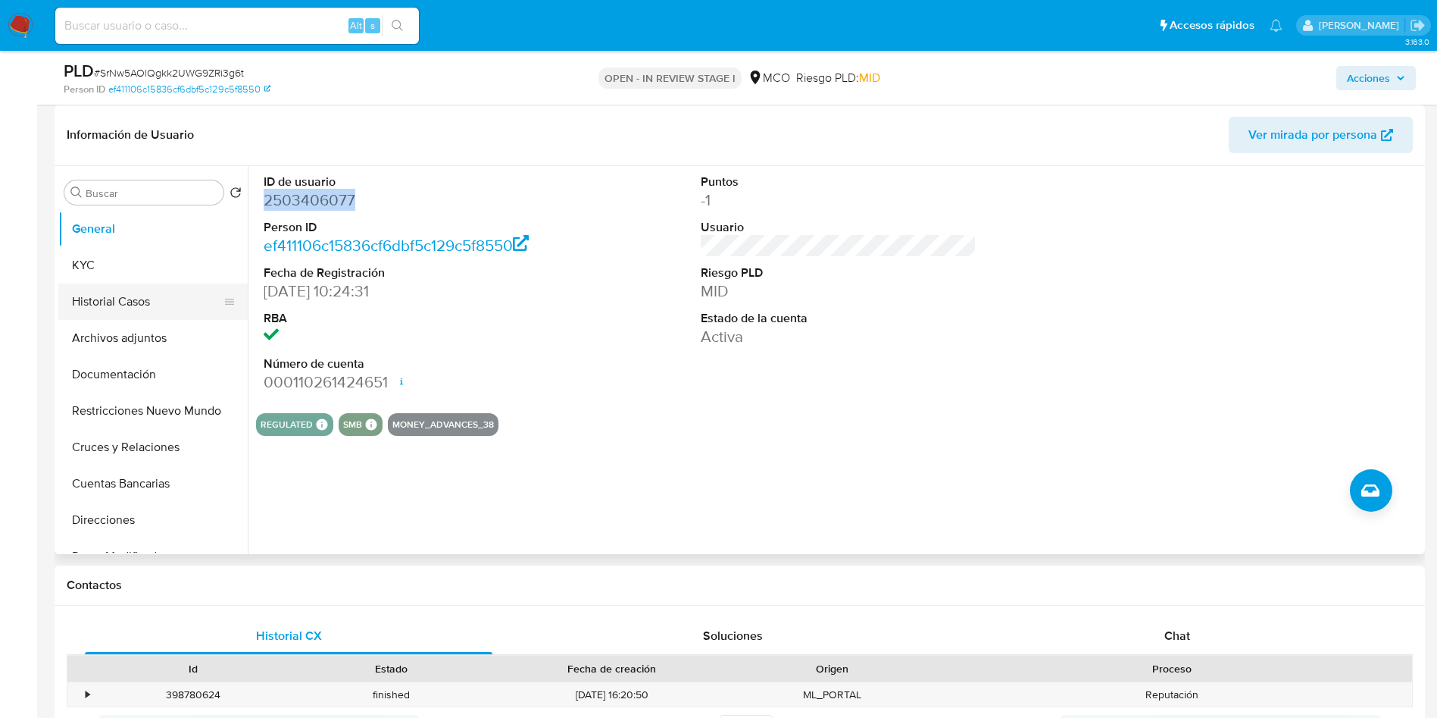
click at [94, 301] on button "Historial Casos" at bounding box center [146, 301] width 177 height 36
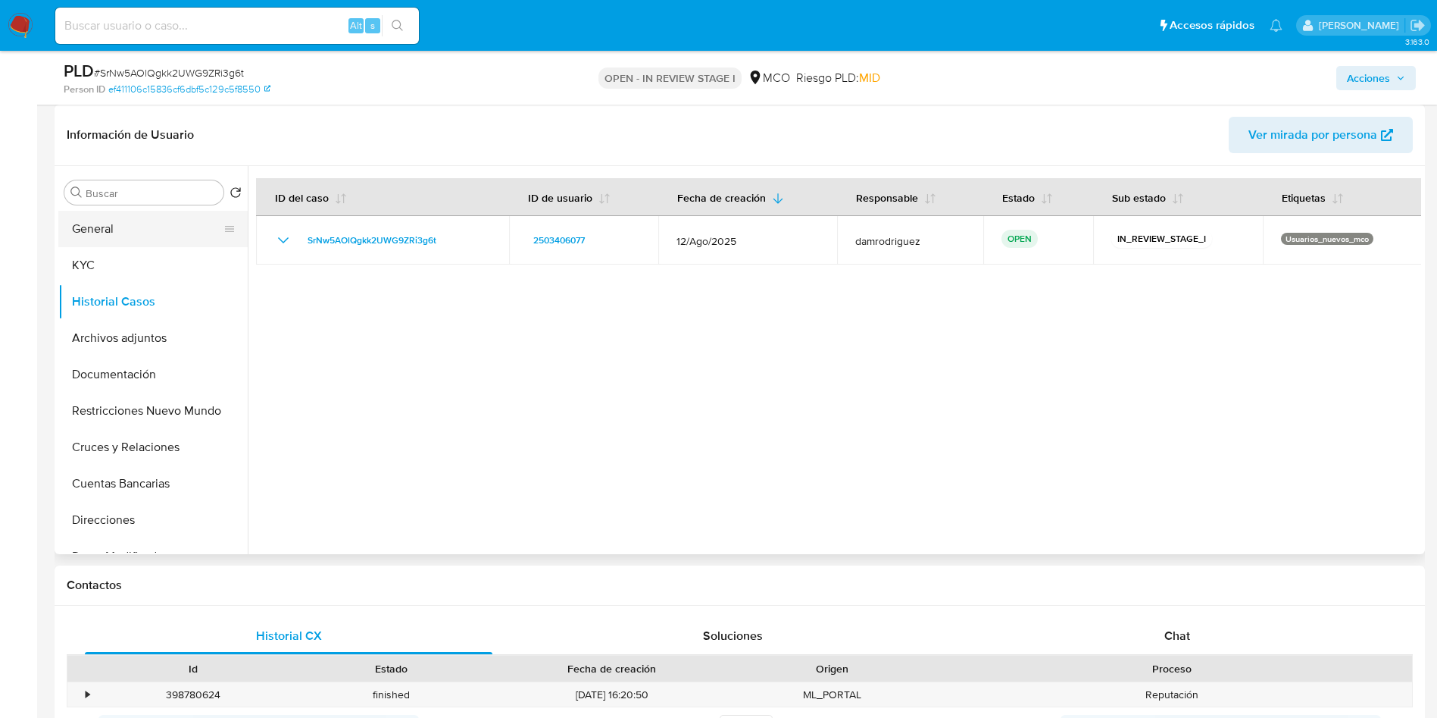
click at [127, 224] on button "General" at bounding box center [146, 229] width 177 height 36
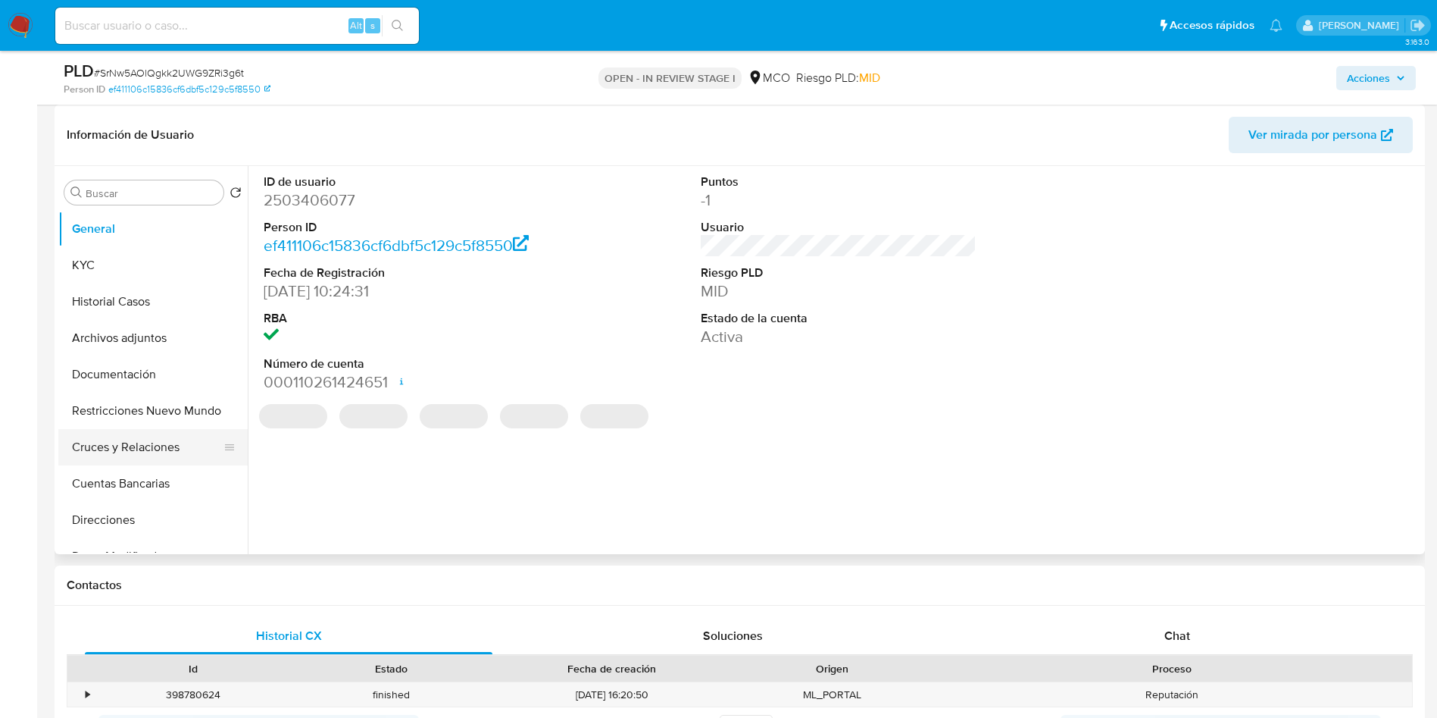
click at [152, 430] on button "Cruces y Relaciones" at bounding box center [146, 447] width 177 height 36
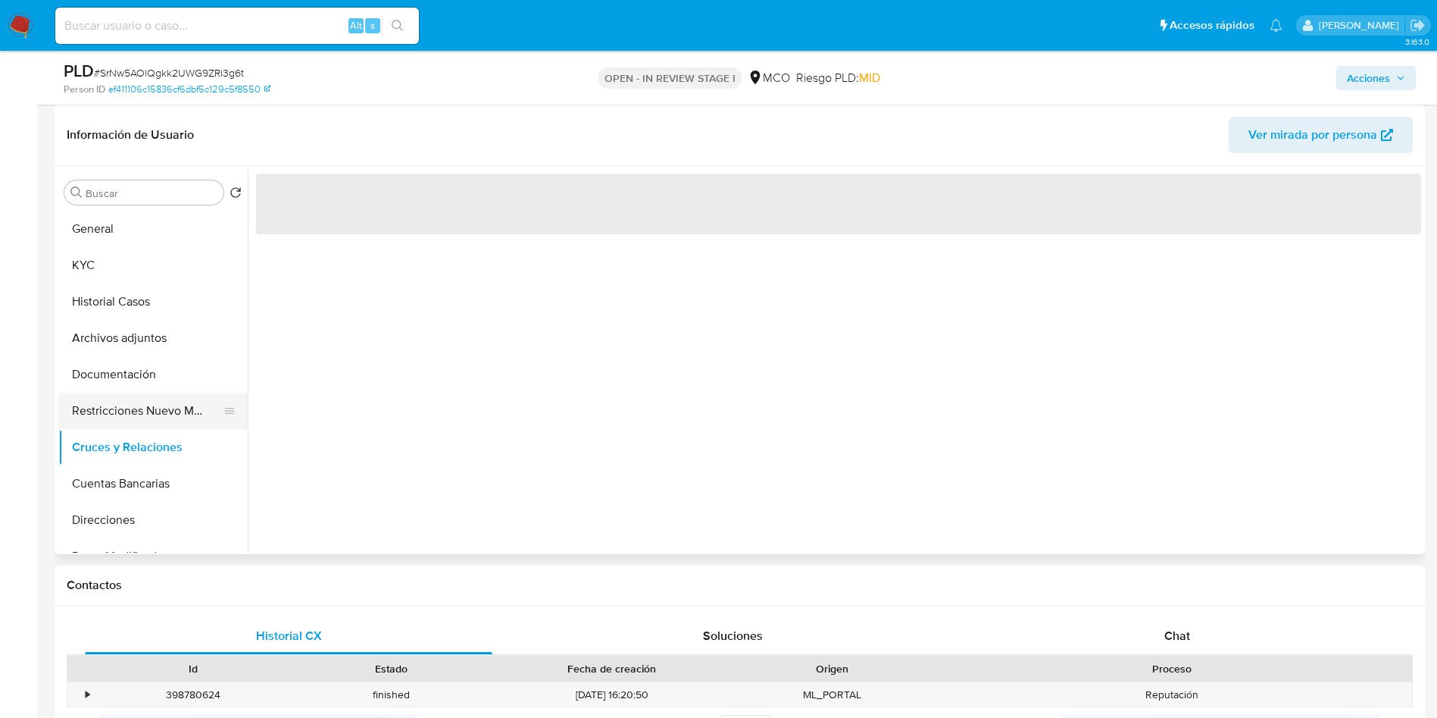
click at [158, 415] on button "Restricciones Nuevo Mundo" at bounding box center [146, 411] width 177 height 36
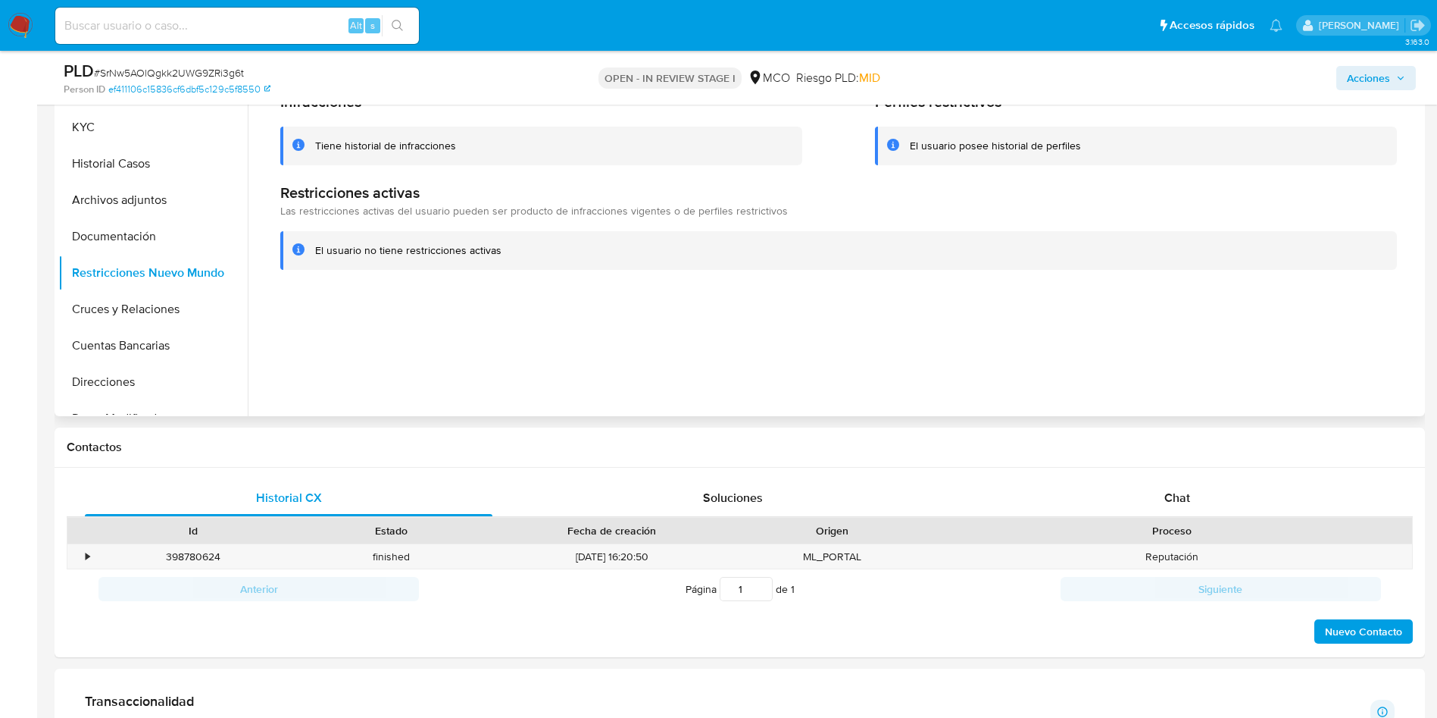
scroll to position [114, 0]
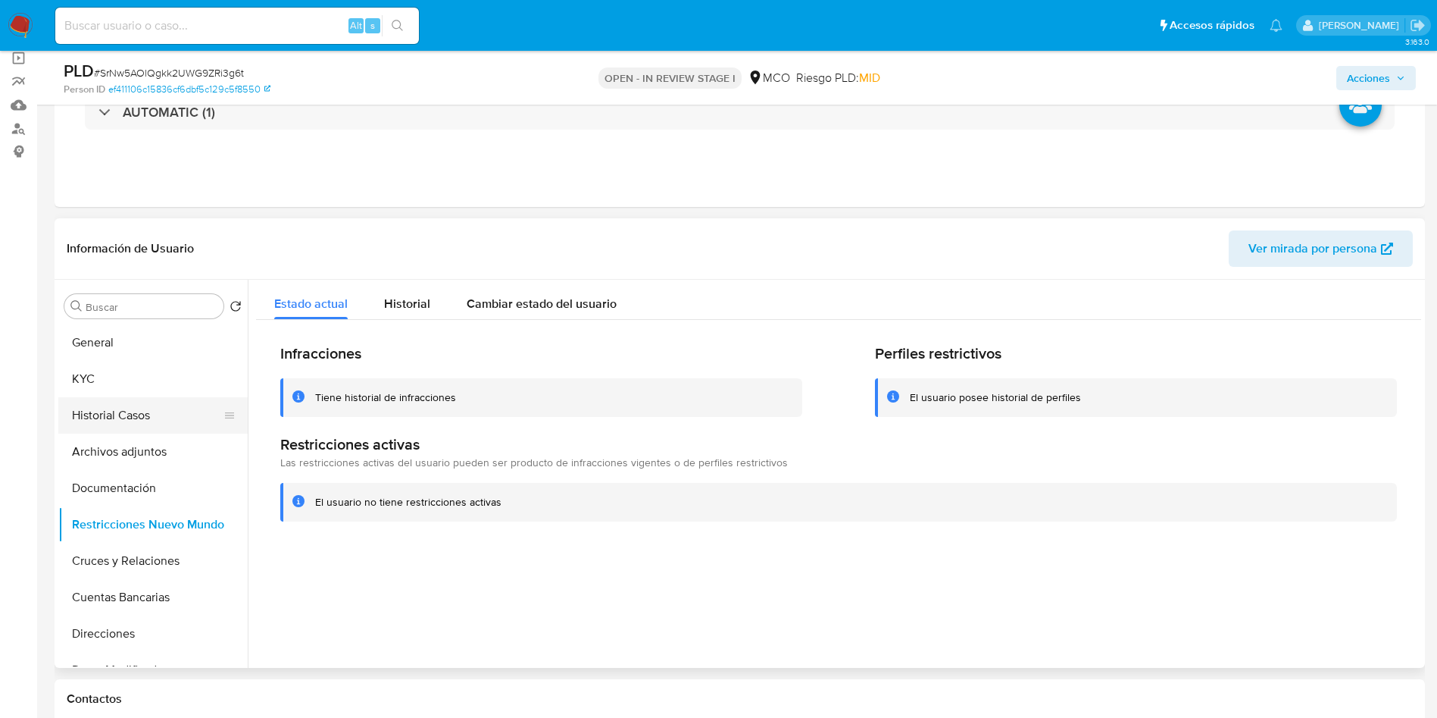
click at [120, 412] on button "Historial Casos" at bounding box center [146, 415] width 177 height 36
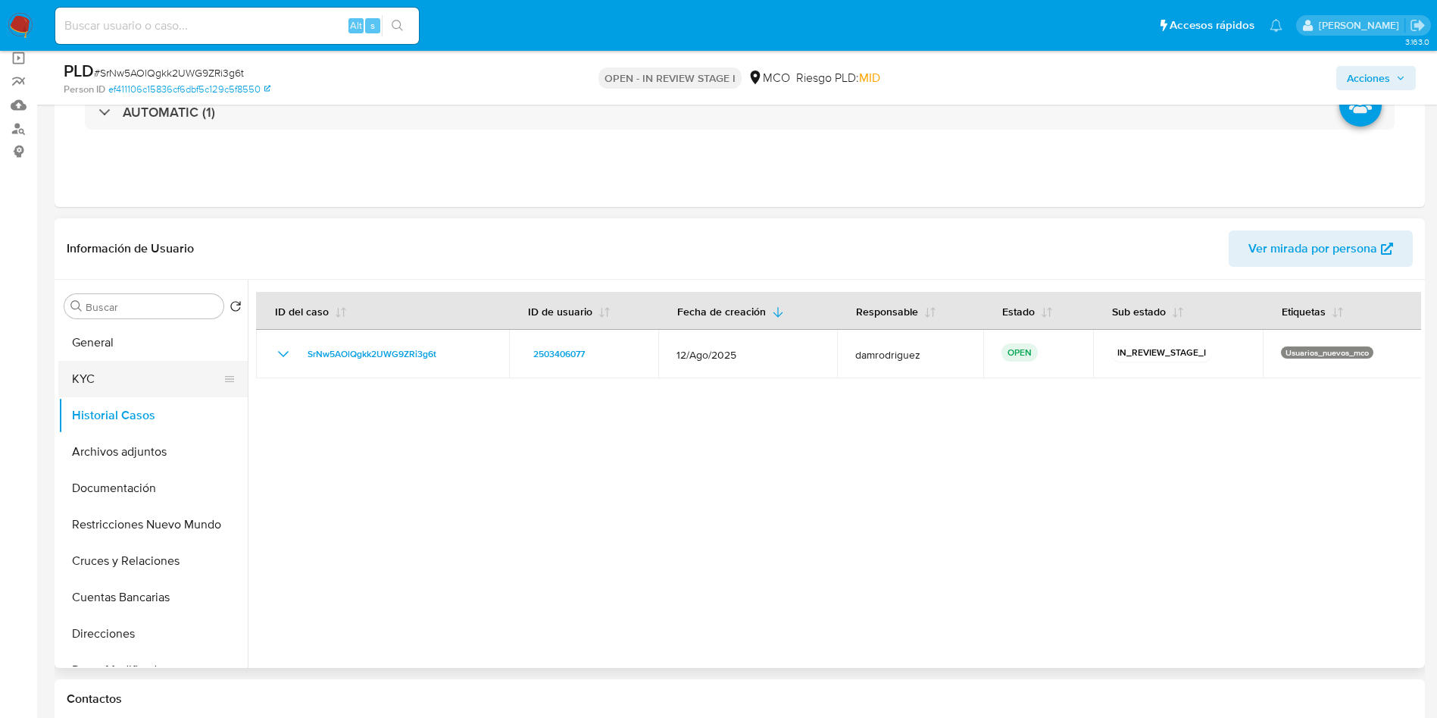
click at [127, 383] on button "KYC" at bounding box center [146, 379] width 177 height 36
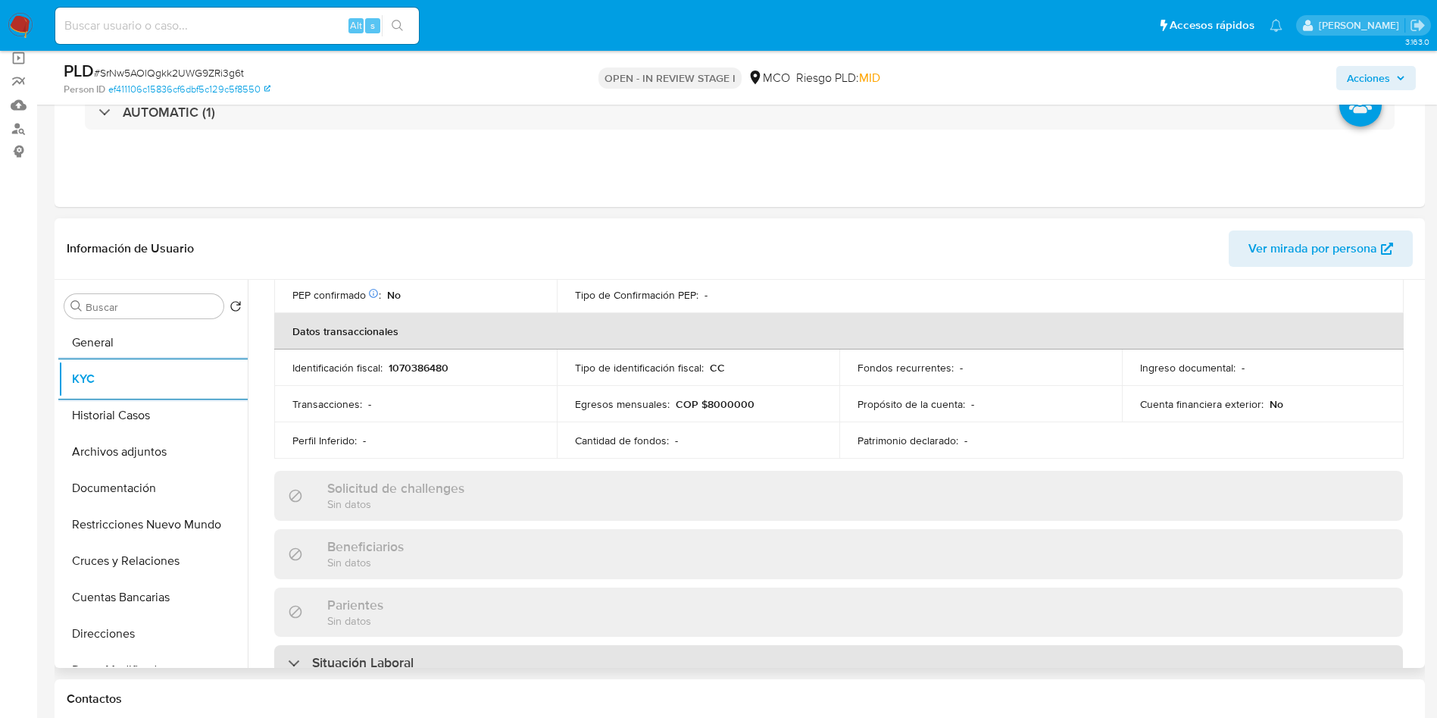
scroll to position [784, 0]
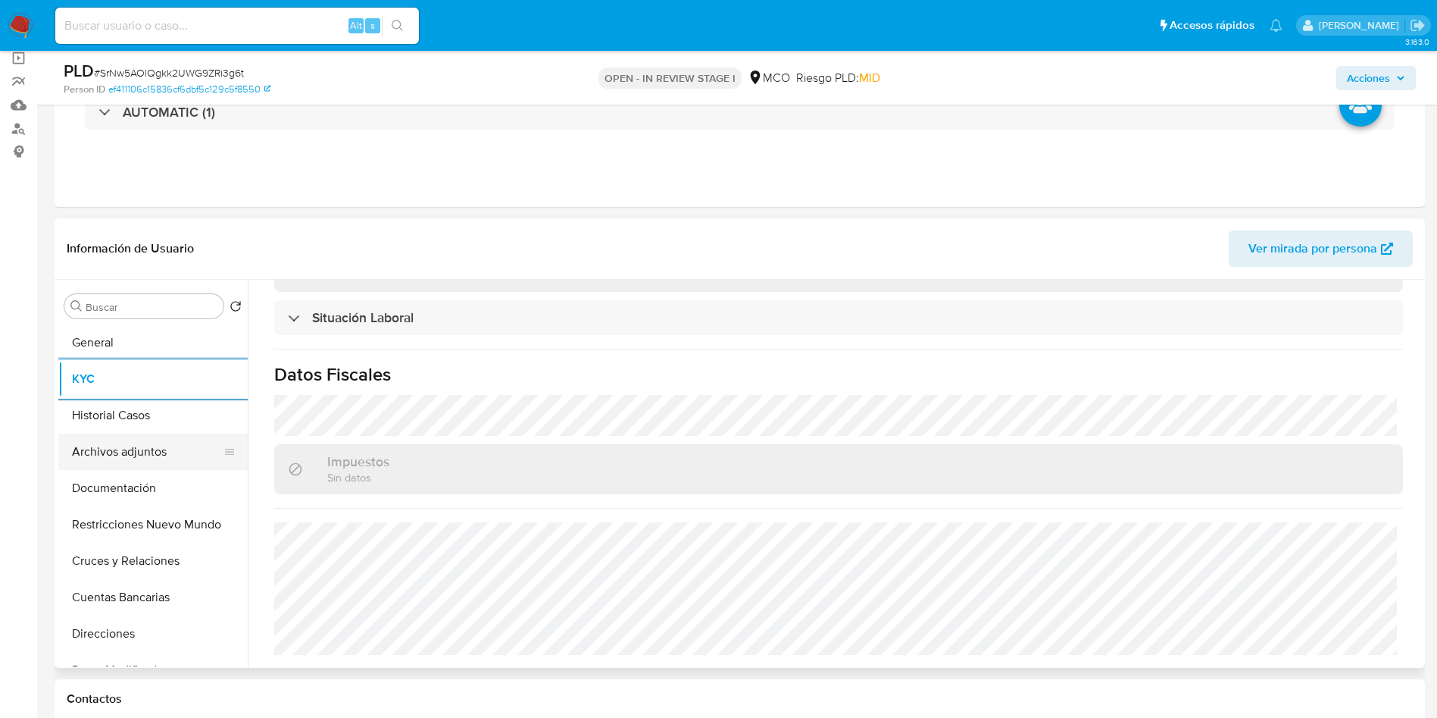
click at [154, 458] on button "Archivos adjuntos" at bounding box center [146, 451] width 177 height 36
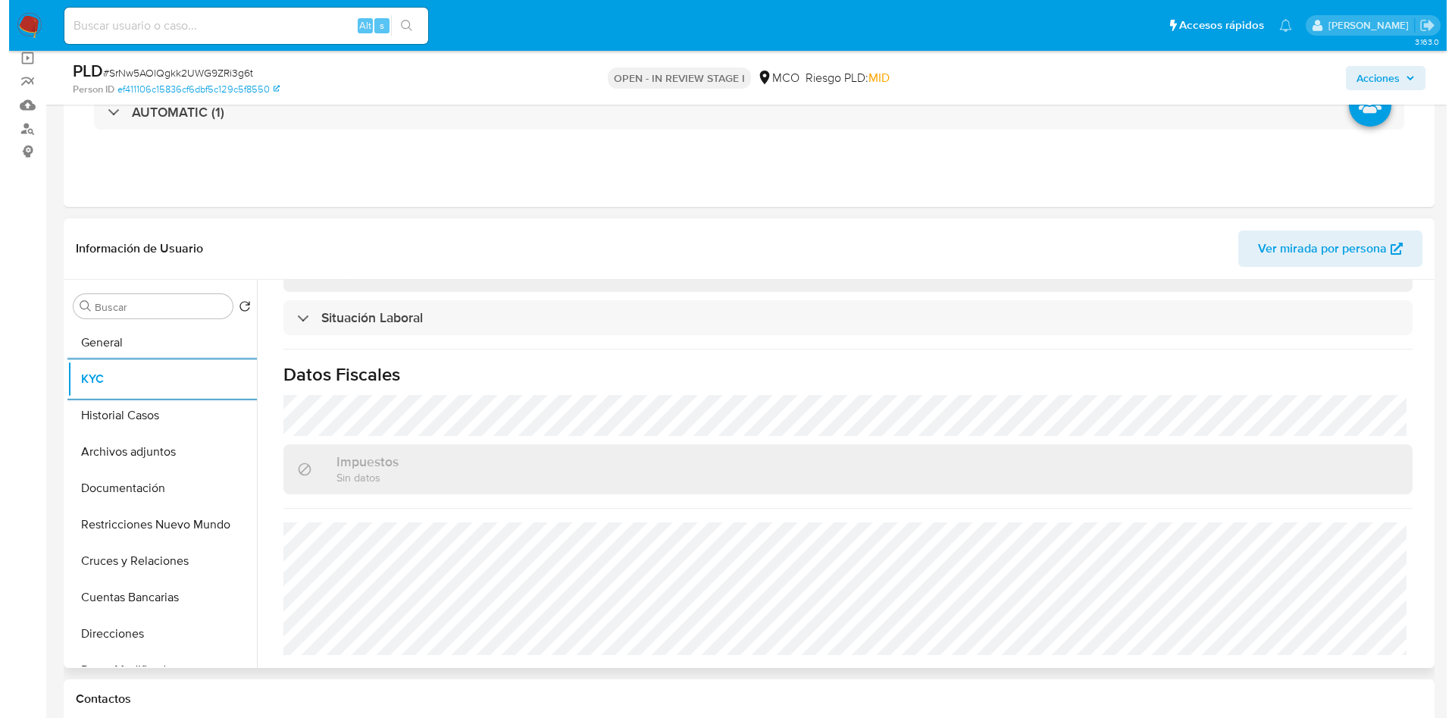
scroll to position [0, 0]
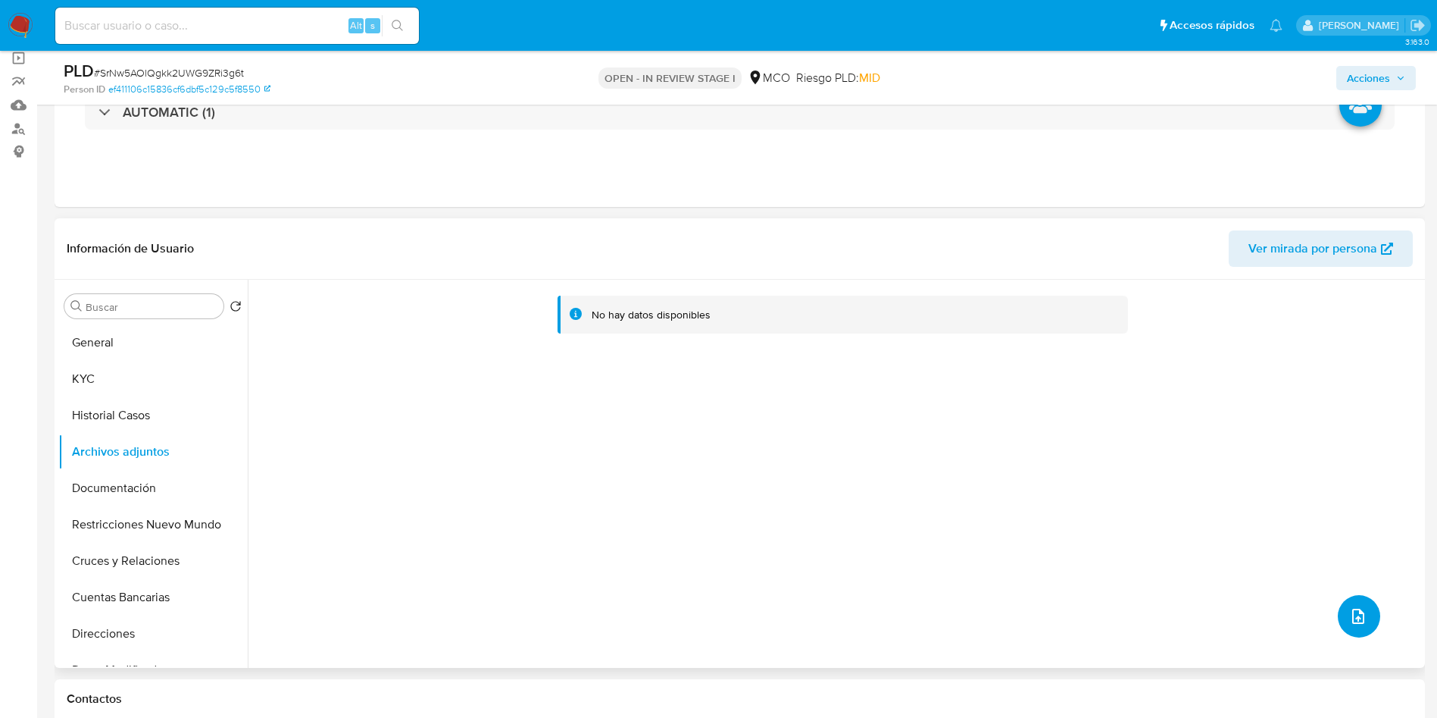
click at [1353, 615] on icon "upload-file" at bounding box center [1359, 615] width 12 height 15
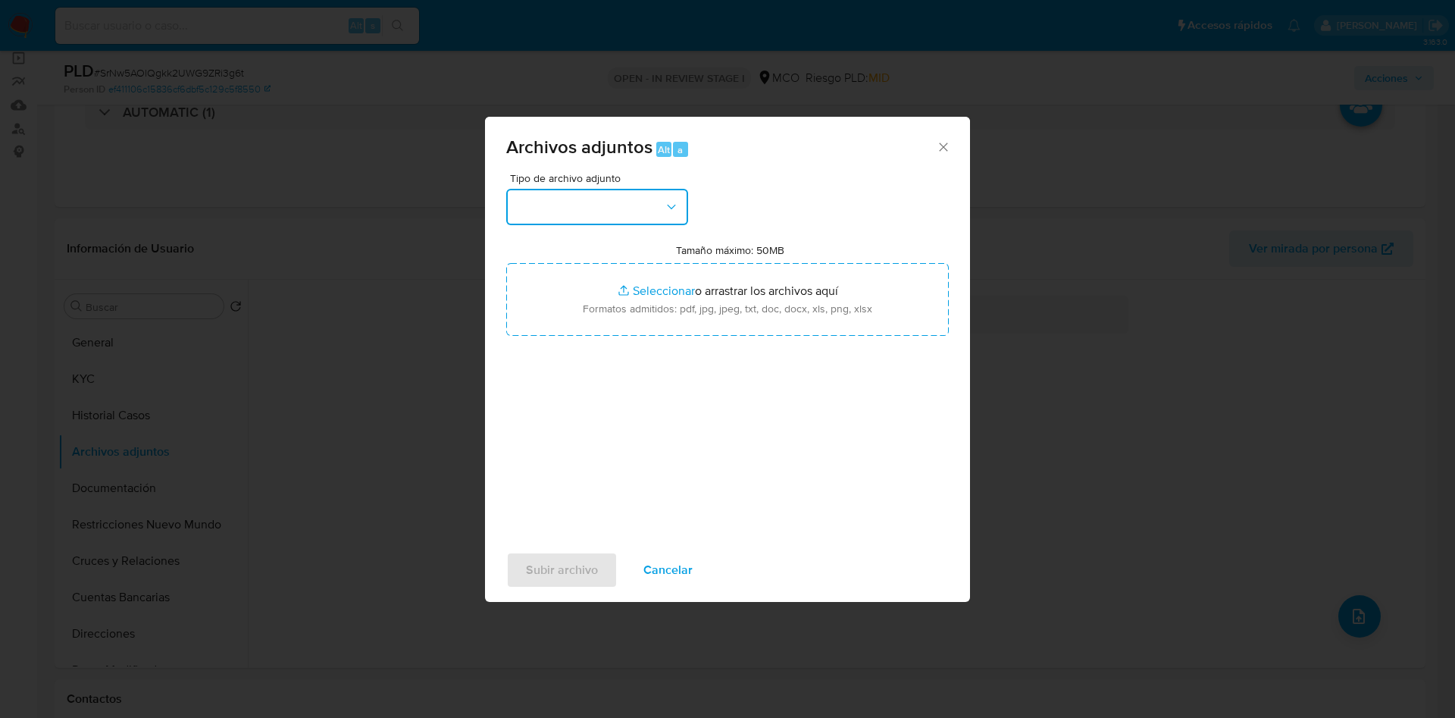
click at [619, 211] on button "button" at bounding box center [597, 207] width 182 height 36
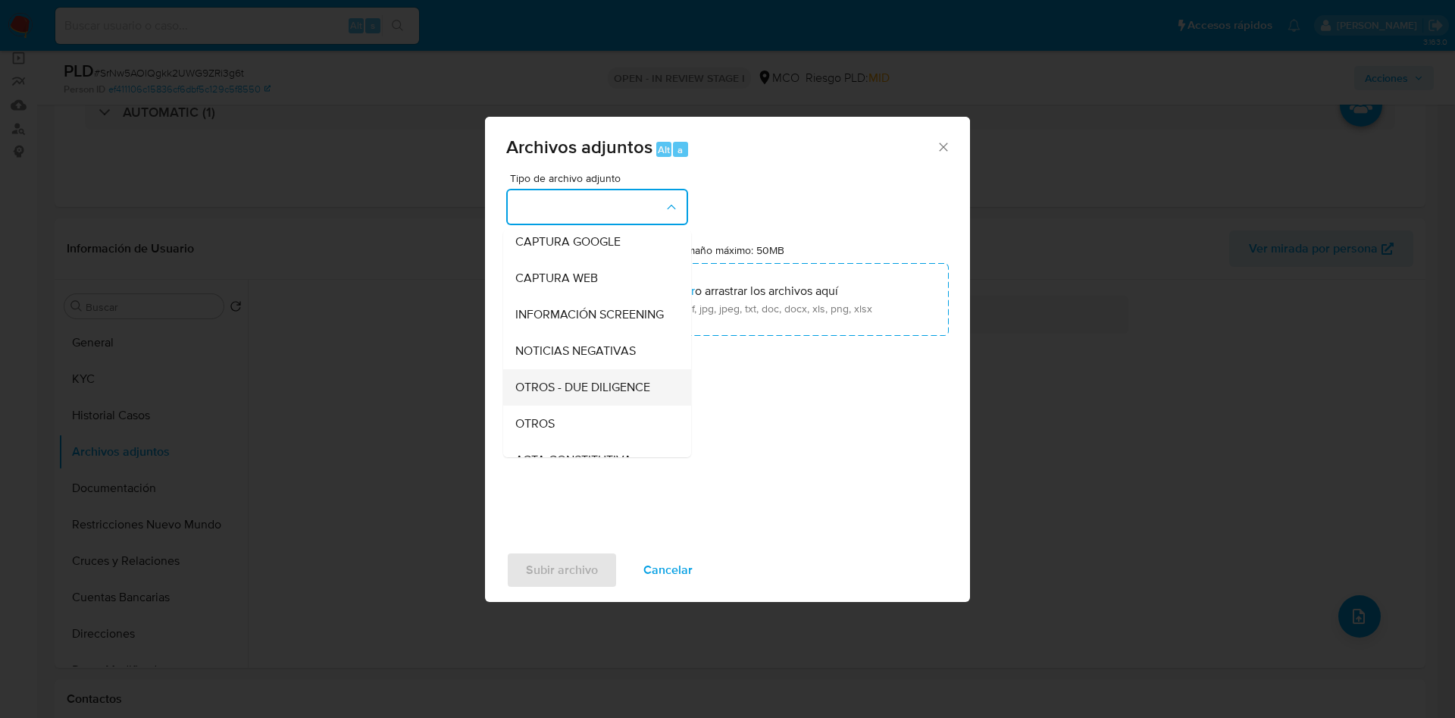
scroll to position [114, 0]
click at [558, 371] on div "OTROS - DUE DILIGENCE" at bounding box center [592, 352] width 155 height 36
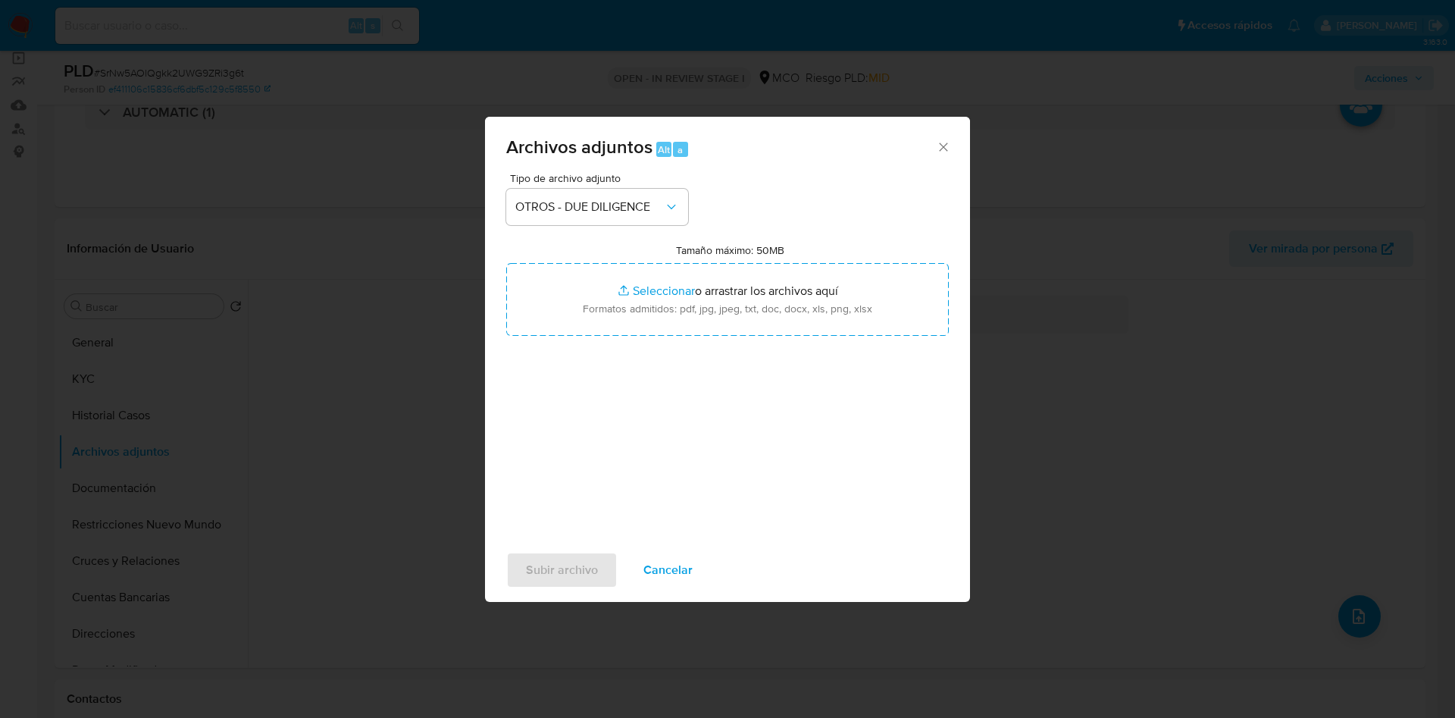
click at [570, 186] on div "Tipo de archivo adjunto OTROS - DUE DILIGENCE" at bounding box center [597, 199] width 182 height 52
click at [574, 199] on span "OTROS - DUE DILIGENCE" at bounding box center [589, 206] width 149 height 15
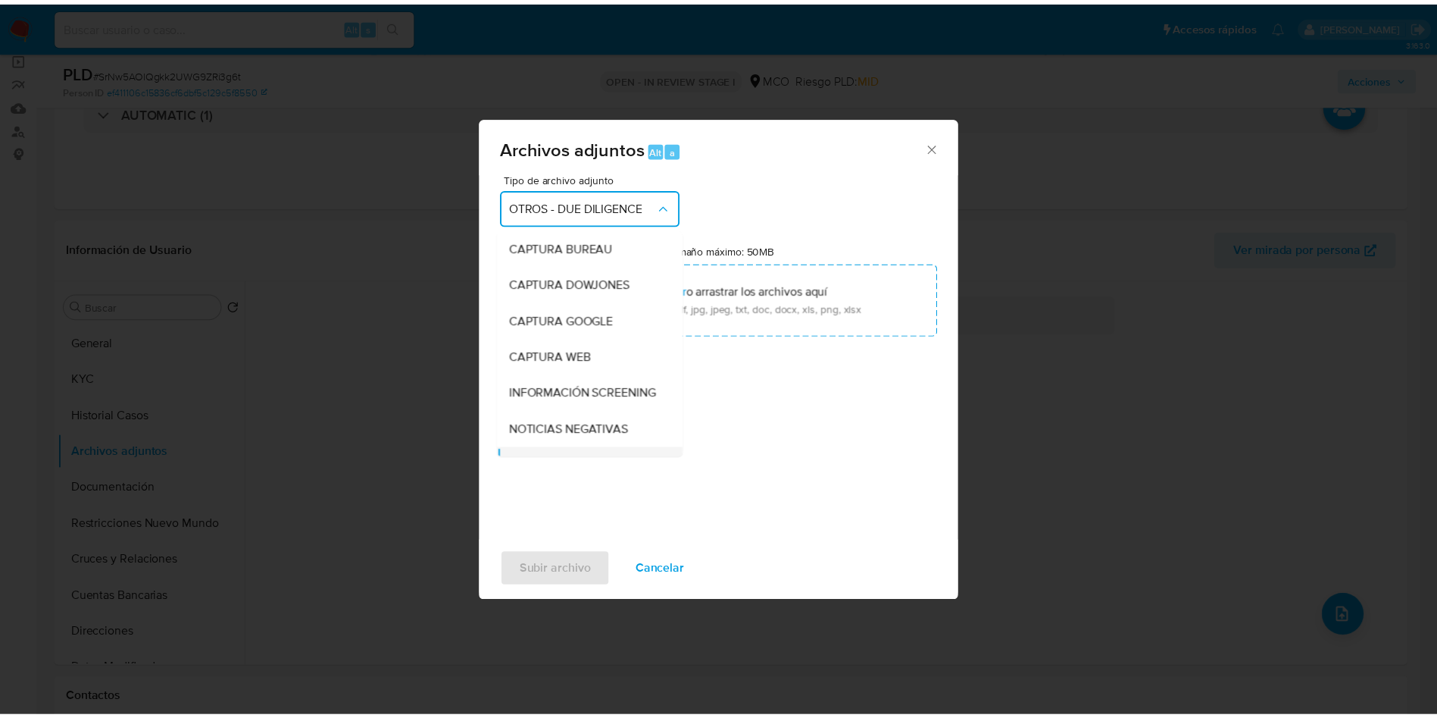
scroll to position [145, 0]
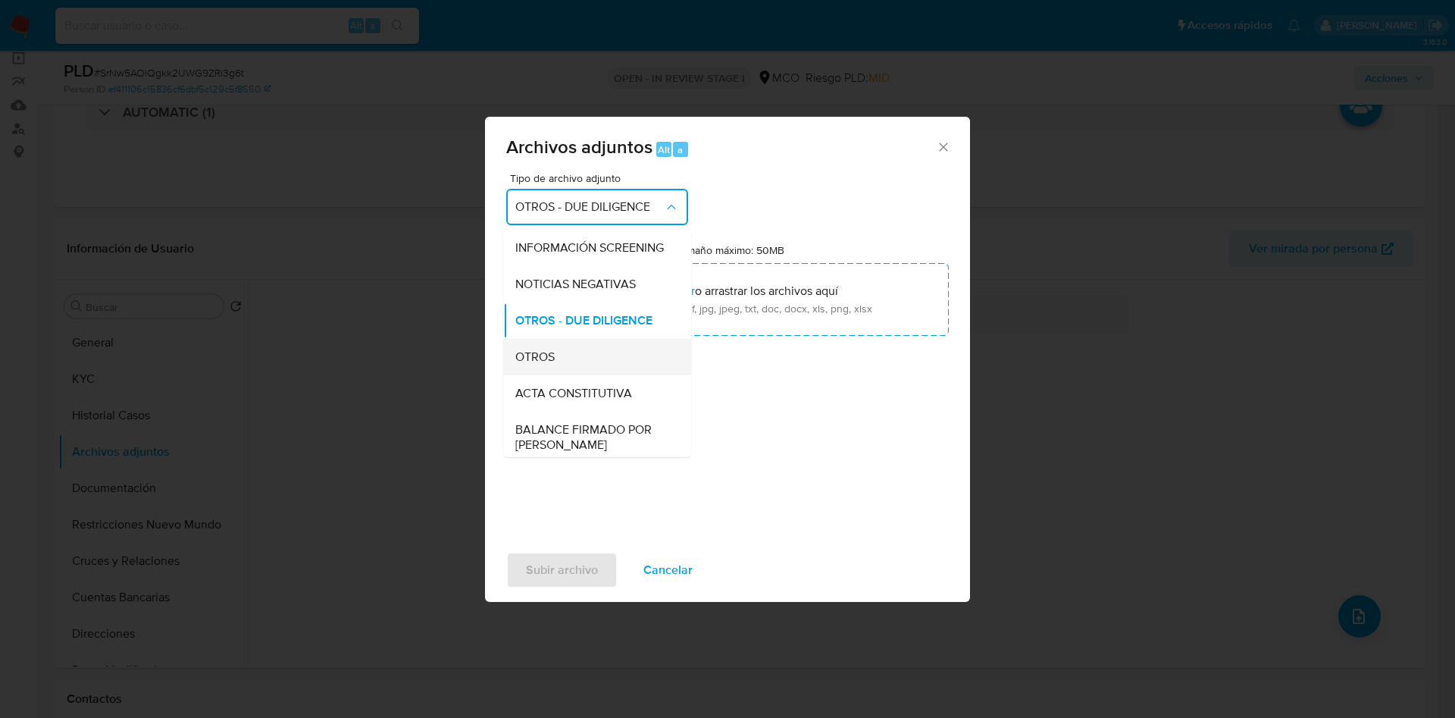
click at [563, 375] on div "OTROS" at bounding box center [592, 357] width 155 height 36
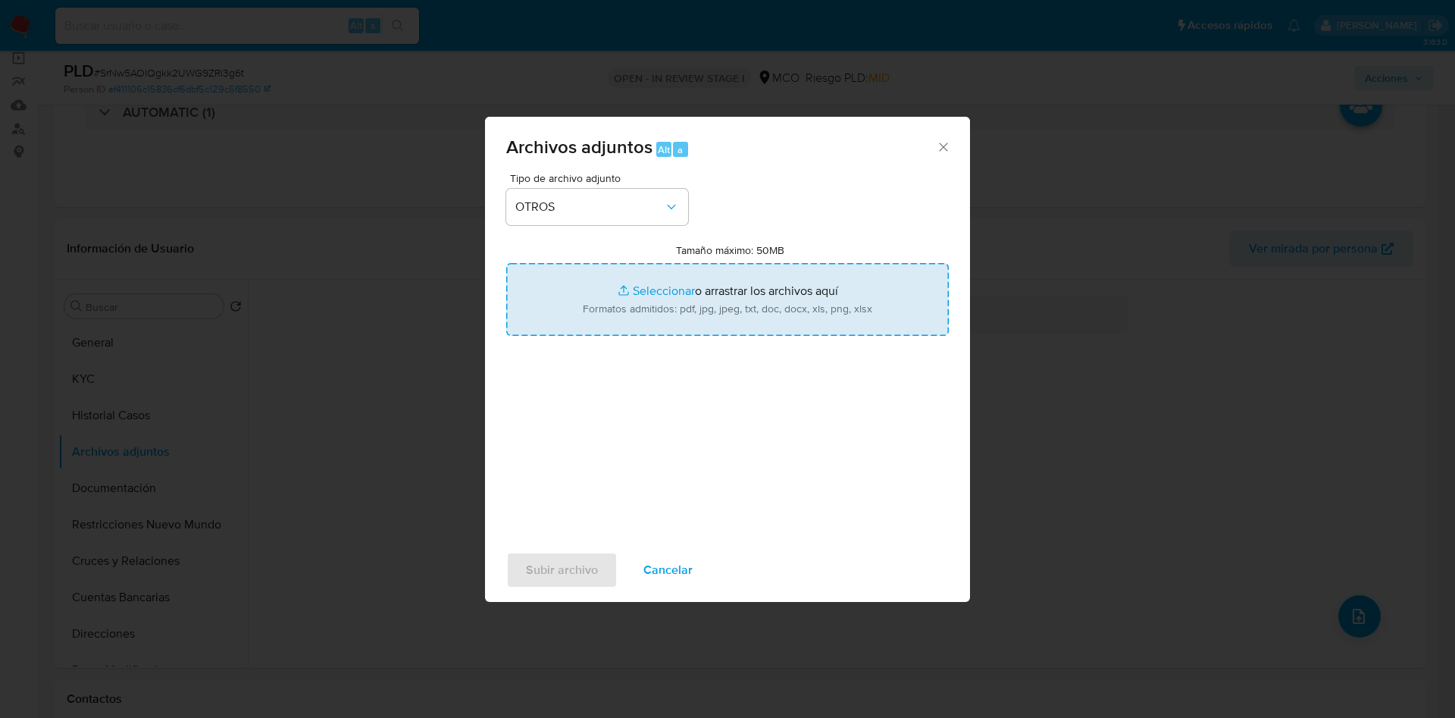
click at [622, 308] on input "Tamaño máximo: 50MB Seleccionar archivos" at bounding box center [727, 299] width 443 height 73
type input "C:\fakepath\2503406077 - 13_10_2025.pdf"
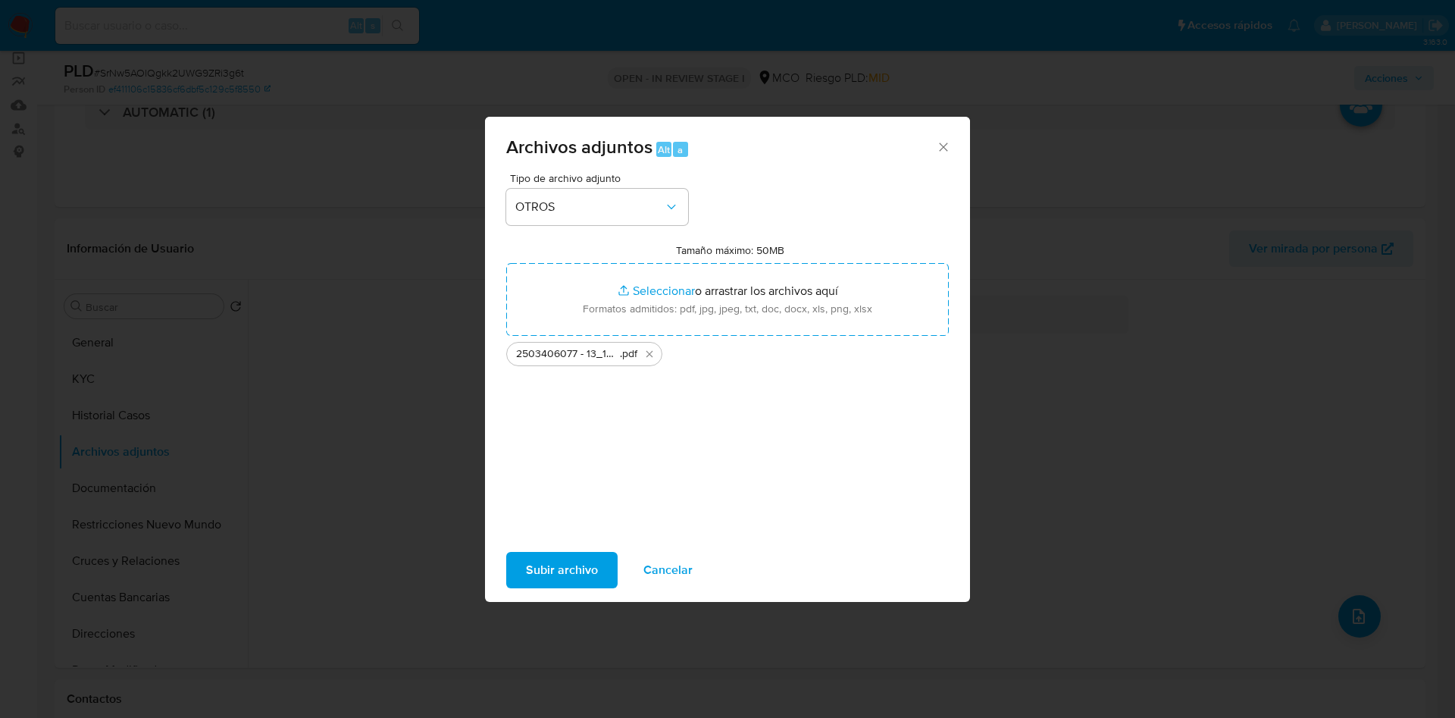
click at [565, 562] on span "Subir archivo" at bounding box center [562, 569] width 72 height 33
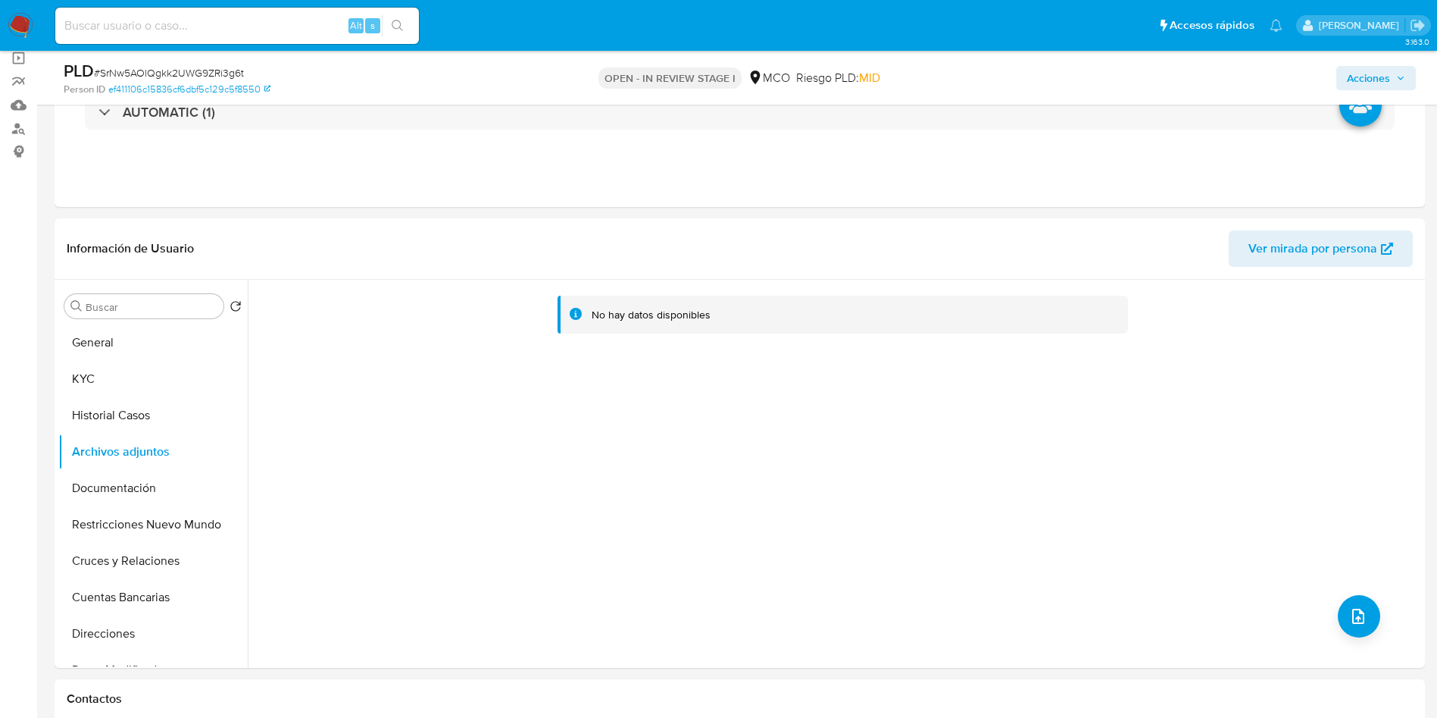
click at [1381, 72] on span "Acciones" at bounding box center [1368, 78] width 43 height 24
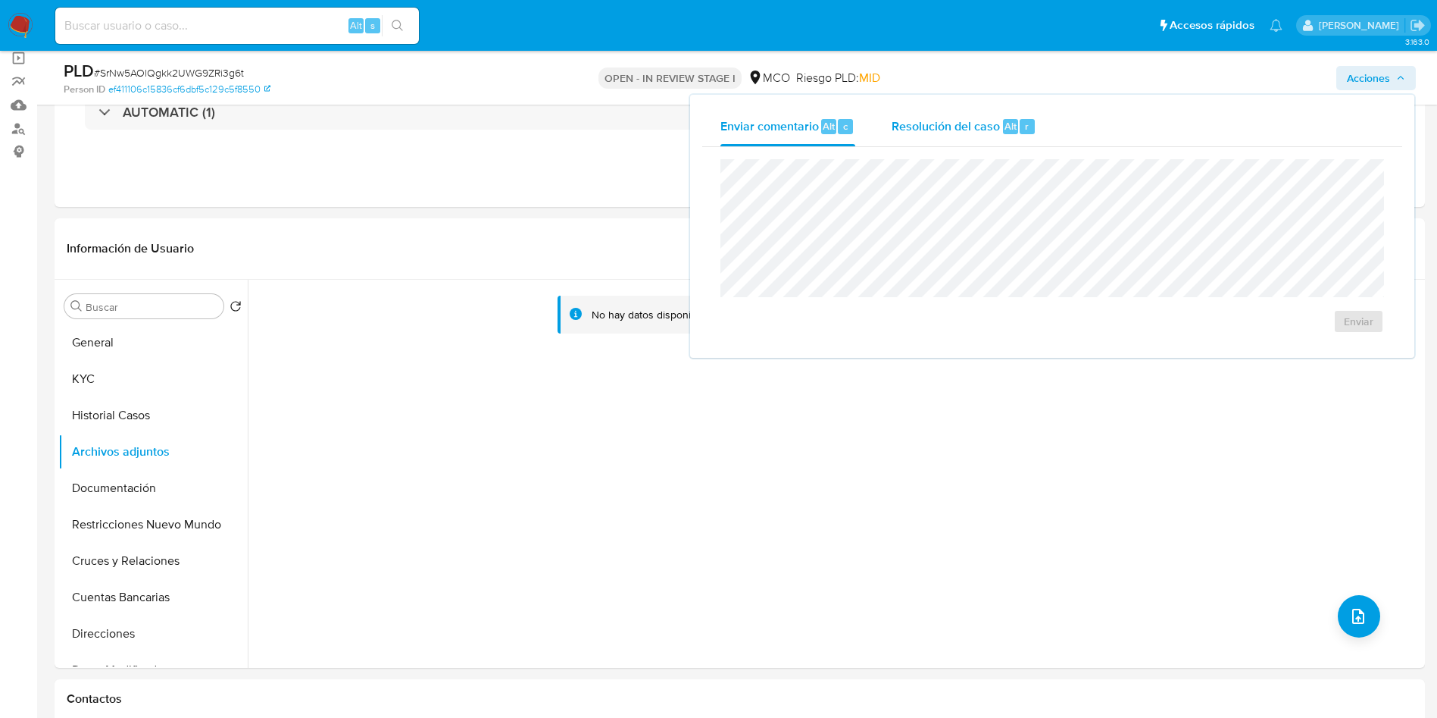
click at [945, 134] on div "Resolución del caso Alt r" at bounding box center [964, 126] width 145 height 39
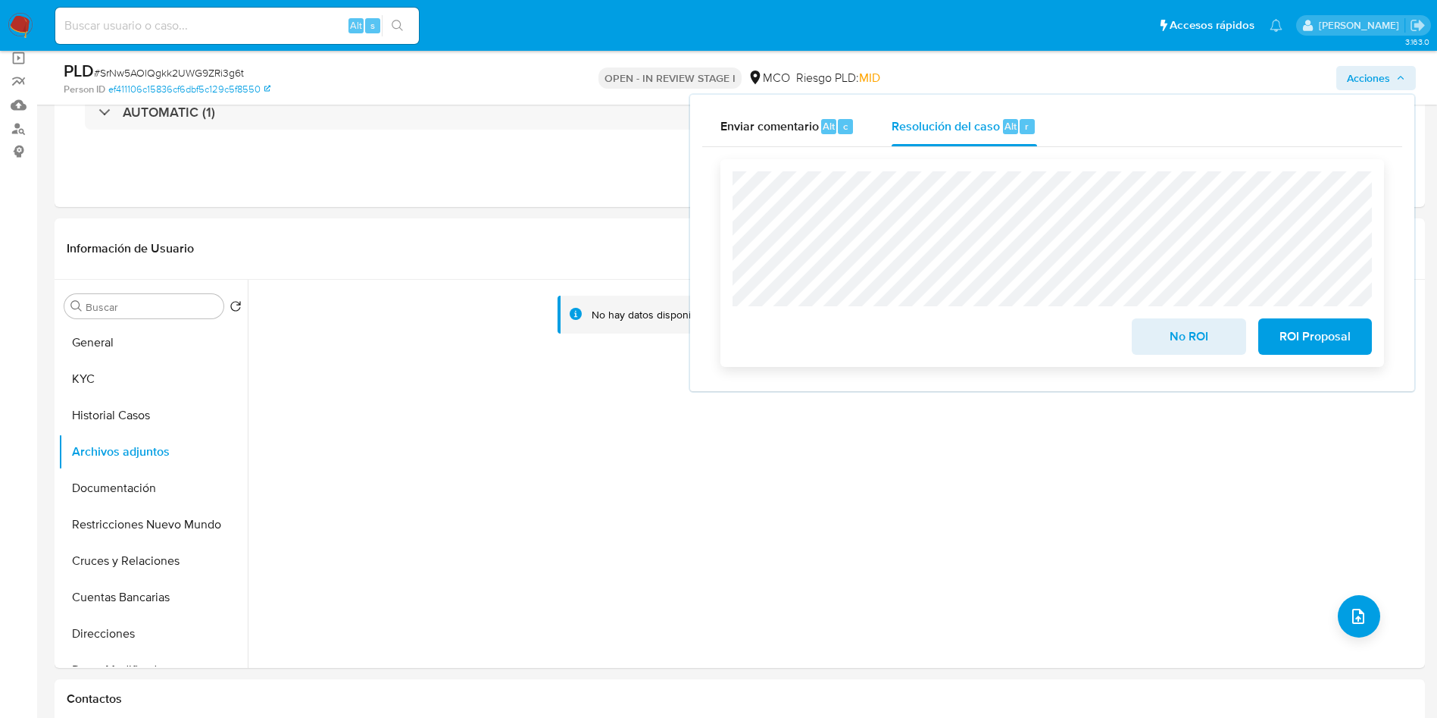
click at [1159, 342] on span "No ROI" at bounding box center [1189, 336] width 74 height 33
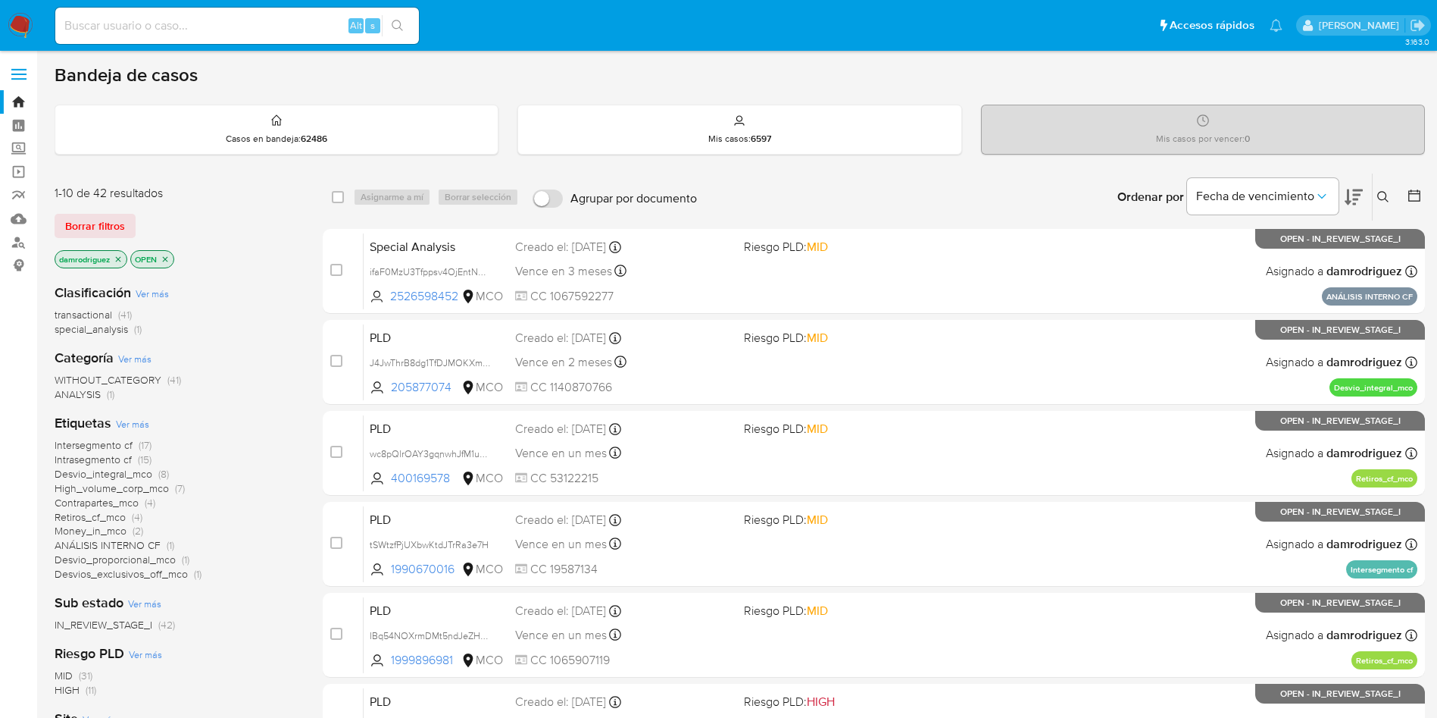
click at [102, 485] on span "High_volume_corp_mco" at bounding box center [112, 487] width 114 height 15
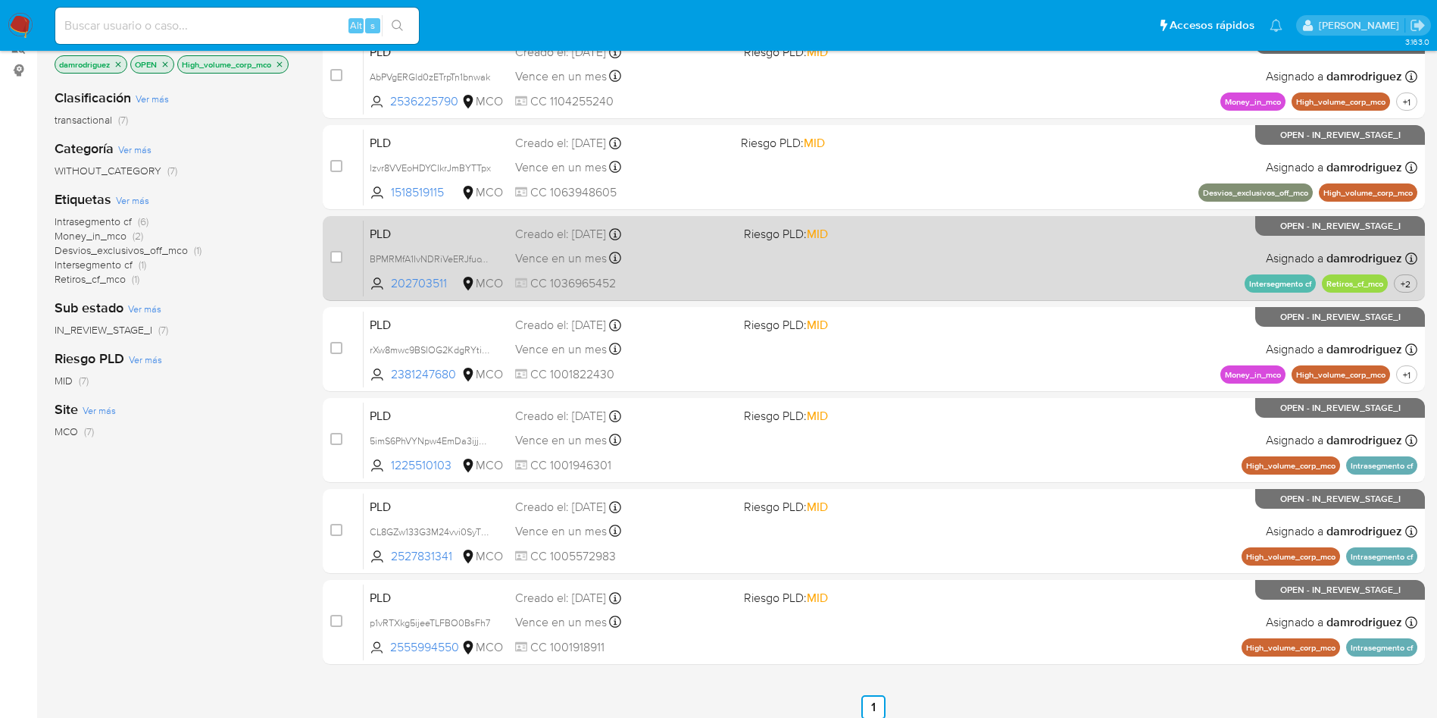
scroll to position [227, 0]
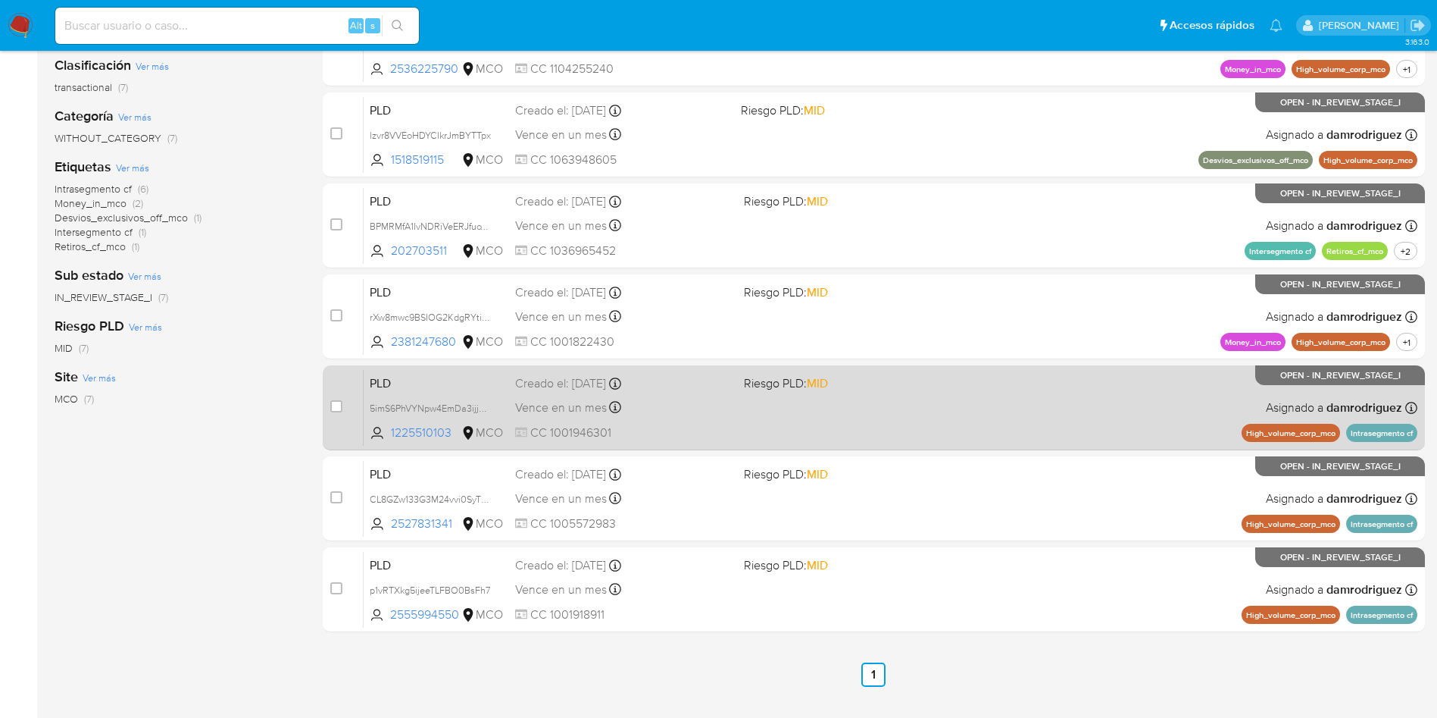
click at [408, 387] on span "PLD" at bounding box center [436, 382] width 133 height 20
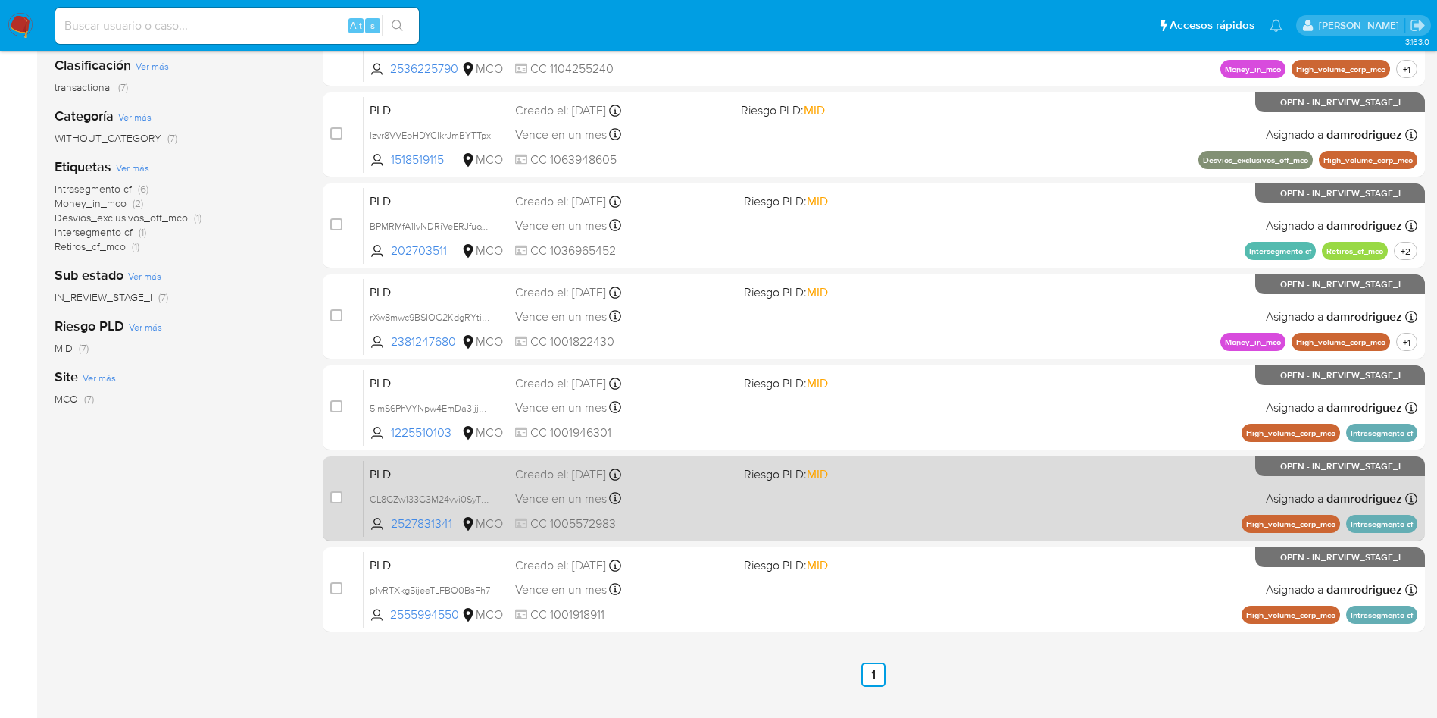
click at [367, 473] on div "PLD CL8GZw133G3M24vvi0SyTKtE 2527831341 MCO Riesgo PLD: MID Creado el: [DATE] C…" at bounding box center [891, 498] width 1054 height 77
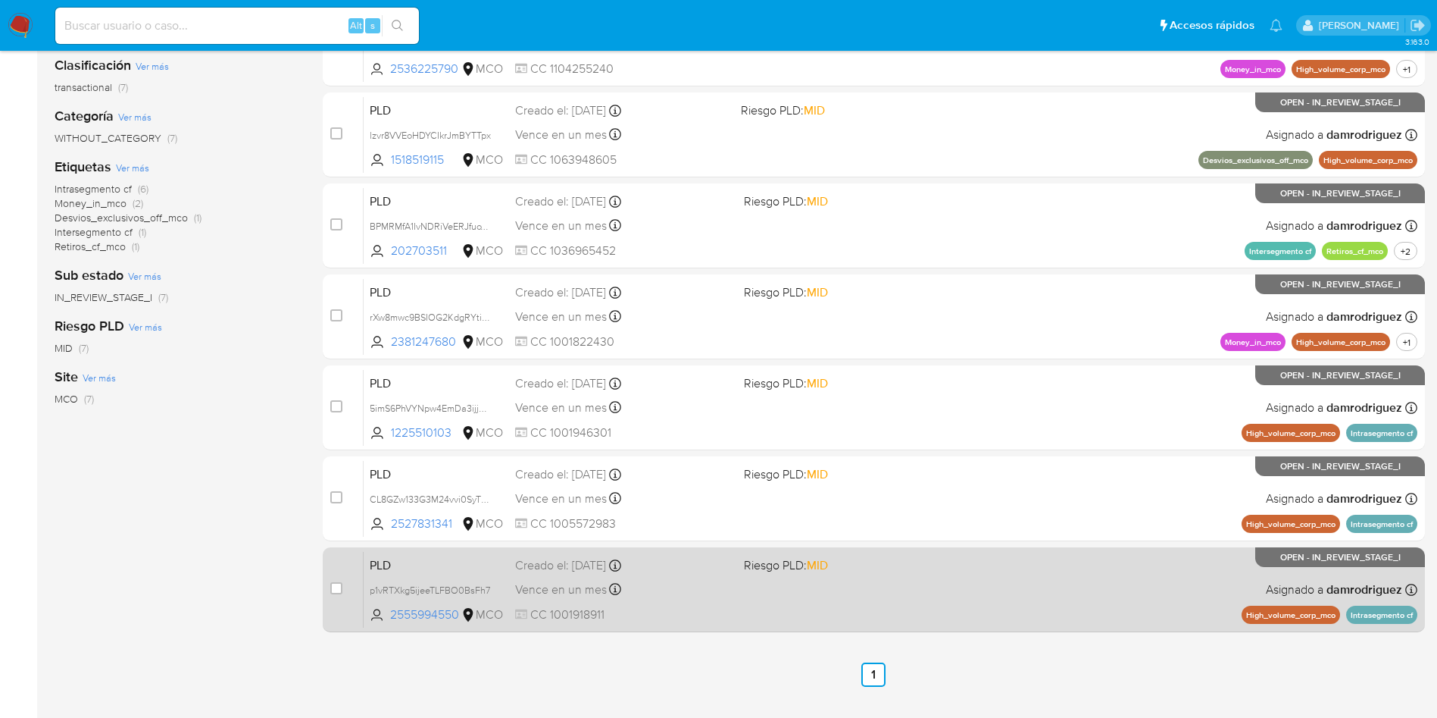
click at [387, 558] on span "PLD" at bounding box center [436, 564] width 133 height 20
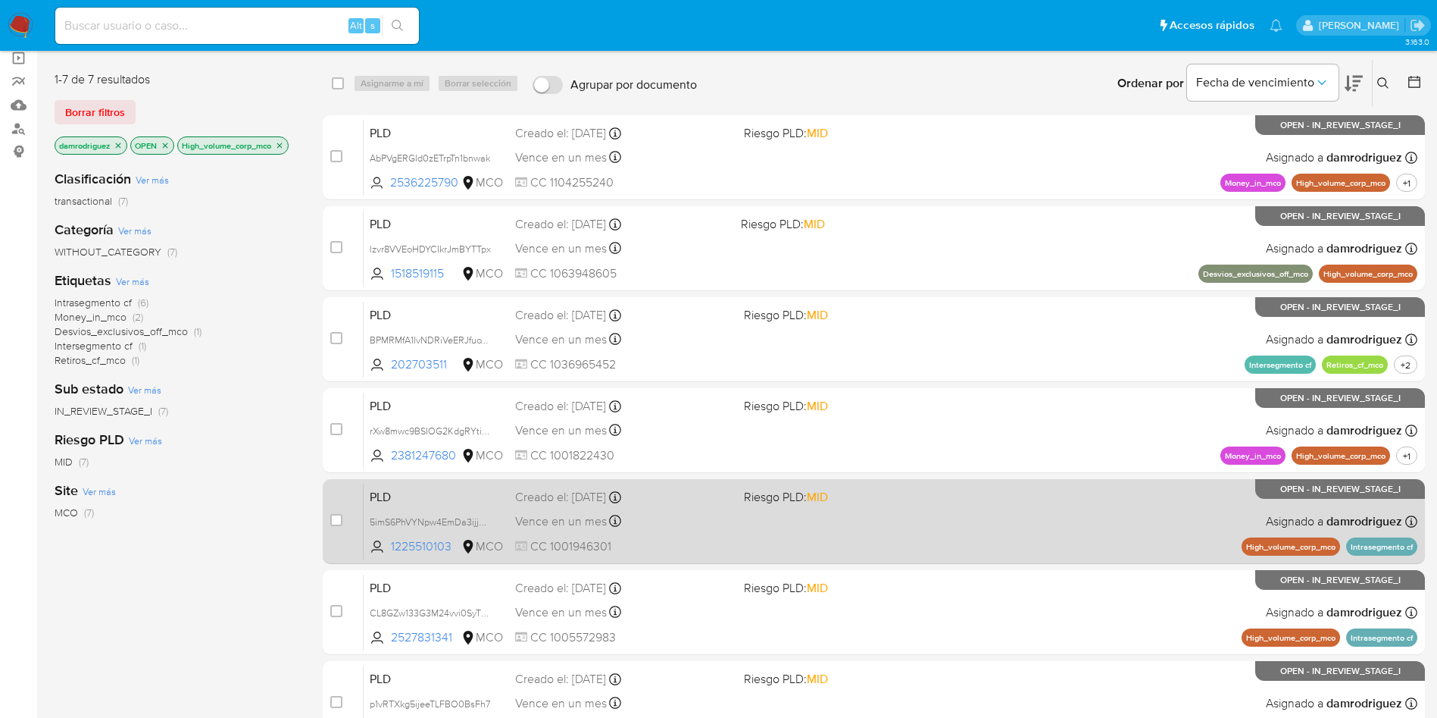
scroll to position [0, 0]
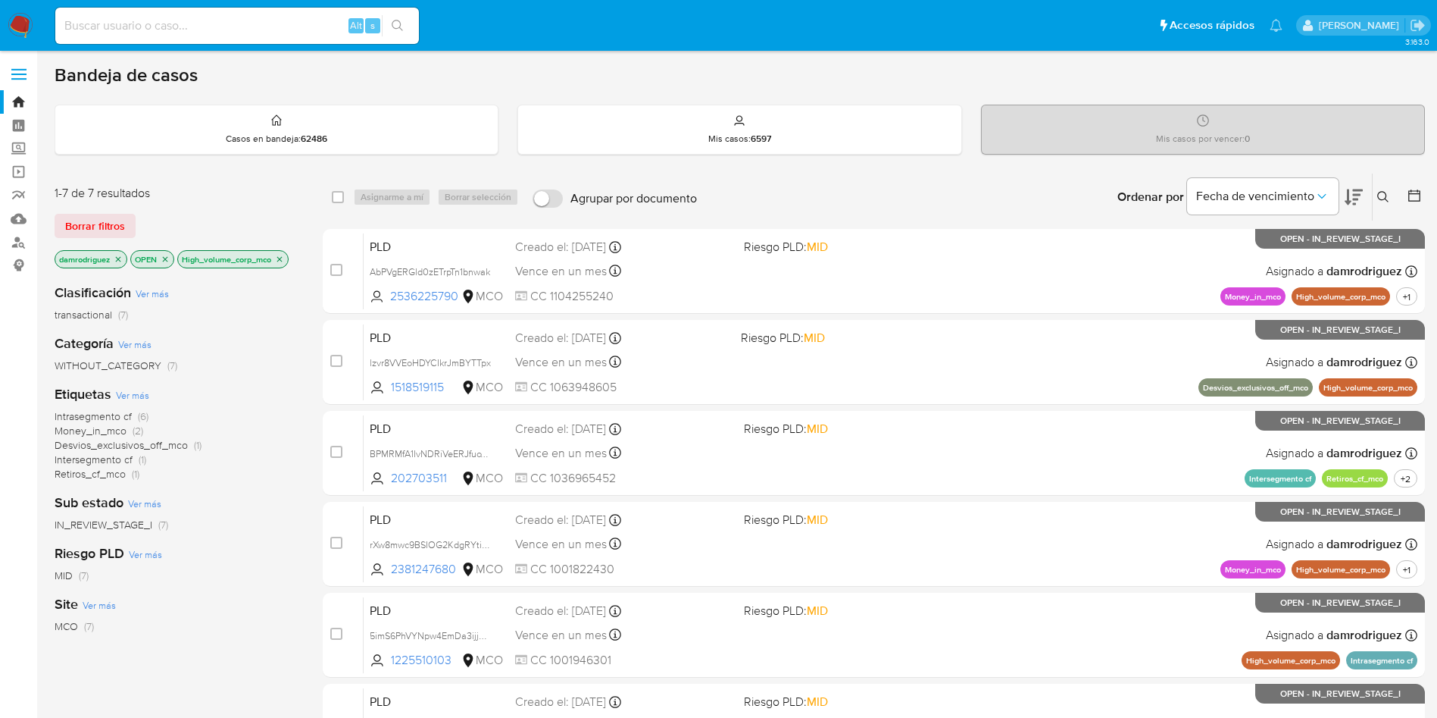
click at [284, 259] on icon "close-filter" at bounding box center [279, 259] width 9 height 9
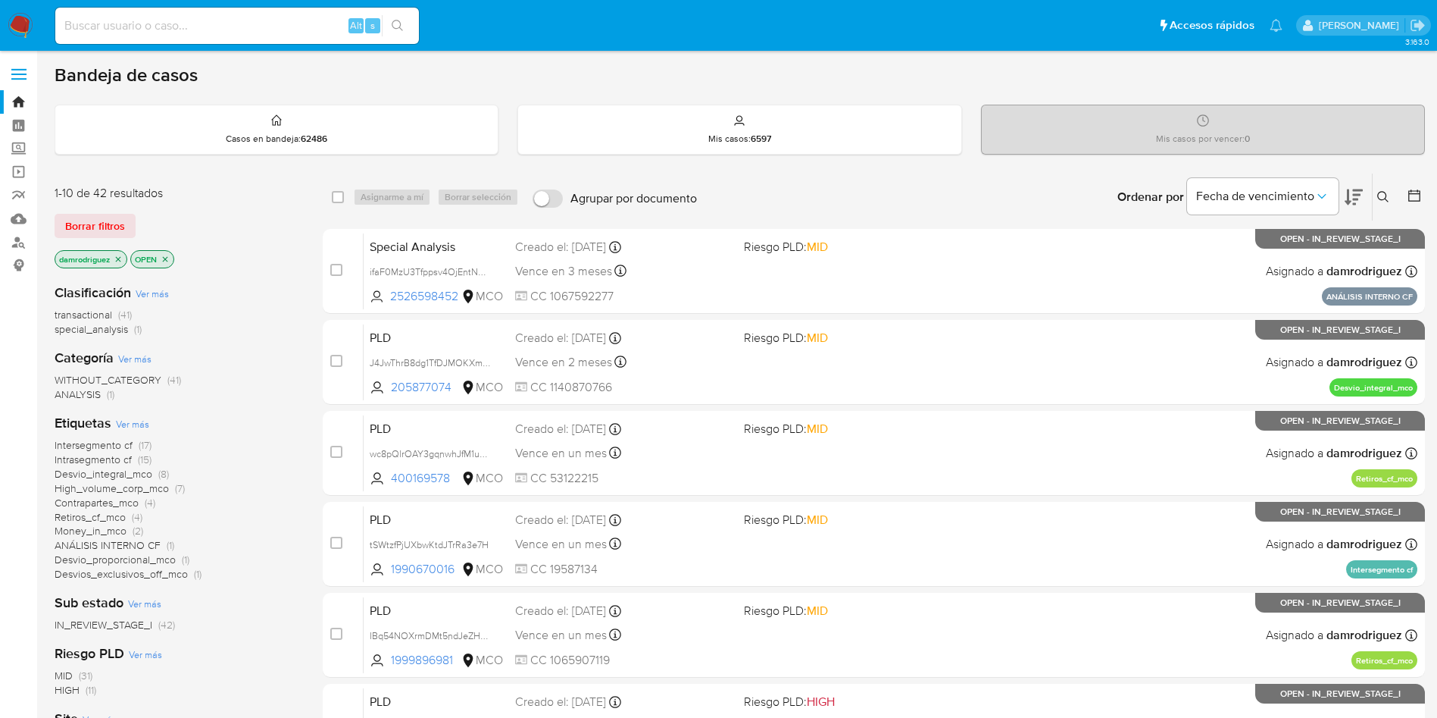
click at [135, 473] on span "Desvio_integral_mco" at bounding box center [104, 473] width 98 height 15
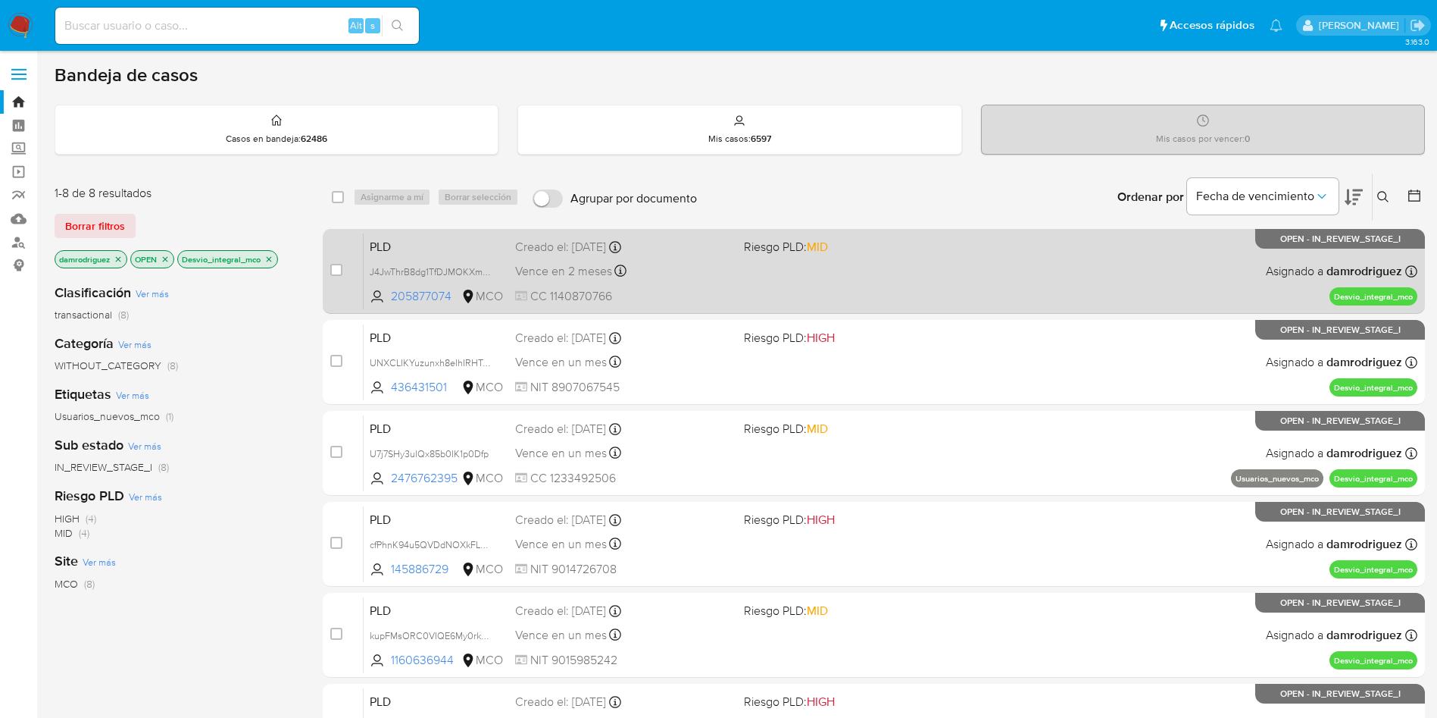
click at [378, 249] on span "PLD" at bounding box center [436, 246] width 133 height 20
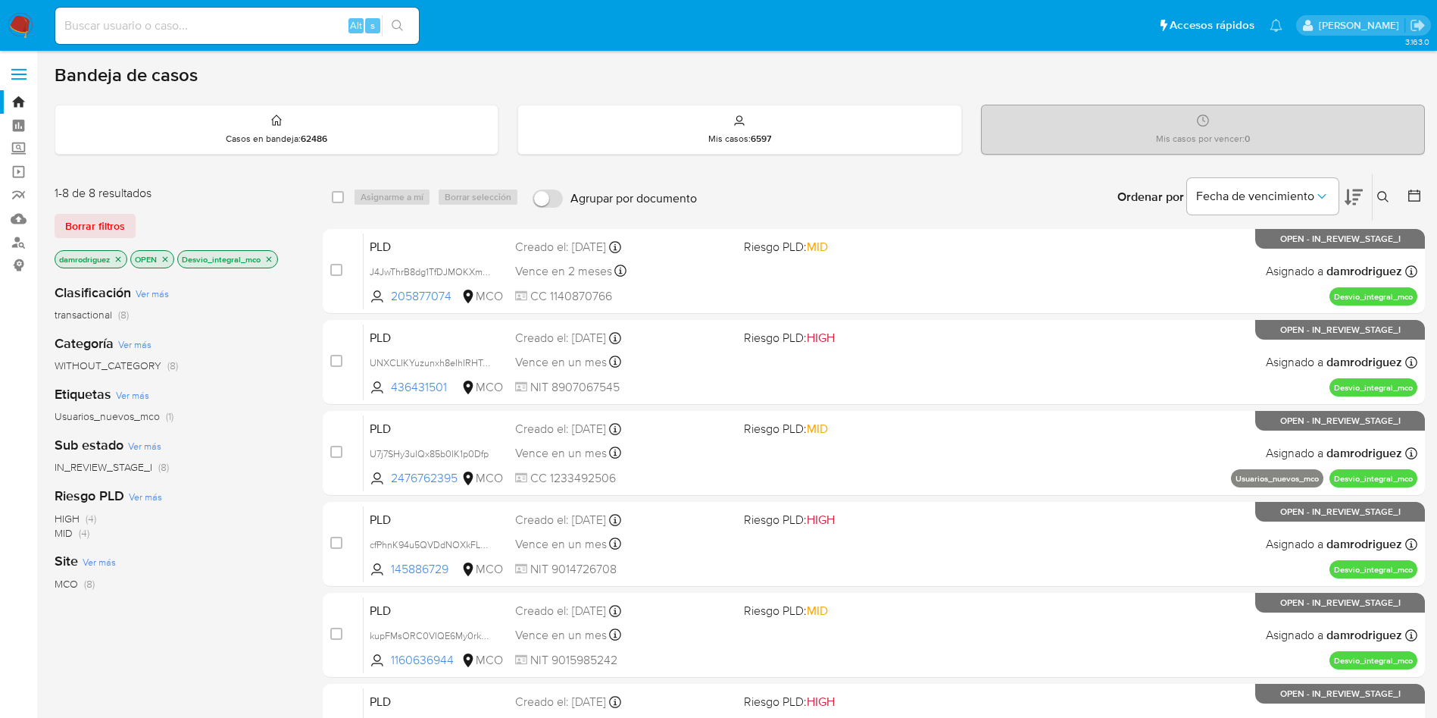
click at [1420, 191] on icon at bounding box center [1415, 195] width 12 height 12
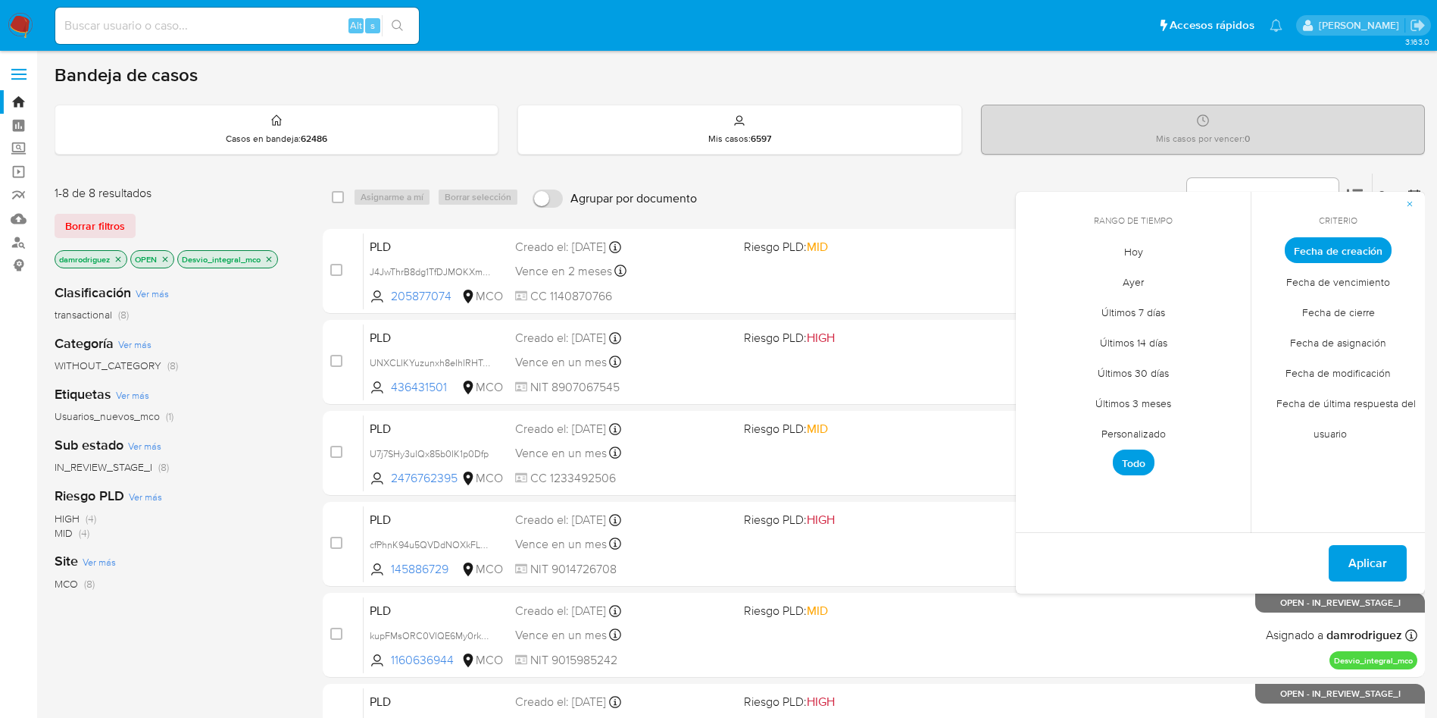
click at [1139, 432] on span "Personalizado" at bounding box center [1134, 433] width 96 height 31
click at [1046, 275] on icon "Mes anterior" at bounding box center [1040, 278] width 18 height 18
click at [1040, 276] on icon "Mes anterior" at bounding box center [1040, 278] width 18 height 18
click at [1226, 366] on button "10" at bounding box center [1224, 364] width 24 height 24
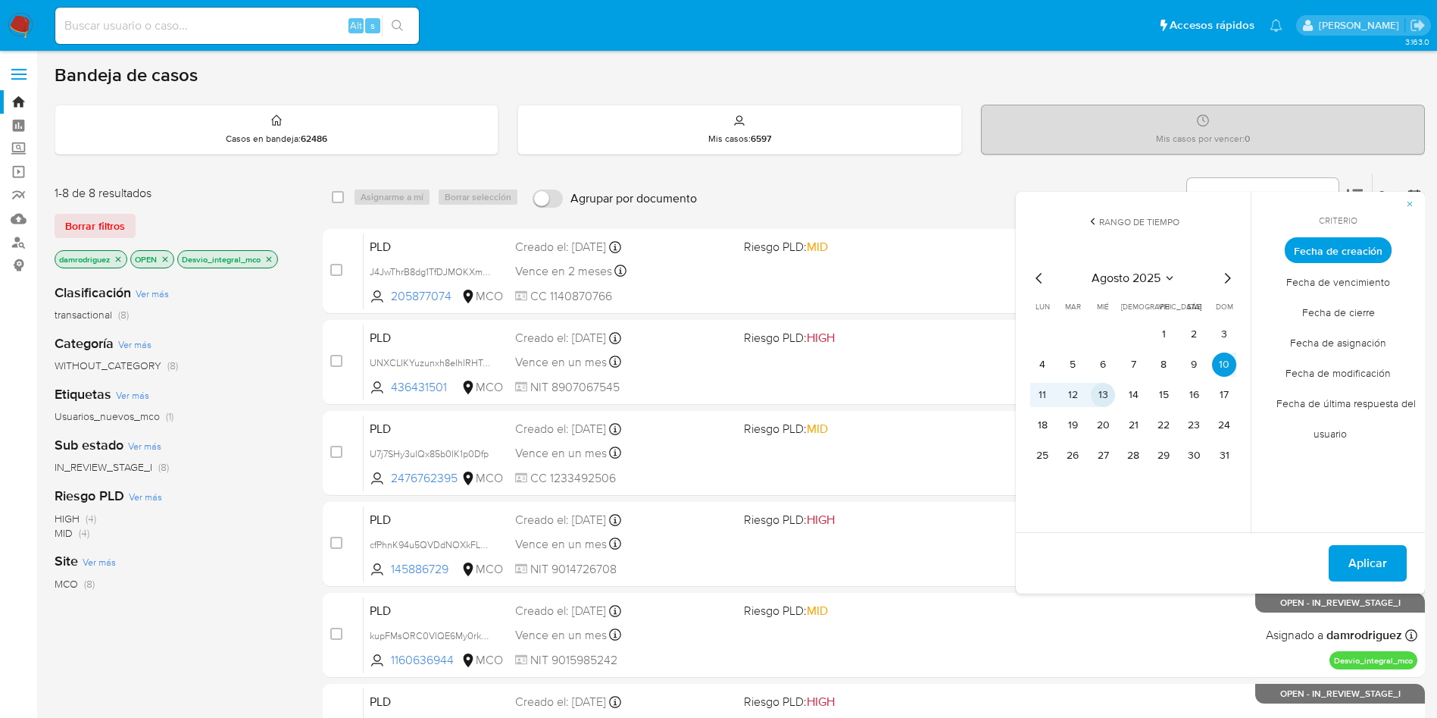
click at [1115, 396] on button "13" at bounding box center [1103, 395] width 24 height 24
click at [1369, 565] on span "Aplicar" at bounding box center [1368, 562] width 39 height 33
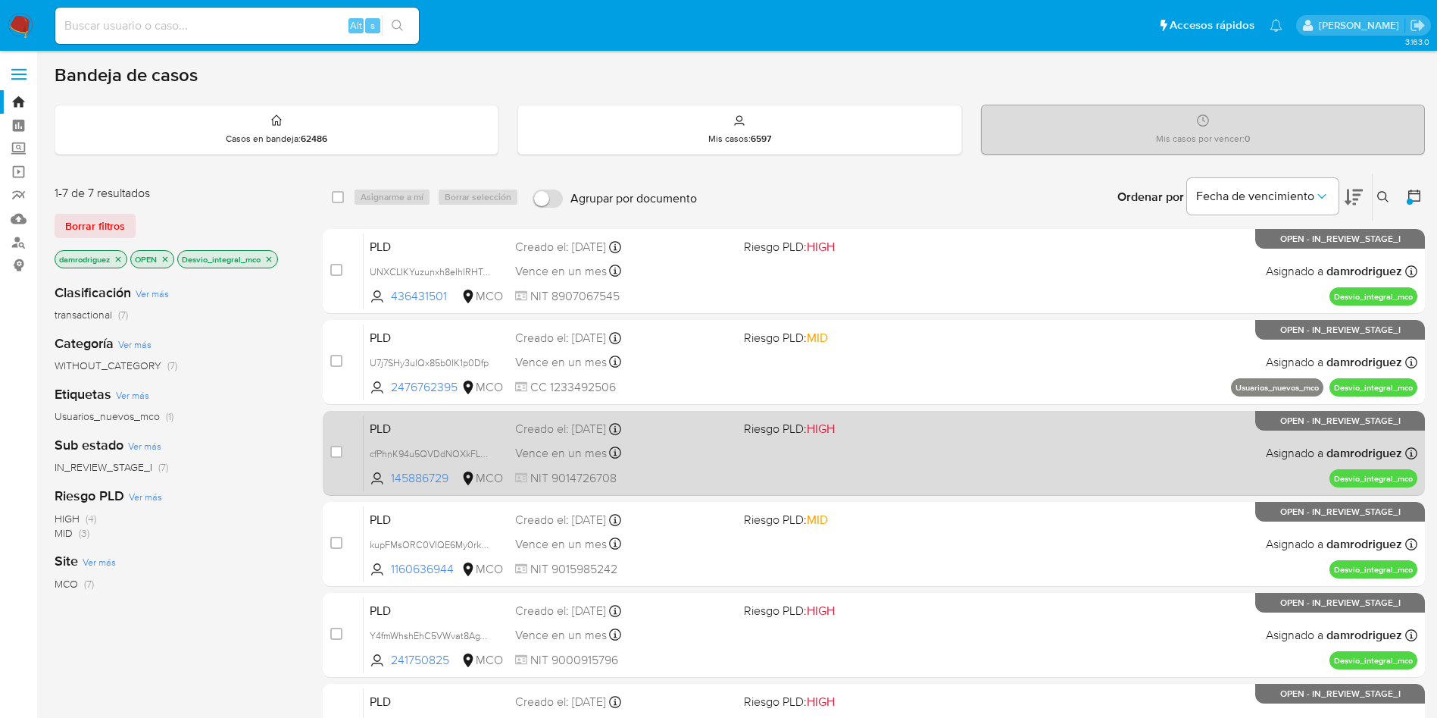
click at [393, 427] on span "PLD" at bounding box center [436, 428] width 133 height 20
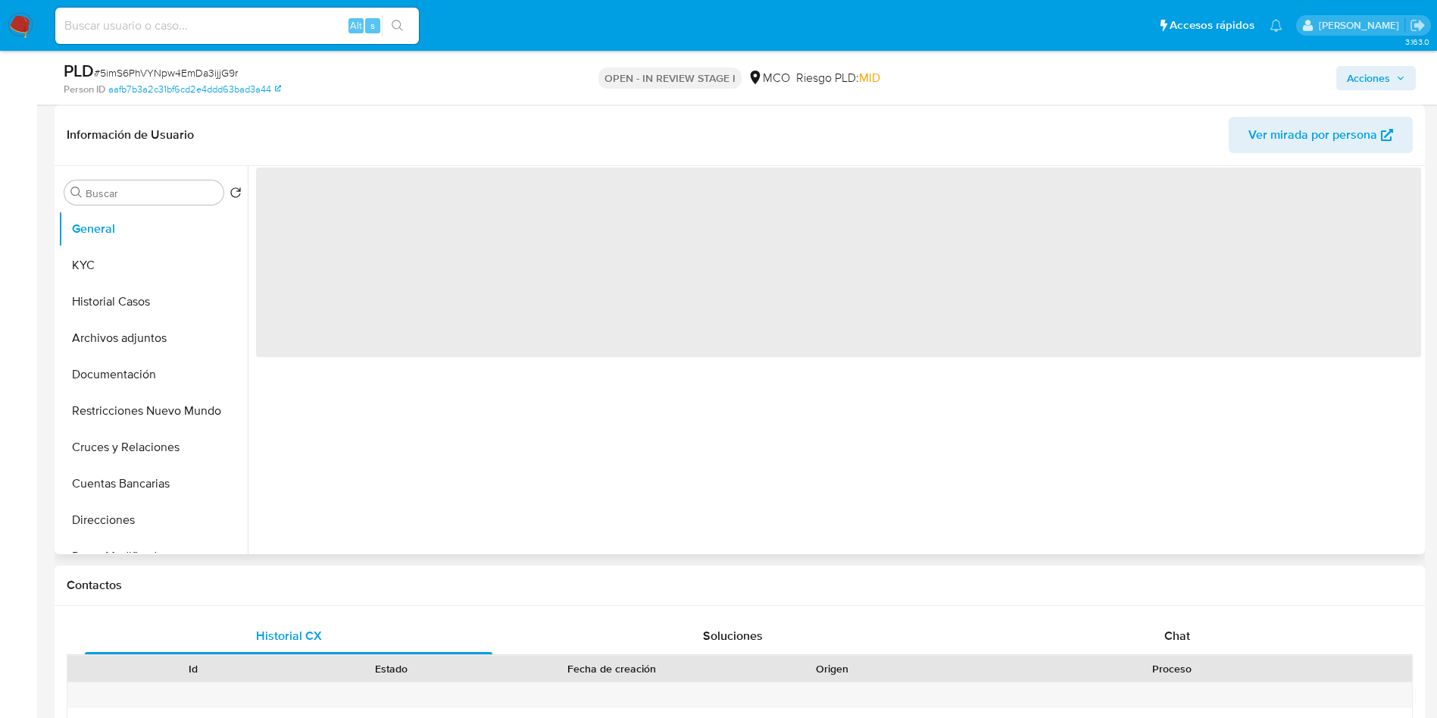
select select "10"
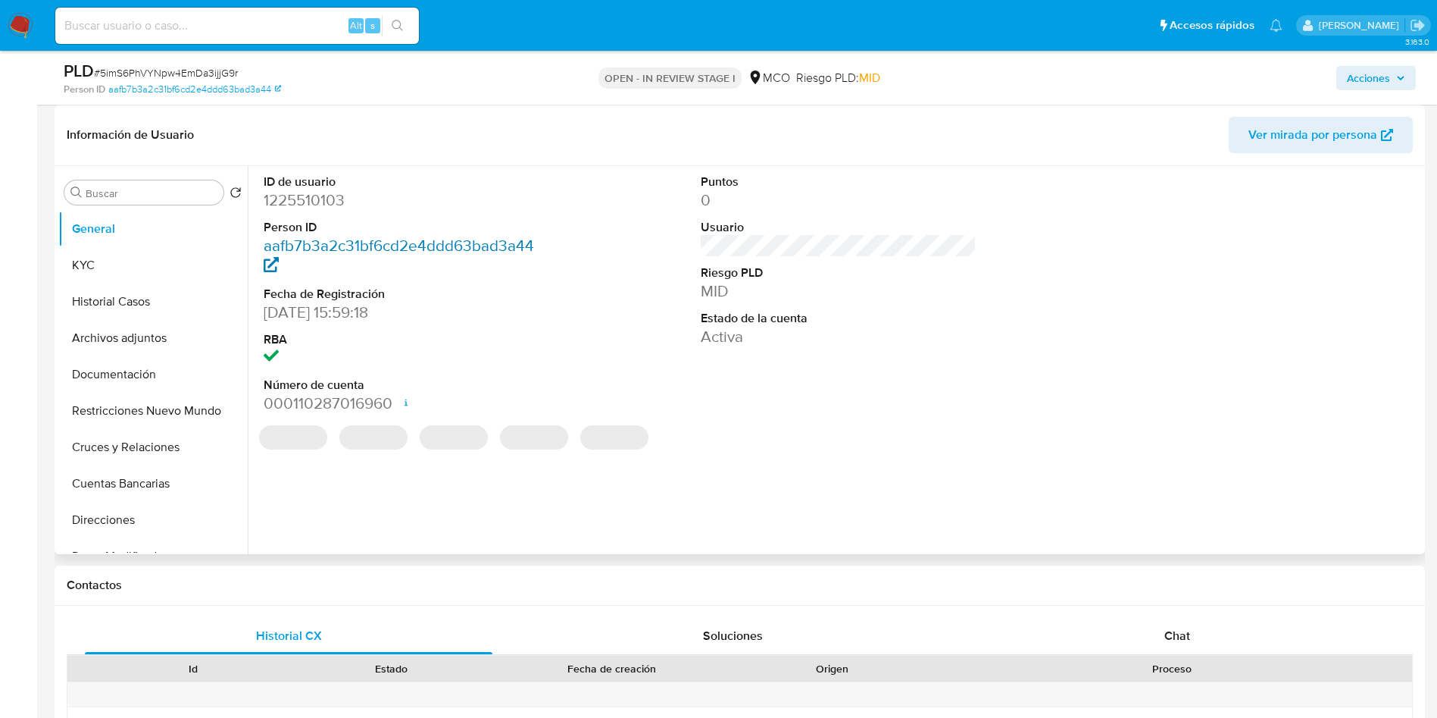
scroll to position [114, 0]
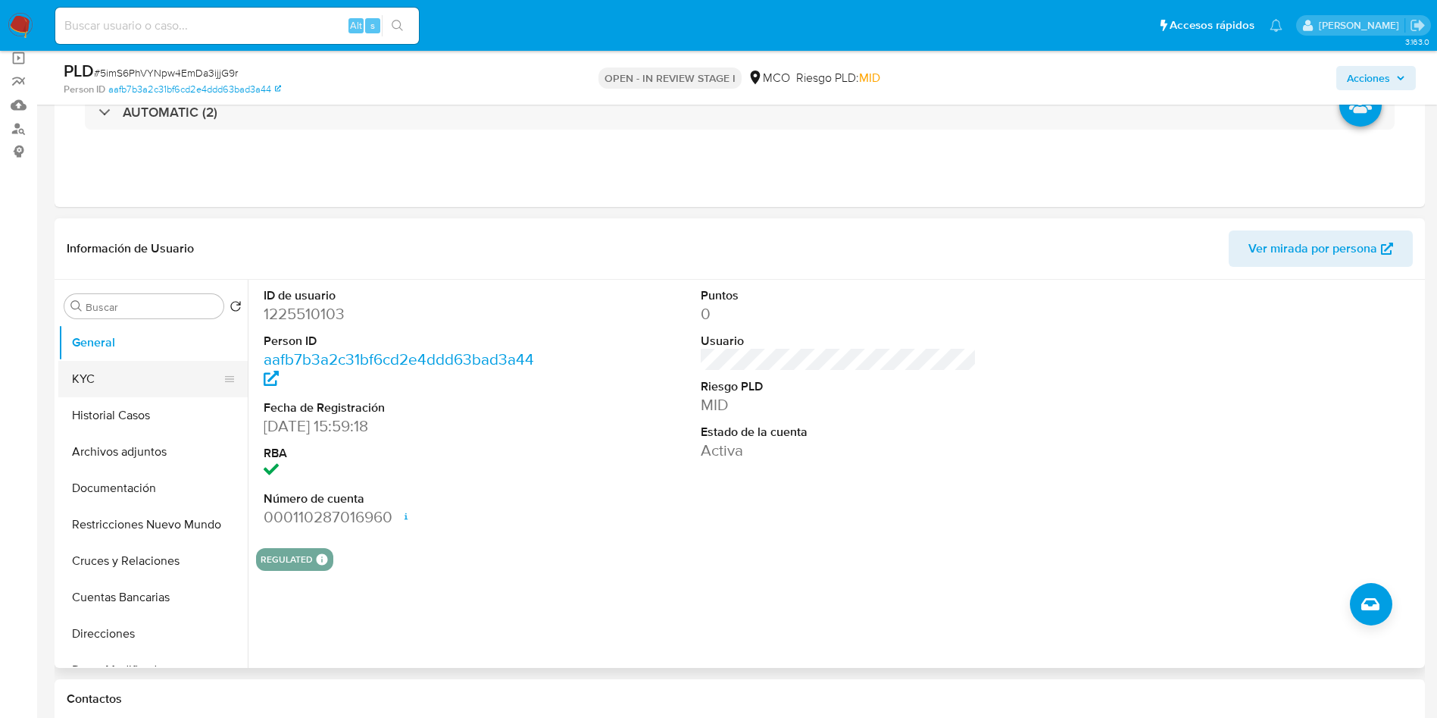
click at [105, 372] on button "KYC" at bounding box center [146, 379] width 177 height 36
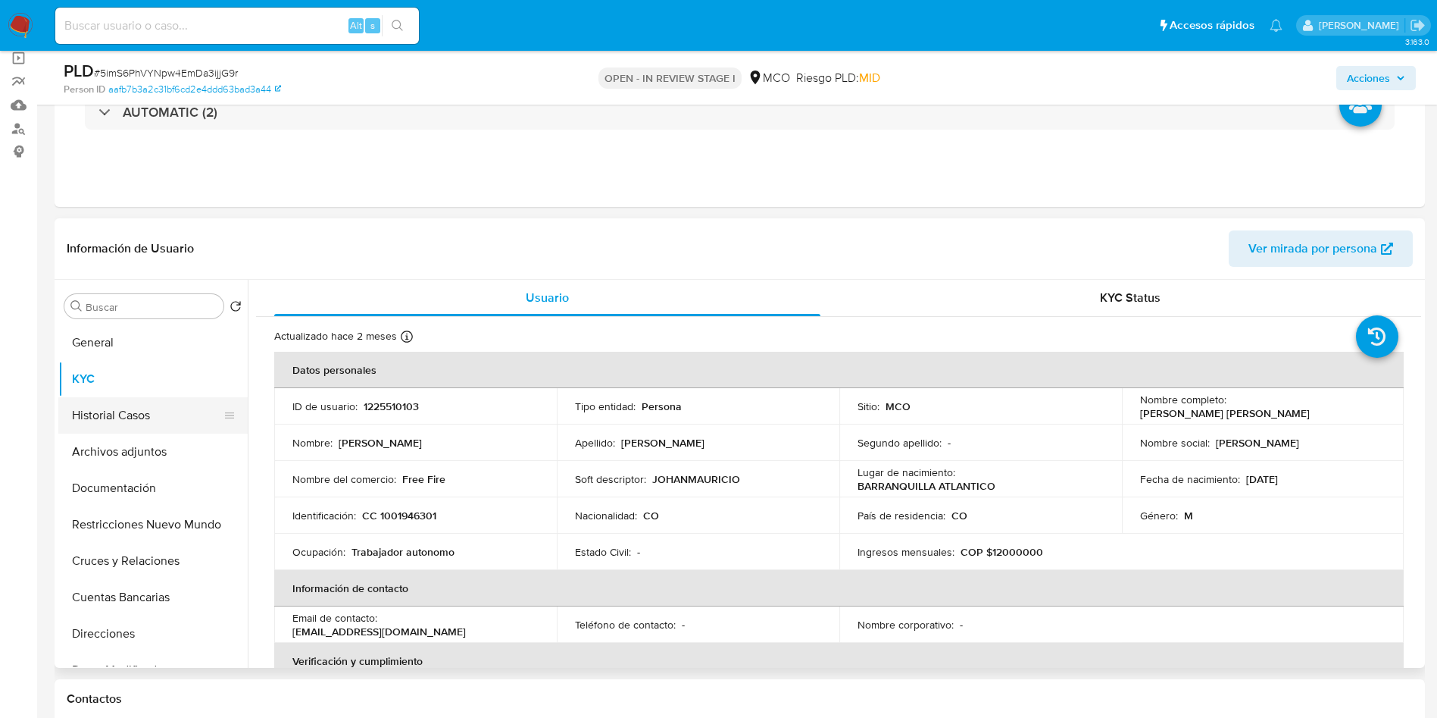
click at [126, 405] on button "Historial Casos" at bounding box center [146, 415] width 177 height 36
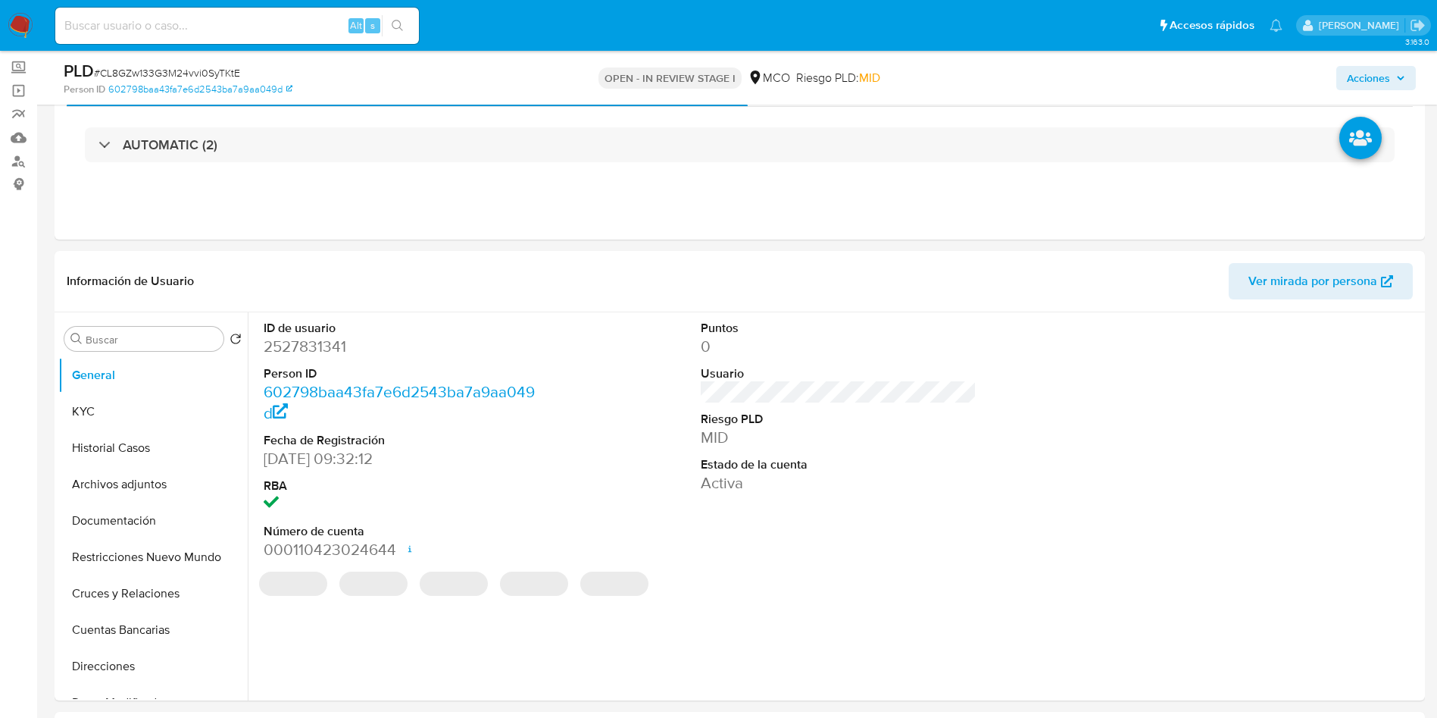
scroll to position [114, 0]
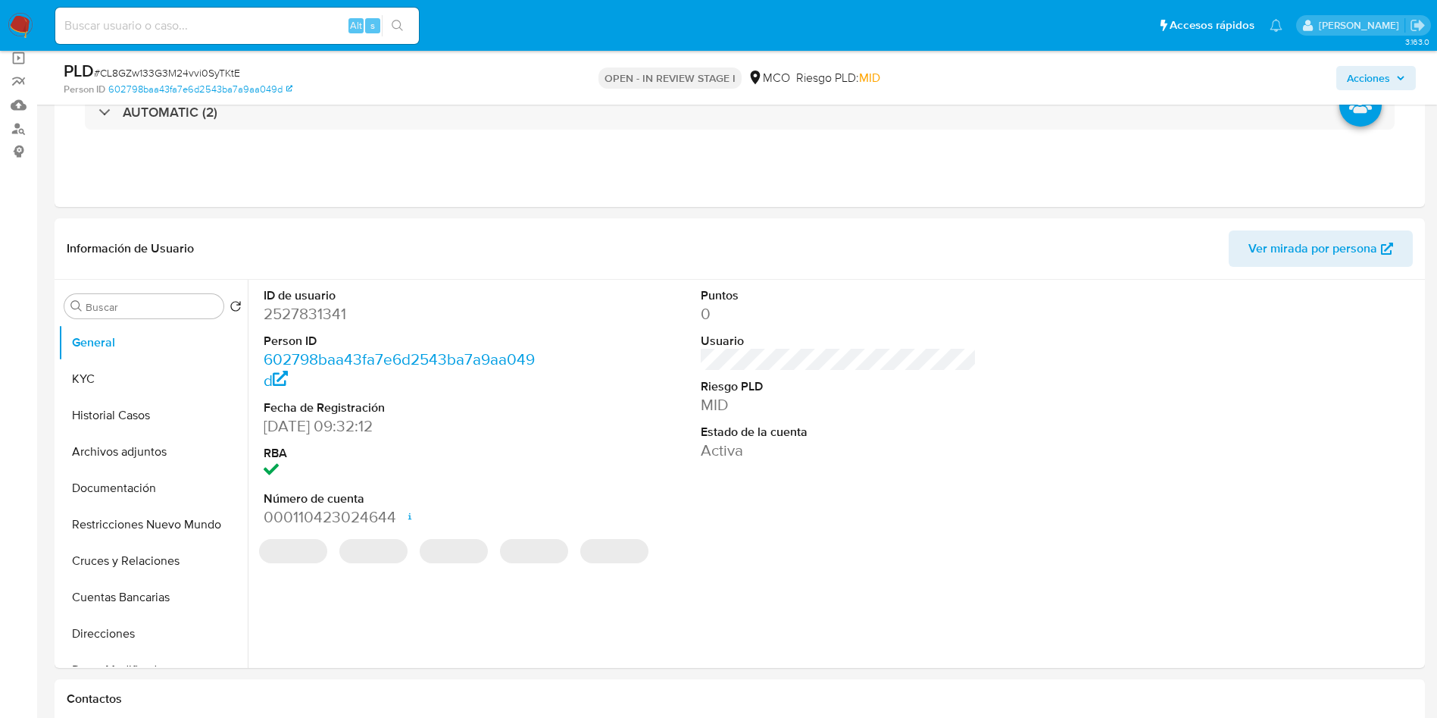
select select "10"
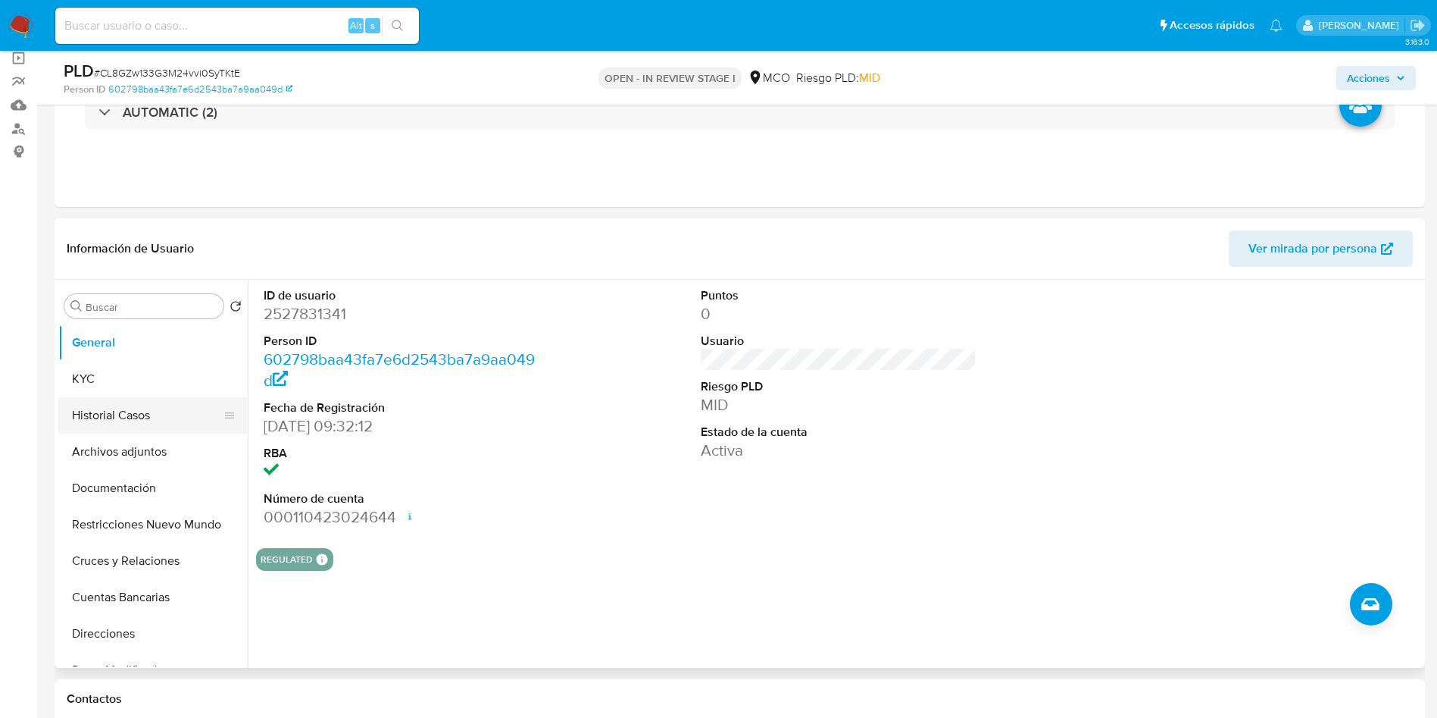
click at [125, 414] on button "Historial Casos" at bounding box center [146, 415] width 177 height 36
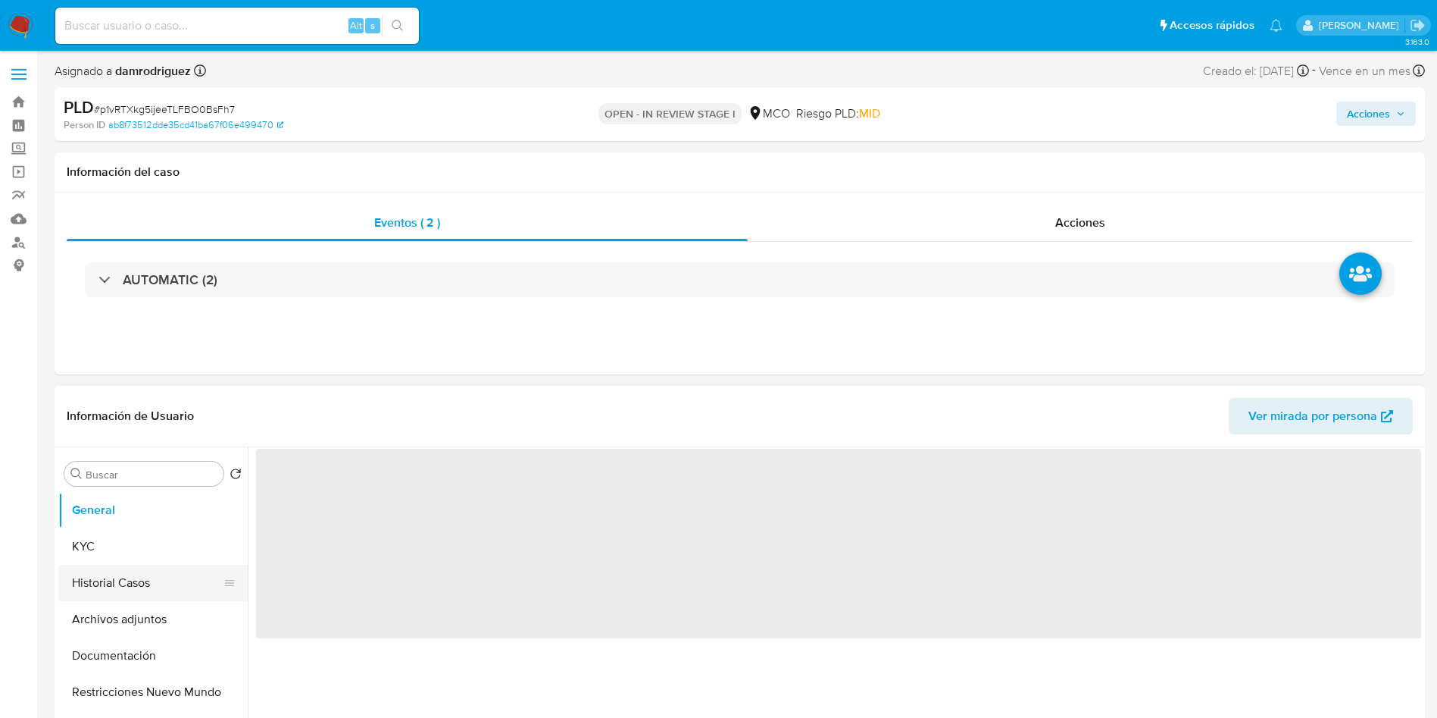
click at [114, 577] on button "Historial Casos" at bounding box center [146, 583] width 177 height 36
select select "10"
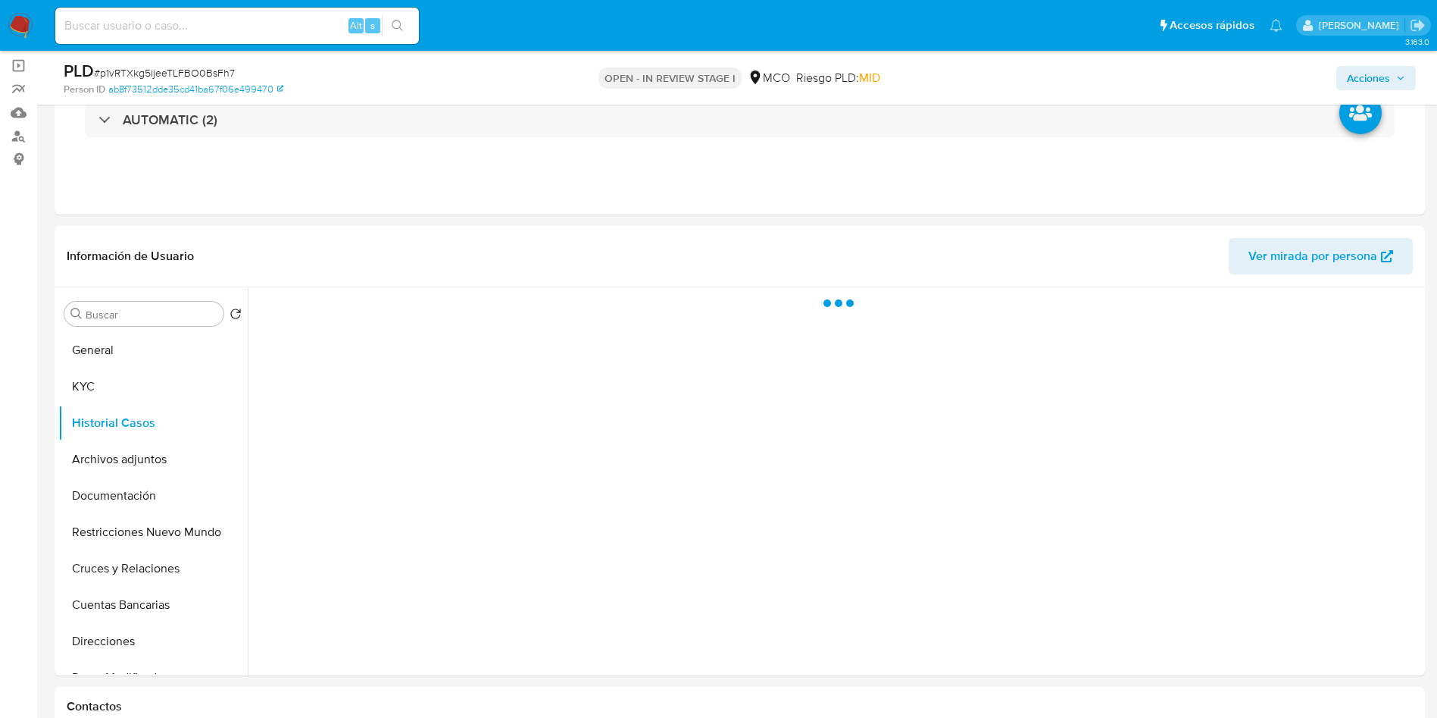
scroll to position [227, 0]
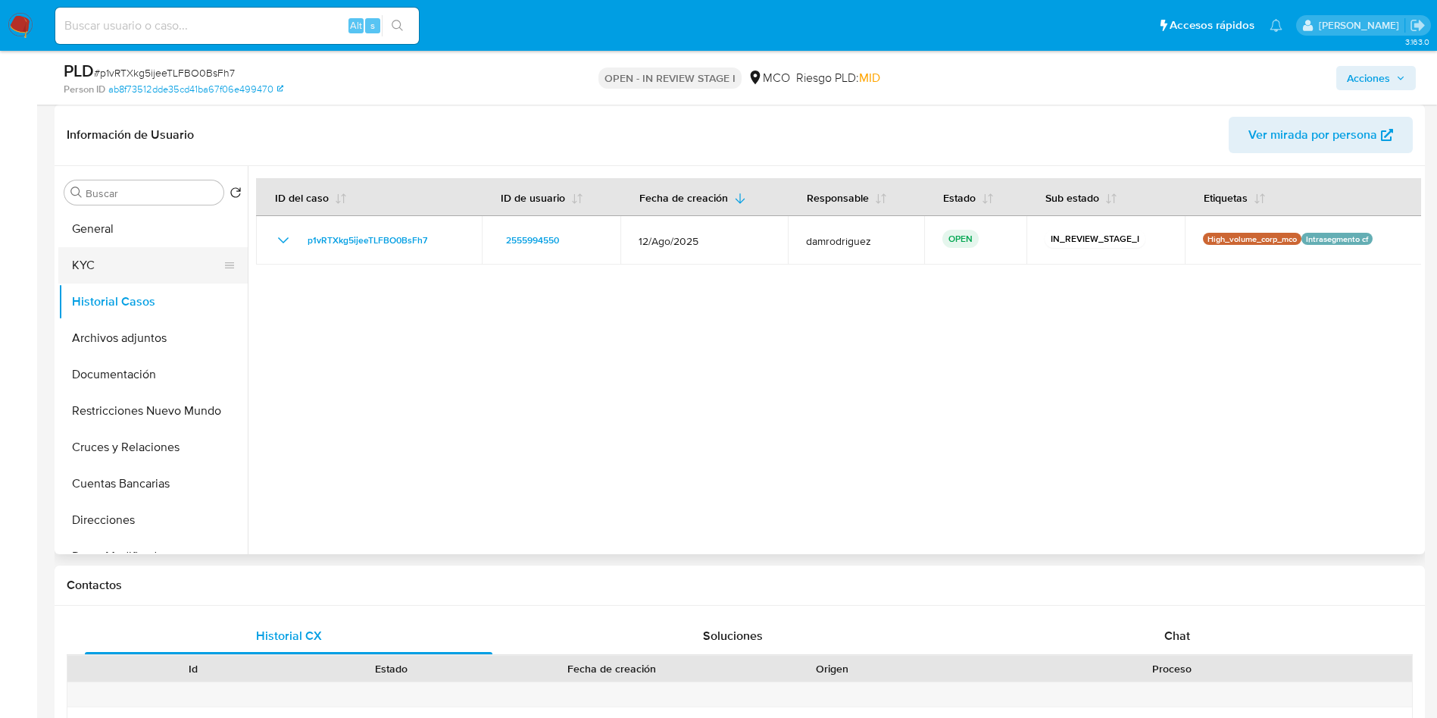
click at [119, 255] on button "KYC" at bounding box center [146, 265] width 177 height 36
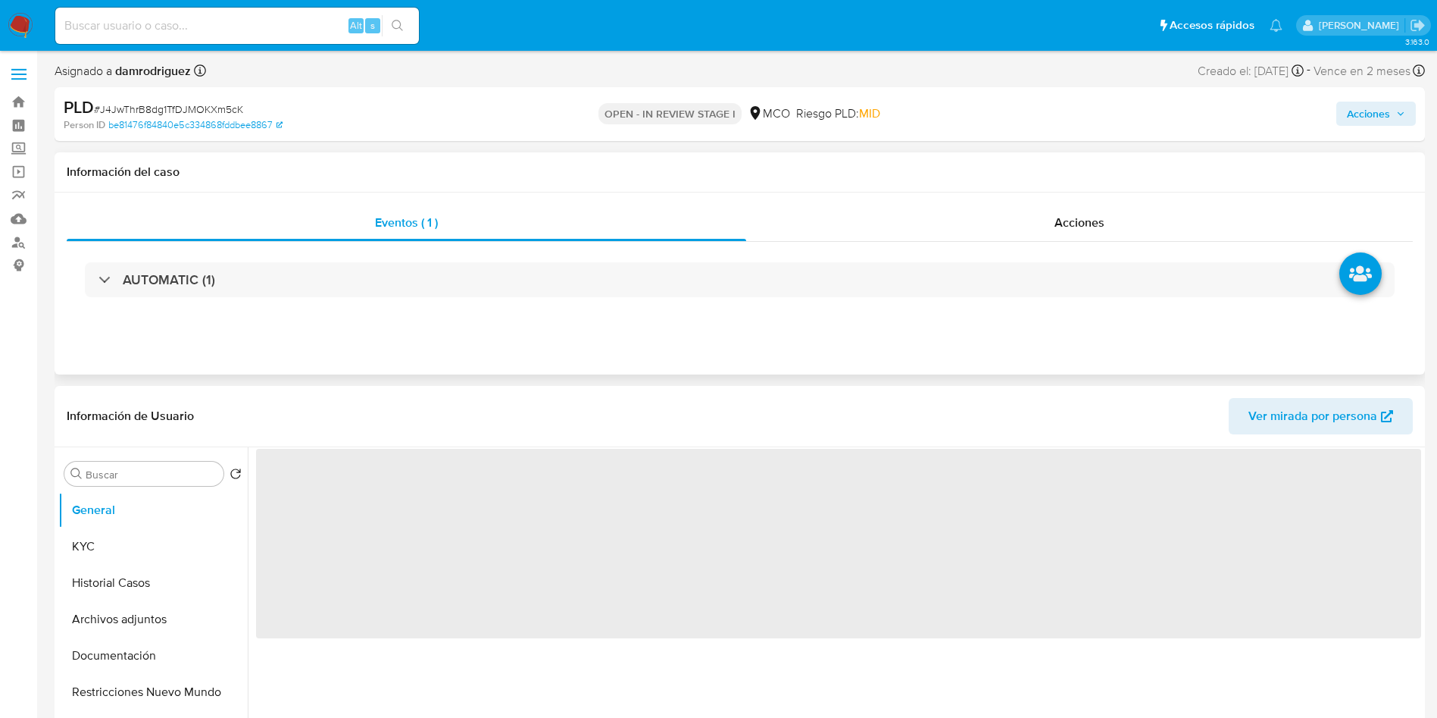
select select "10"
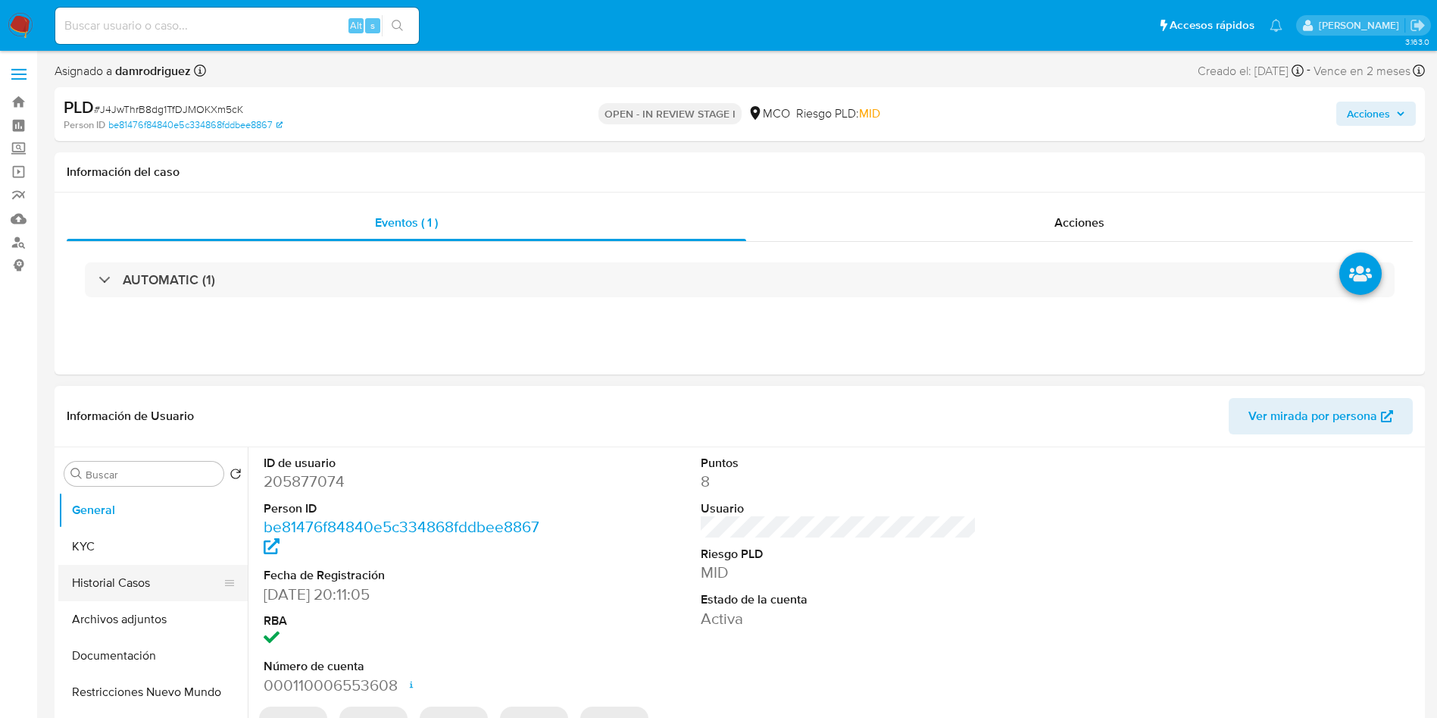
click at [137, 590] on button "Historial Casos" at bounding box center [146, 583] width 177 height 36
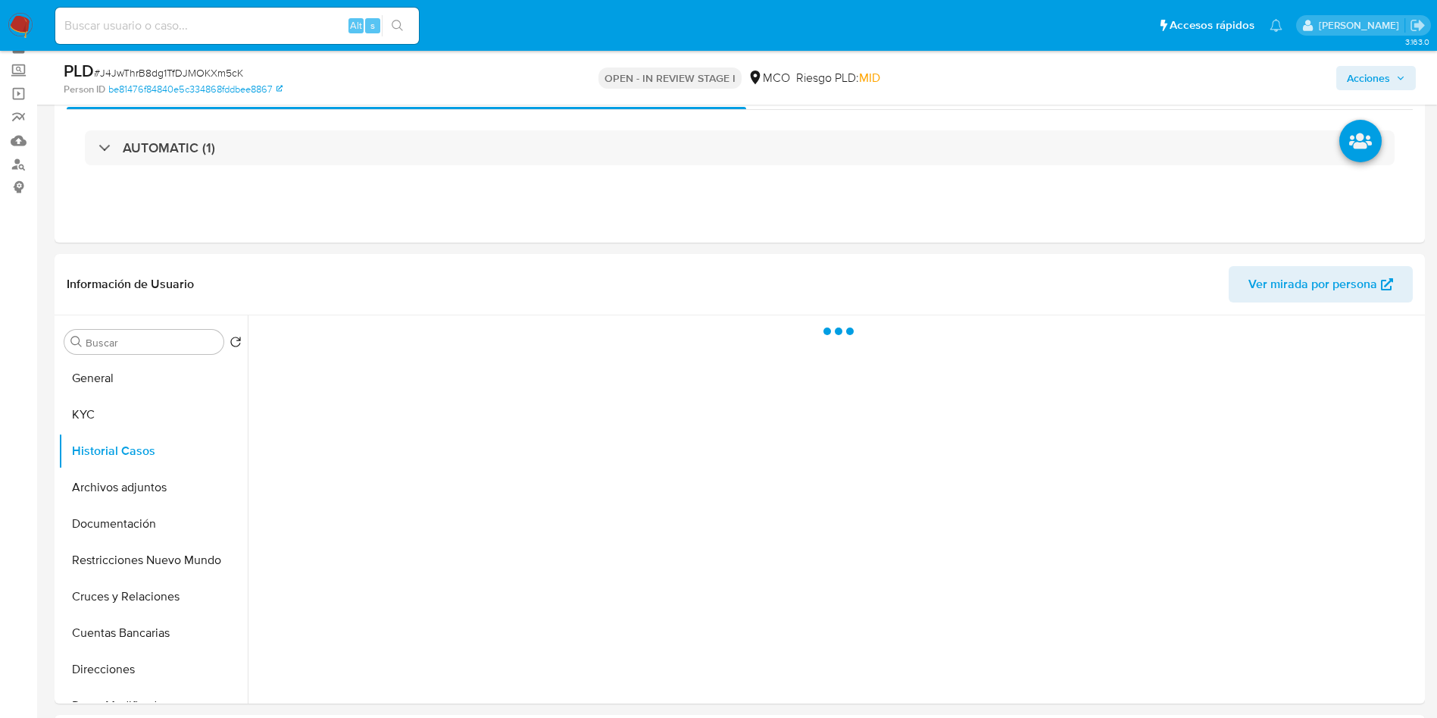
scroll to position [114, 0]
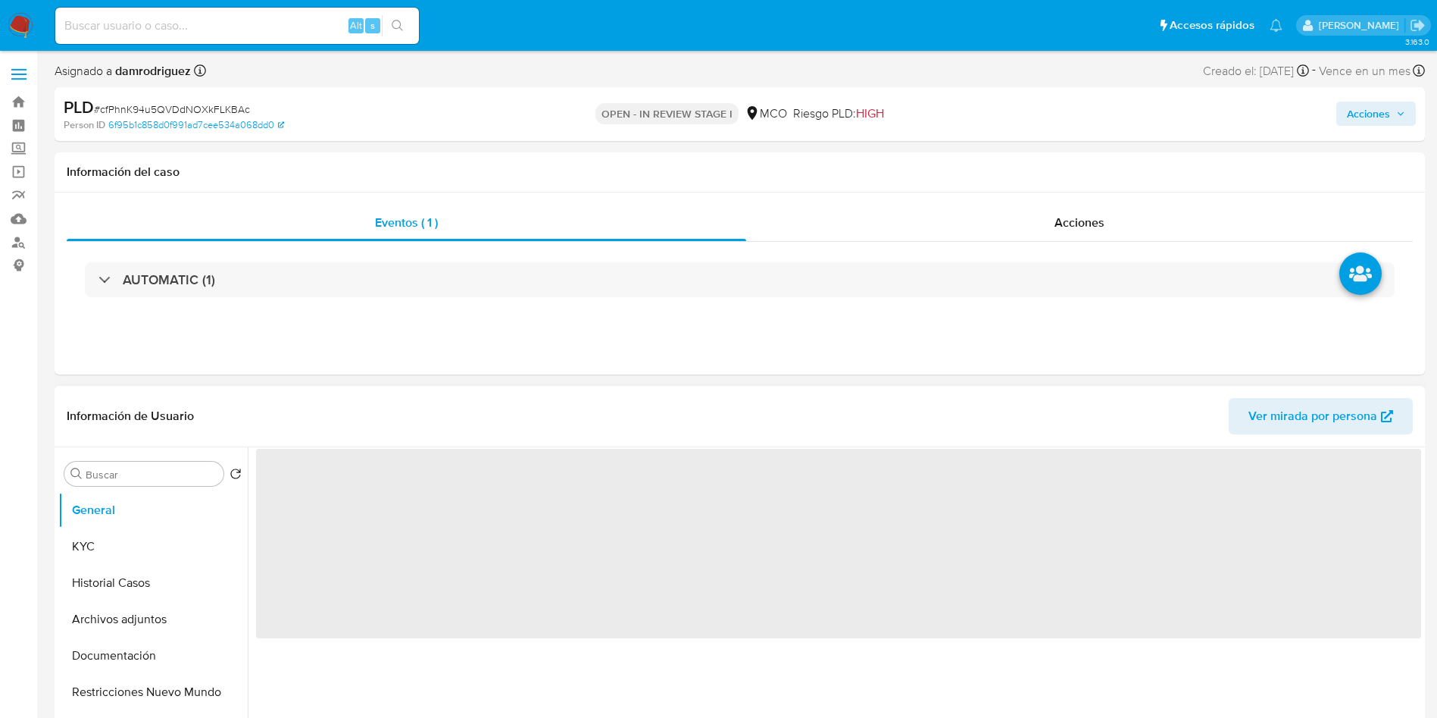
select select "10"
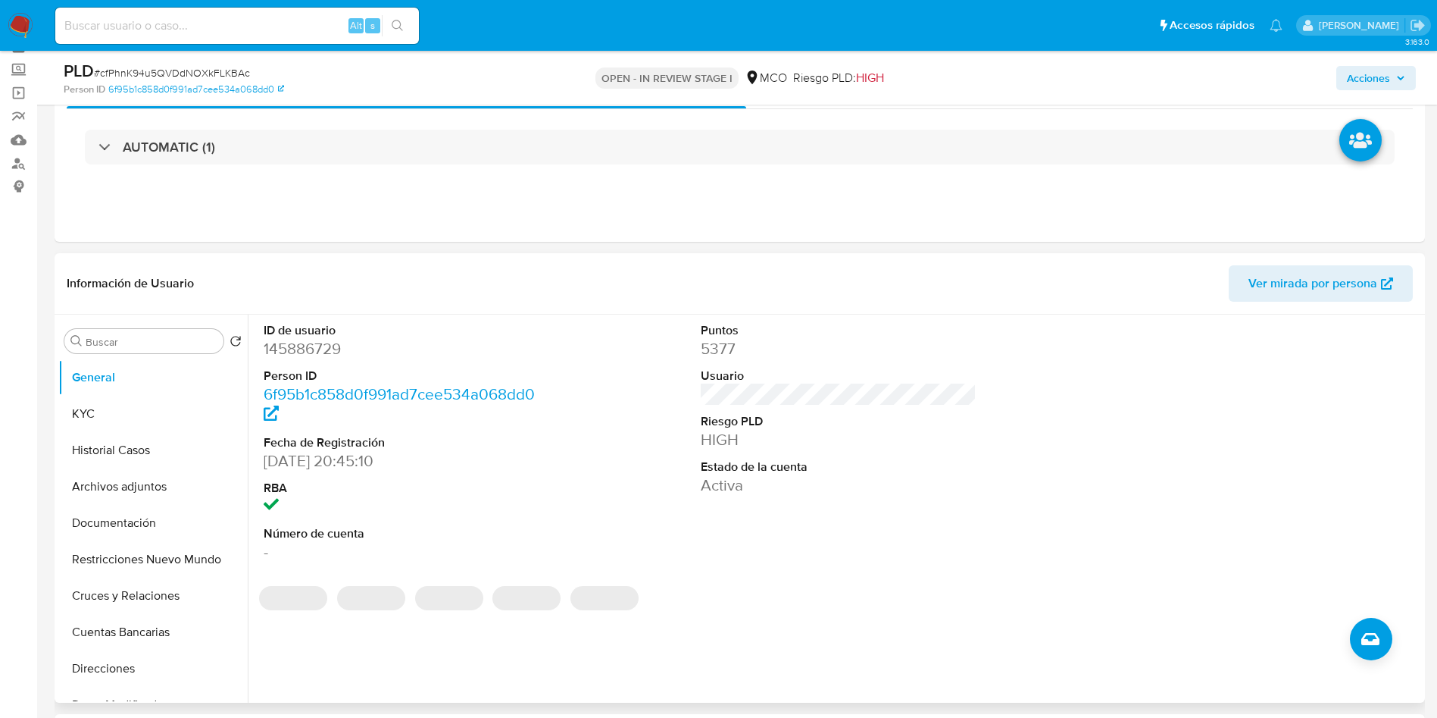
scroll to position [114, 0]
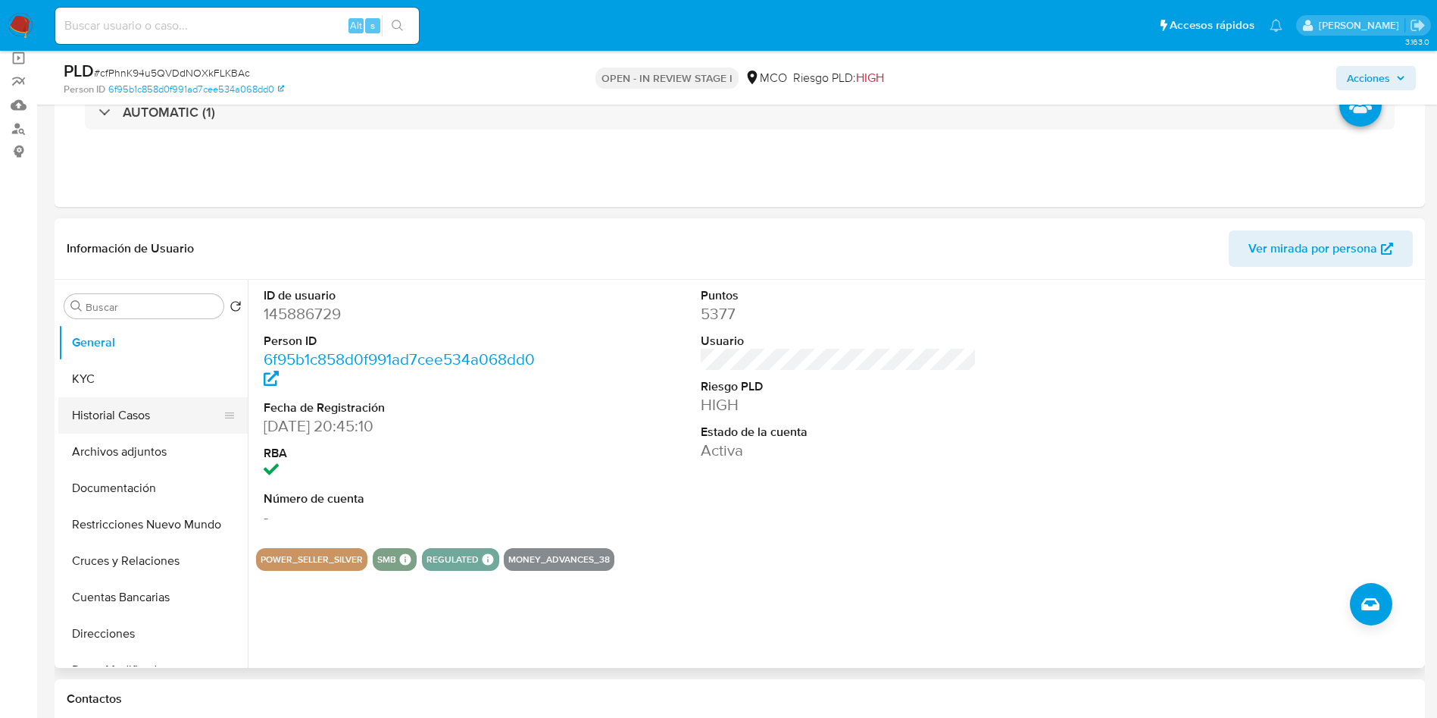
click at [157, 418] on button "Historial Casos" at bounding box center [146, 415] width 177 height 36
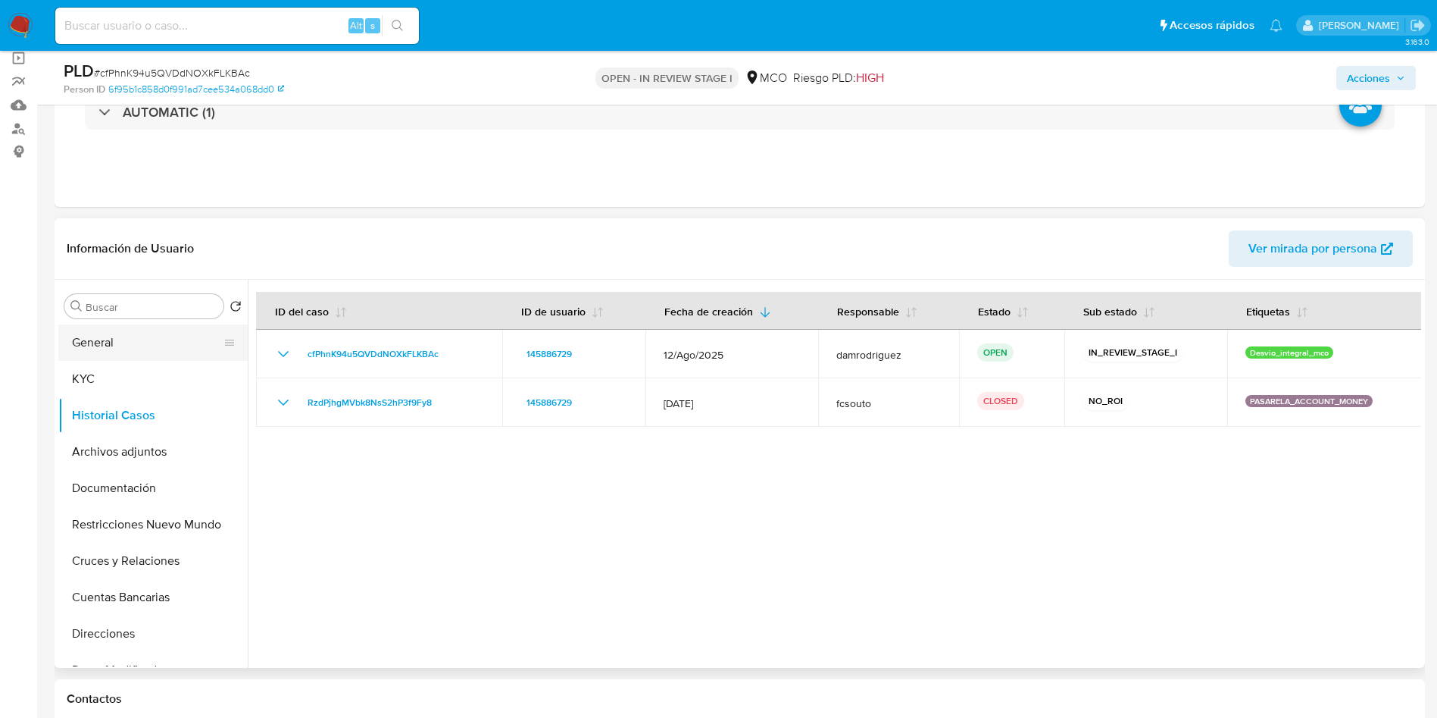
click at [141, 339] on button "General" at bounding box center [146, 342] width 177 height 36
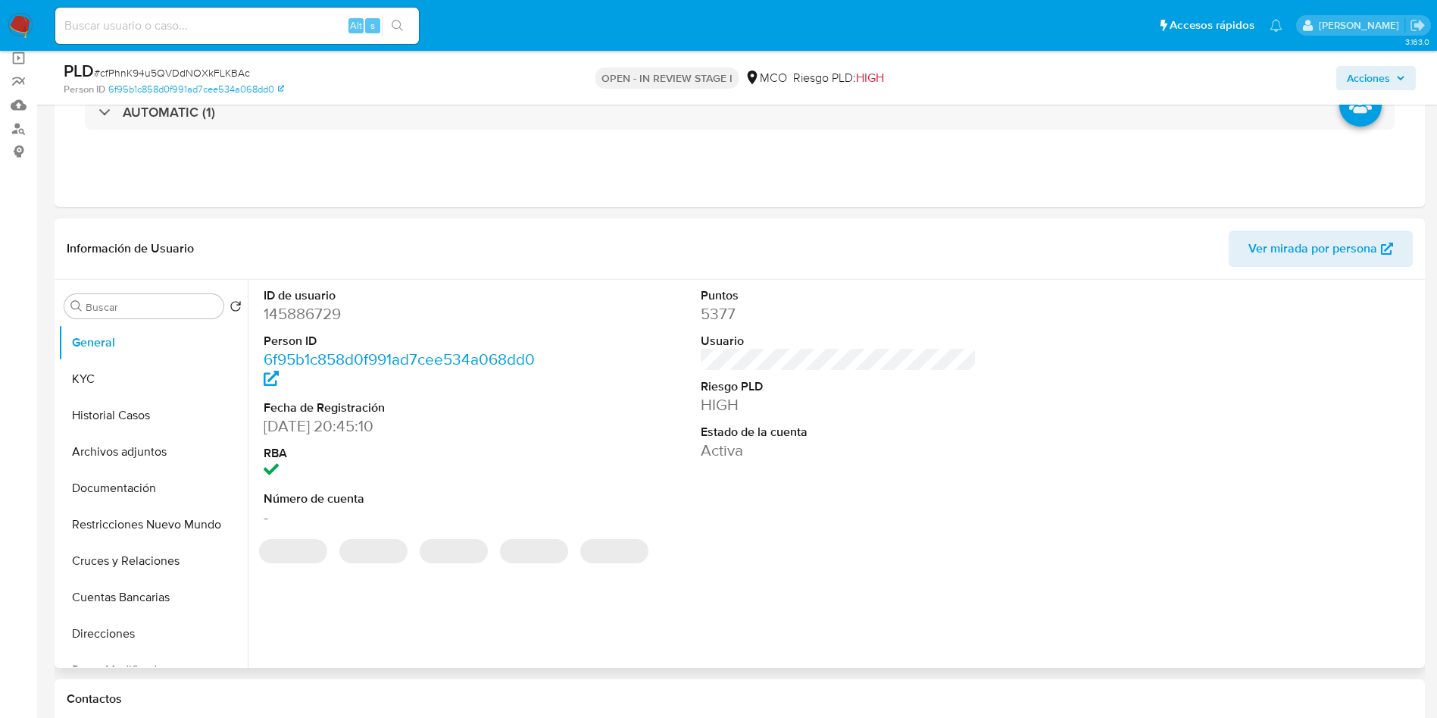
click at [308, 317] on dd "145886729" at bounding box center [402, 313] width 277 height 21
copy dd "145886729"
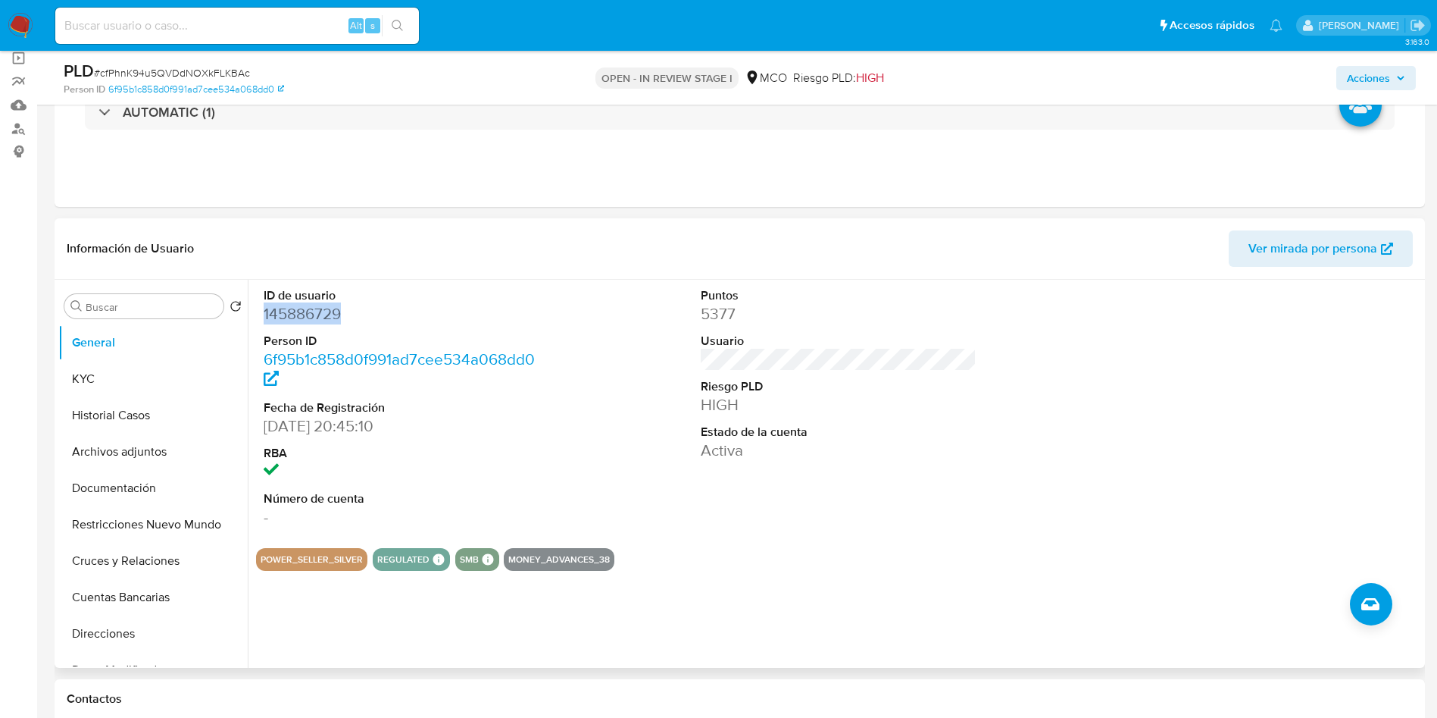
click at [311, 309] on dd "145886729" at bounding box center [402, 313] width 277 height 21
click at [316, 310] on dd "145886729" at bounding box center [402, 313] width 277 height 21
click at [61, 408] on button "Historial Casos" at bounding box center [146, 415] width 177 height 36
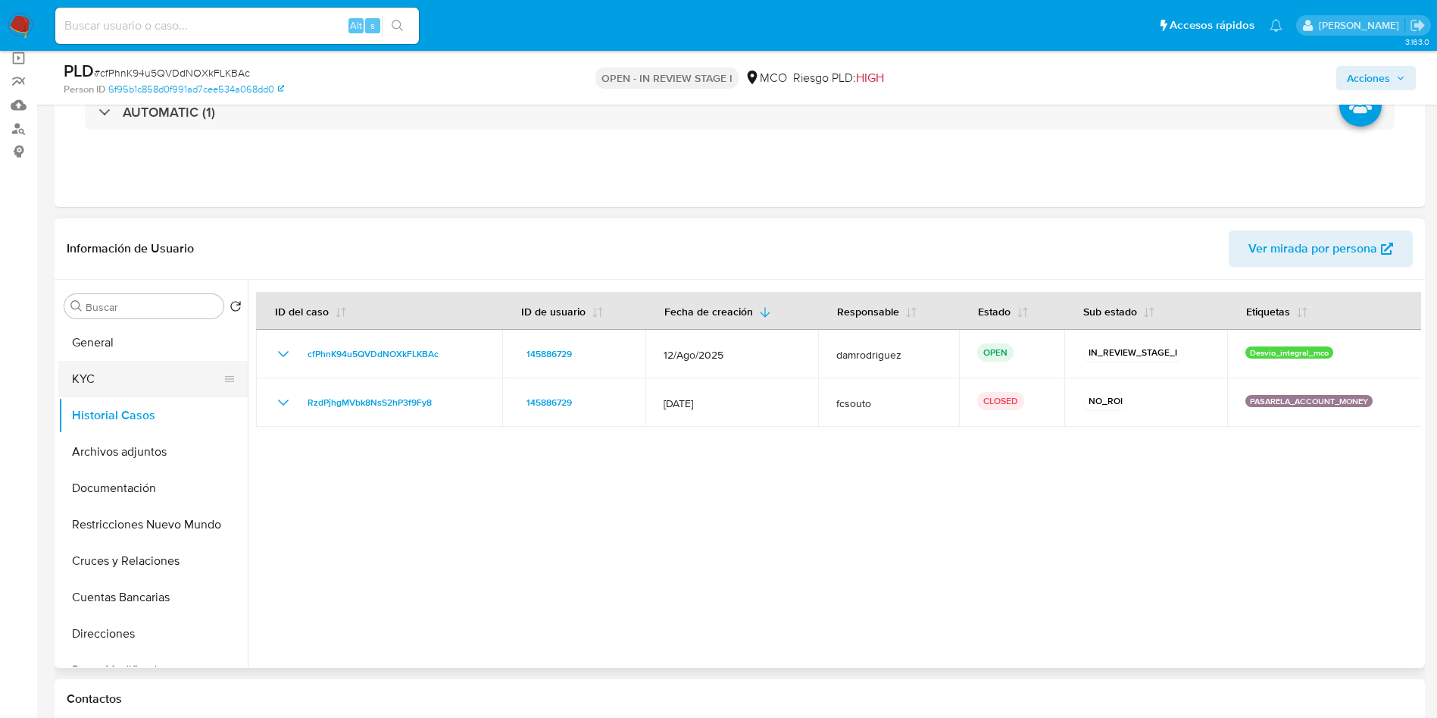
click at [140, 362] on button "KYC" at bounding box center [146, 379] width 177 height 36
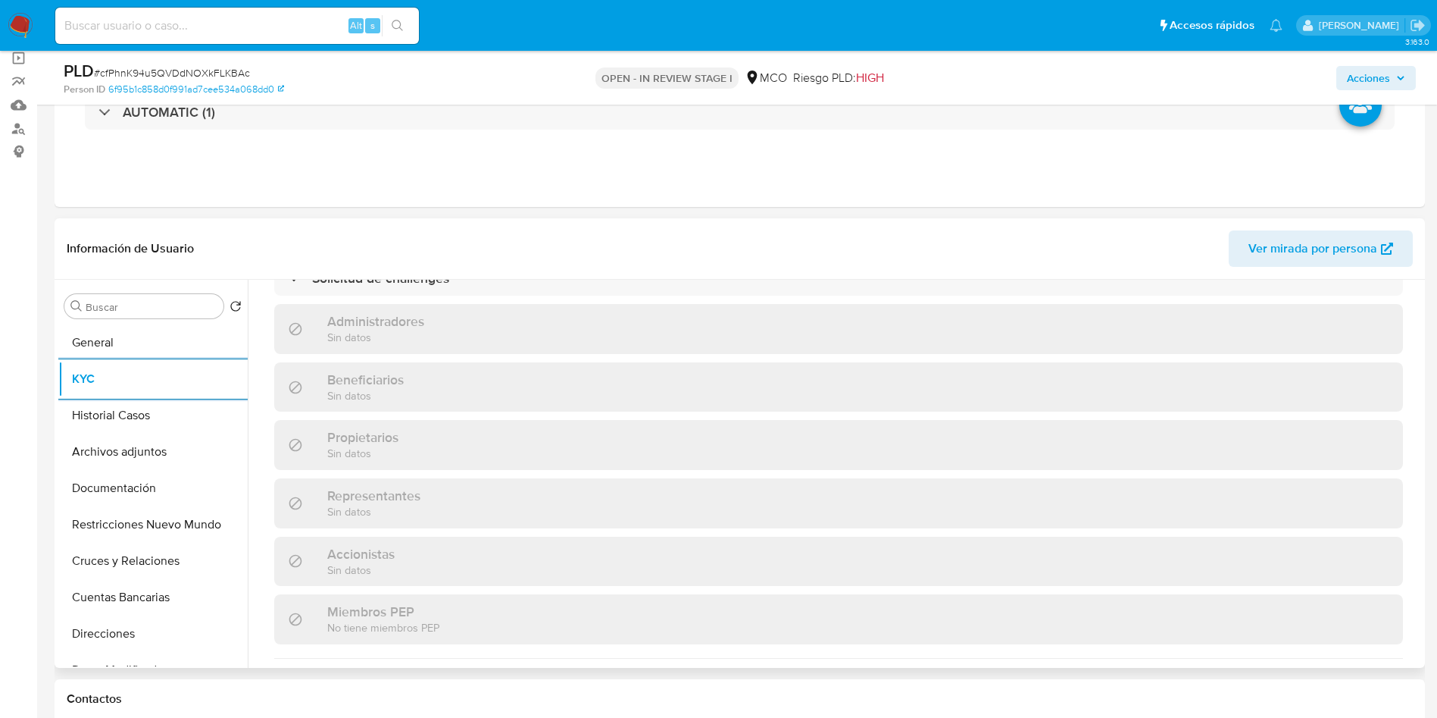
scroll to position [979, 0]
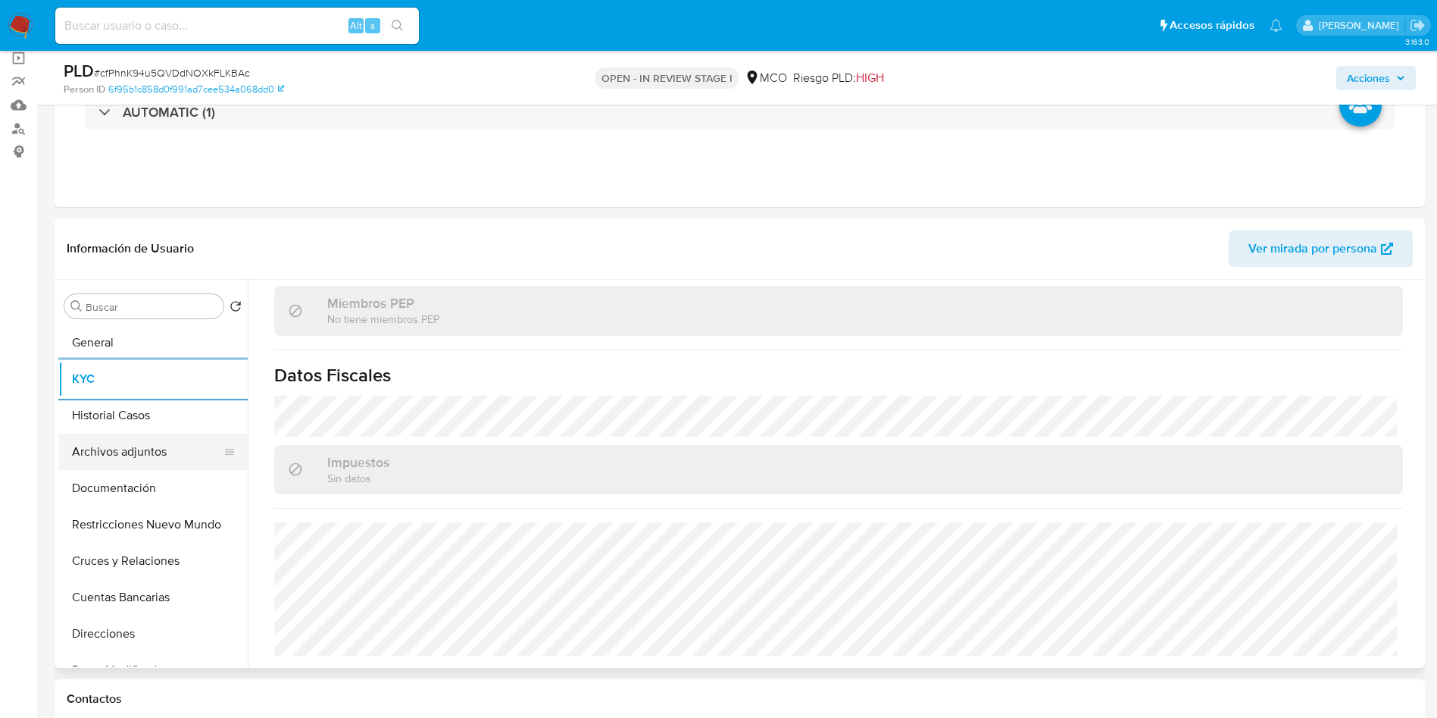
click at [144, 445] on button "Archivos adjuntos" at bounding box center [146, 451] width 177 height 36
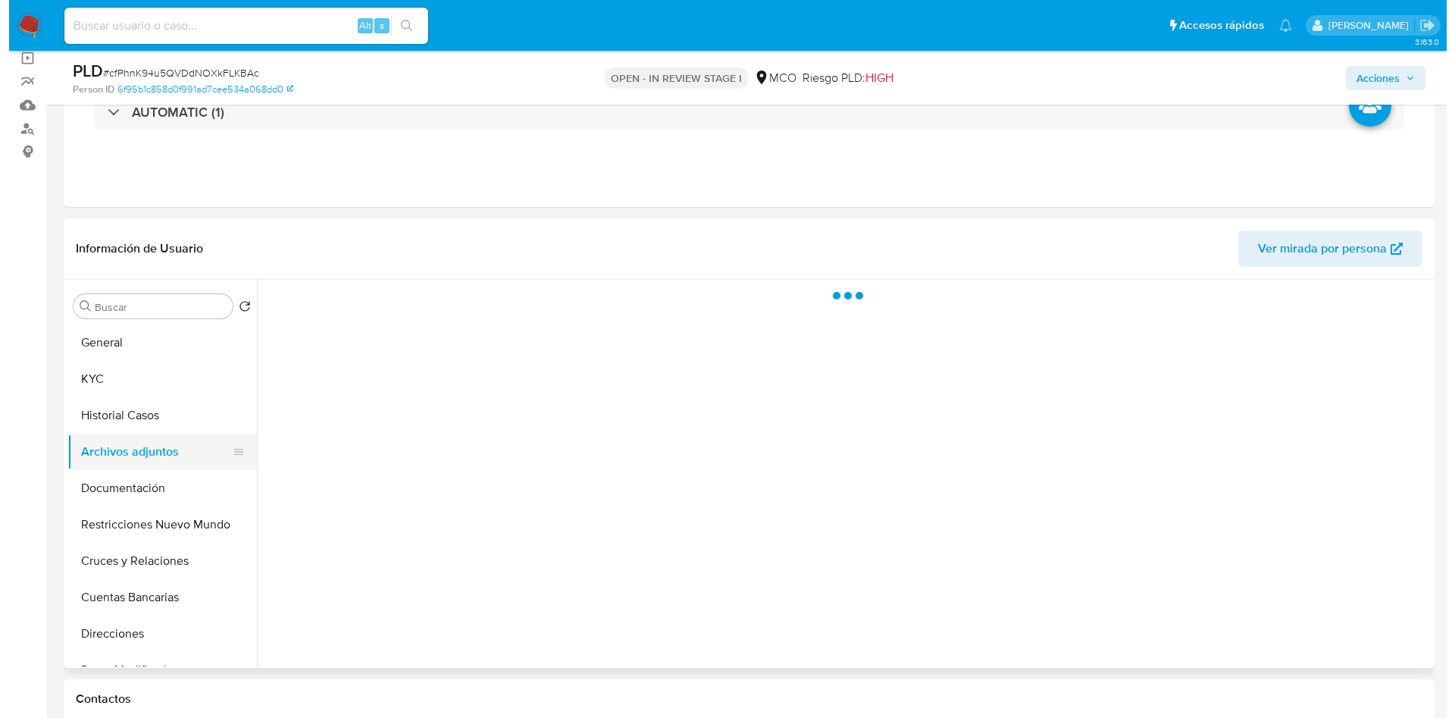
scroll to position [0, 0]
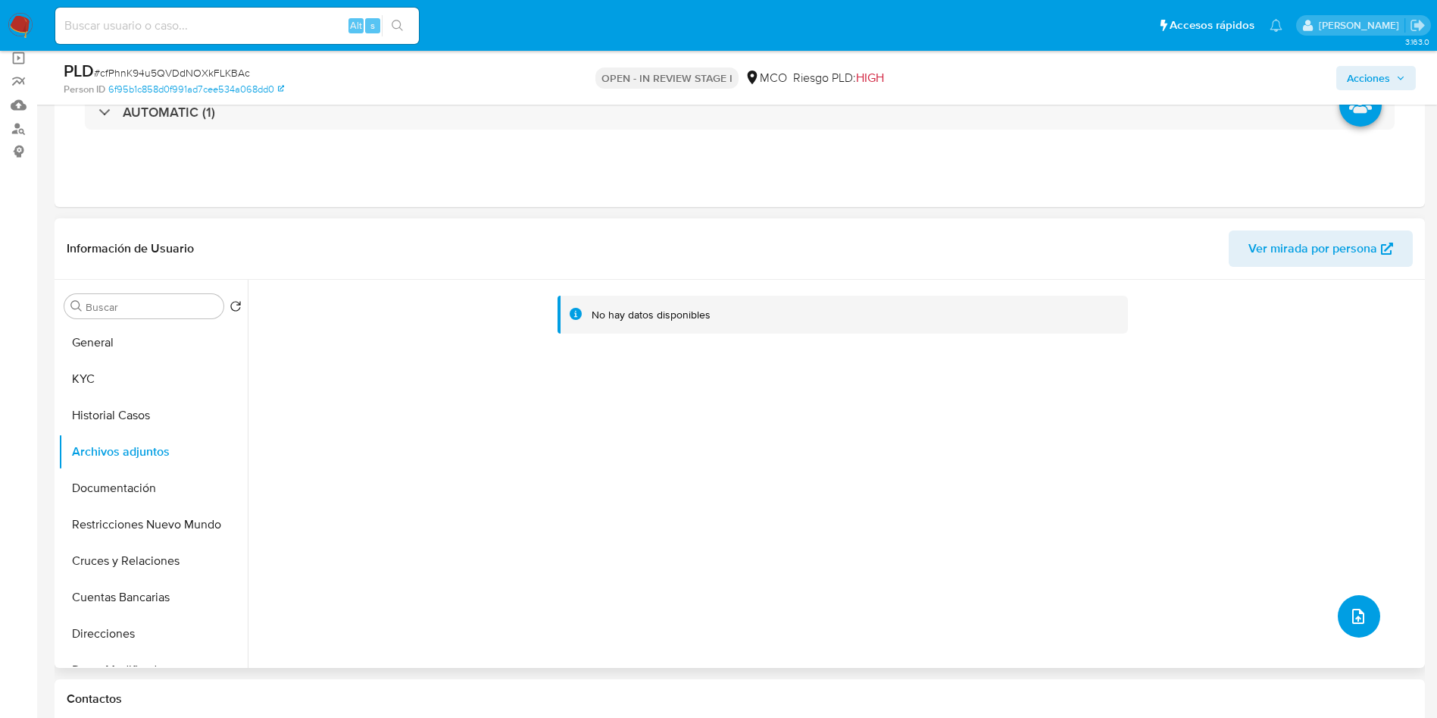
click at [1370, 608] on button "upload-file" at bounding box center [1359, 616] width 42 height 42
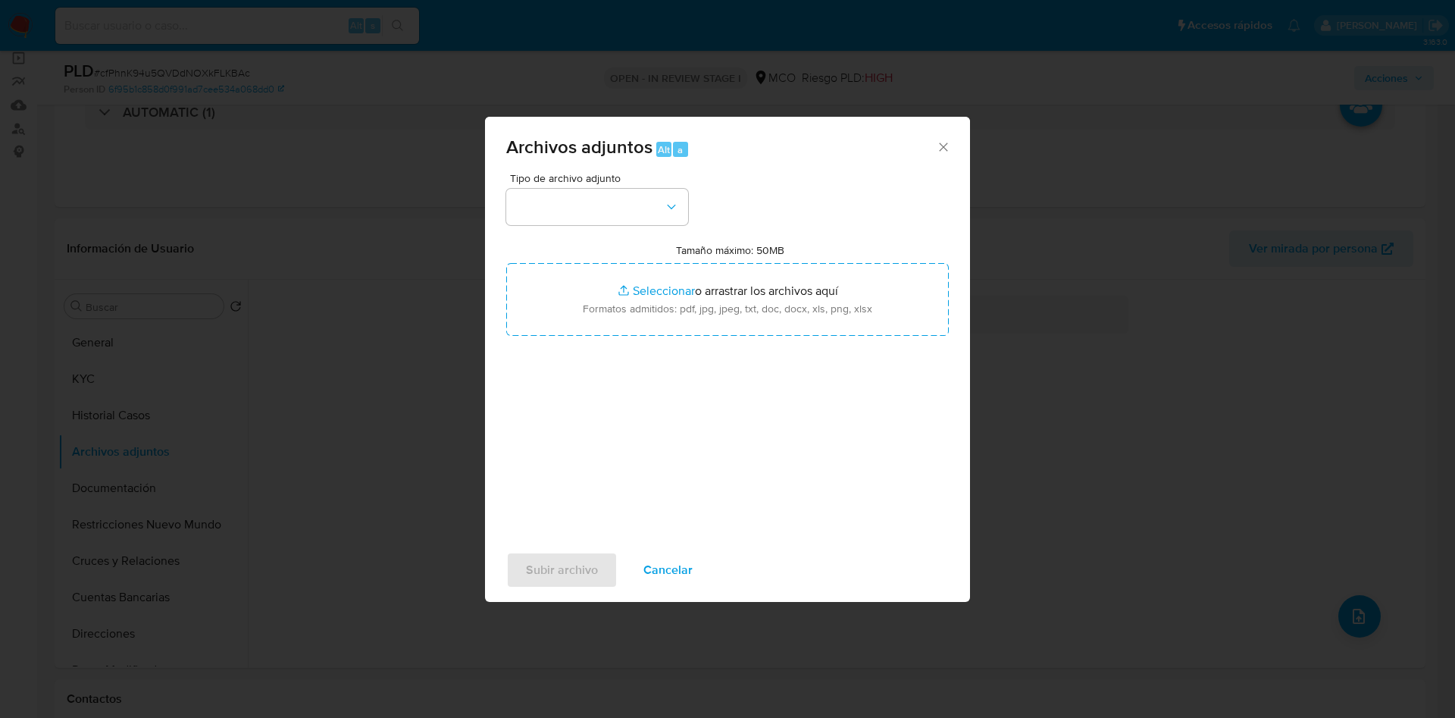
click at [633, 181] on span "Tipo de archivo adjunto" at bounding box center [601, 178] width 182 height 11
click at [630, 206] on button "button" at bounding box center [597, 207] width 182 height 36
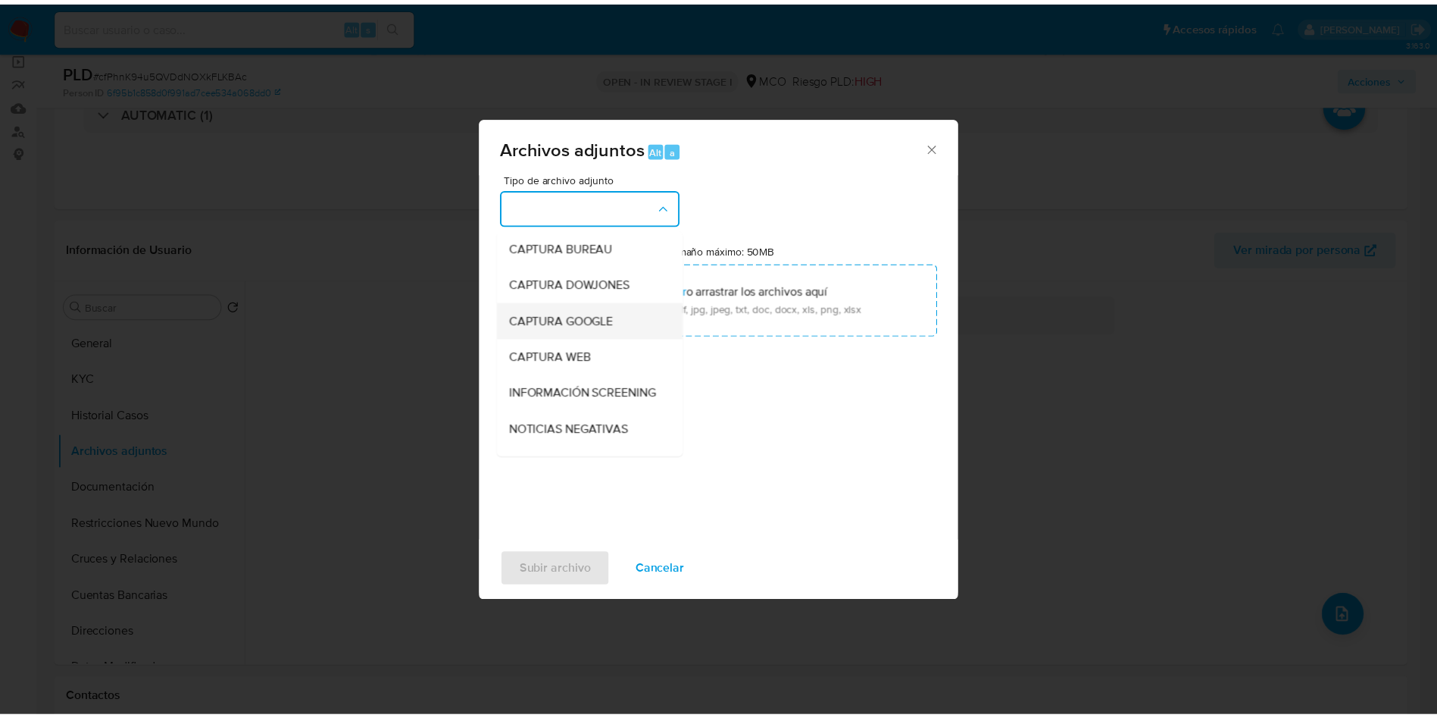
scroll to position [114, 0]
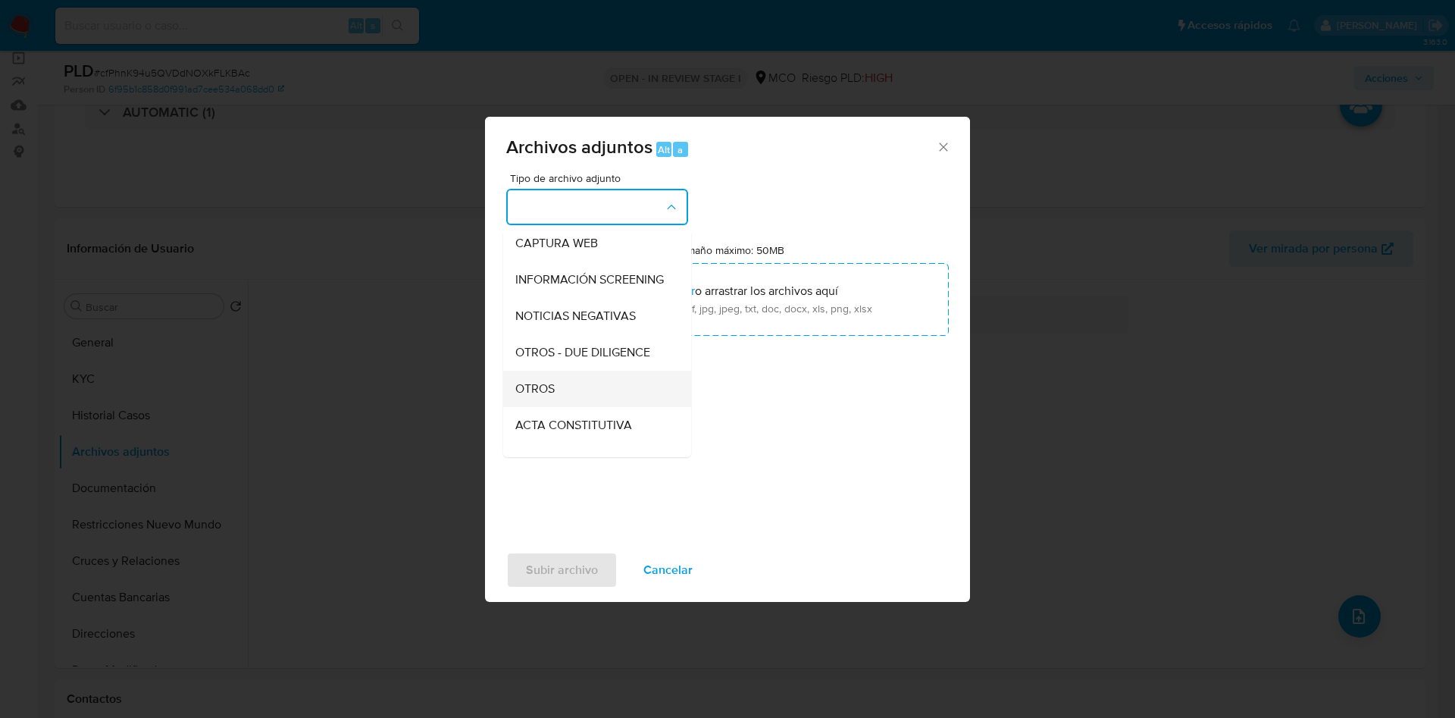
click at [546, 396] on span "OTROS" at bounding box center [534, 388] width 39 height 15
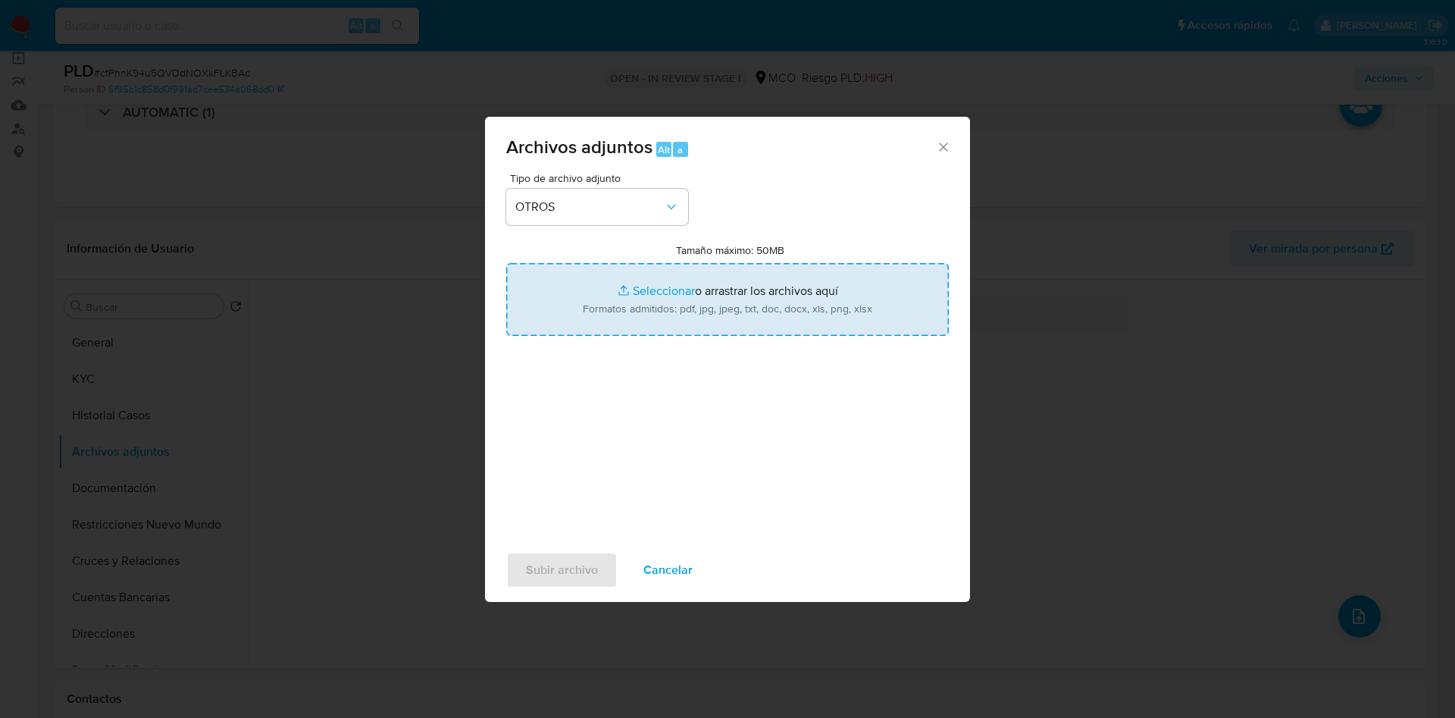
click at [637, 305] on input "Tamaño máximo: 50MB Seleccionar archivos" at bounding box center [727, 299] width 443 height 73
type input "C:\fakepath\145886729 - 13_10_2025.pdf"
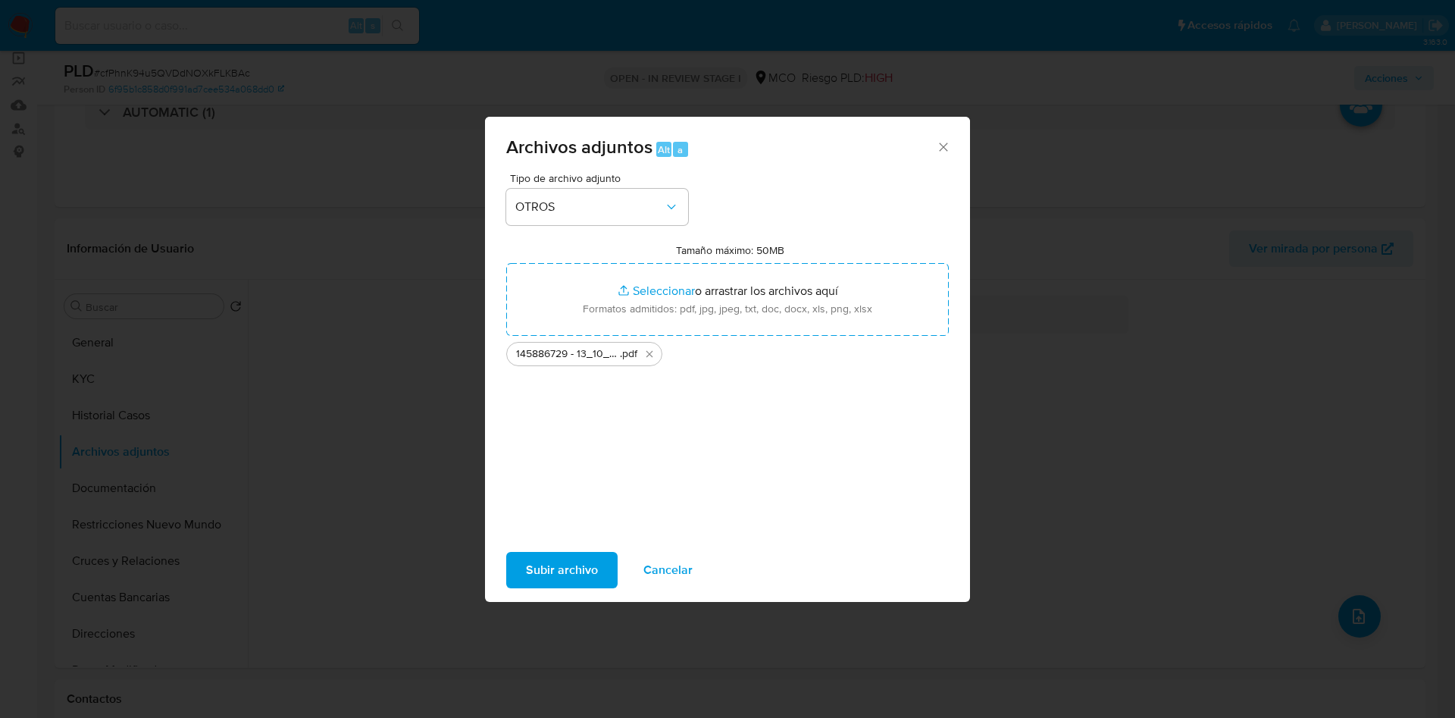
click at [554, 565] on span "Subir archivo" at bounding box center [562, 569] width 72 height 33
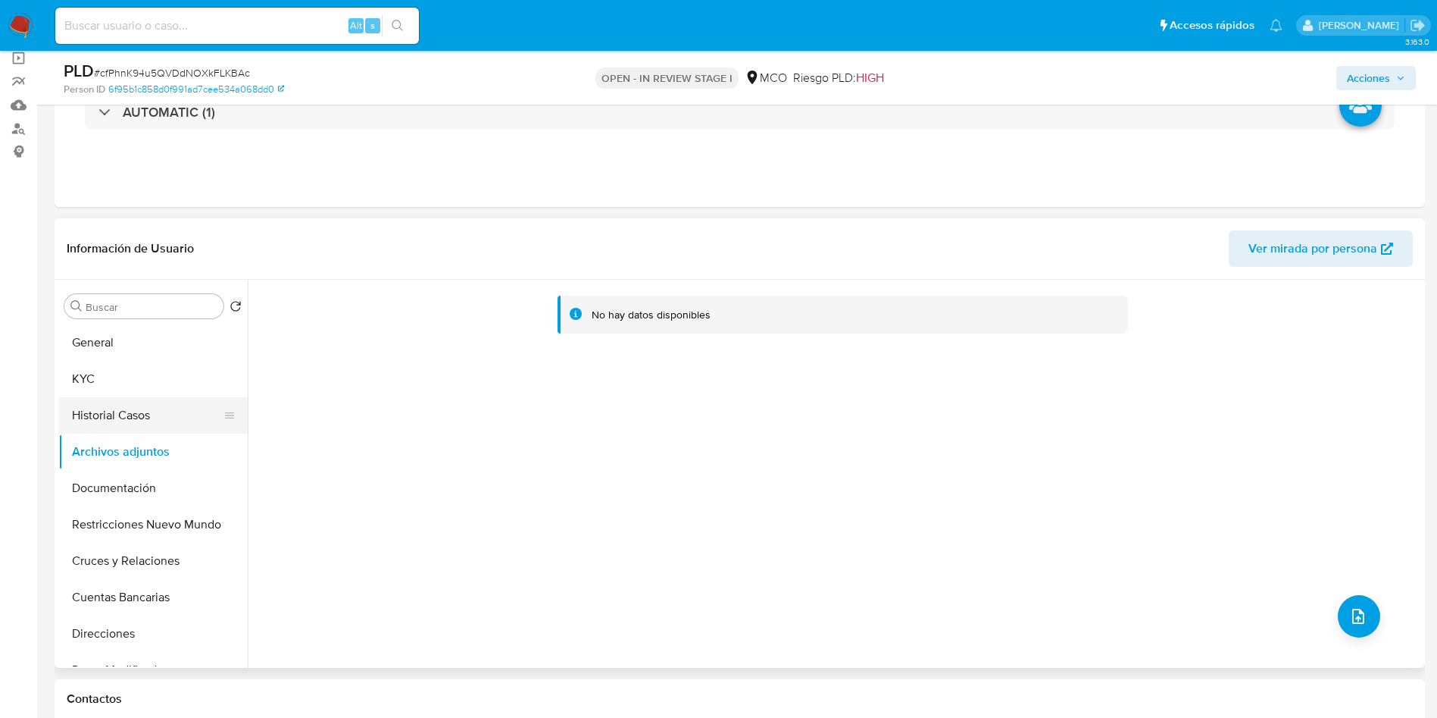
click at [139, 425] on button "Historial Casos" at bounding box center [146, 415] width 177 height 36
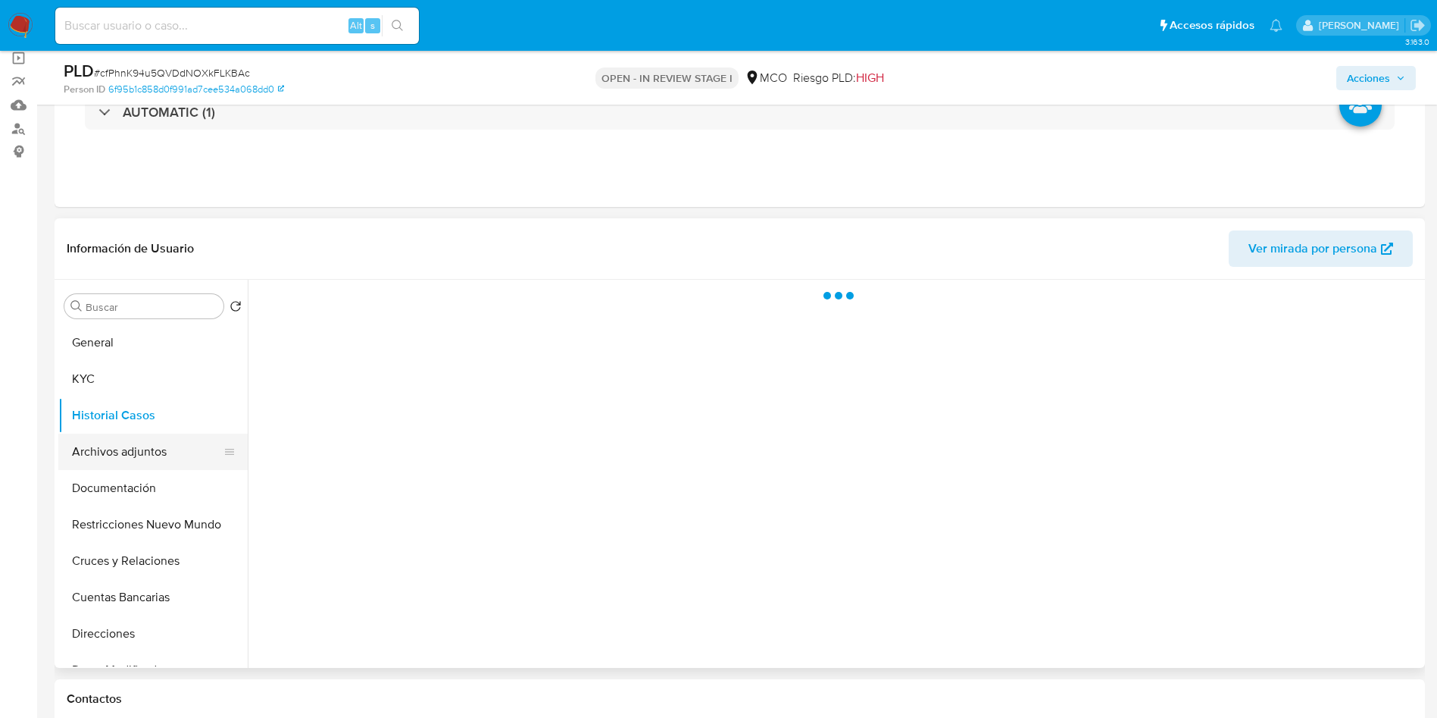
click at [139, 467] on button "Archivos adjuntos" at bounding box center [146, 451] width 177 height 36
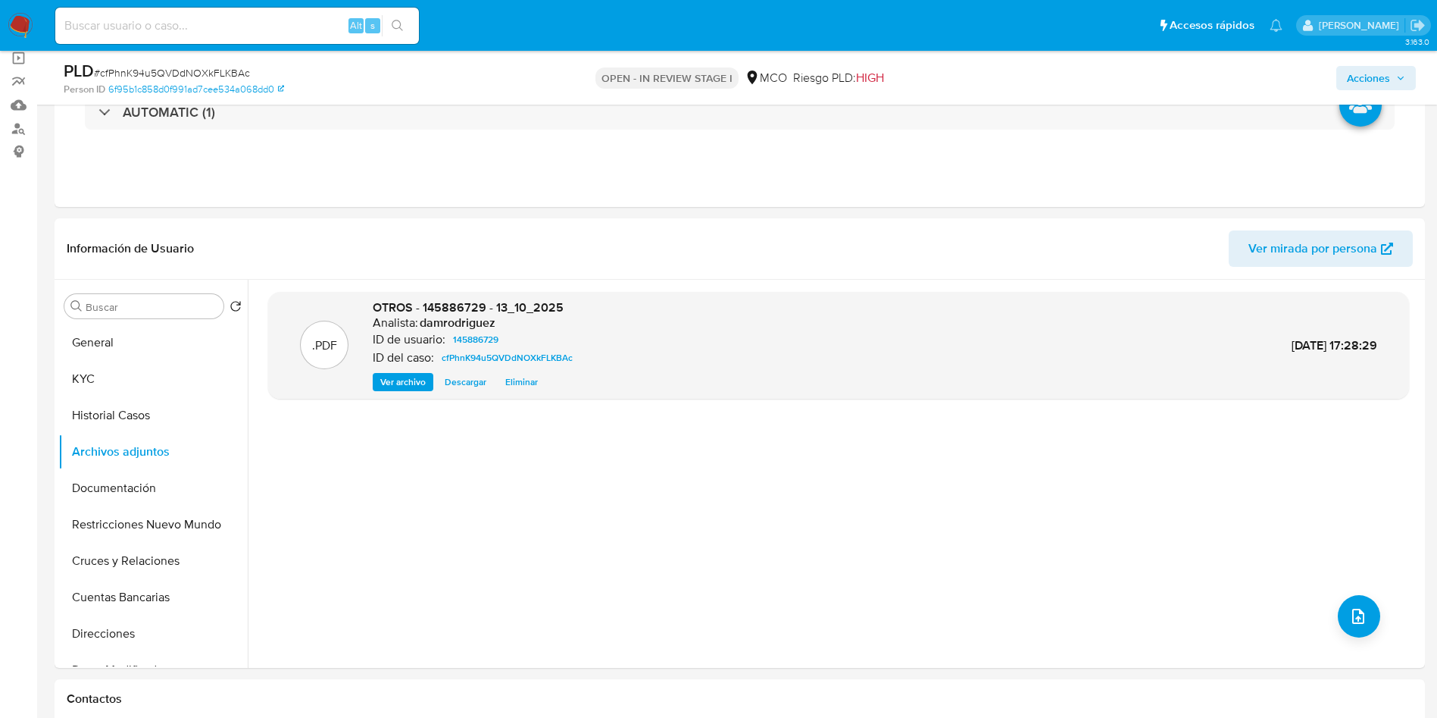
click at [1372, 67] on span "Acciones" at bounding box center [1368, 78] width 43 height 24
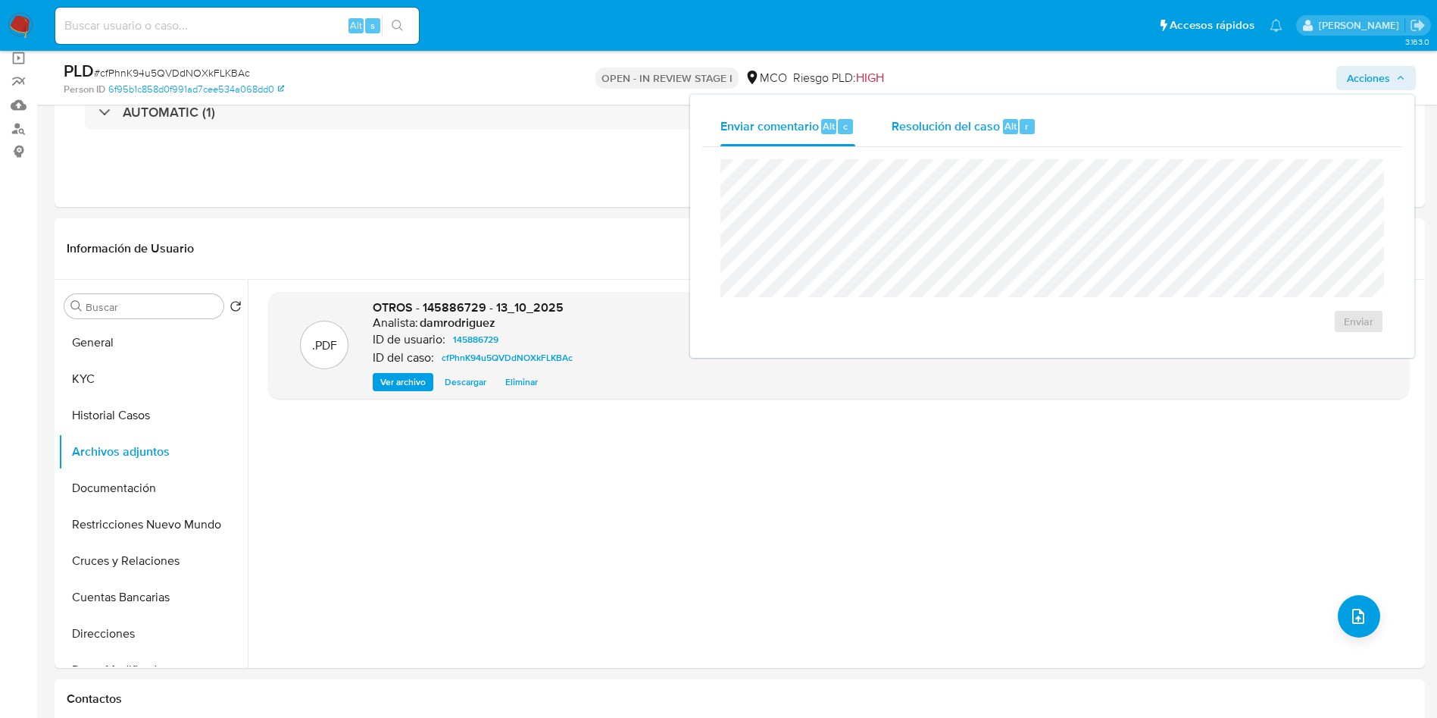
click at [949, 121] on span "Resolución del caso" at bounding box center [946, 125] width 108 height 17
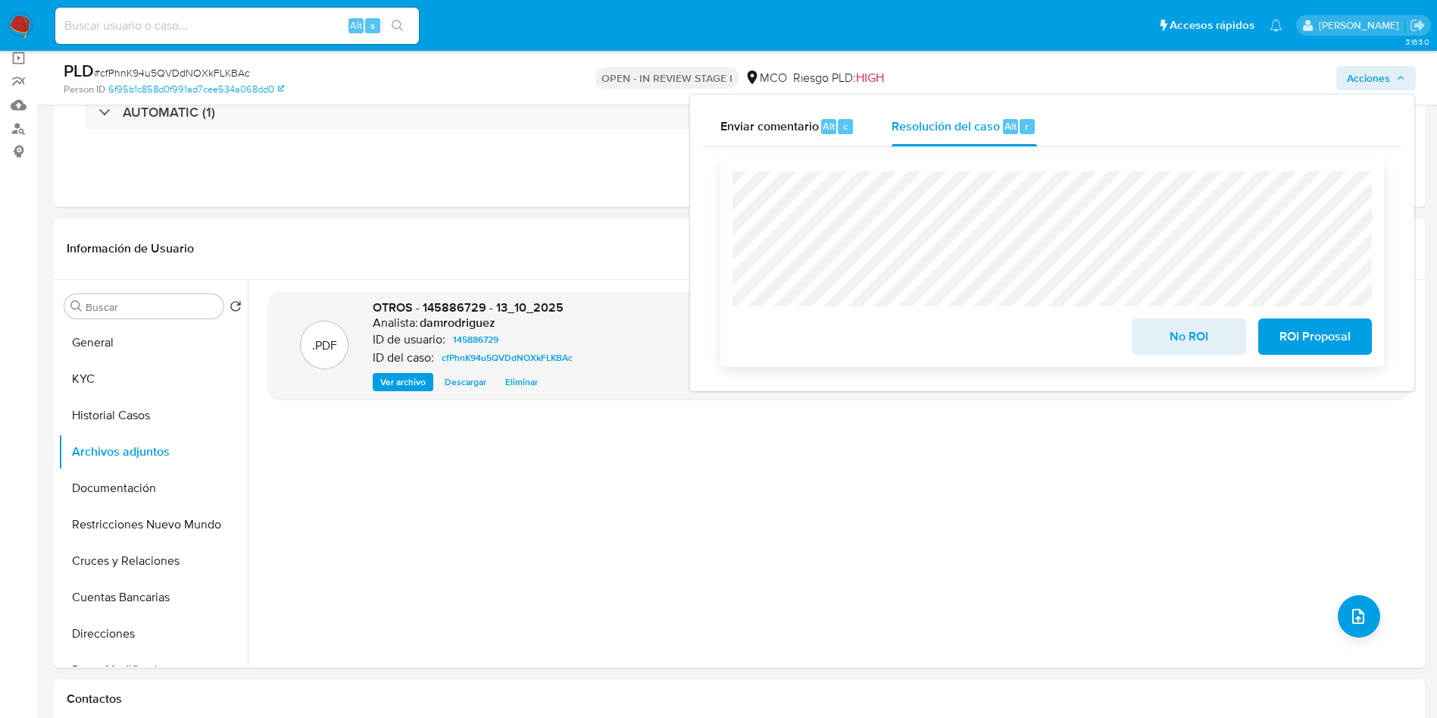
click at [1174, 339] on span "No ROI" at bounding box center [1189, 336] width 74 height 33
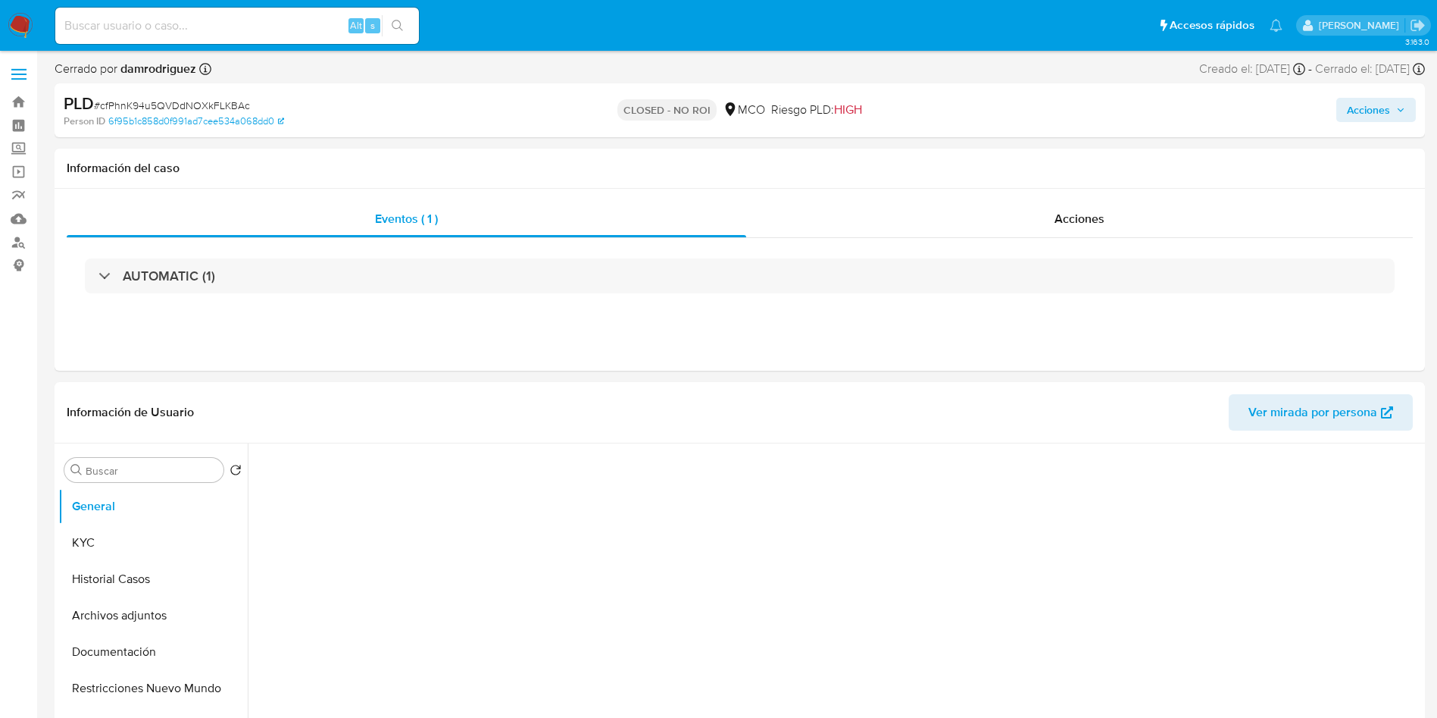
select select "10"
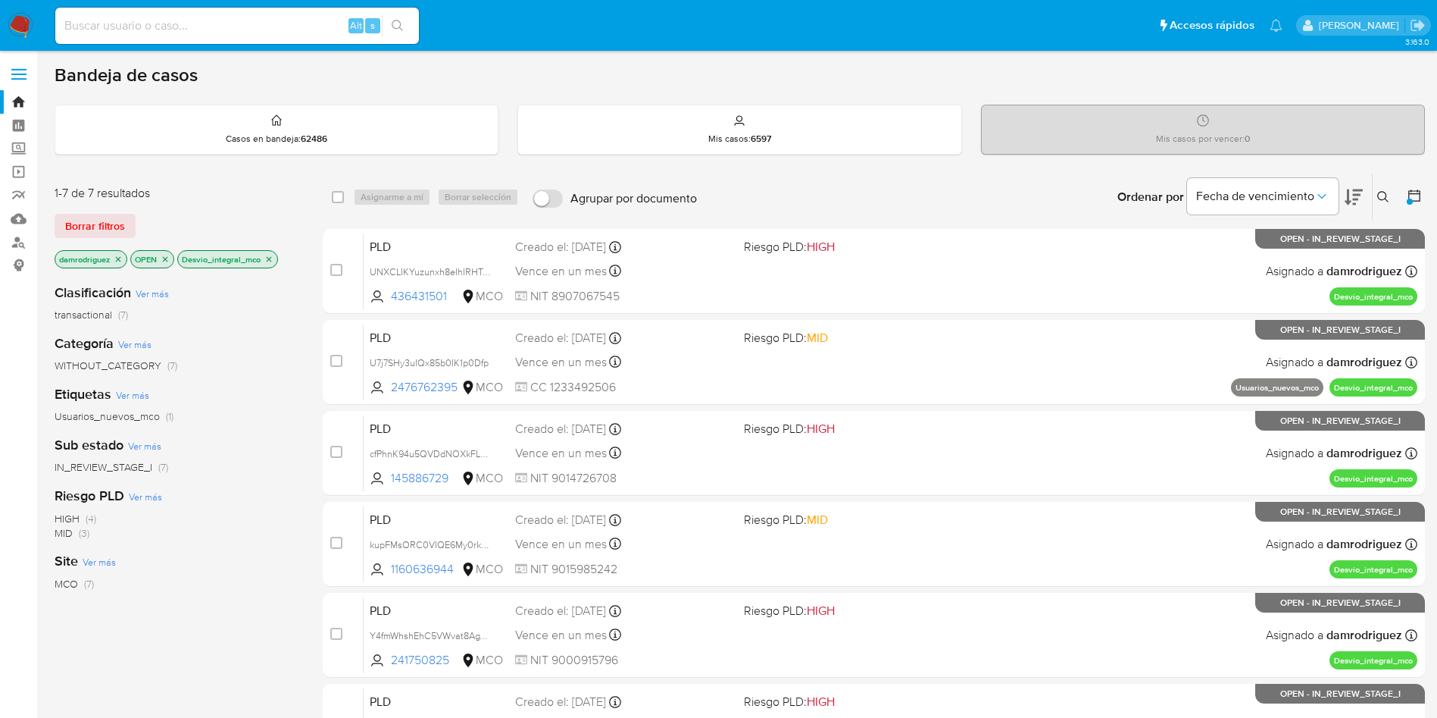
click at [14, 16] on img at bounding box center [21, 26] width 26 height 26
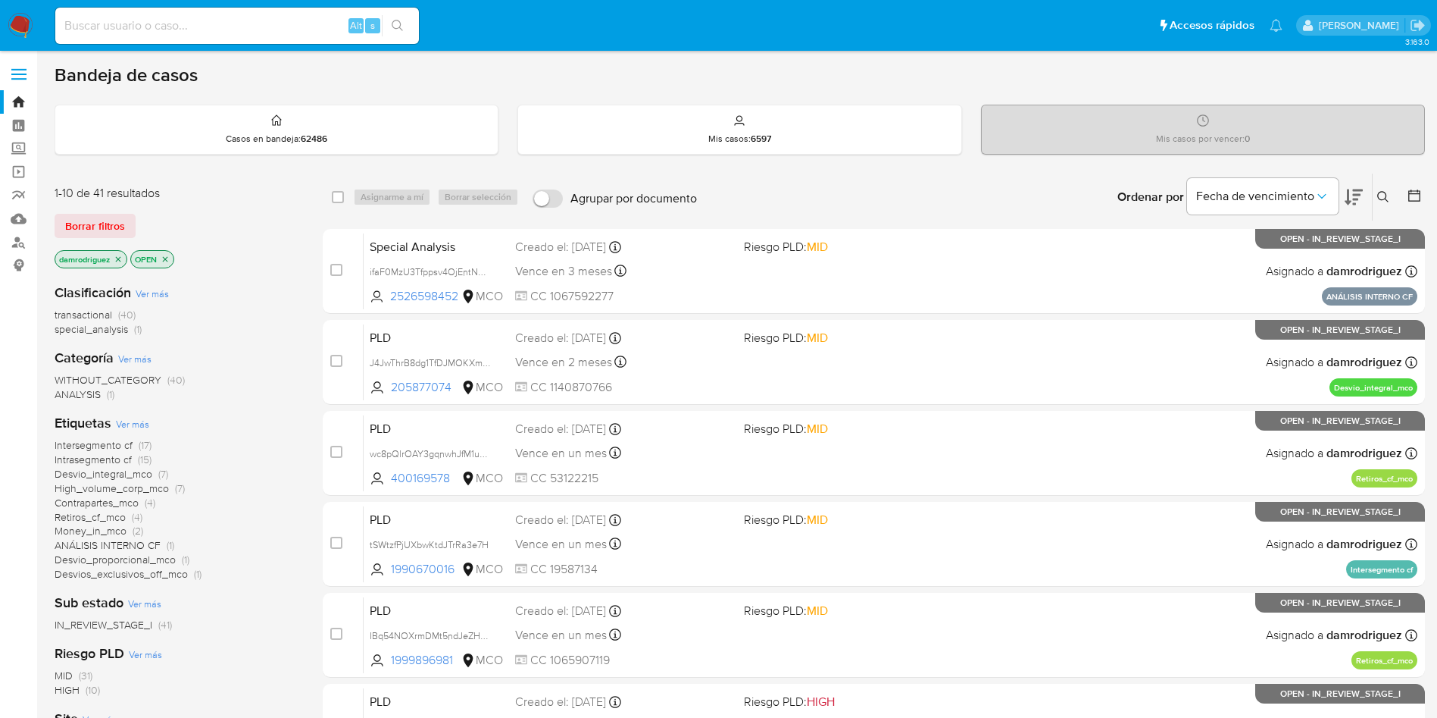
click at [283, 264] on div "damrodriguez OPEN" at bounding box center [176, 260] width 242 height 21
click at [14, 13] on img at bounding box center [21, 26] width 26 height 26
